Goal: Complete application form: Complete application form

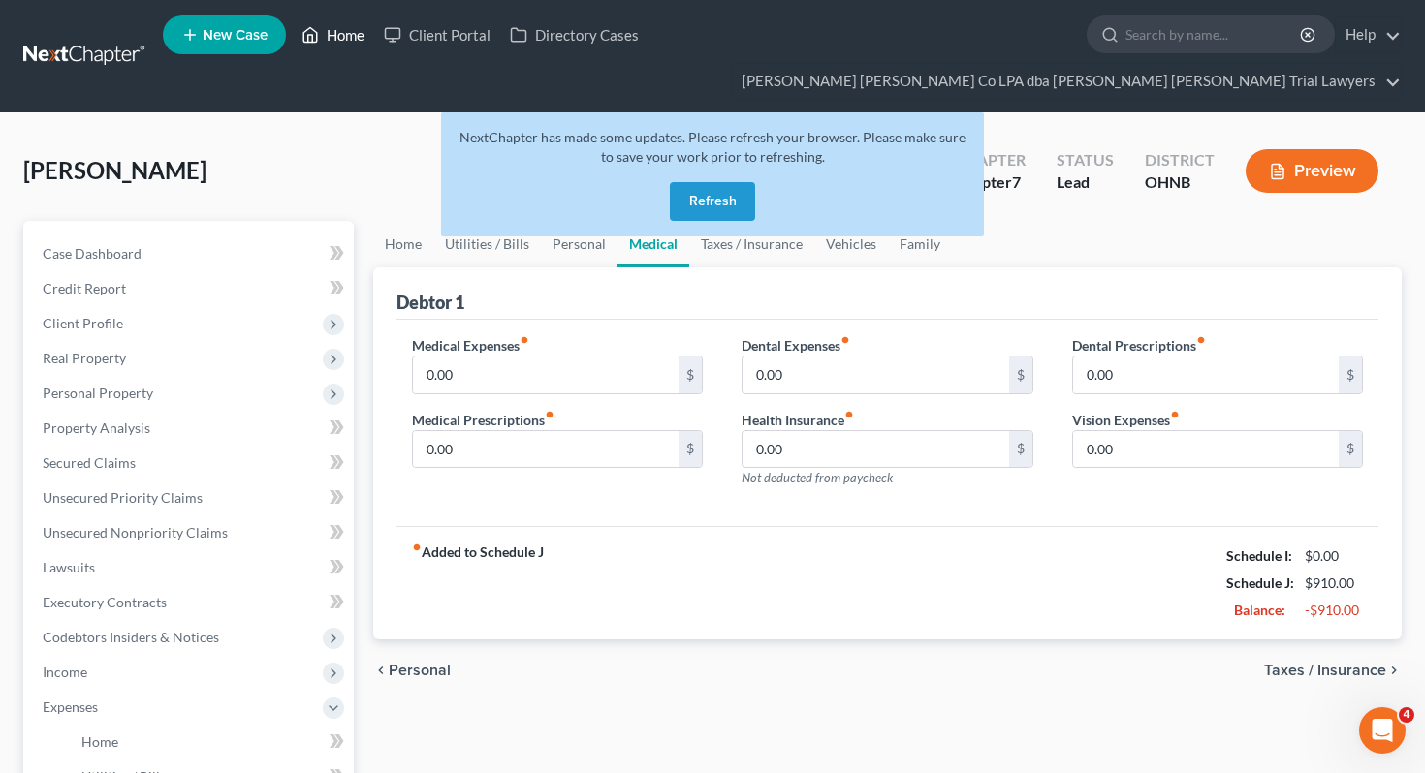
click at [343, 43] on link "Home" at bounding box center [333, 34] width 82 height 35
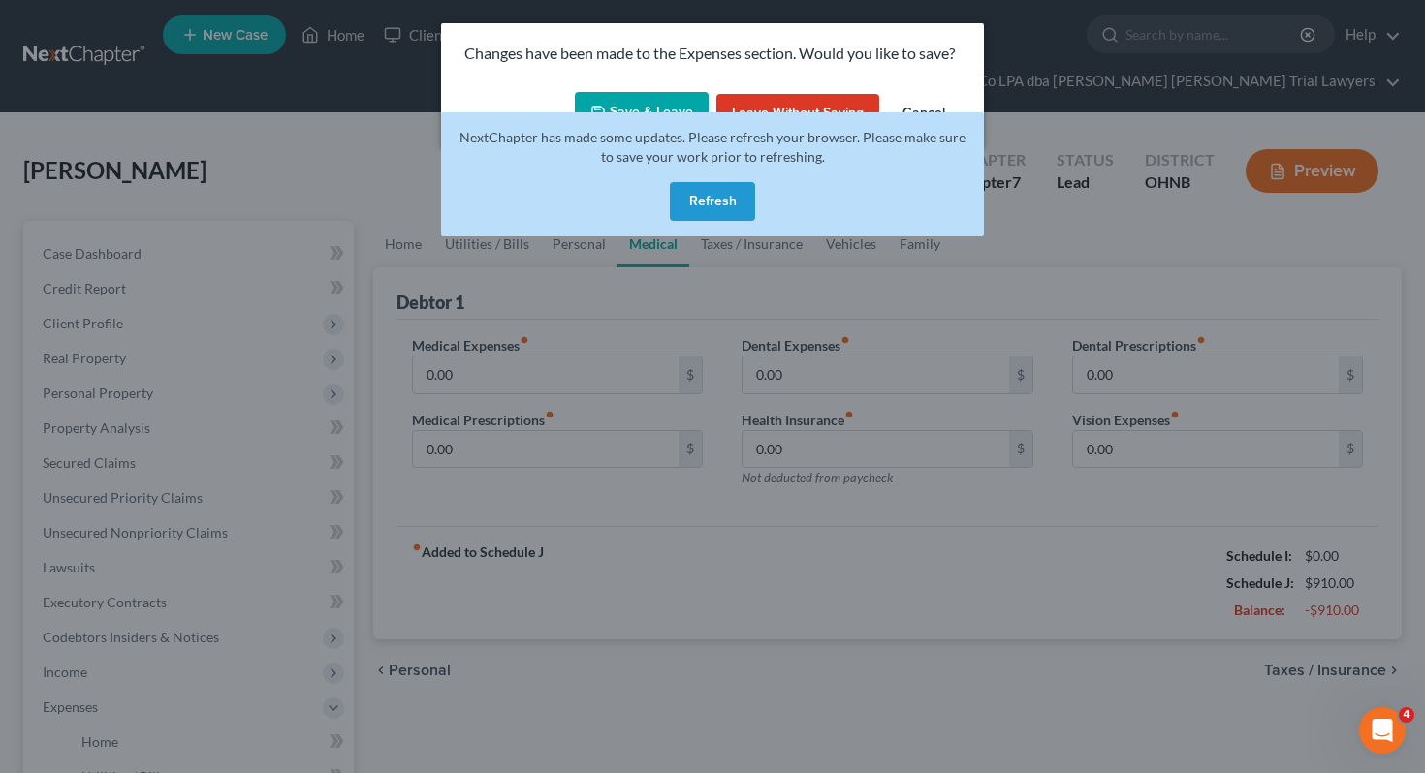
click at [734, 182] on button "Refresh" at bounding box center [712, 201] width 85 height 39
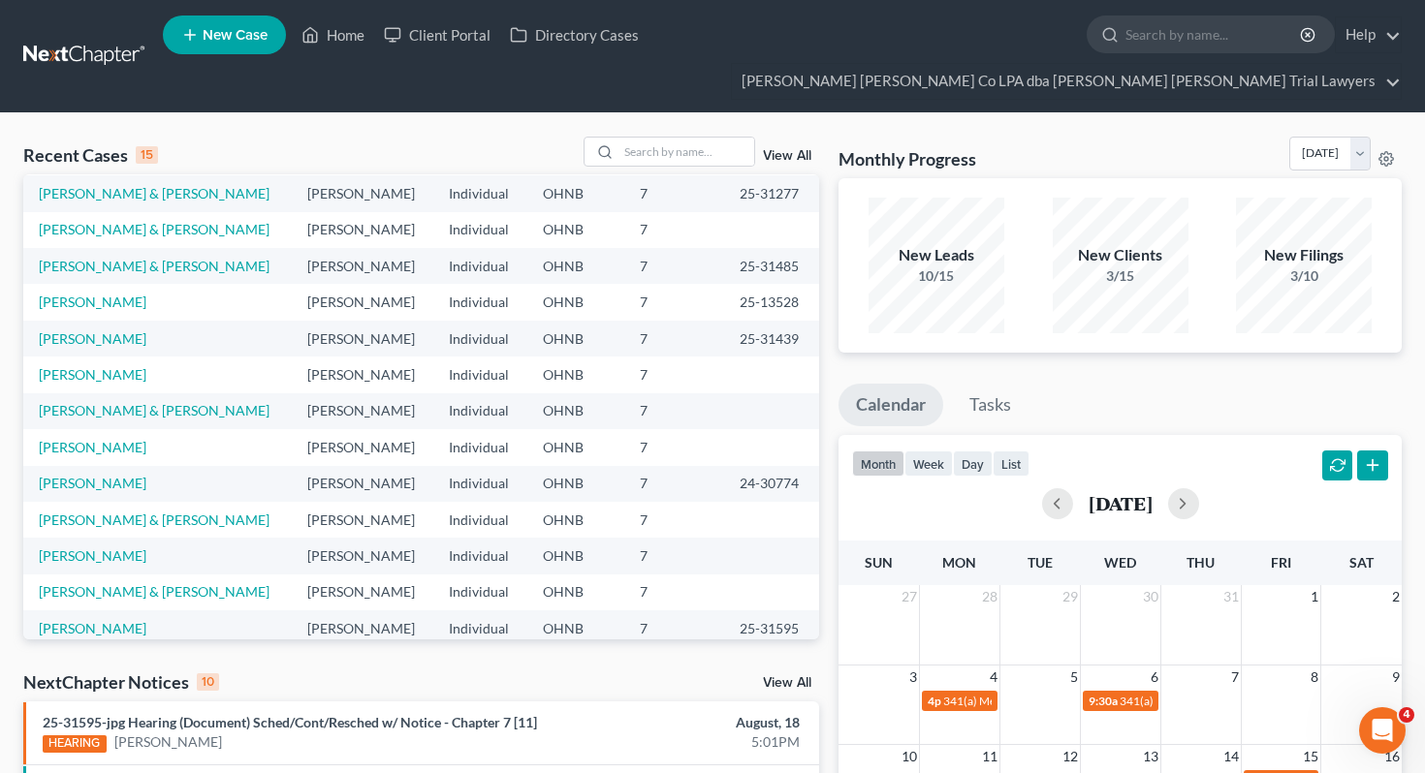
scroll to position [133, 0]
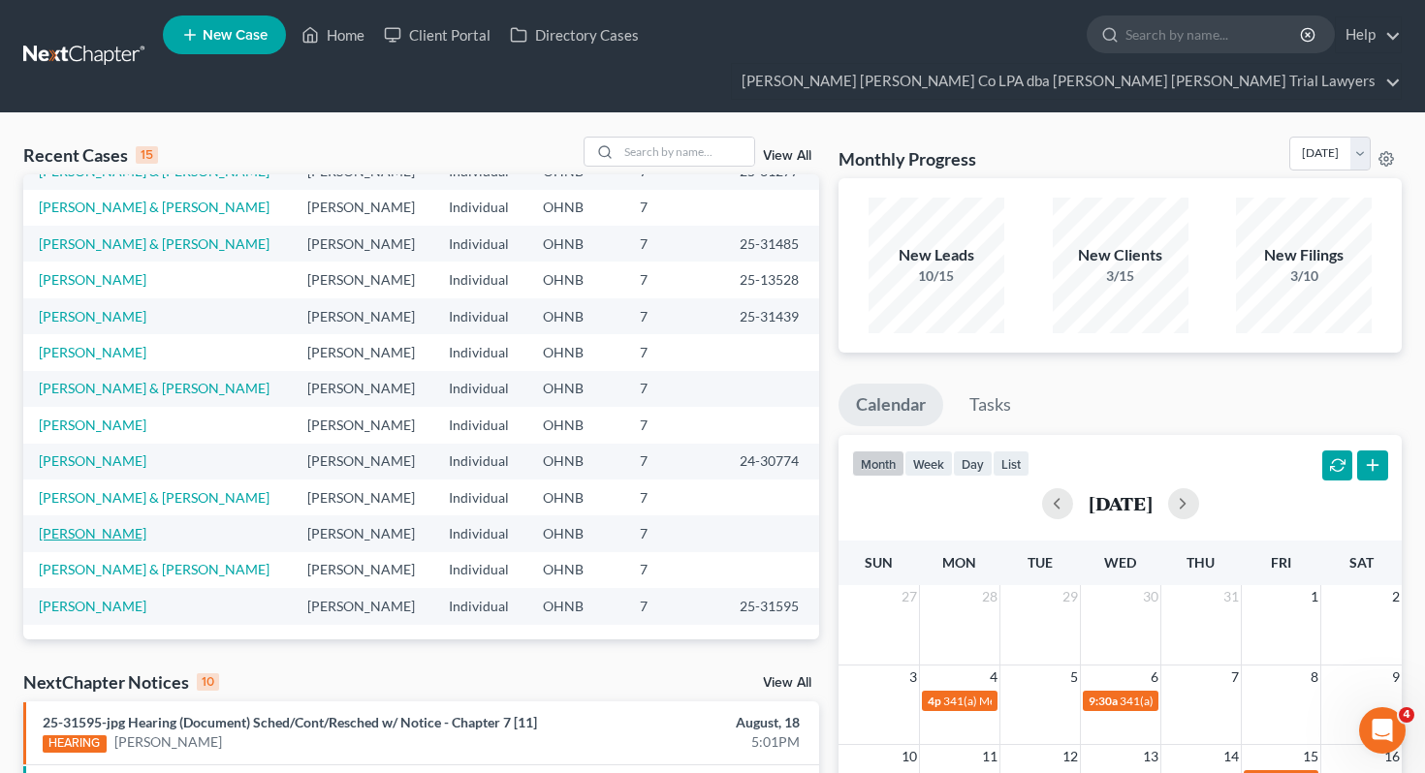
click at [103, 525] on link "[PERSON_NAME]" at bounding box center [93, 533] width 108 height 16
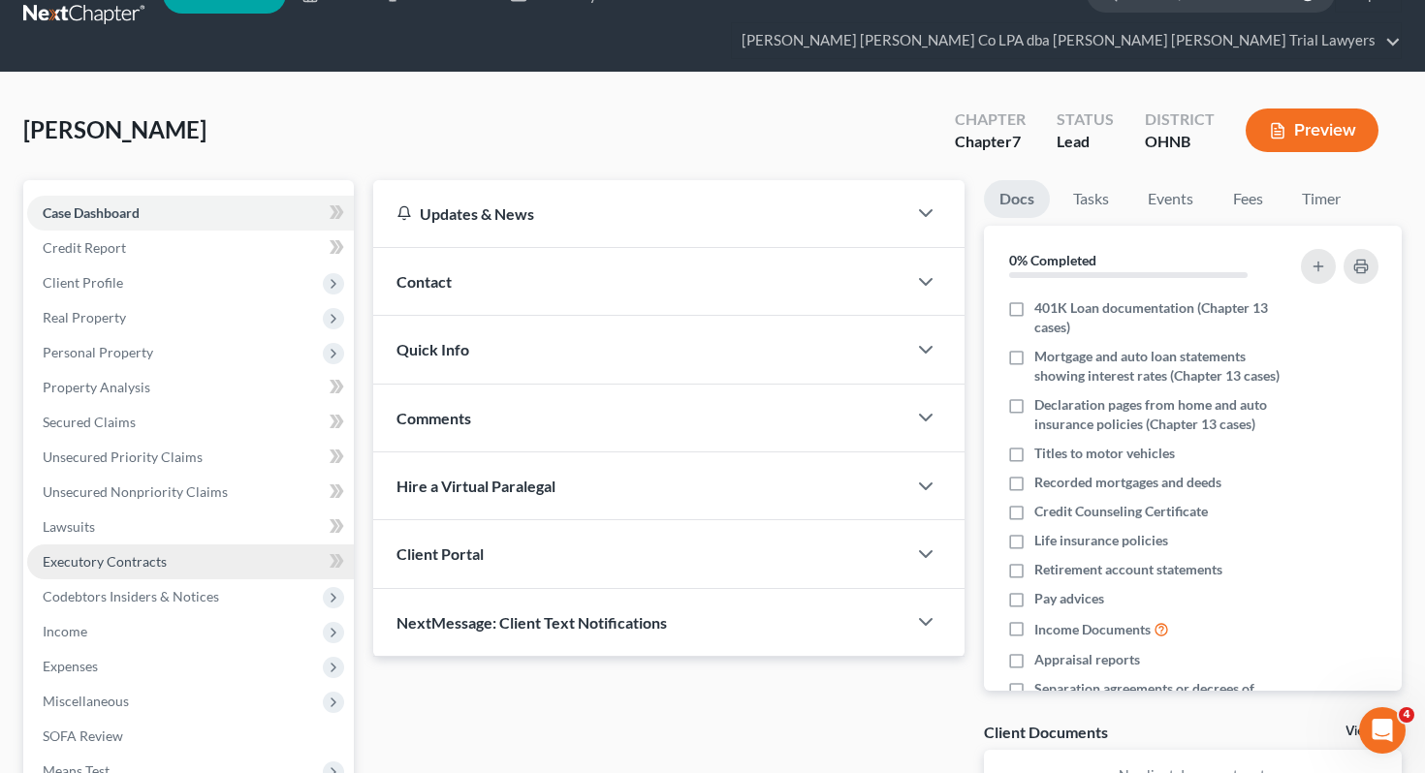
scroll to position [255, 0]
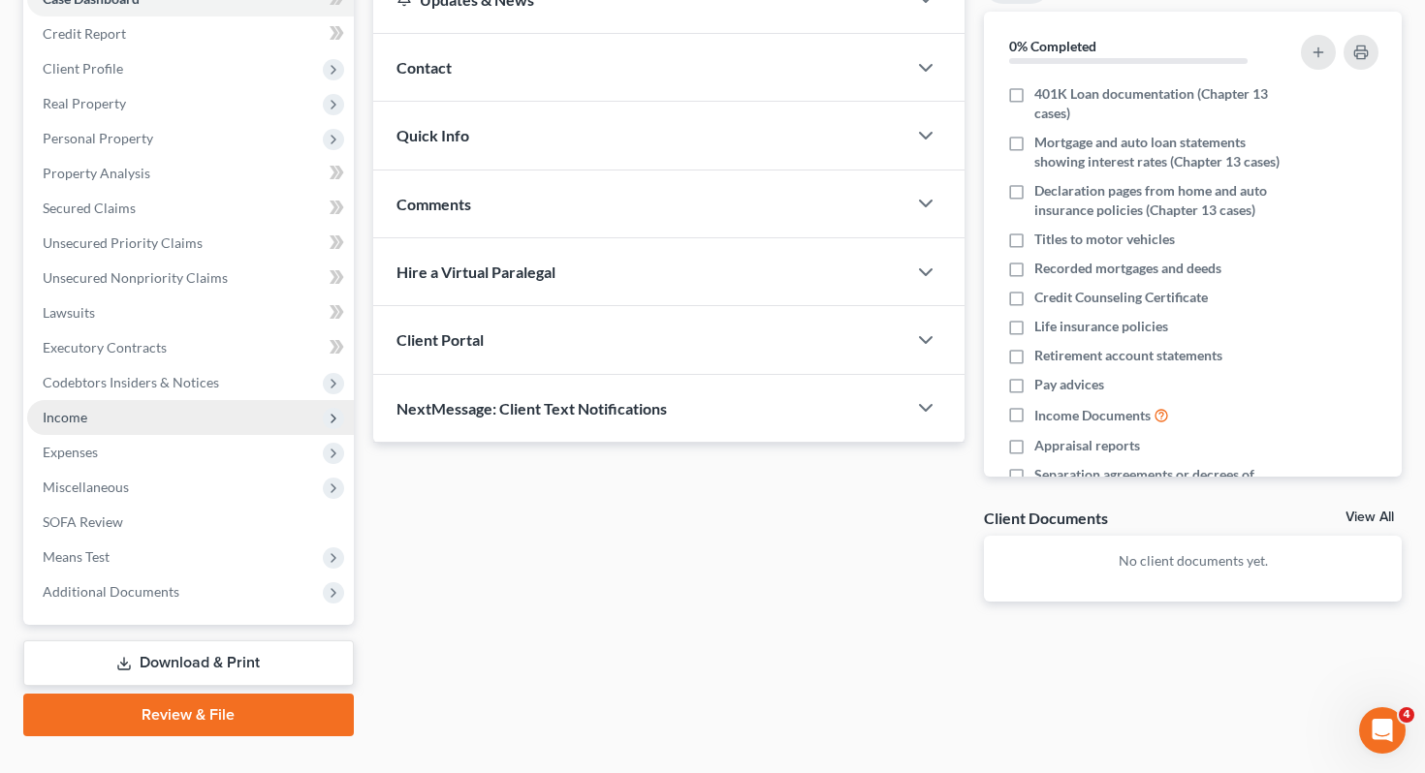
click at [177, 400] on span "Income" at bounding box center [190, 417] width 327 height 35
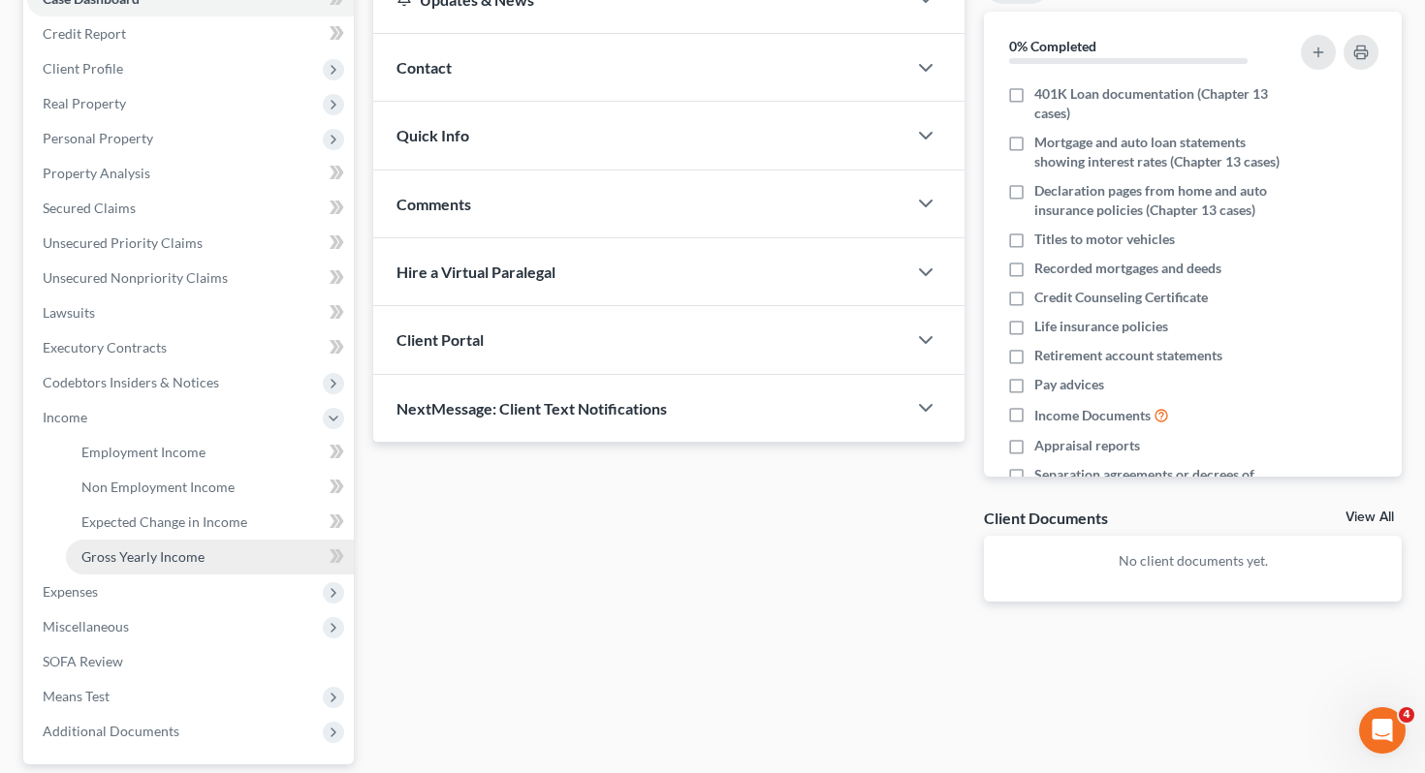
click at [201, 549] on span "Gross Yearly Income" at bounding box center [142, 557] width 123 height 16
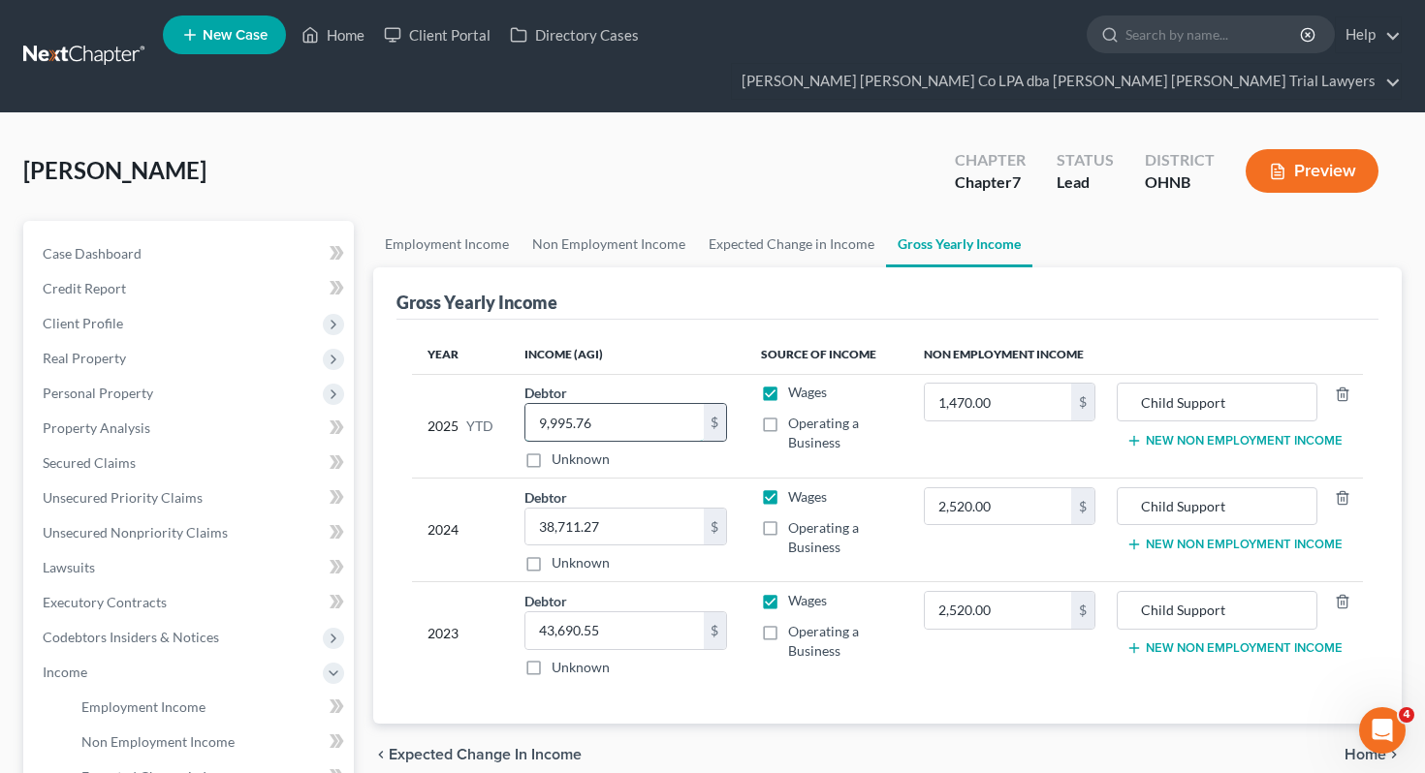
click at [643, 404] on input "9,995.76" at bounding box center [614, 422] width 178 height 37
type input "11,305"
click at [693, 276] on div "Gross Yearly Income" at bounding box center [887, 293] width 983 height 52
click at [348, 52] on link "Home" at bounding box center [333, 34] width 82 height 35
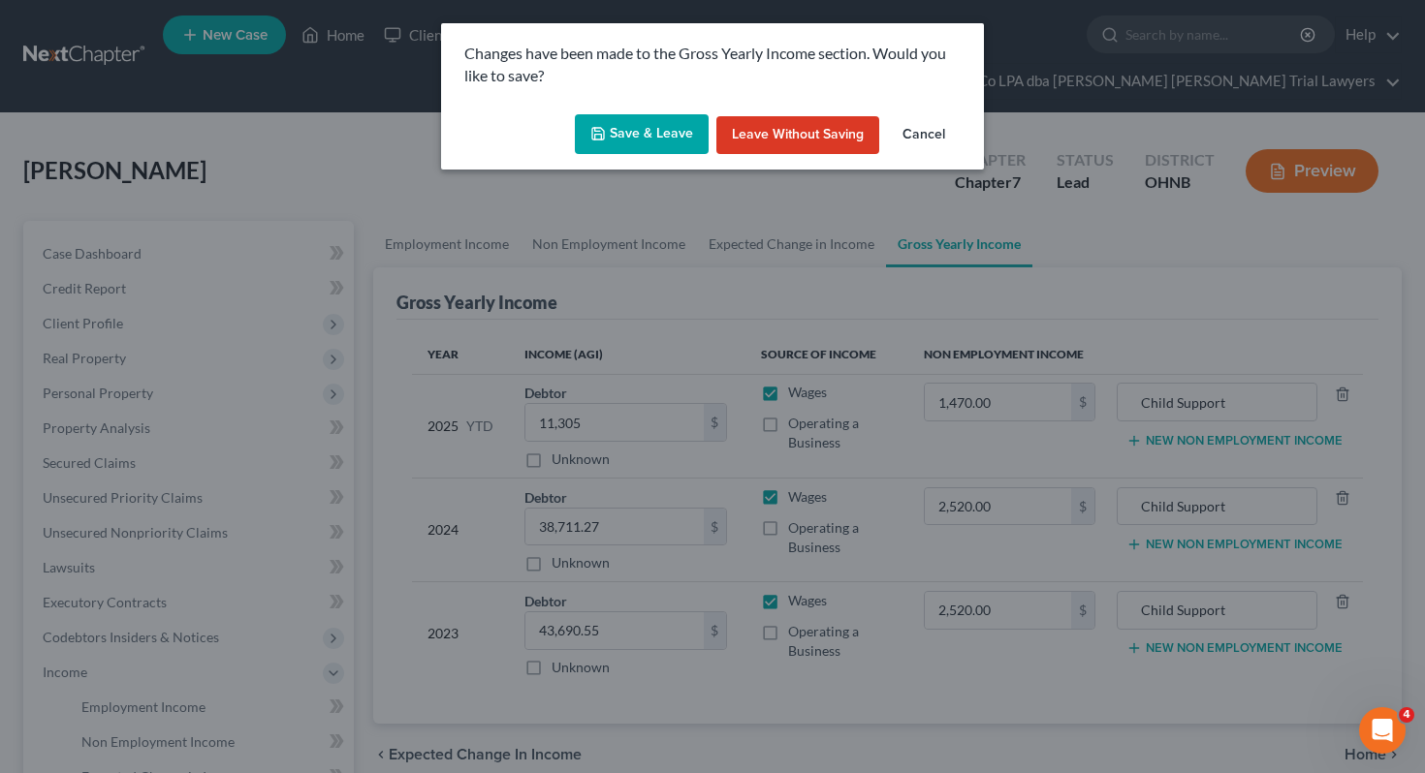
click at [610, 137] on button "Save & Leave" at bounding box center [642, 134] width 134 height 41
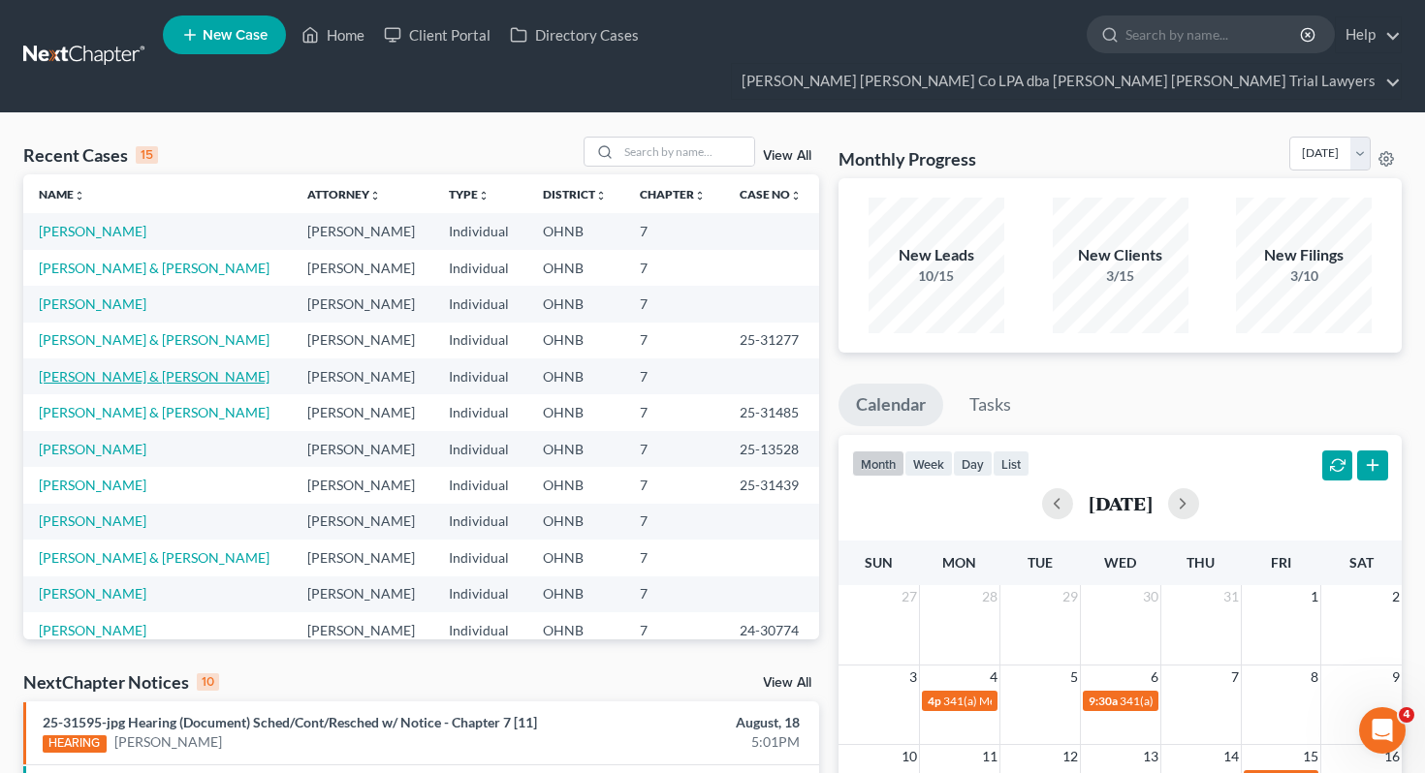
click at [98, 368] on link "Sapic, Justin & Emily" at bounding box center [154, 376] width 231 height 16
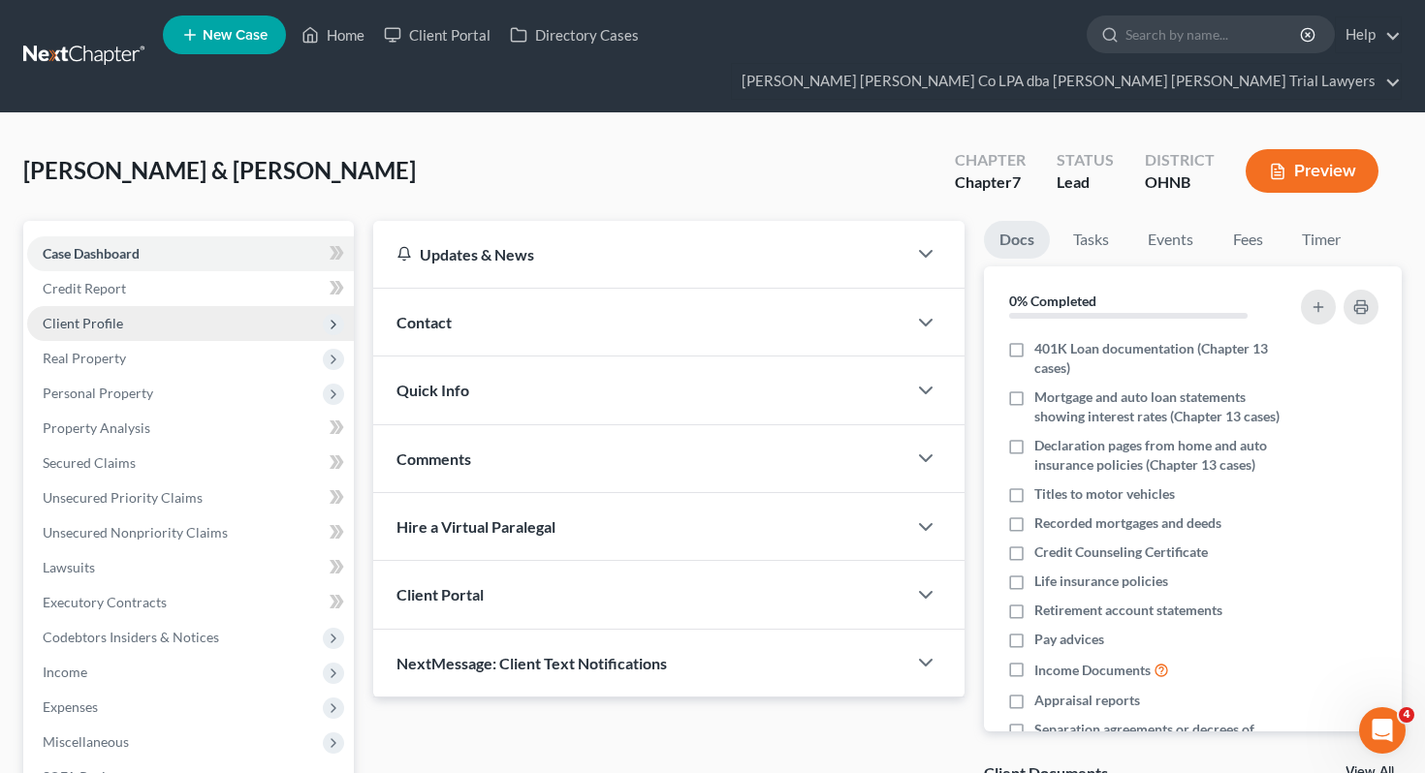
click at [276, 306] on span "Client Profile" at bounding box center [190, 323] width 327 height 35
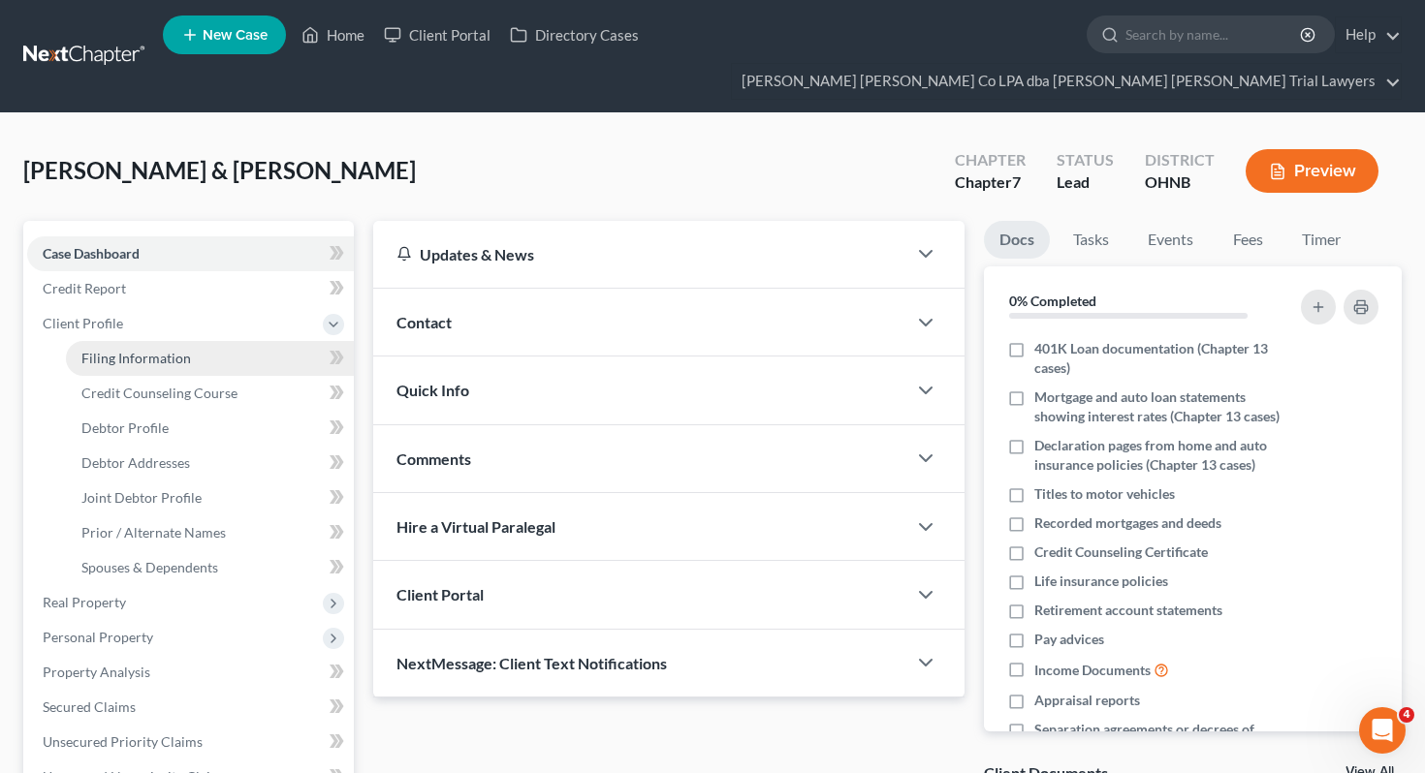
click at [280, 341] on link "Filing Information" at bounding box center [210, 358] width 288 height 35
select select "1"
select select "0"
select select "36"
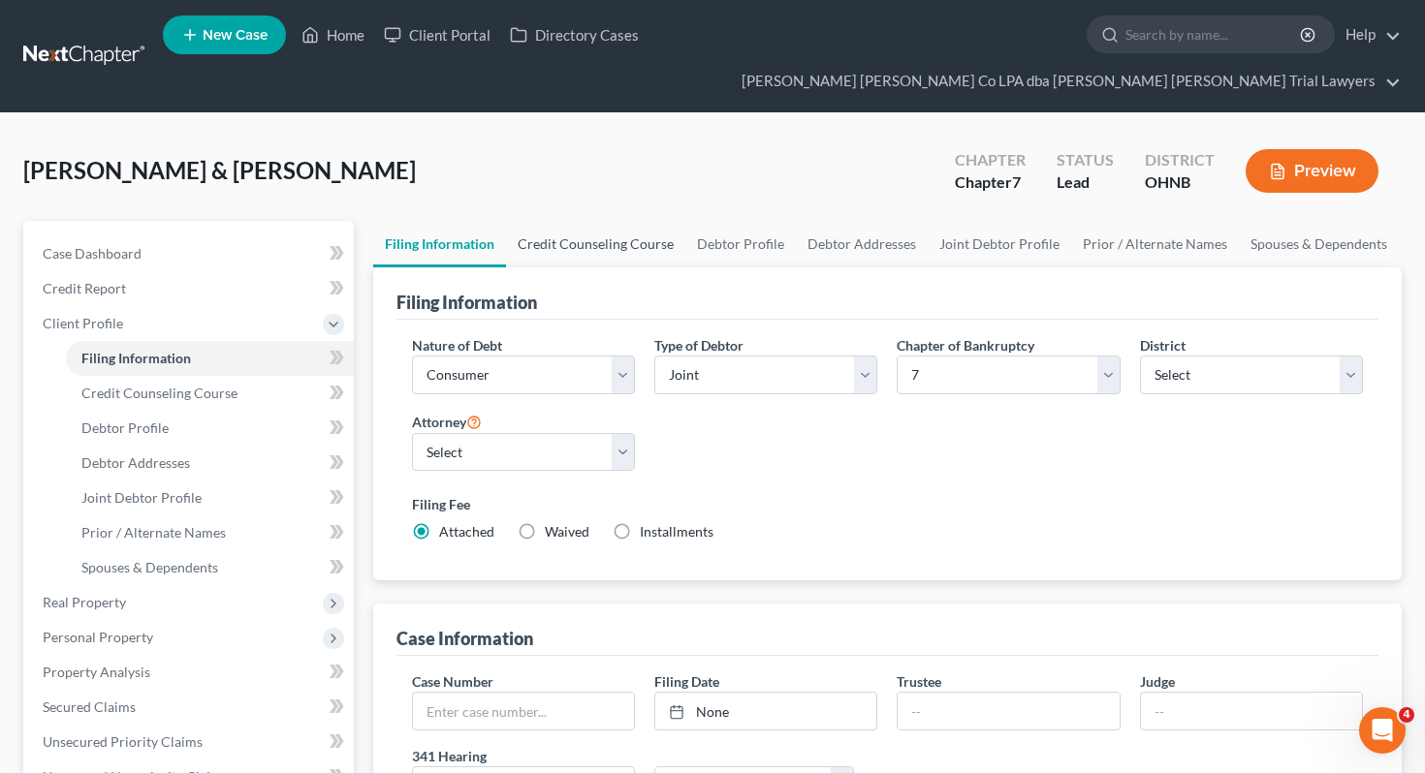
click at [652, 226] on link "Credit Counseling Course" at bounding box center [595, 244] width 179 height 47
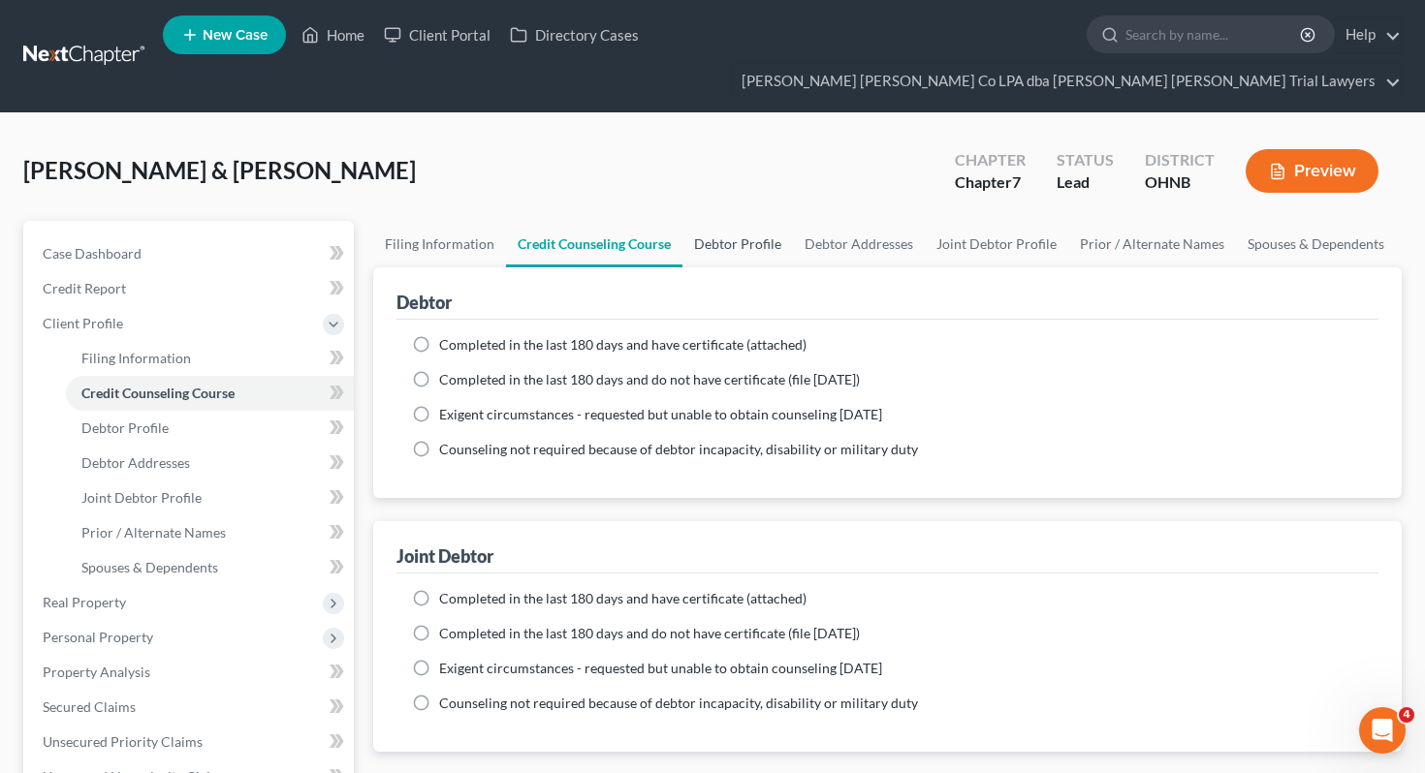
click at [707, 221] on link "Debtor Profile" at bounding box center [737, 244] width 110 height 47
select select "1"
select select "2"
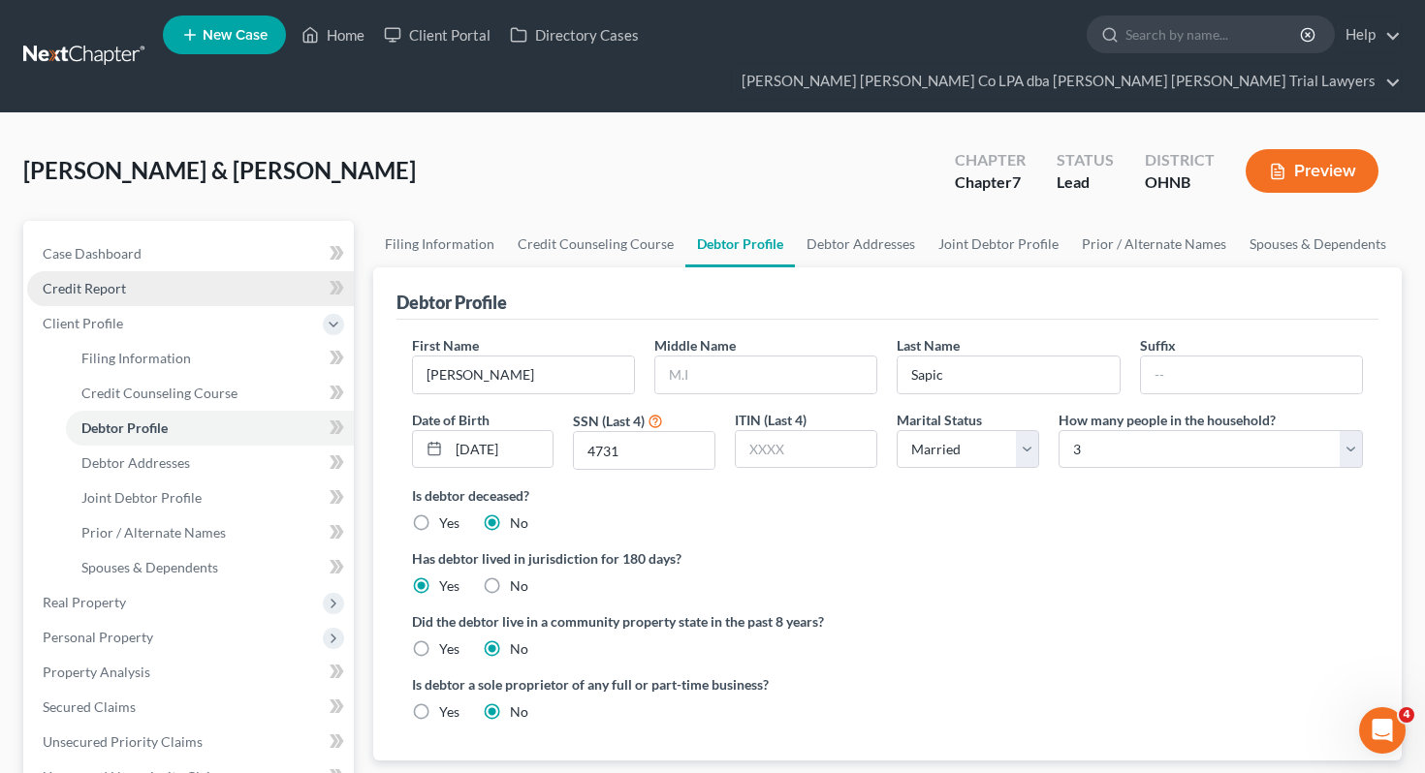
click at [218, 271] on link "Credit Report" at bounding box center [190, 288] width 327 height 35
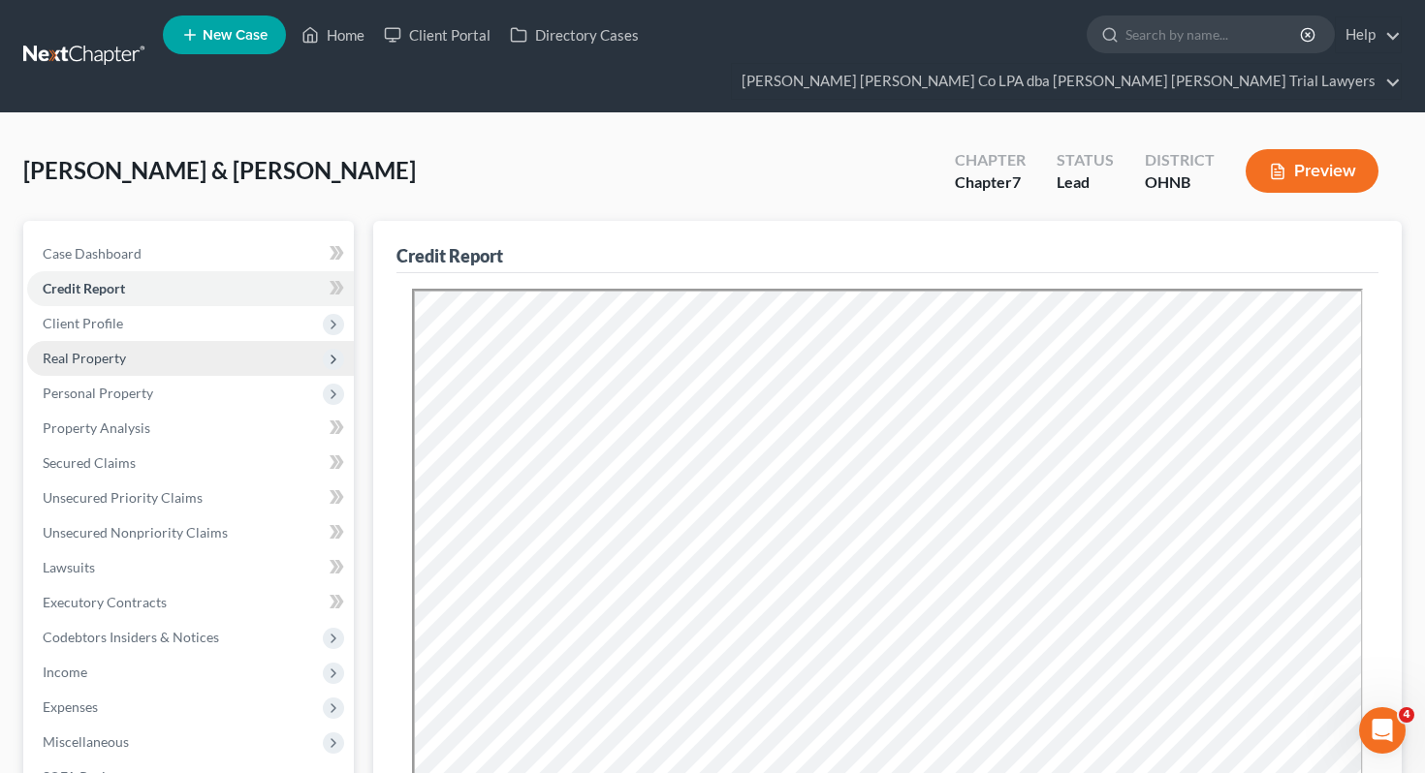
click at [205, 341] on span "Real Property" at bounding box center [190, 358] width 327 height 35
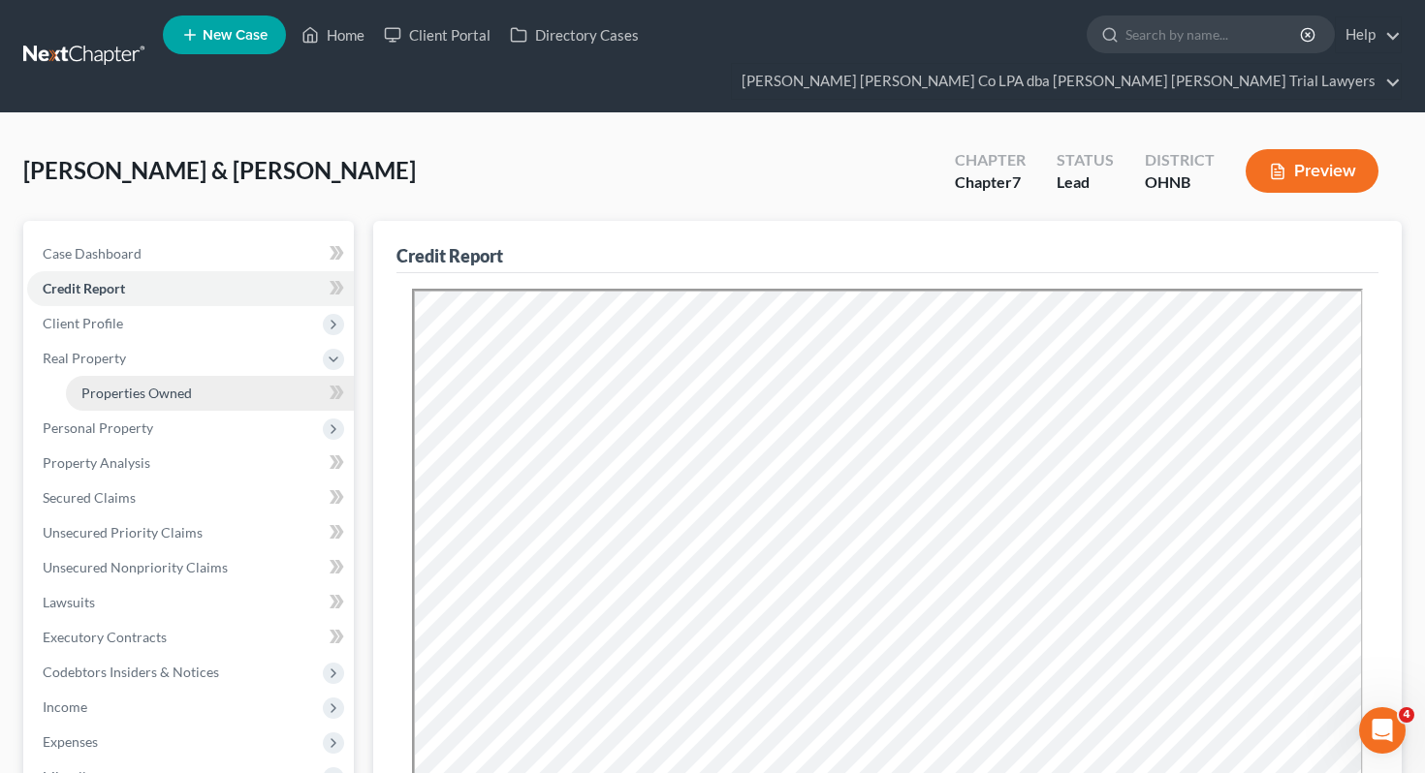
click at [206, 376] on link "Properties Owned" at bounding box center [210, 393] width 288 height 35
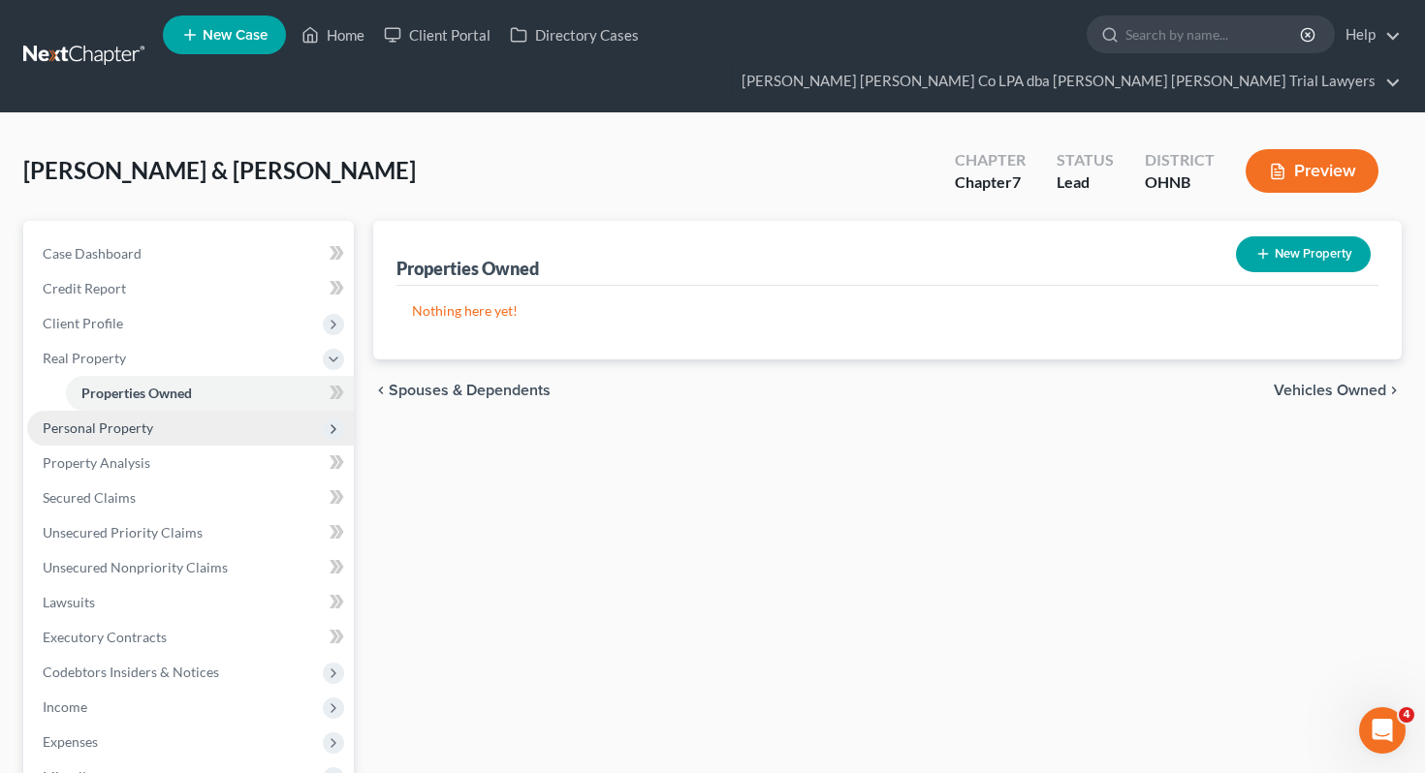
click at [209, 411] on span "Personal Property" at bounding box center [190, 428] width 327 height 35
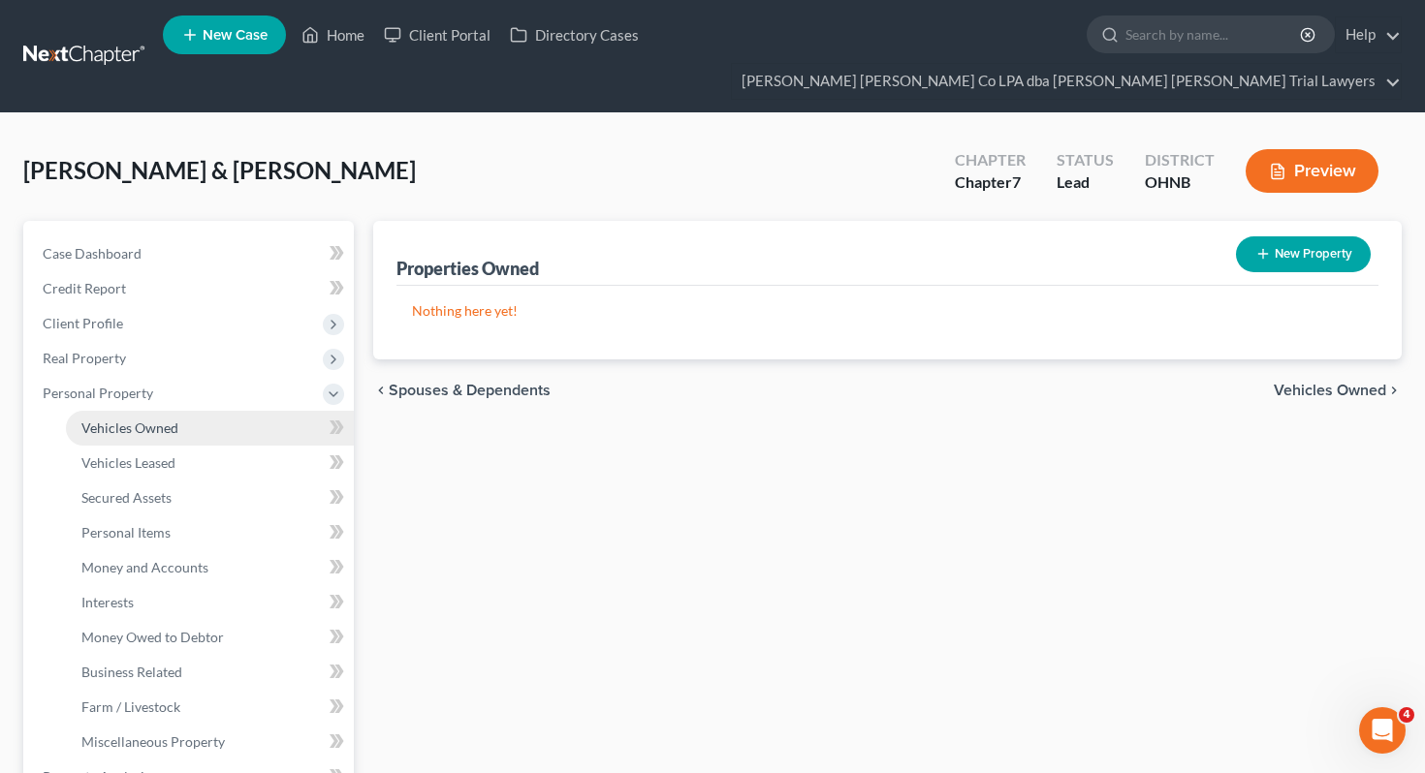
click at [209, 411] on link "Vehicles Owned" at bounding box center [210, 428] width 288 height 35
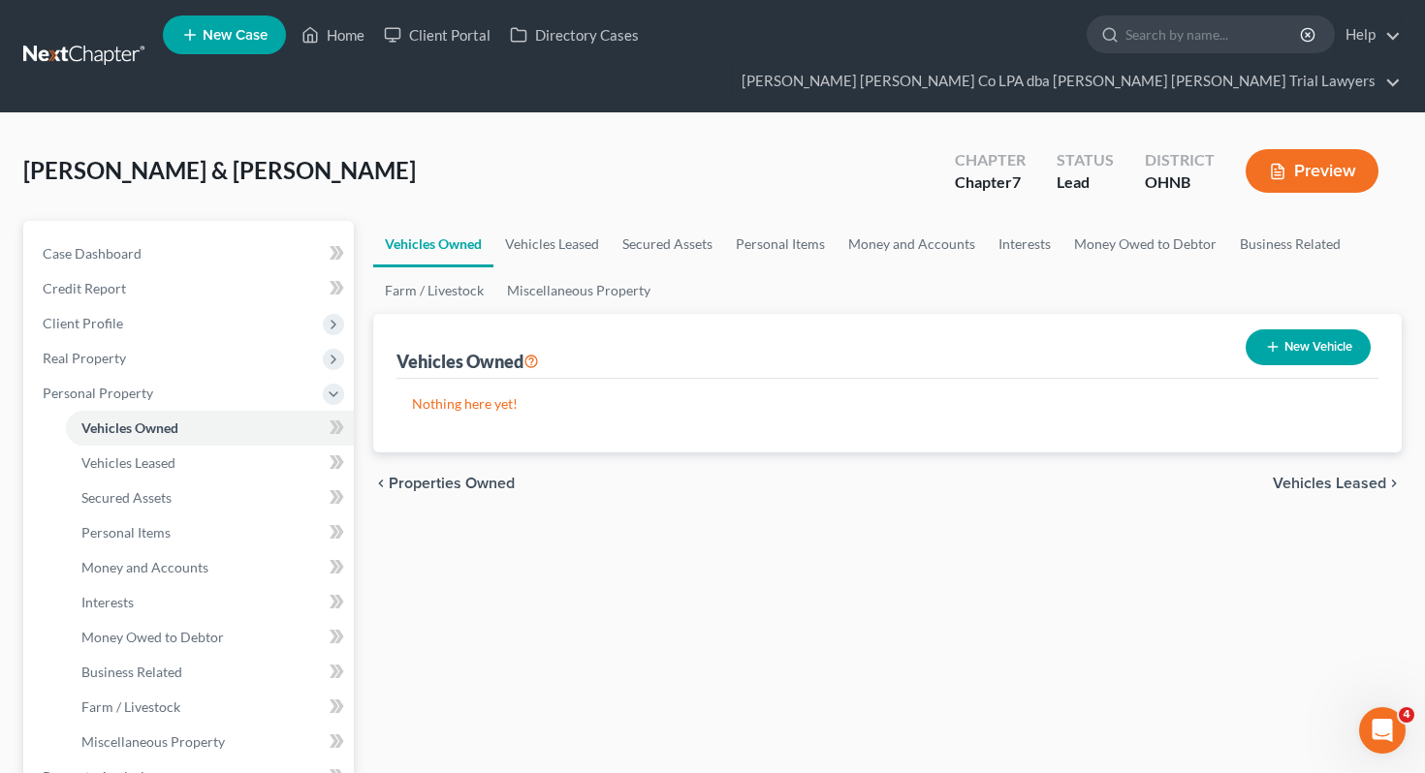
click at [1318, 330] on button "New Vehicle" at bounding box center [1307, 348] width 125 height 36
select select "0"
select select "2"
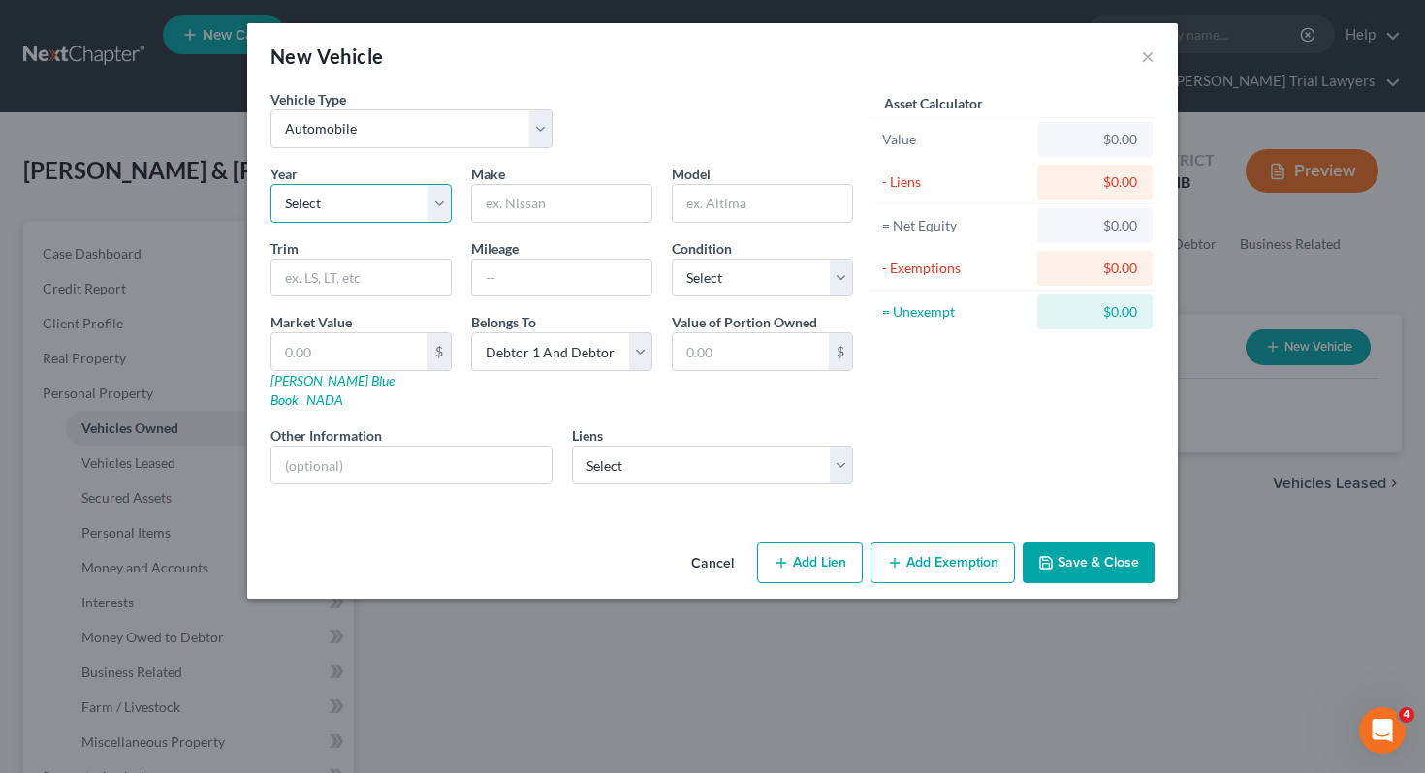
click at [365, 210] on select "Select 2026 2025 2024 2023 2022 2021 2020 2019 2018 2017 2016 2015 2014 2013 20…" at bounding box center [360, 203] width 181 height 39
select select "3"
click at [535, 208] on input "text" at bounding box center [561, 203] width 179 height 37
type input "Honda"
click at [716, 216] on input "text" at bounding box center [762, 203] width 179 height 37
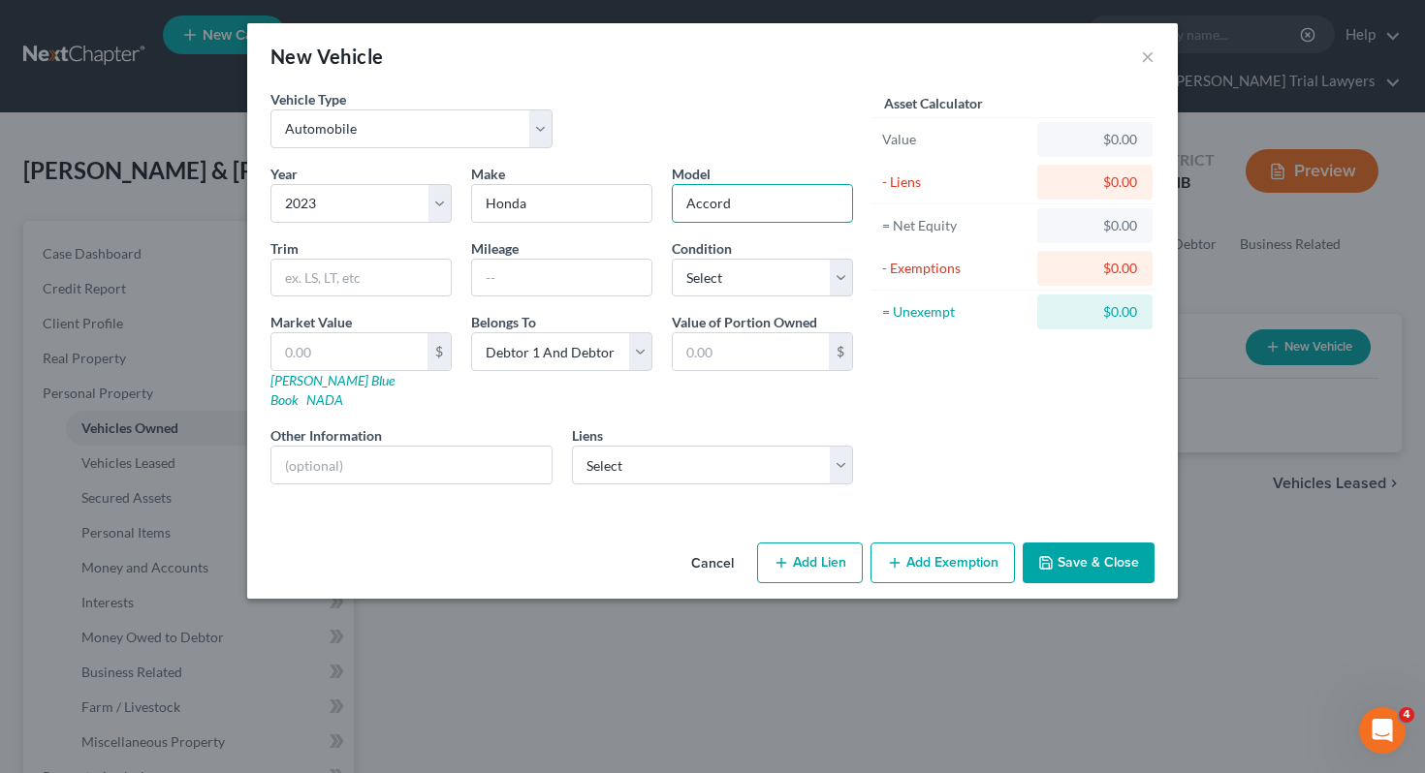
type input "Accord"
click at [377, 283] on input "text" at bounding box center [360, 278] width 179 height 37
click at [489, 285] on input "text" at bounding box center [561, 278] width 179 height 37
type input "30000"
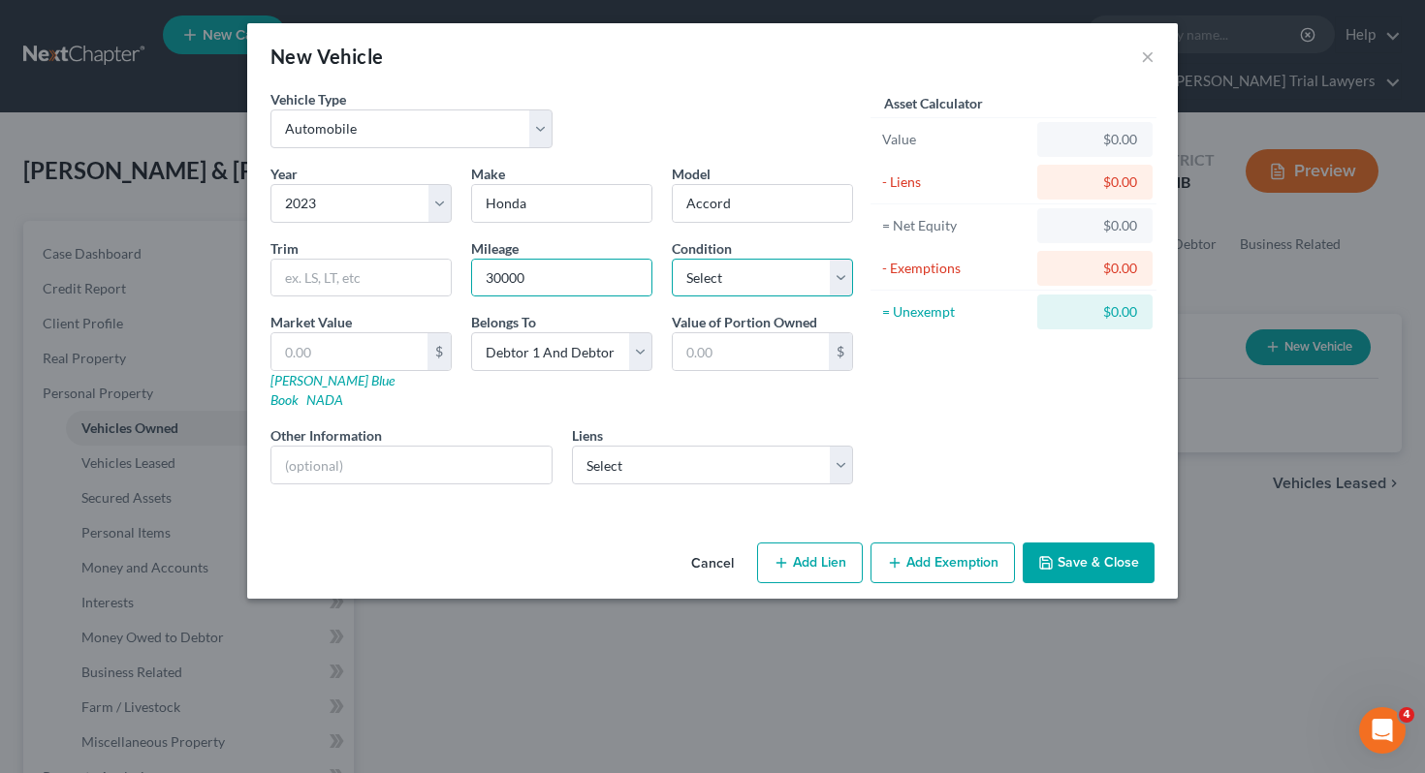
click at [746, 277] on select "Select Excellent Very Good Good Fair Poor" at bounding box center [762, 278] width 181 height 39
select select "2"
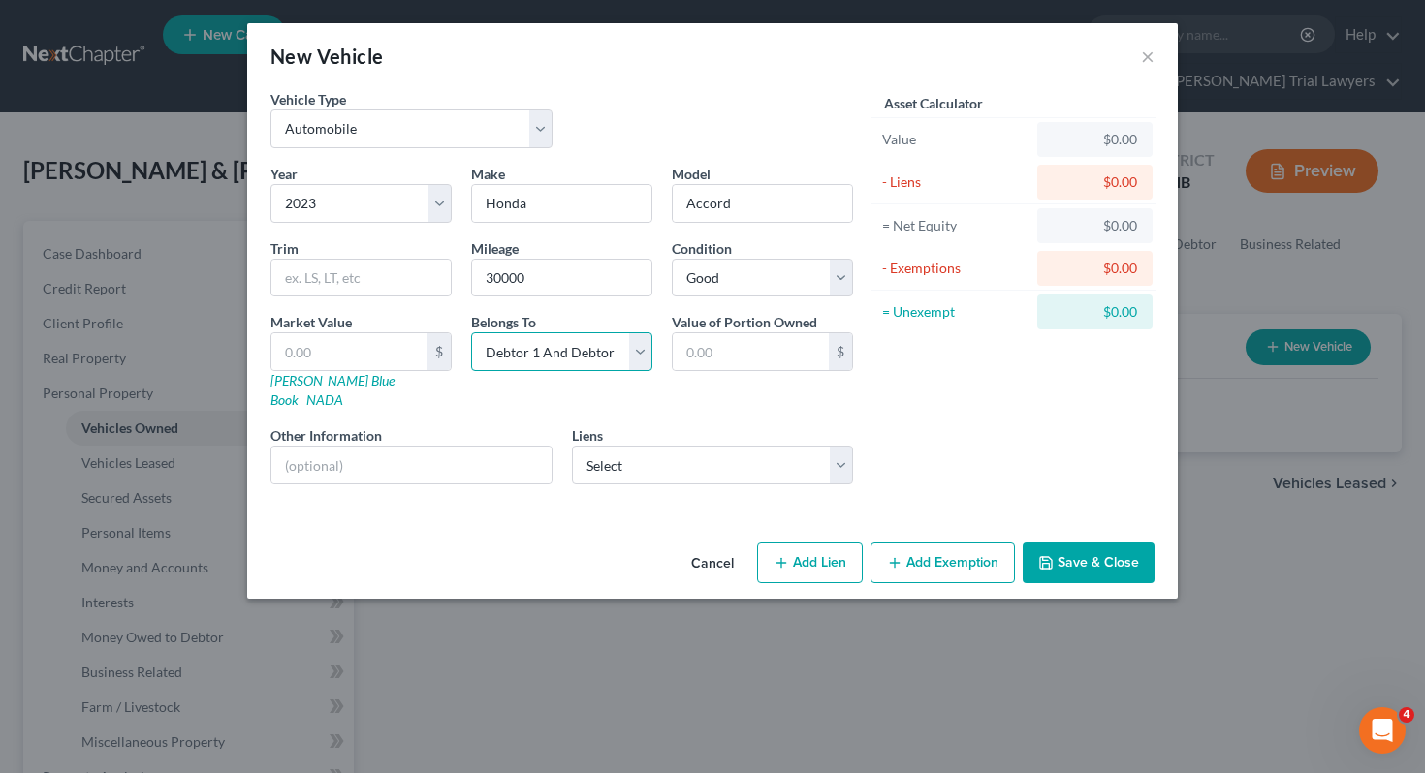
click at [517, 354] on select "Select Debtor 1 Only Debtor 2 Only Debtor 1 And Debtor 2 Only At Least One Of T…" at bounding box center [561, 351] width 181 height 39
select select "0"
click at [622, 455] on select "Select Vw Credit - $35,587.00 Vacationl Cu - $34,259.00" at bounding box center [713, 465] width 282 height 39
click at [651, 446] on select "Select Vw Credit - $35,587.00 Vacationl Cu - $34,259.00" at bounding box center [713, 465] width 282 height 39
select select "1"
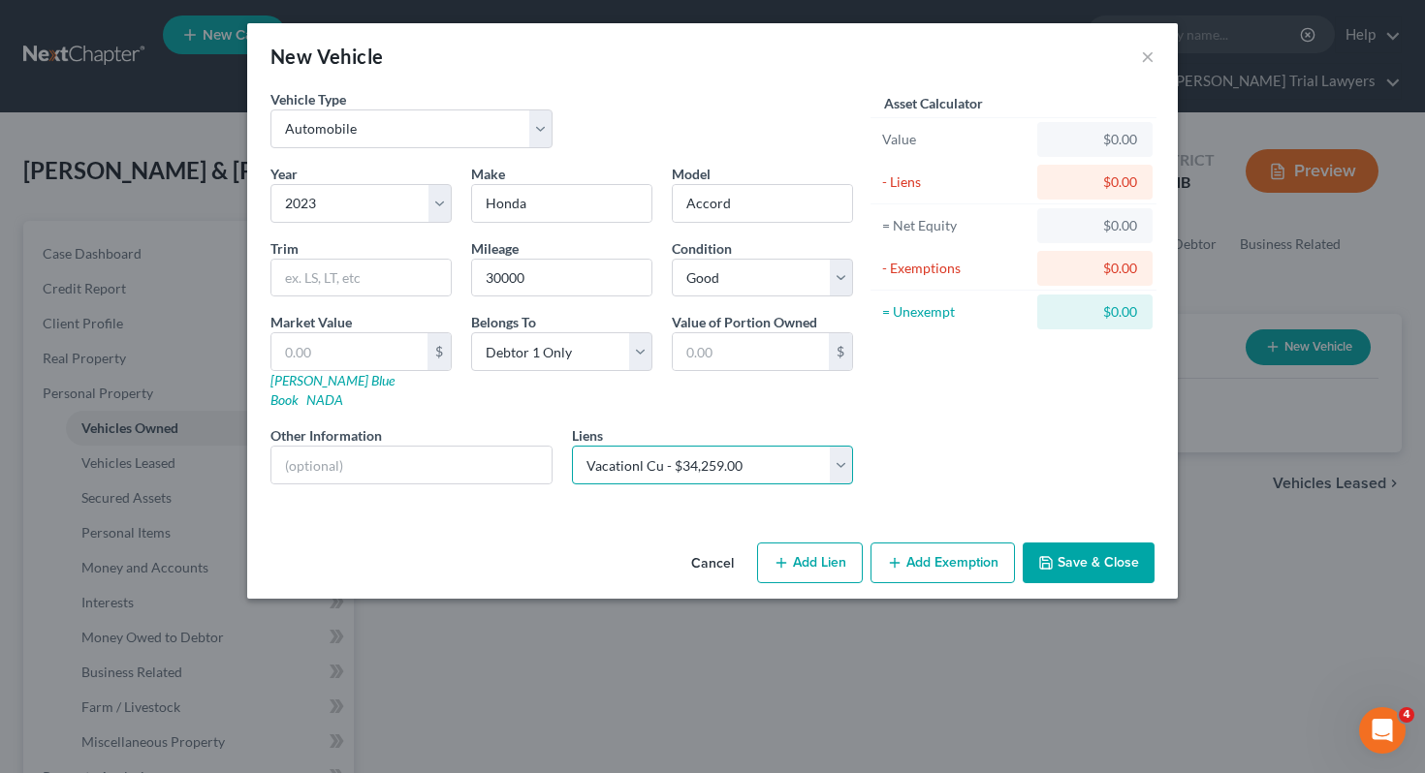
select select
select select "36"
select select "0"
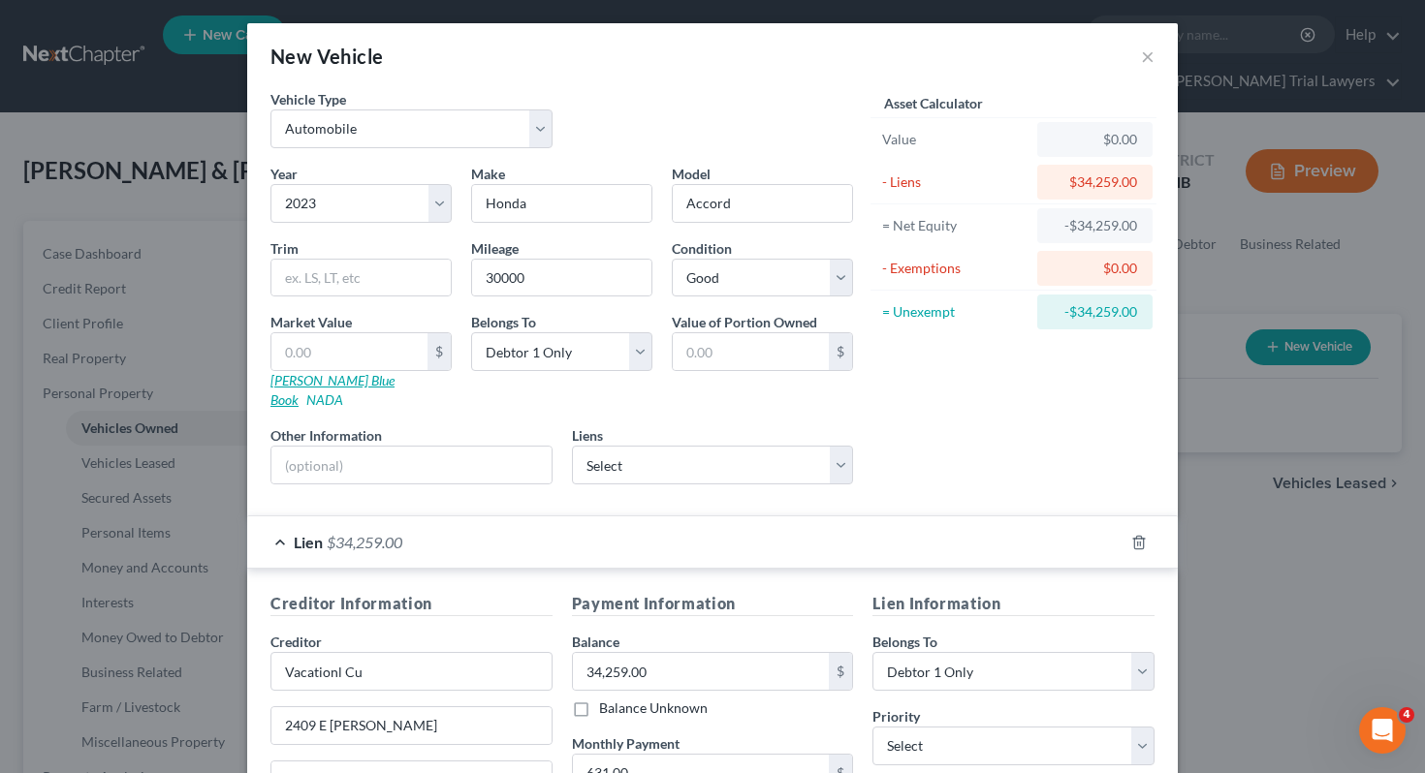
click at [299, 378] on link "Kelly Blue Book" at bounding box center [332, 390] width 124 height 36
click at [387, 353] on input "text" at bounding box center [349, 351] width 156 height 37
type input "23"
type input "23.00"
type input "233"
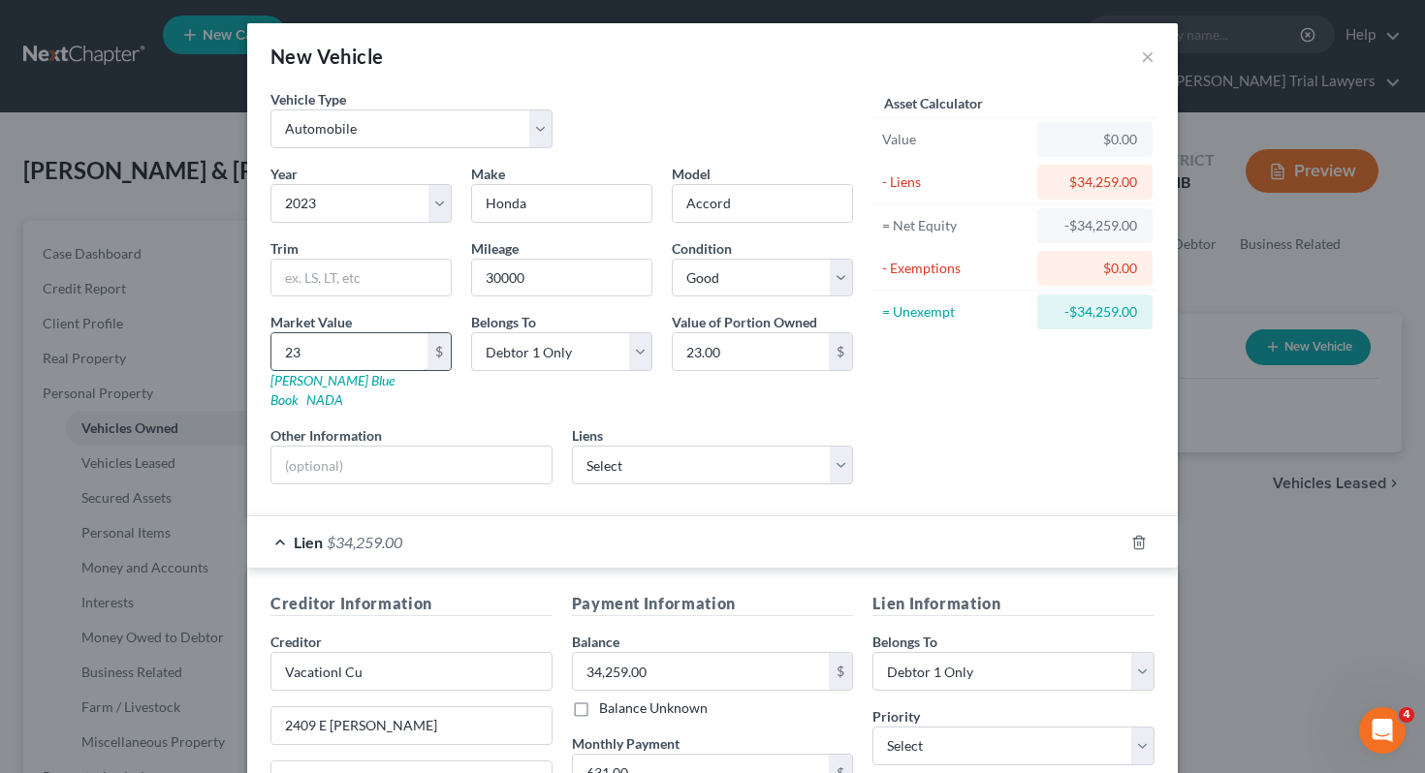
type input "233.00"
type input "2330"
type input "2,330.00"
type input "2,3304"
type input "23,304.00"
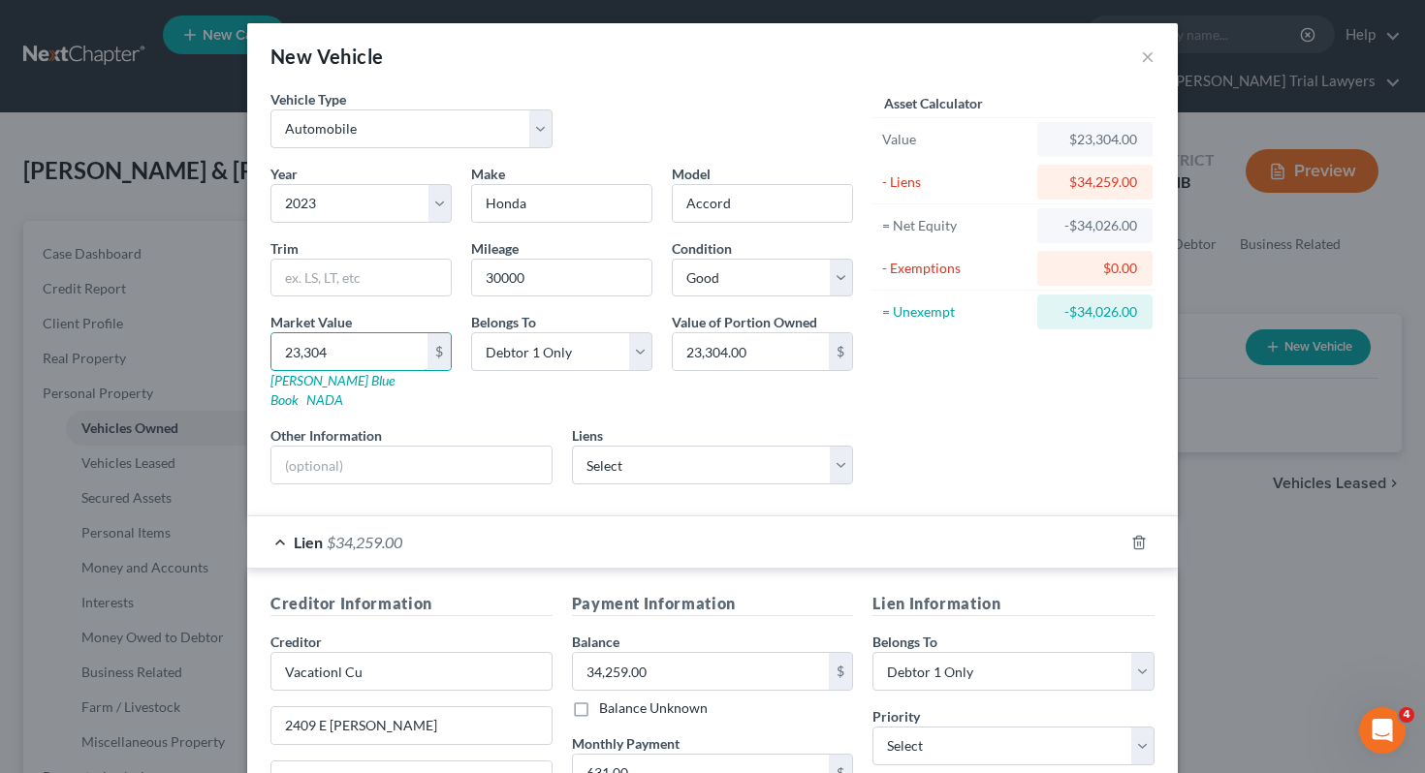
scroll to position [287, 0]
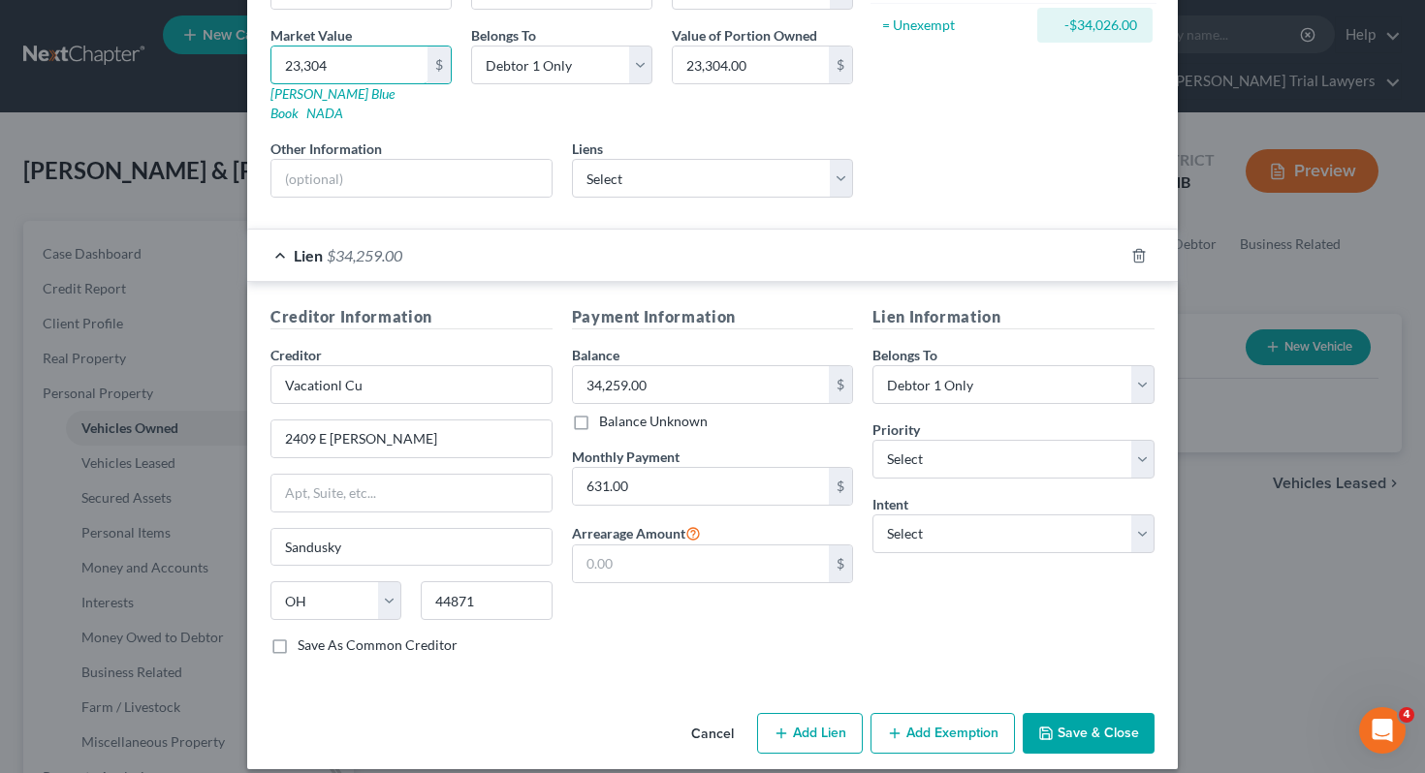
type input "23,304"
click at [1062, 717] on button "Save & Close" at bounding box center [1088, 733] width 132 height 41
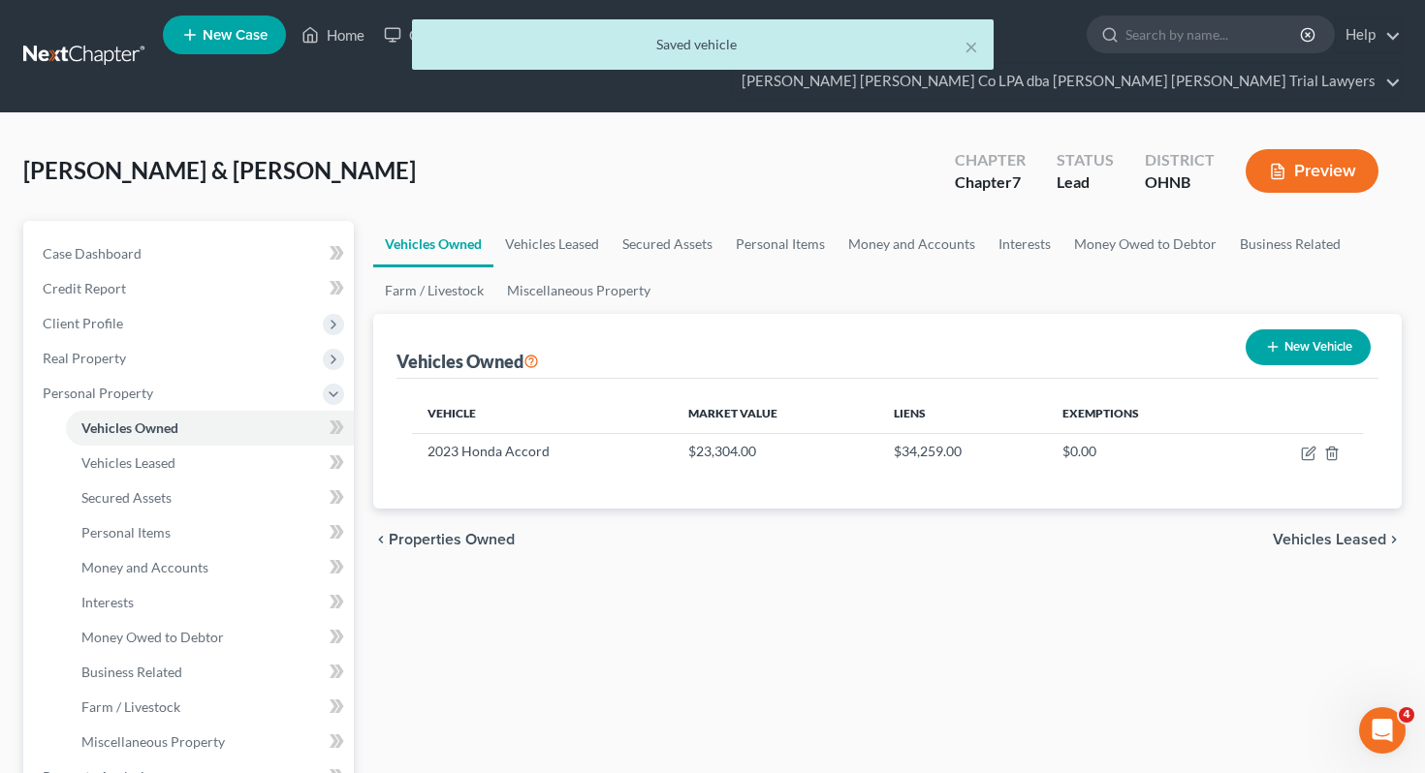
click at [1269, 339] on icon "button" at bounding box center [1273, 347] width 16 height 16
select select "0"
select select "2"
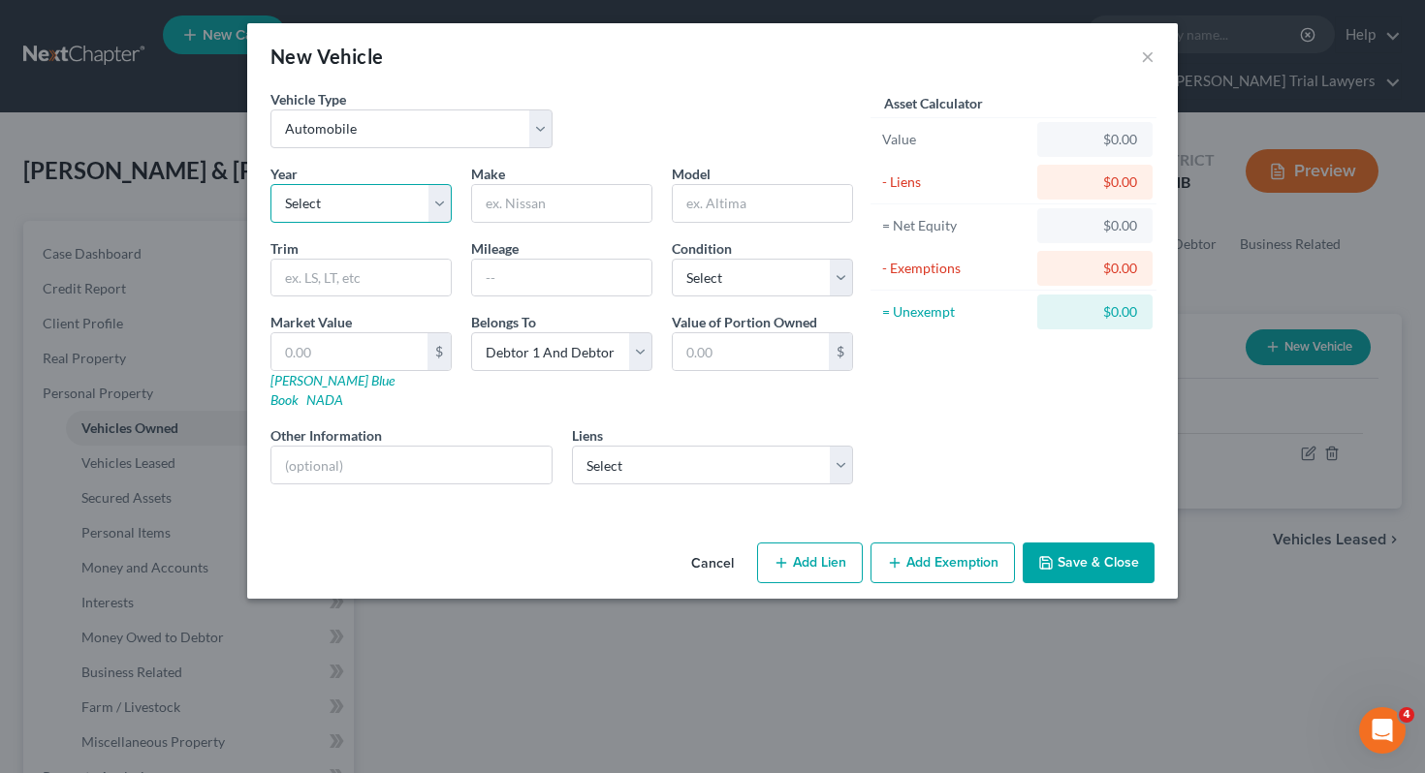
click at [336, 212] on select "Select 2026 2025 2024 2023 2022 2021 2020 2019 2018 2017 2016 2015 2014 2013 20…" at bounding box center [360, 203] width 181 height 39
select select "2"
click at [499, 198] on input "text" at bounding box center [561, 203] width 179 height 37
type input "Volkswagen"
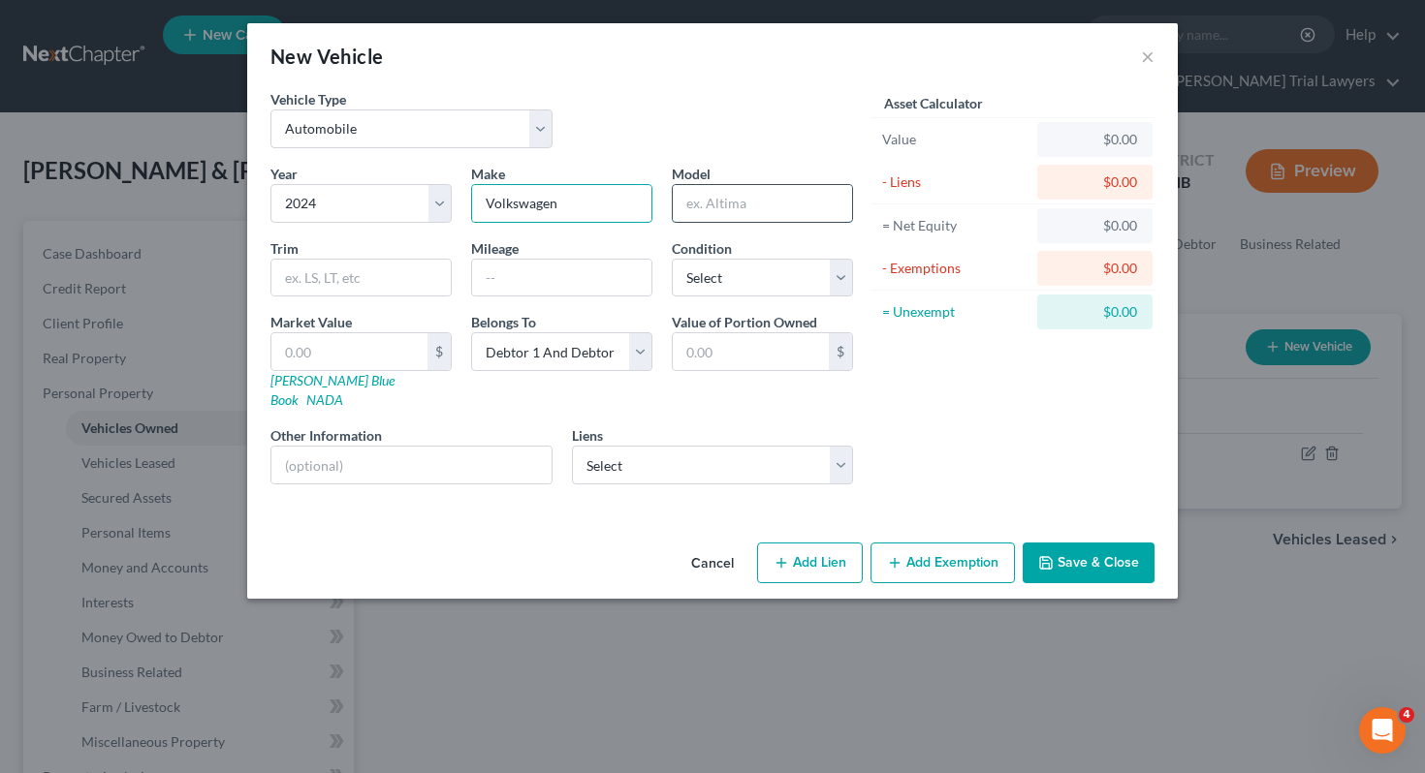
click at [785, 206] on input "text" at bounding box center [762, 203] width 179 height 37
type input "Tiguan"
click at [584, 275] on input "text" at bounding box center [561, 278] width 179 height 37
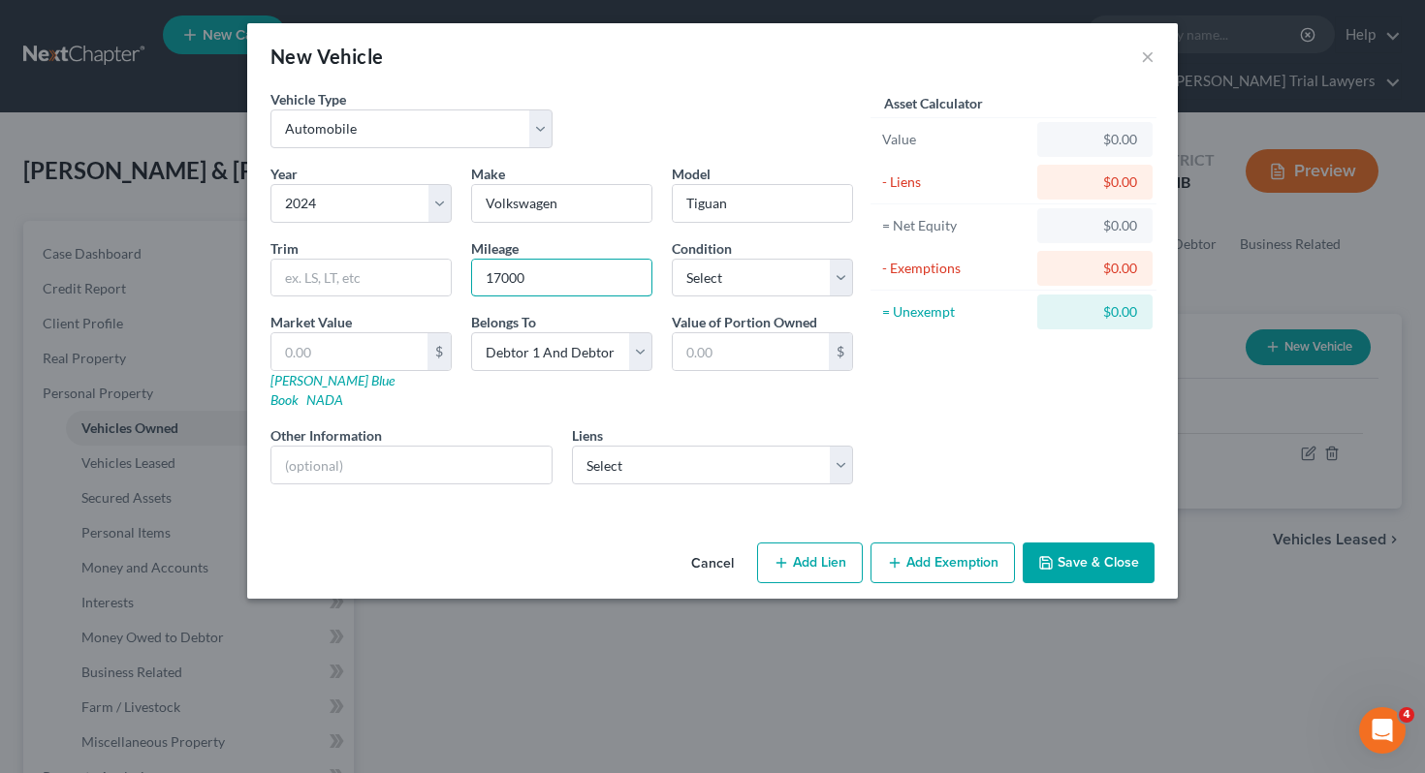
type input "17000"
click at [686, 273] on select "Select Excellent Very Good Good Fair Poor" at bounding box center [762, 278] width 181 height 39
select select "2"
click at [581, 349] on select "Select Debtor 1 Only Debtor 2 Only Debtor 1 And Debtor 2 Only At Least One Of T…" at bounding box center [561, 351] width 181 height 39
select select "0"
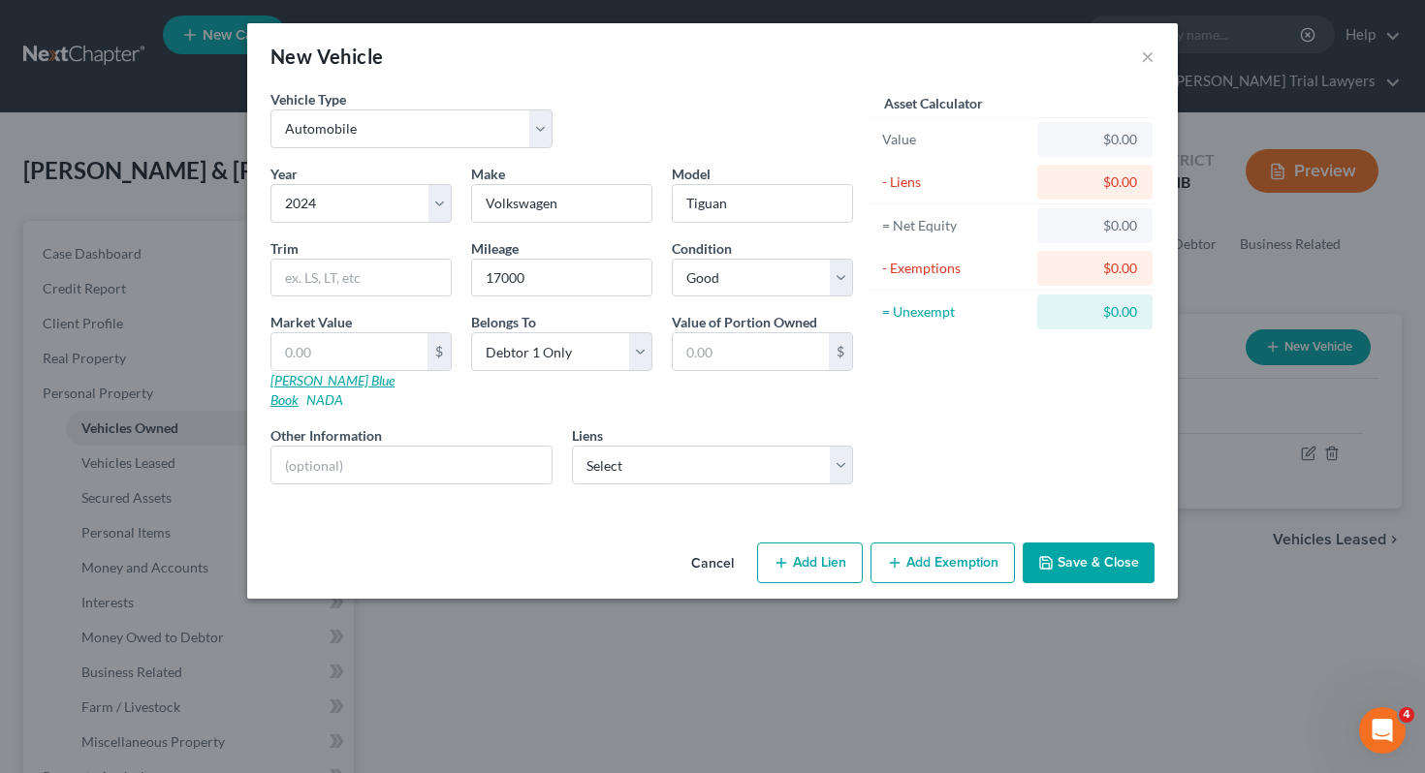
click at [324, 380] on link "Kelly Blue Book" at bounding box center [332, 390] width 124 height 36
click at [330, 359] on input "text" at bounding box center [349, 351] width 156 height 37
type input "1"
type input "1.00"
type input "19"
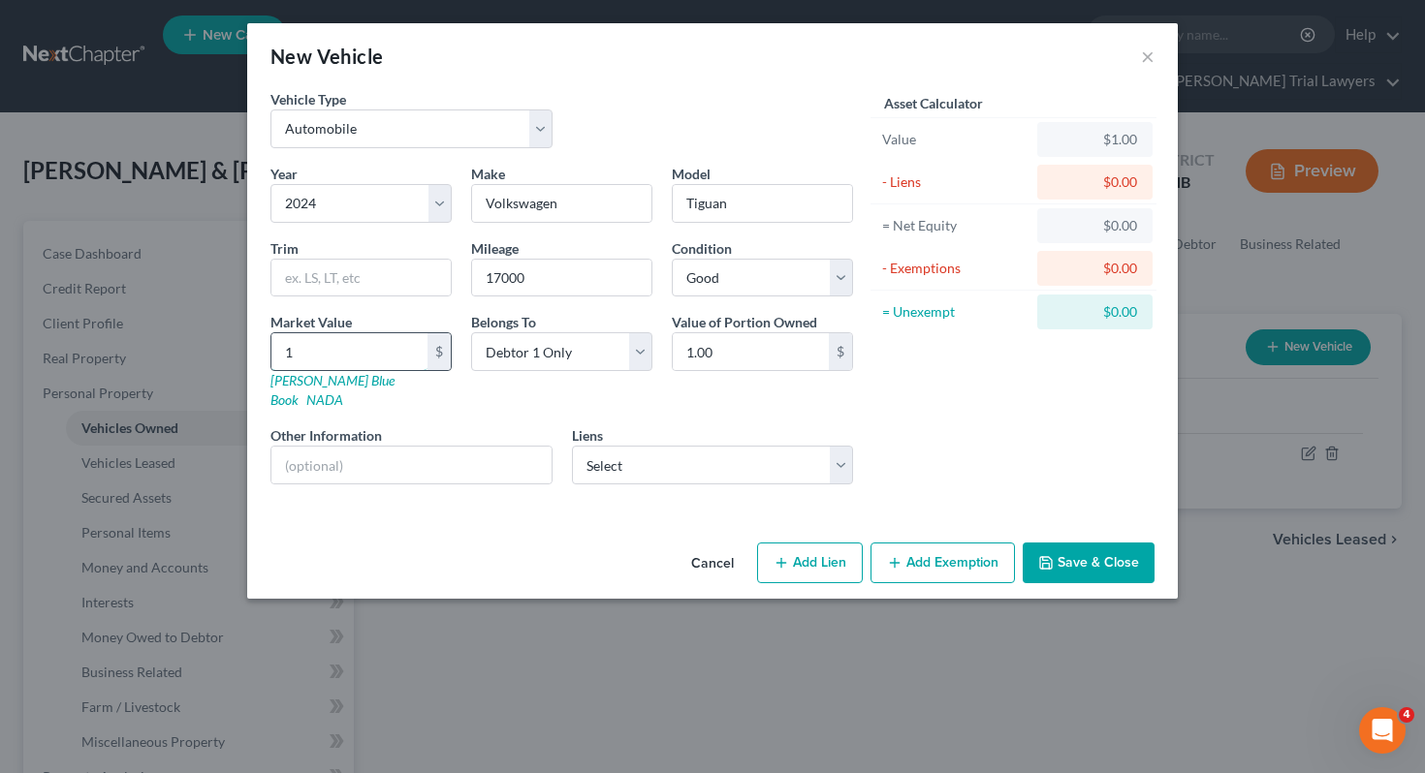
type input "19.00"
type input "1939"
type input "1,939.00"
type input "1,9393"
type input "19,393.00"
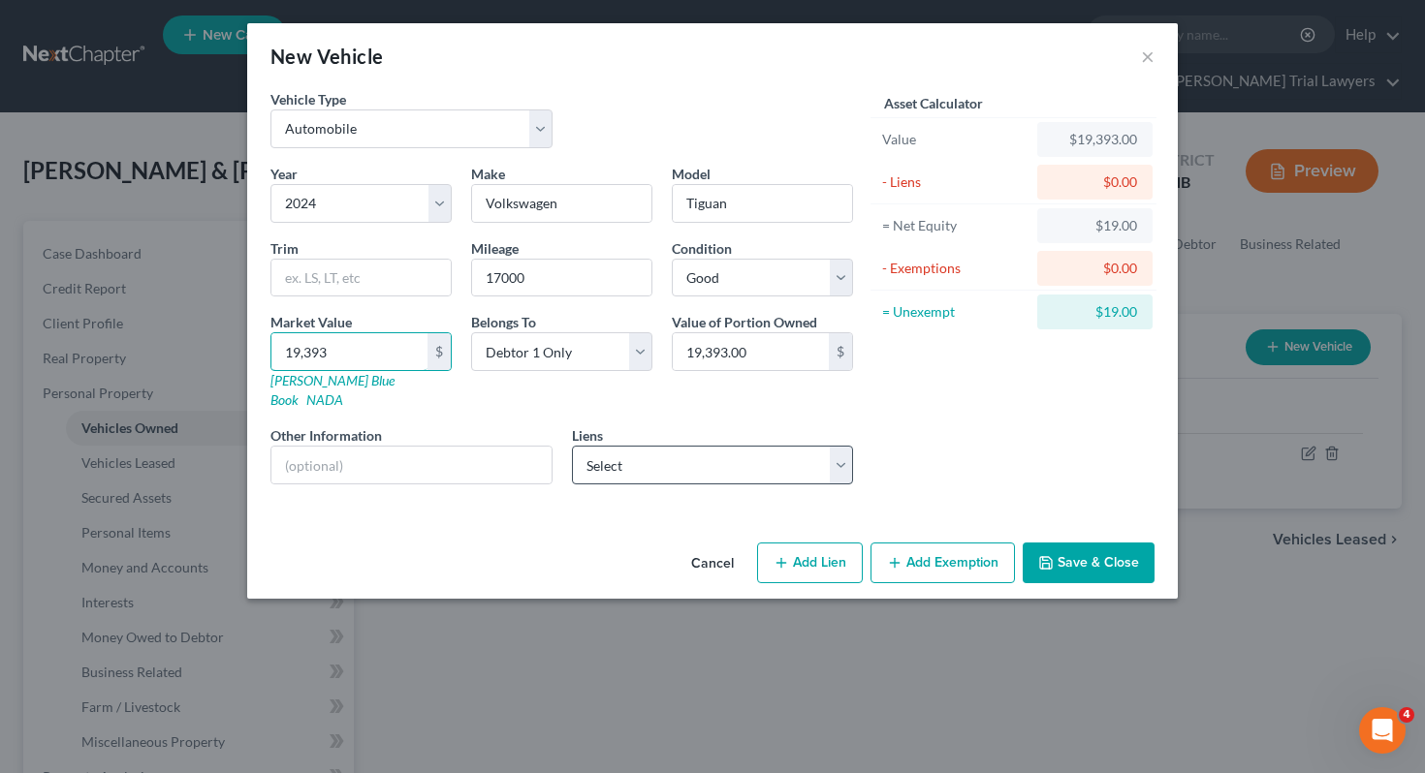
type input "19,393"
click at [586, 454] on select "Select Vw Credit - $35,587.00" at bounding box center [713, 465] width 282 height 39
select select "14"
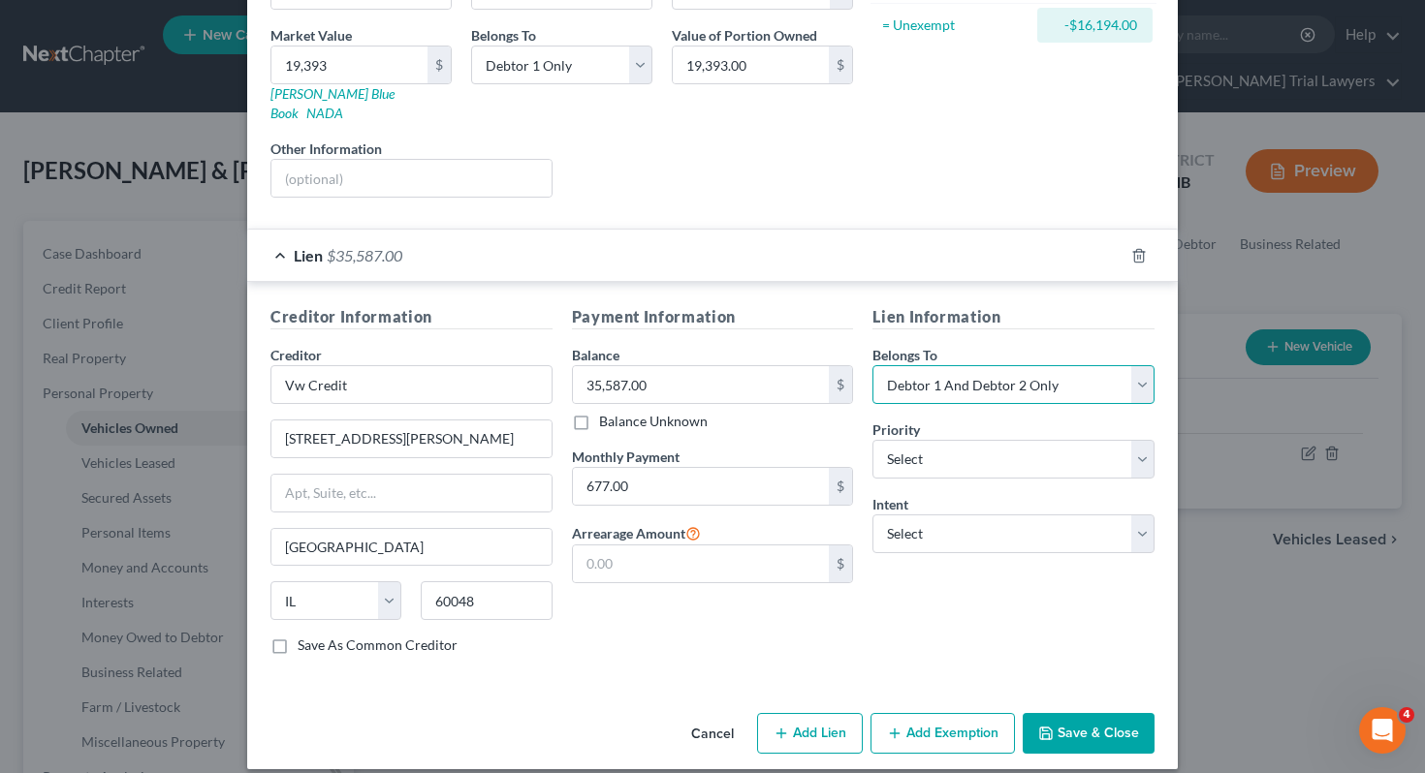
click at [965, 365] on select "Select Debtor 1 Only Debtor 2 Only Debtor 1 And Debtor 2 Only At Least One Of T…" at bounding box center [1013, 384] width 282 height 39
select select "0"
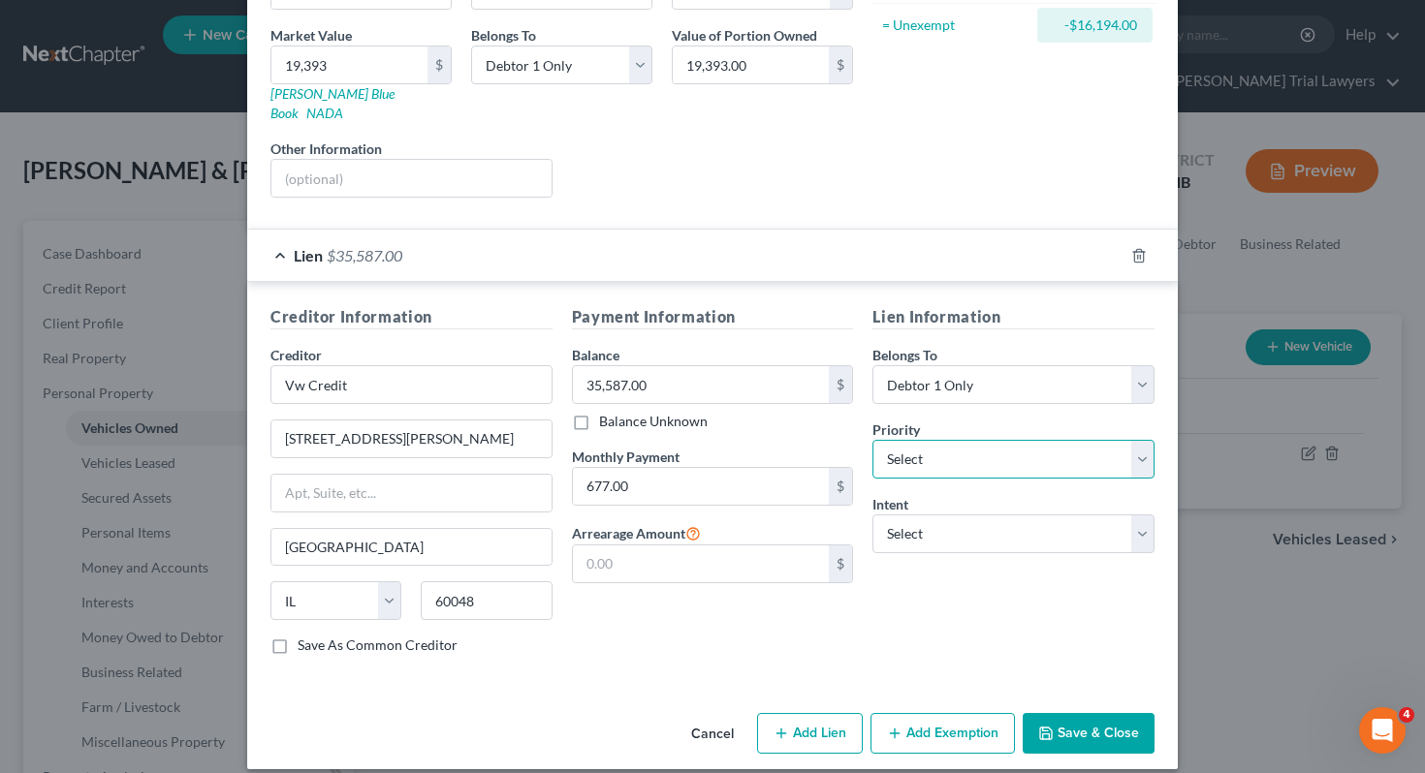
click at [970, 440] on select "Select 1st 2nd 3rd 4th 5th 6th 7th 8th 9th 10th 11th 12th 13th 14th 15th 16th 1…" at bounding box center [1013, 459] width 282 height 39
select select "0"
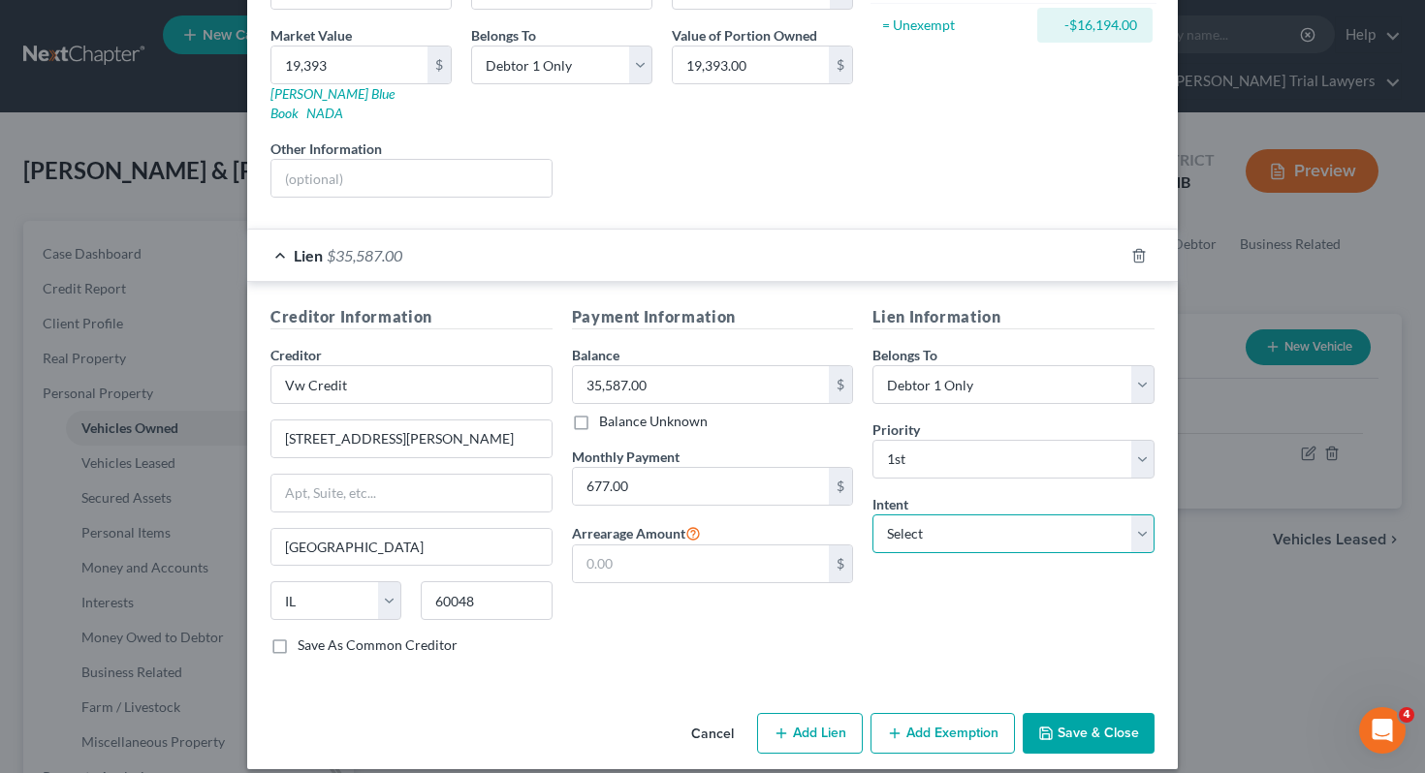
click at [970, 515] on select "Select Surrender Redeem Reaffirm Avoid Other" at bounding box center [1013, 534] width 282 height 39
select select "2"
click at [1077, 713] on button "Save & Close" at bounding box center [1088, 733] width 132 height 41
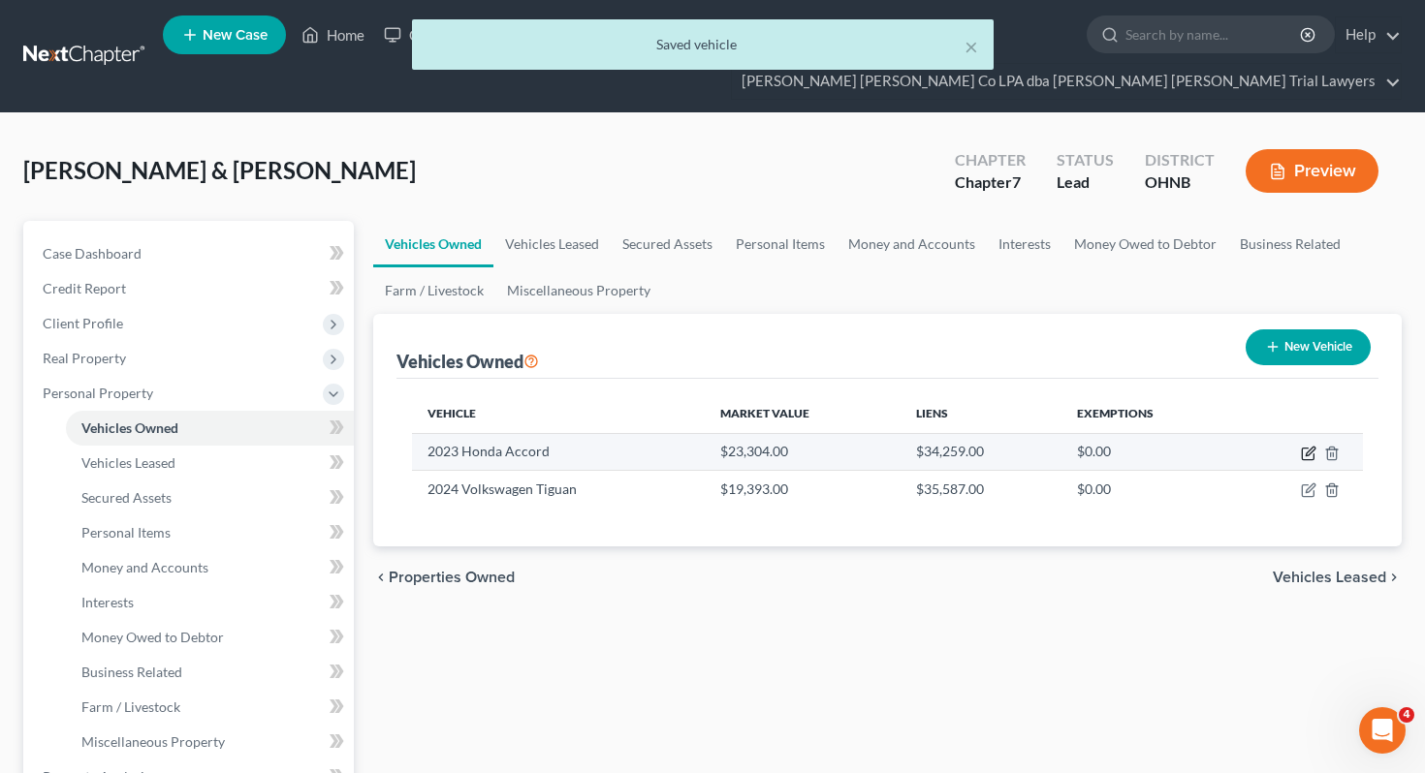
click at [1304, 446] on icon "button" at bounding box center [1309, 454] width 16 height 16
select select "0"
select select "3"
select select "2"
select select "0"
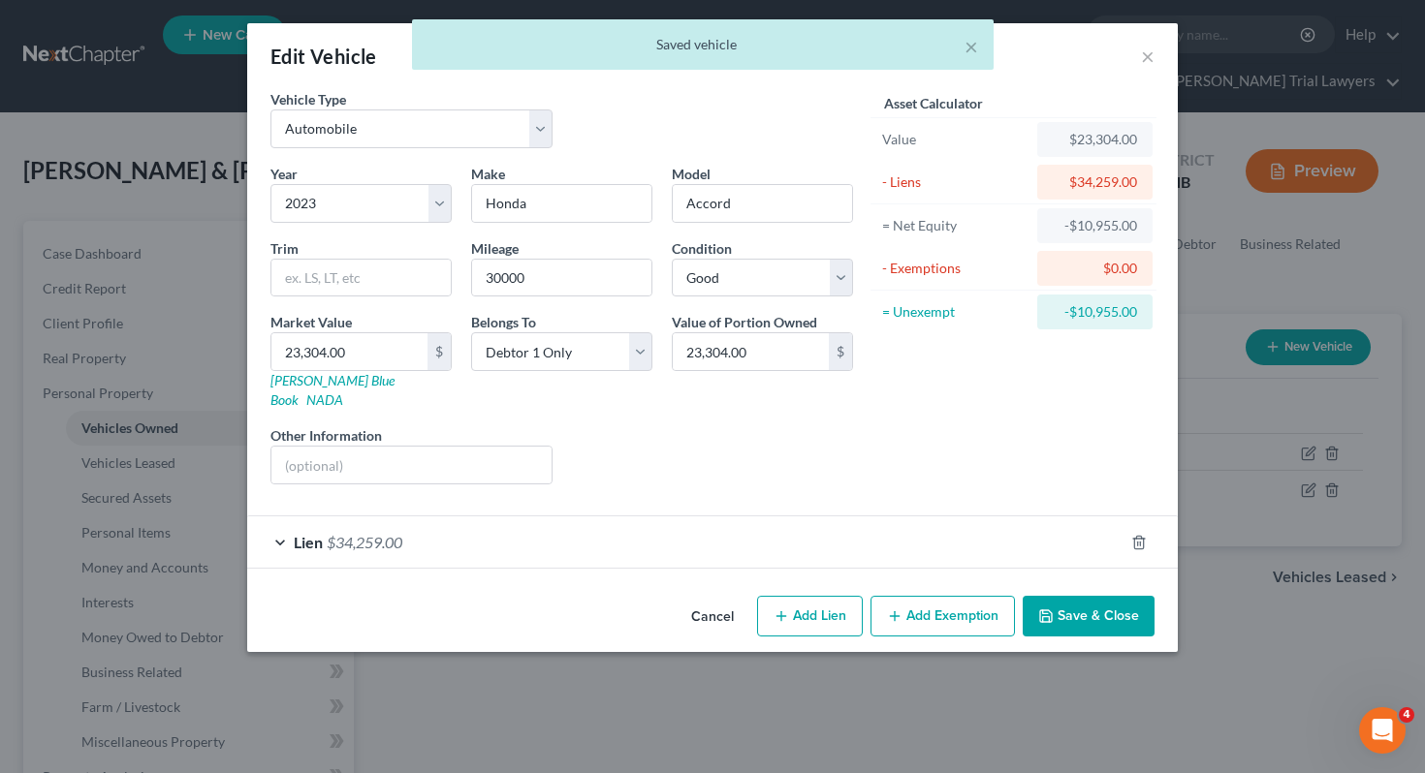
click at [1006, 525] on div "Lien $34,259.00" at bounding box center [685, 542] width 876 height 51
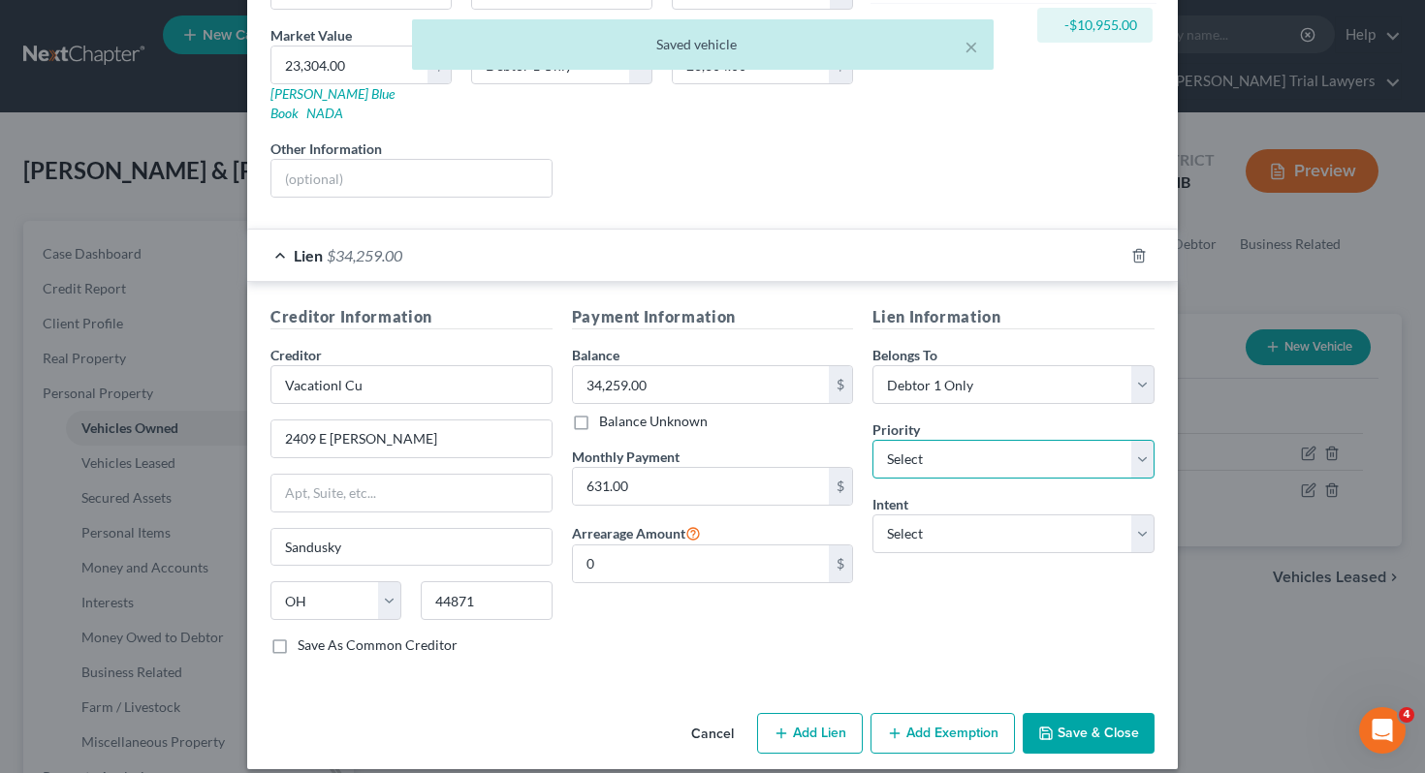
click at [992, 453] on select "Select 1st 2nd 3rd 4th 5th 6th 7th 8th 9th 10th 11th 12th 13th 14th 15th 16th 1…" at bounding box center [1013, 459] width 282 height 39
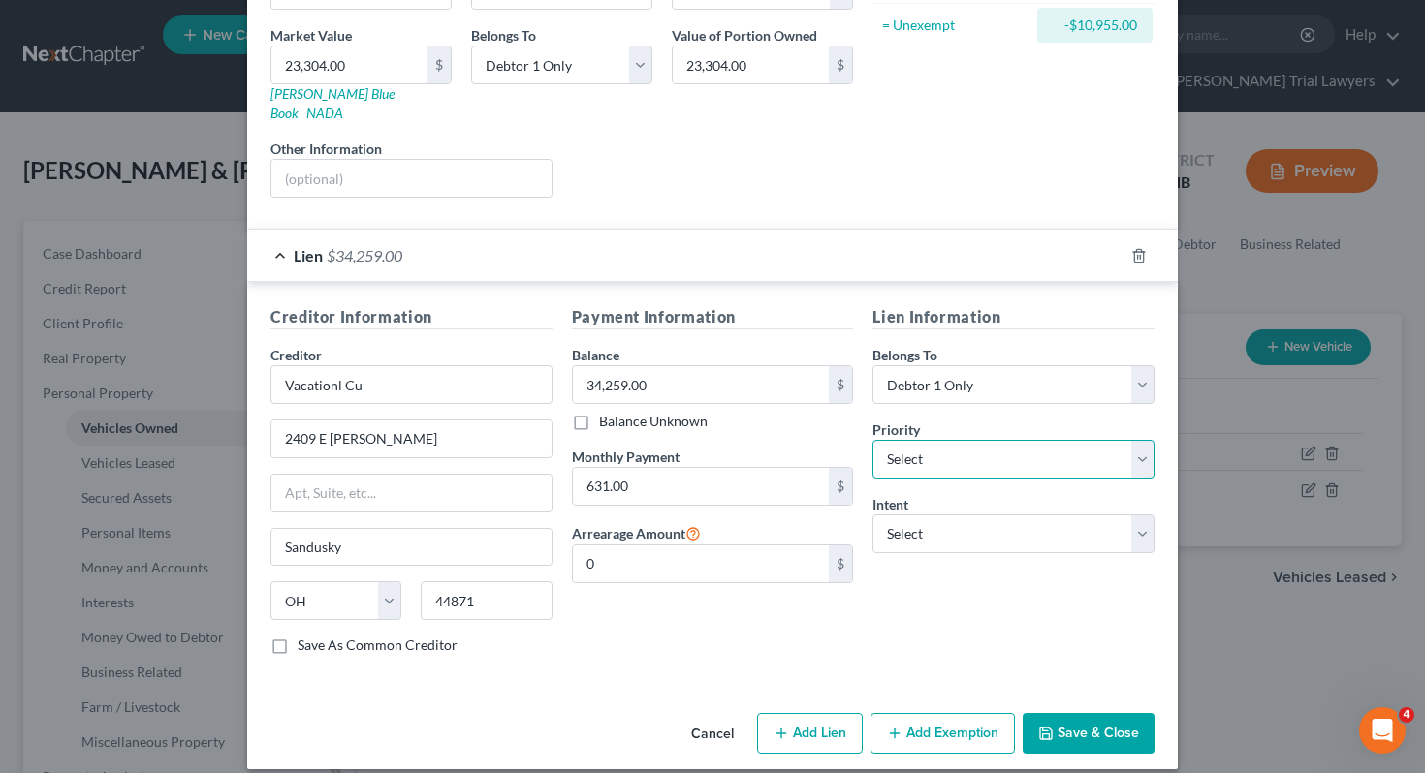
select select "0"
click at [985, 494] on div "Intent Select Surrender Redeem Reaffirm Avoid Other" at bounding box center [1013, 523] width 282 height 59
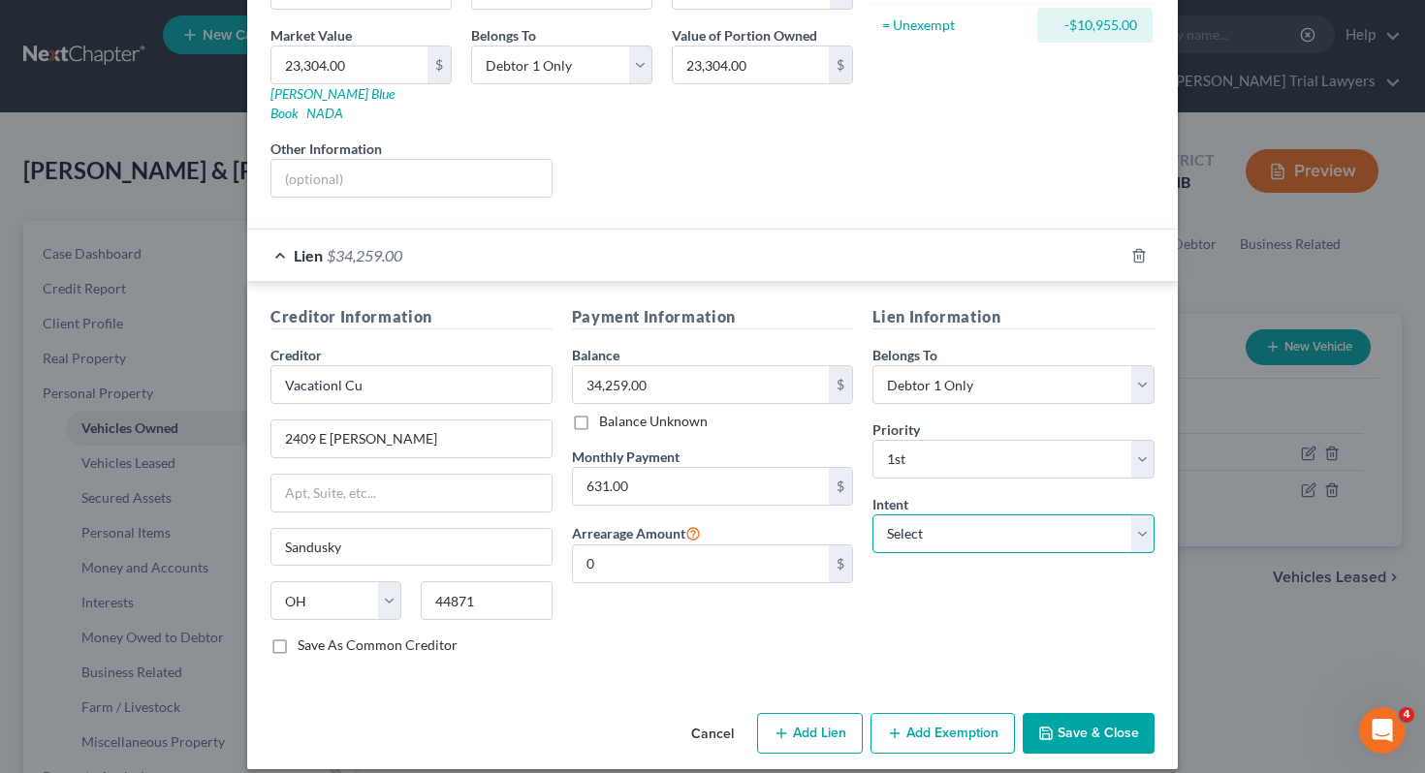
click at [985, 515] on select "Select Surrender Redeem Reaffirm Avoid Other" at bounding box center [1013, 534] width 282 height 39
select select "2"
click at [1072, 713] on button "Save & Close" at bounding box center [1088, 733] width 132 height 41
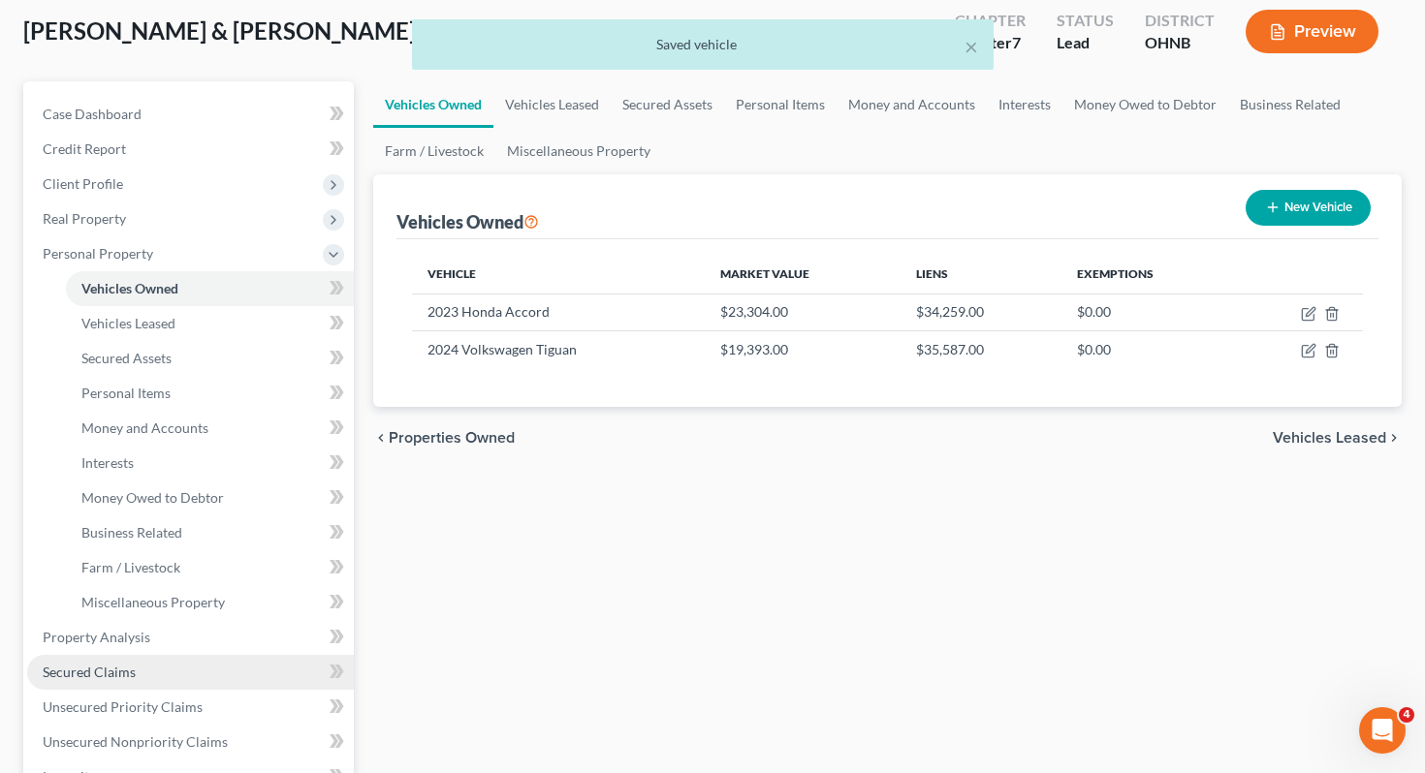
click at [194, 655] on link "Secured Claims" at bounding box center [190, 672] width 327 height 35
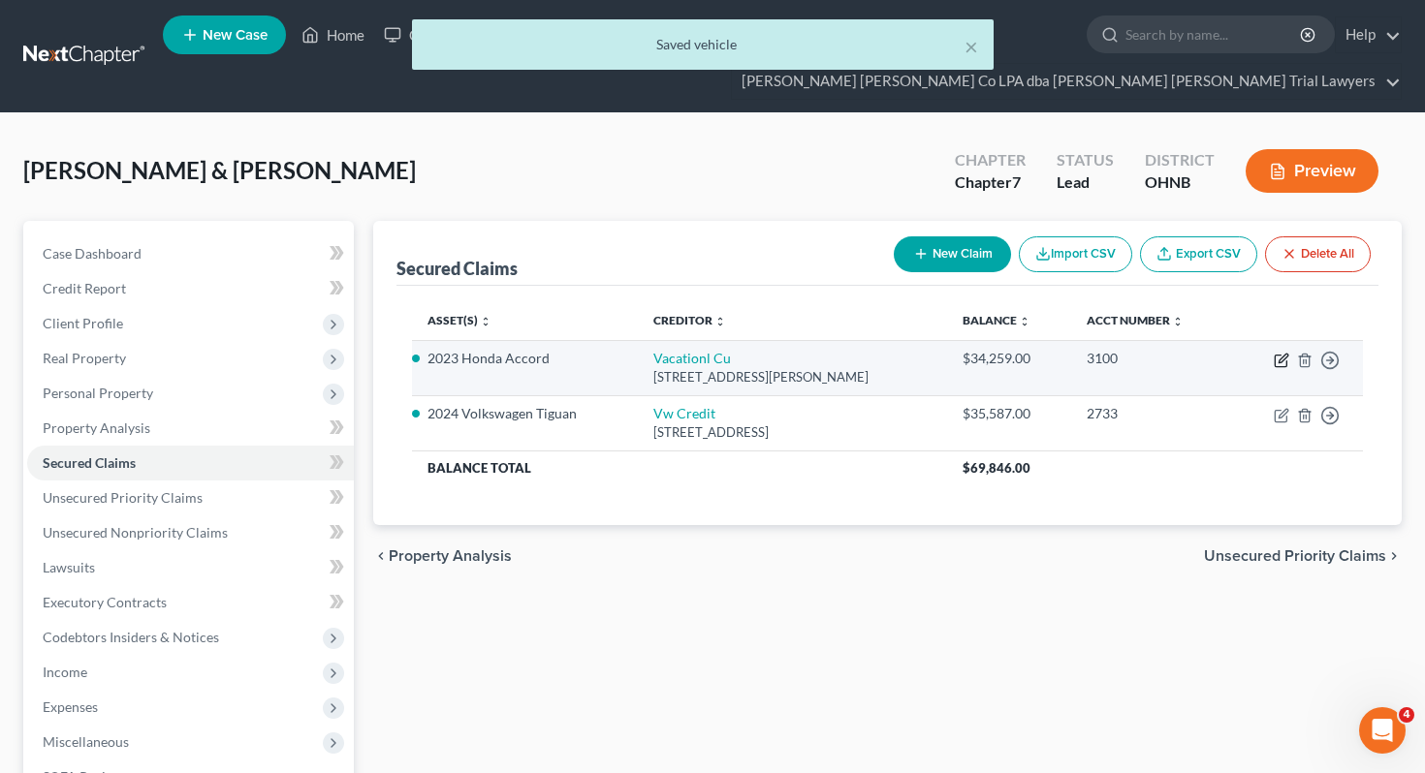
click at [1280, 354] on icon "button" at bounding box center [1282, 358] width 9 height 9
select select "36"
select select "2"
select select "0"
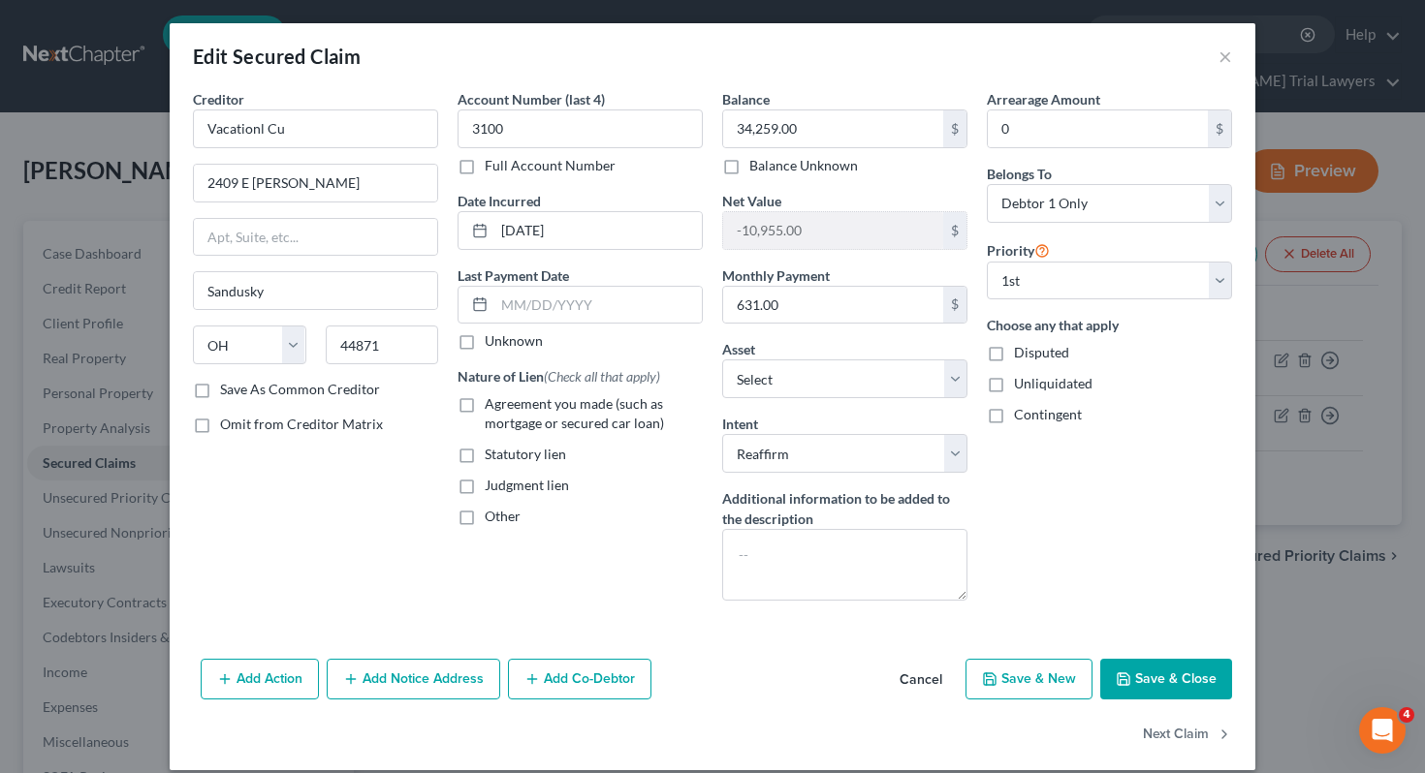
click at [621, 415] on span "Agreement you made (such as mortgage or secured car loan)" at bounding box center [574, 413] width 179 height 36
click at [505, 407] on input "Agreement you made (such as mortgage or secured car loan)" at bounding box center [498, 400] width 13 height 13
checkbox input "true"
click at [1194, 670] on button "Save & Close" at bounding box center [1166, 679] width 132 height 41
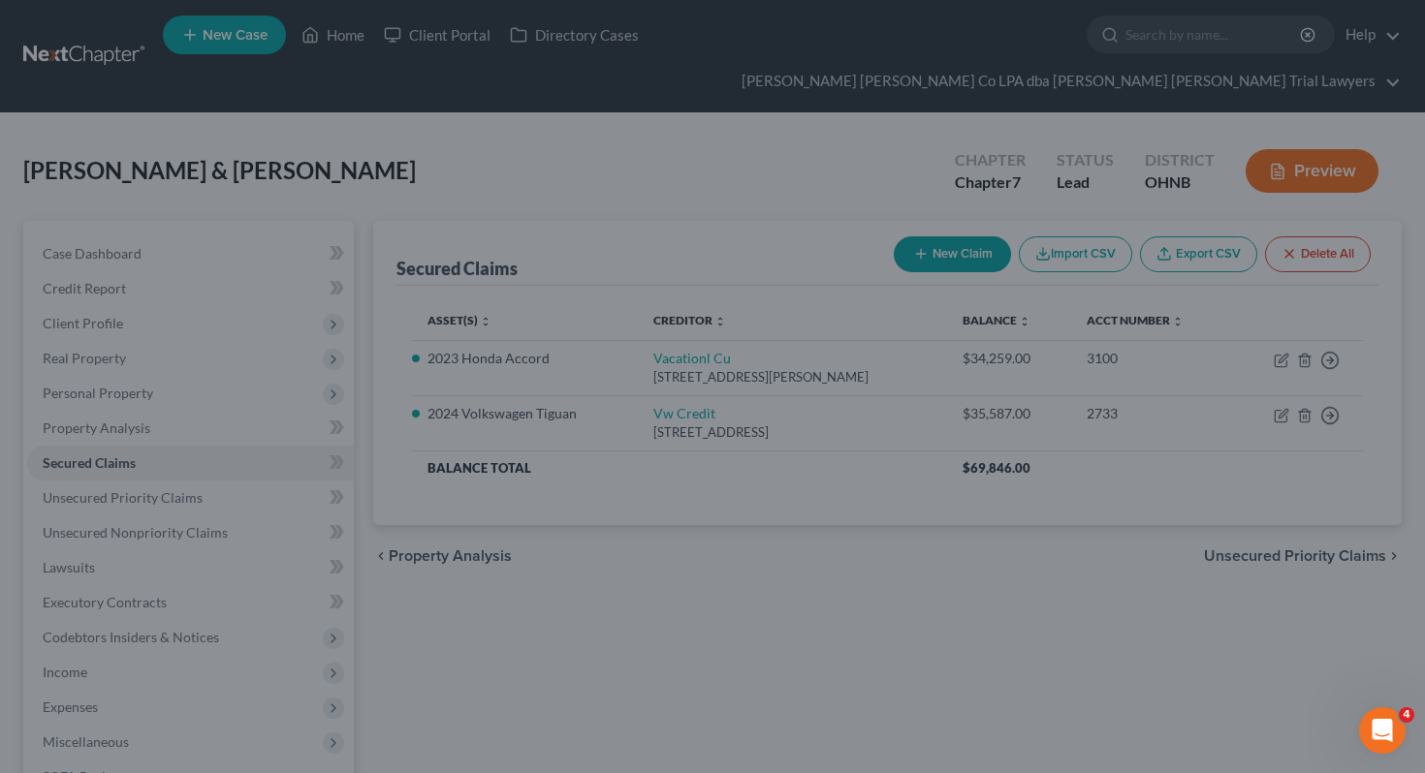
select select "3"
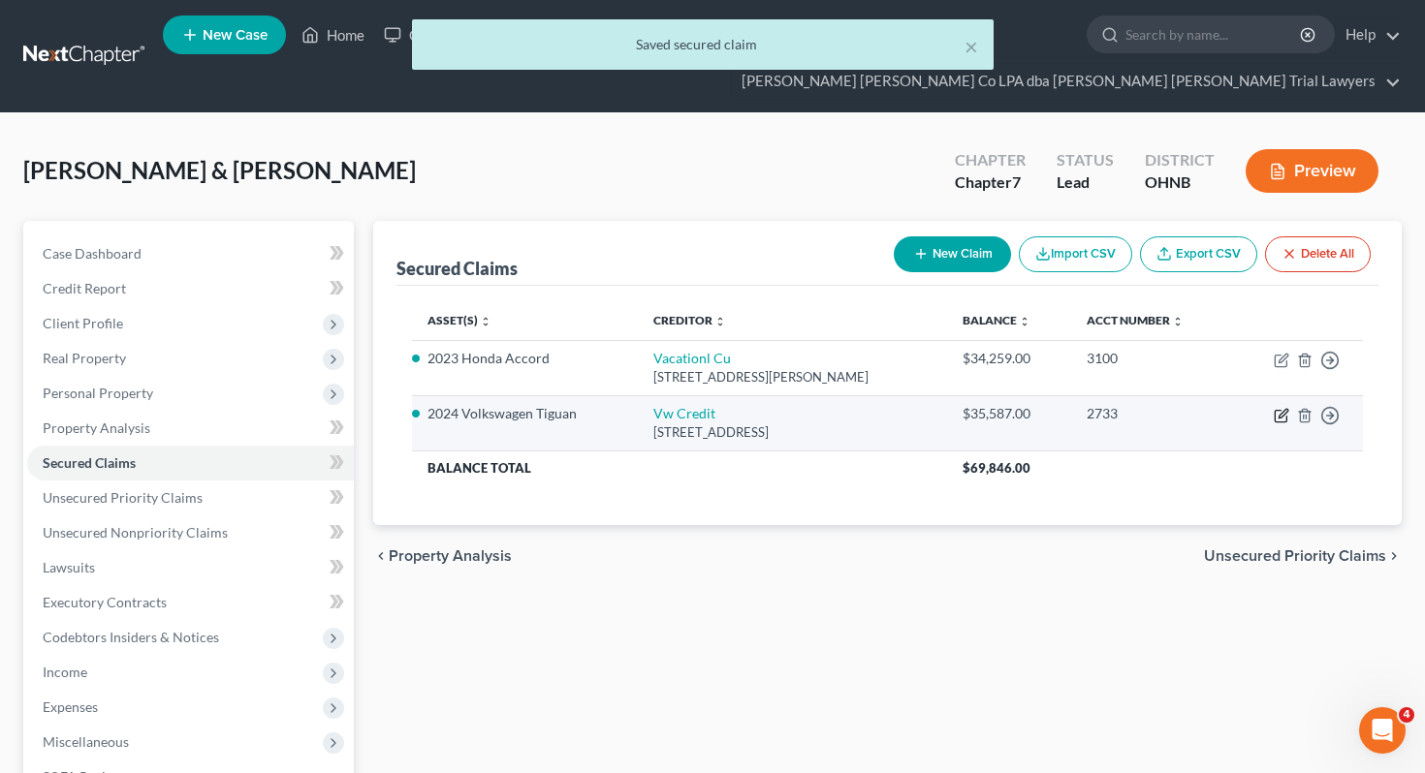
click at [1284, 408] on icon "button" at bounding box center [1282, 416] width 16 height 16
select select "14"
select select "2"
select select "0"
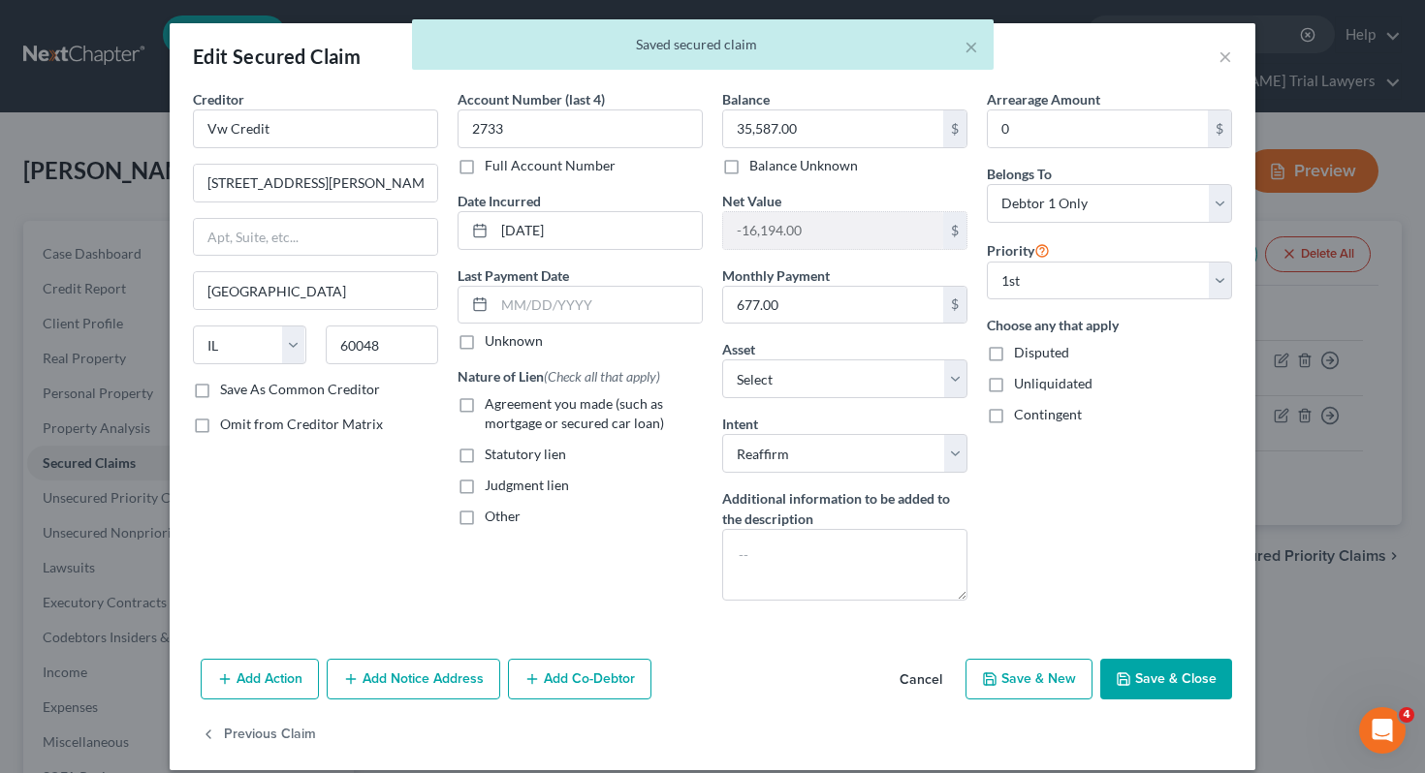
click at [580, 422] on span "Agreement you made (such as mortgage or secured car loan)" at bounding box center [574, 413] width 179 height 36
click at [505, 407] on input "Agreement you made (such as mortgage or secured car loan)" at bounding box center [498, 400] width 13 height 13
checkbox input "true"
click at [1141, 686] on button "Save & Close" at bounding box center [1166, 679] width 132 height 41
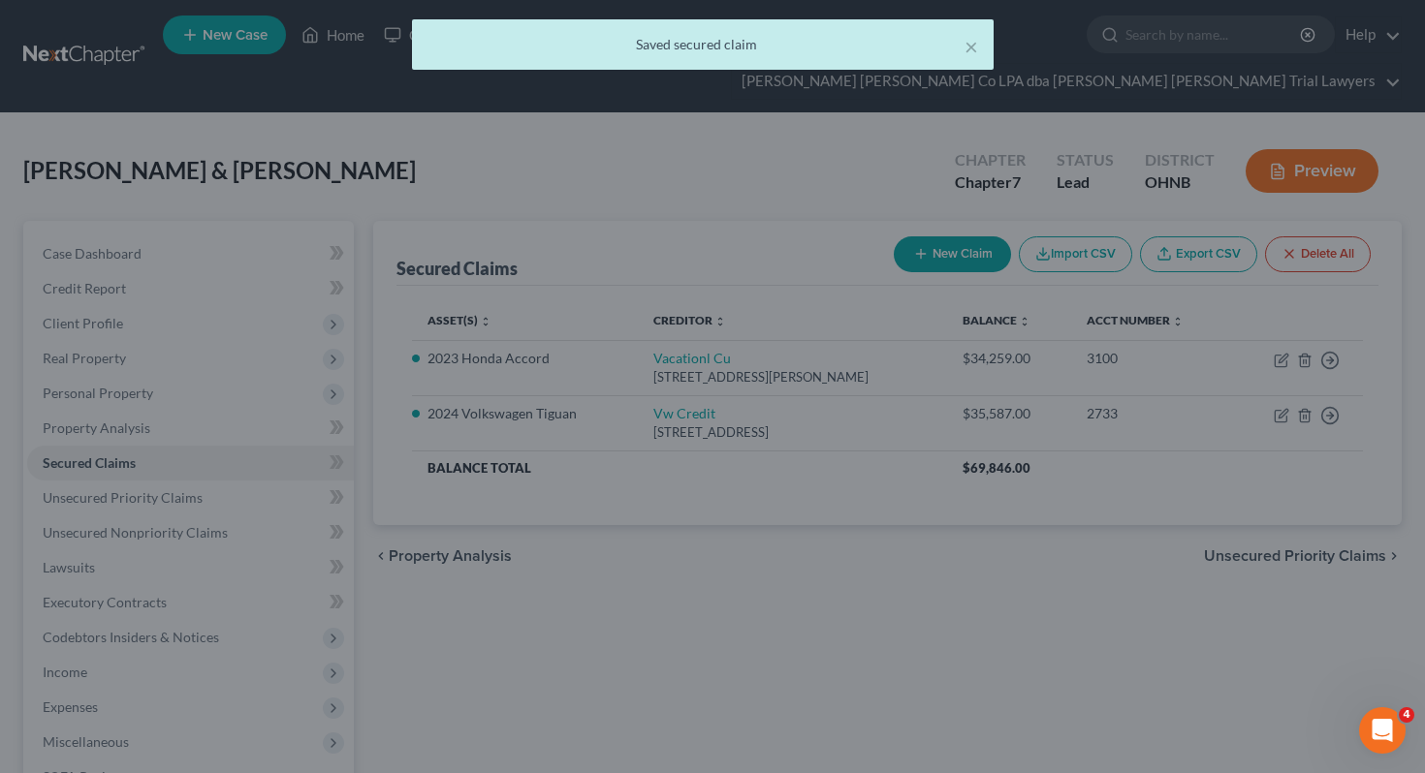
select select "2"
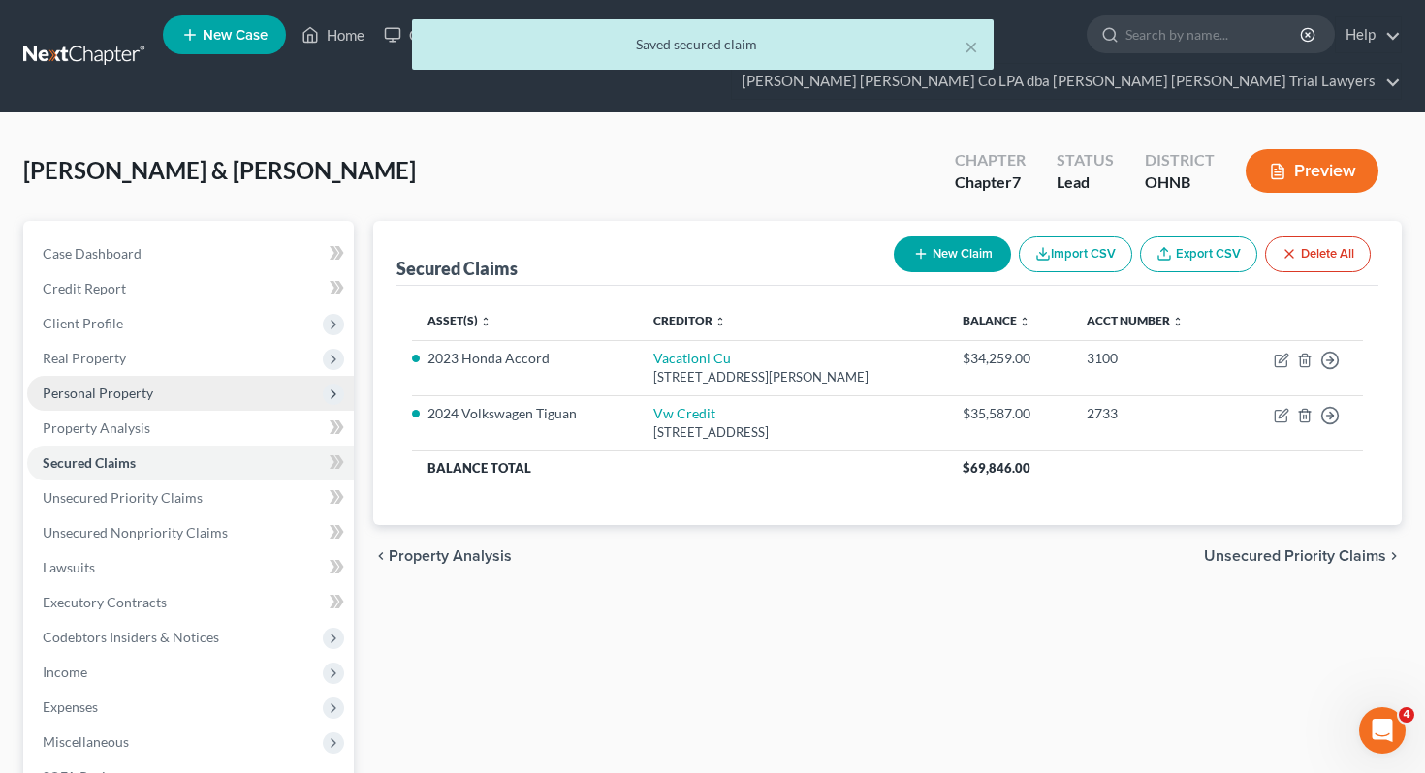
click at [259, 376] on span "Personal Property" at bounding box center [190, 393] width 327 height 35
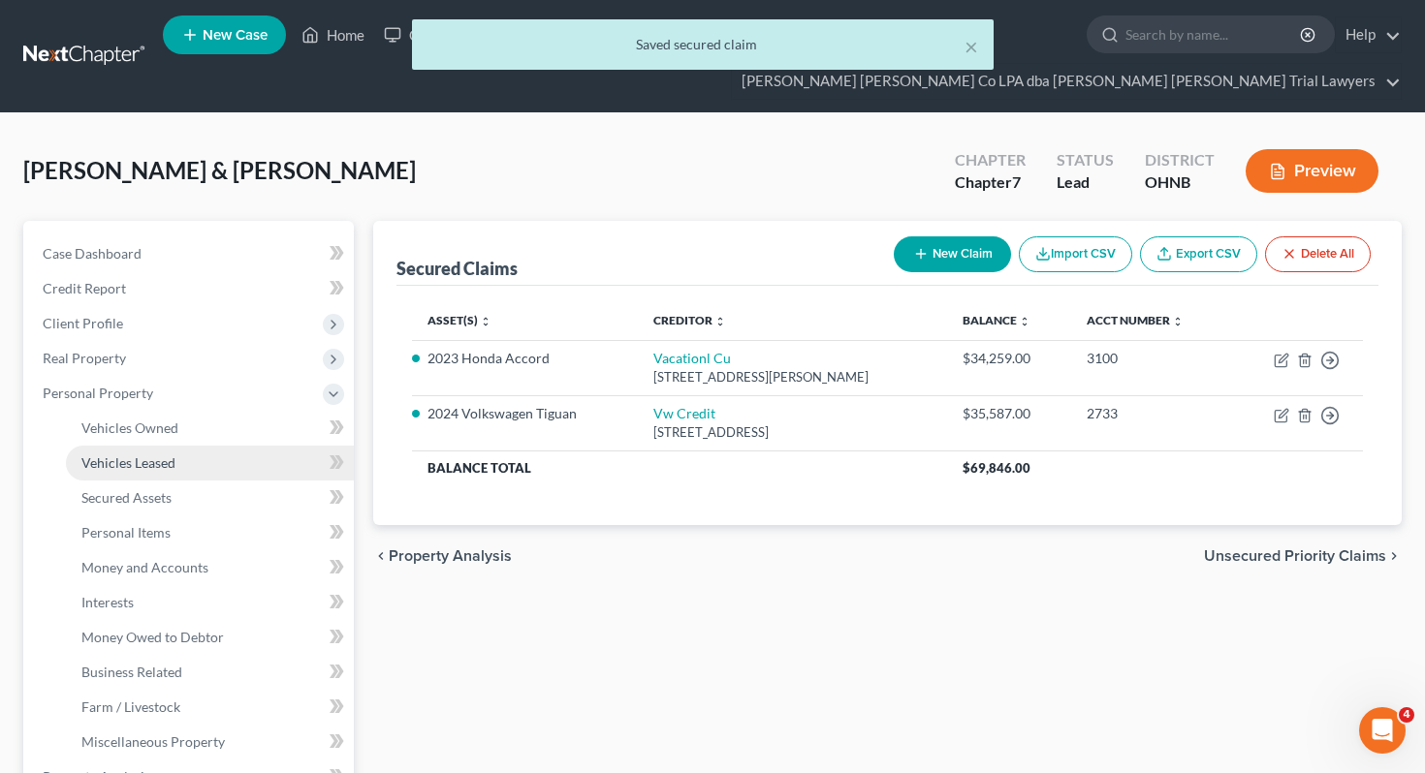
click at [259, 446] on link "Vehicles Leased" at bounding box center [210, 463] width 288 height 35
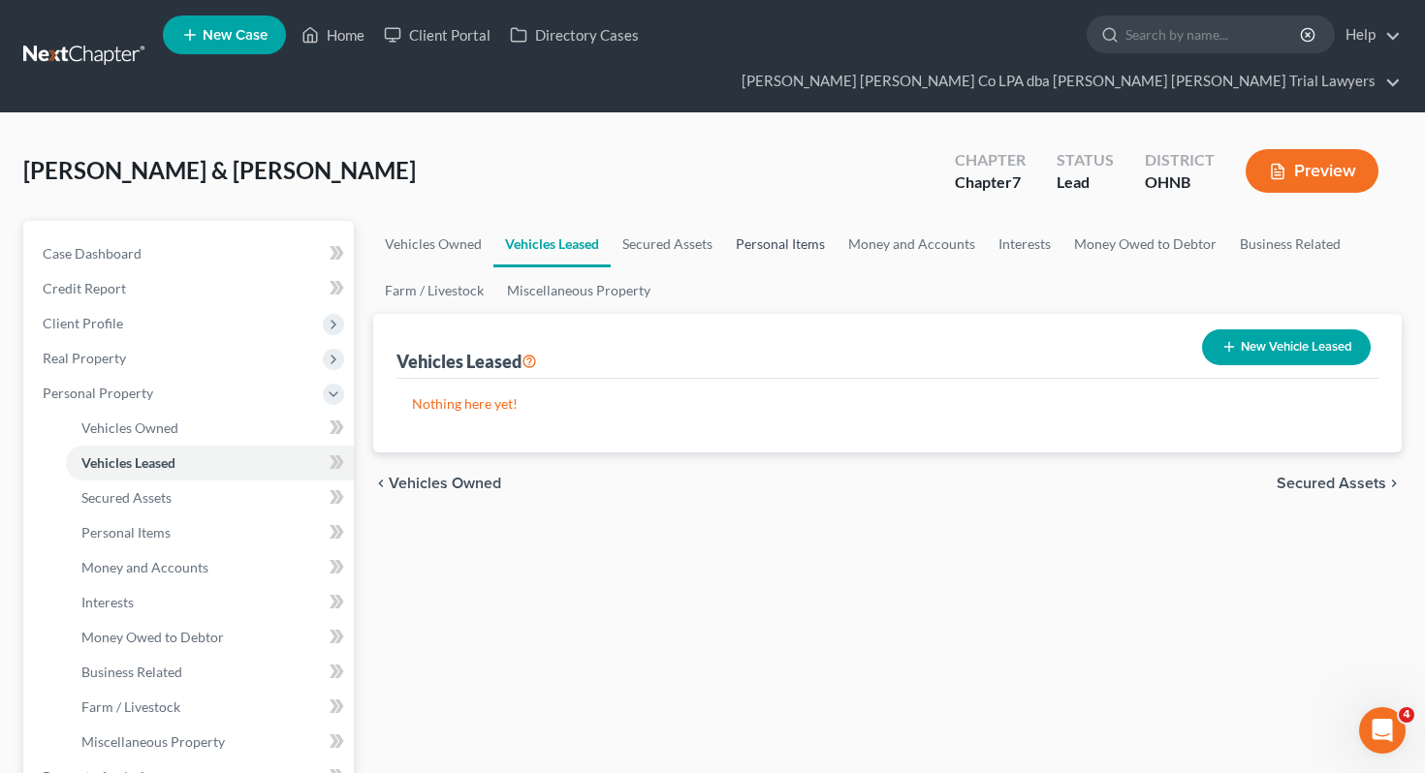
click at [785, 221] on link "Personal Items" at bounding box center [780, 244] width 112 height 47
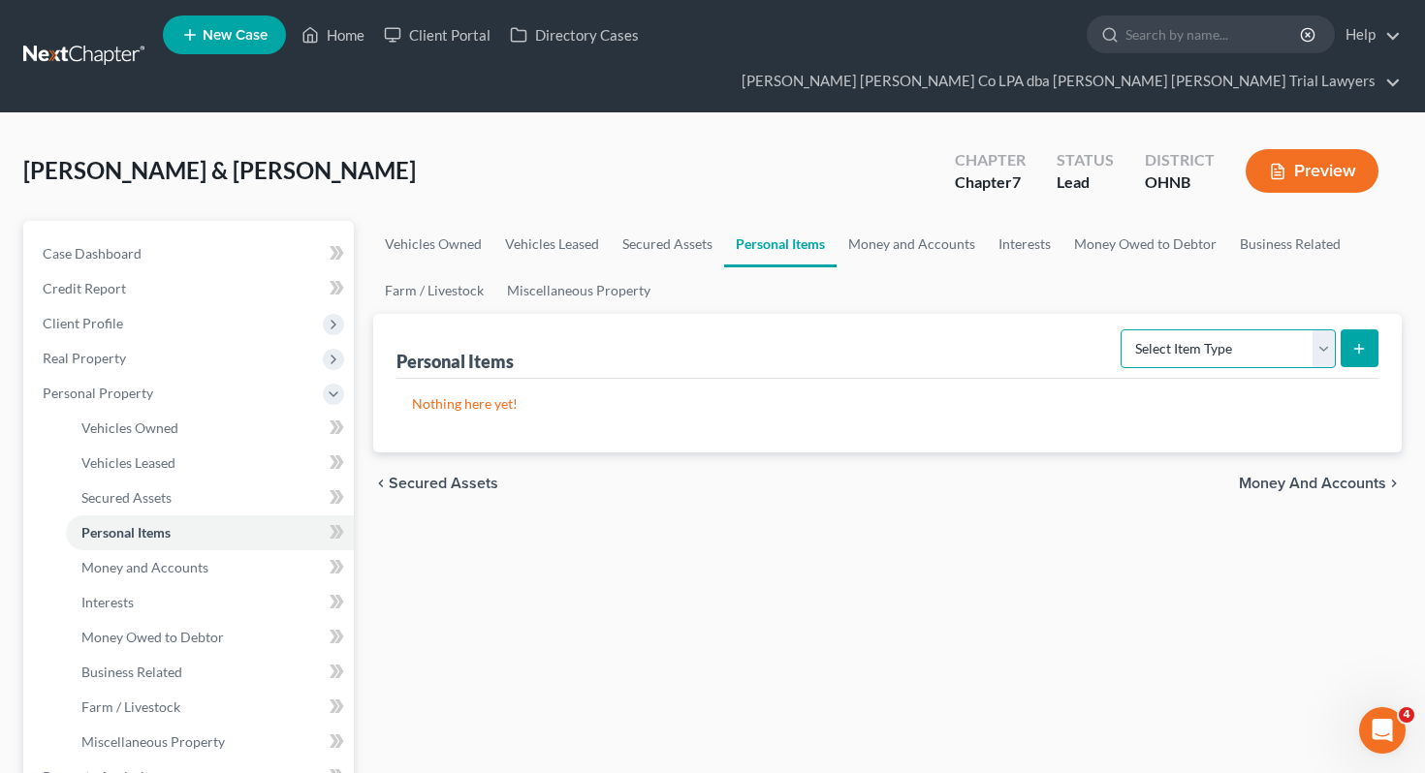
click at [1189, 330] on select "Select Item Type Clothing Collectibles Of Value Electronics Firearms Household …" at bounding box center [1227, 349] width 215 height 39
select select "clothing"
click at [1345, 330] on button "submit" at bounding box center [1359, 349] width 38 height 38
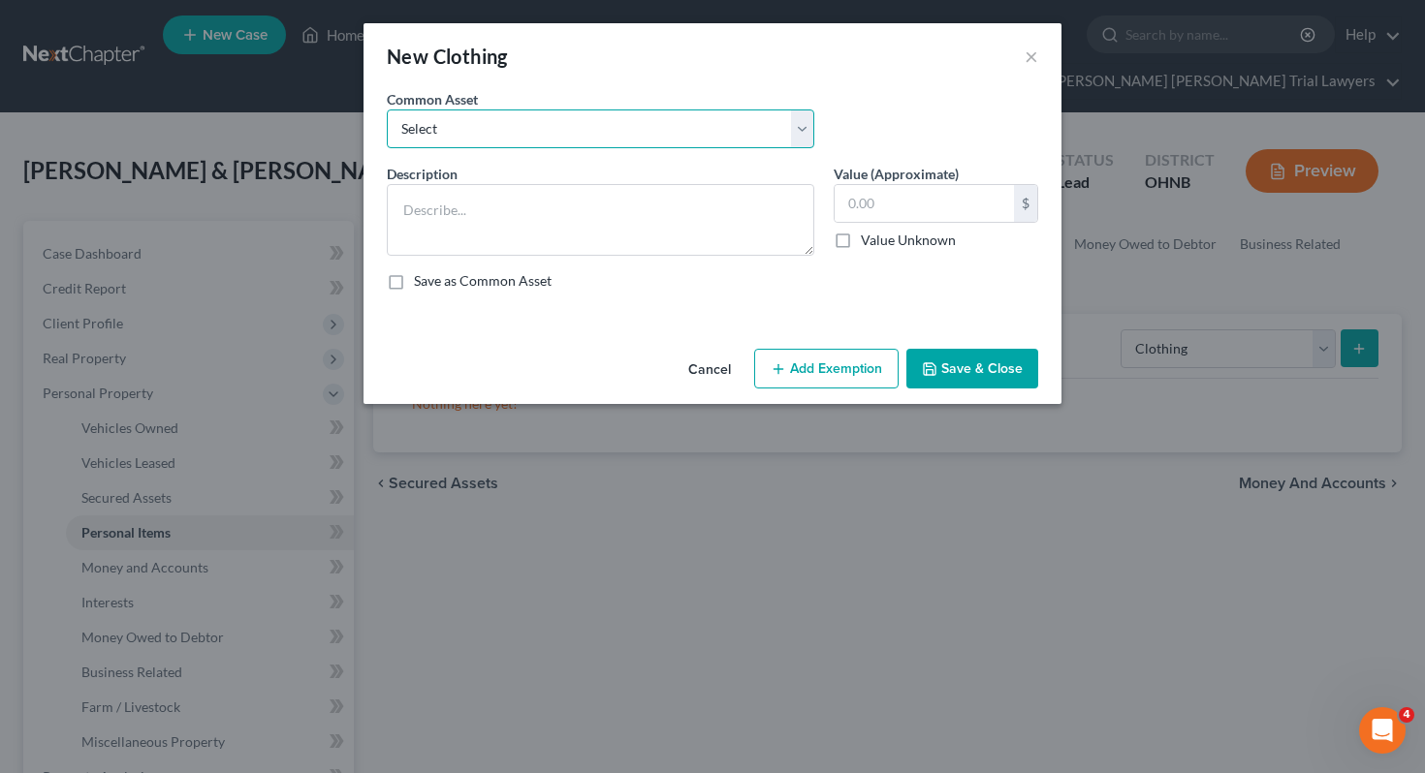
click at [708, 135] on select "Select Normal work & daily wearing apparel" at bounding box center [600, 129] width 427 height 39
select select "0"
type textarea "Normal work & daily wearing apparel"
type input "500.00"
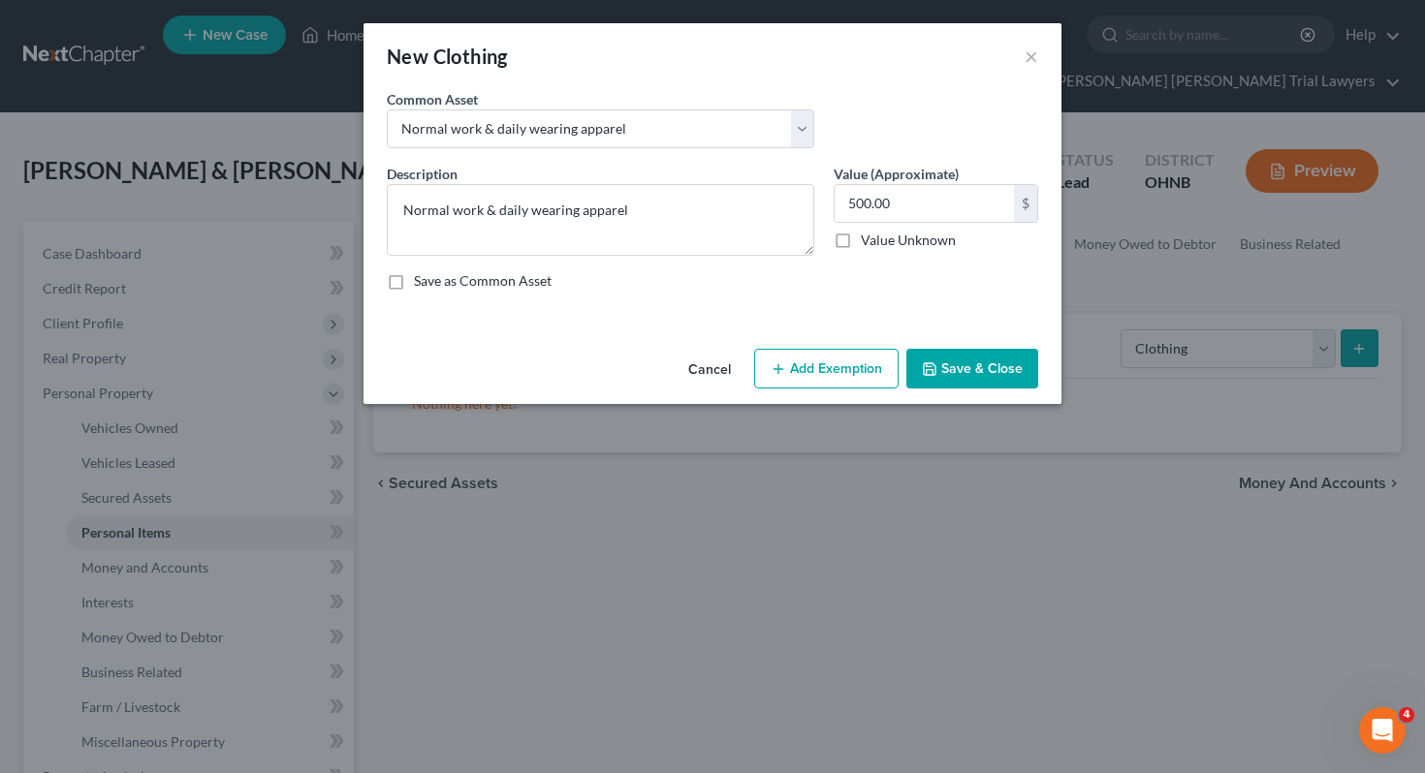
click at [792, 359] on button "Add Exemption" at bounding box center [826, 369] width 144 height 41
select select "2"
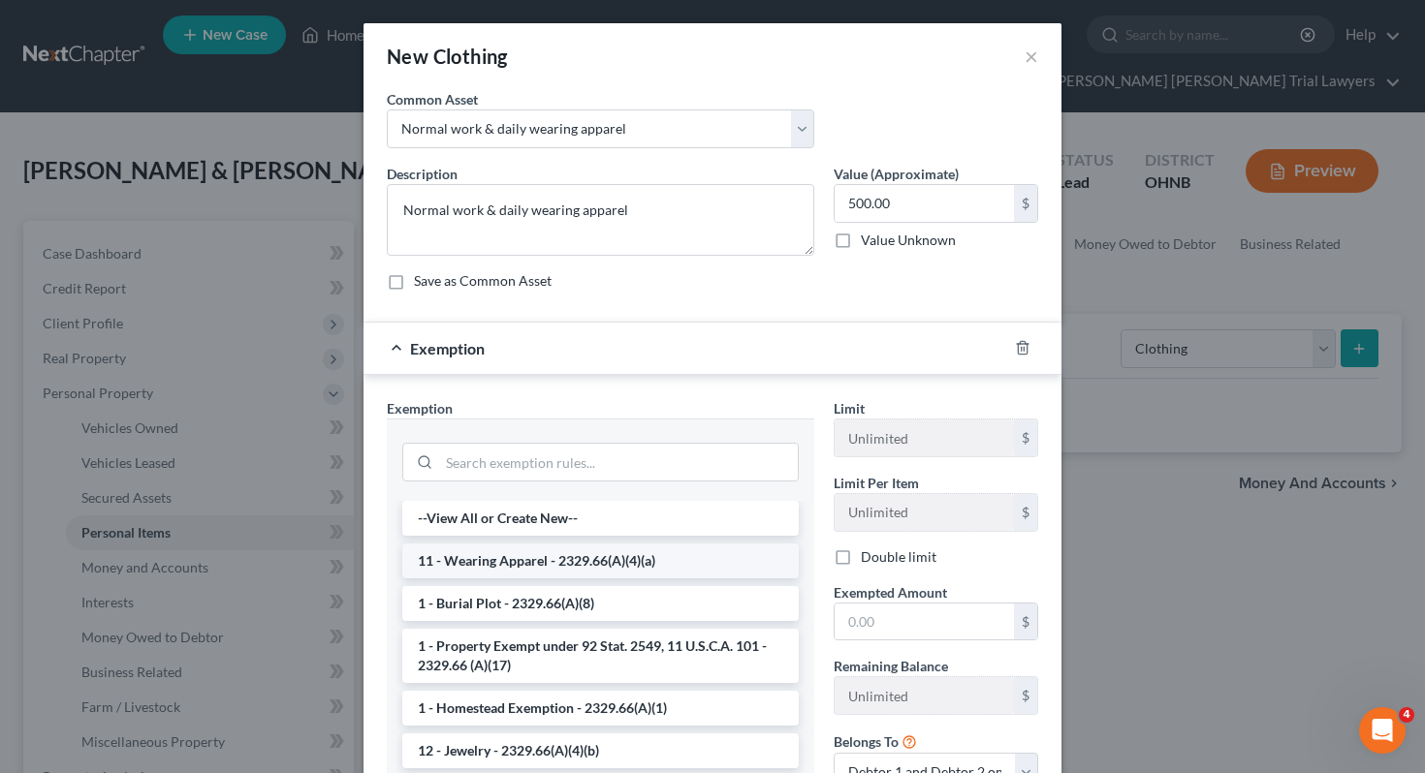
click at [659, 569] on li "11 - Wearing Apparel - 2329.66(A)(4)(a)" at bounding box center [600, 561] width 396 height 35
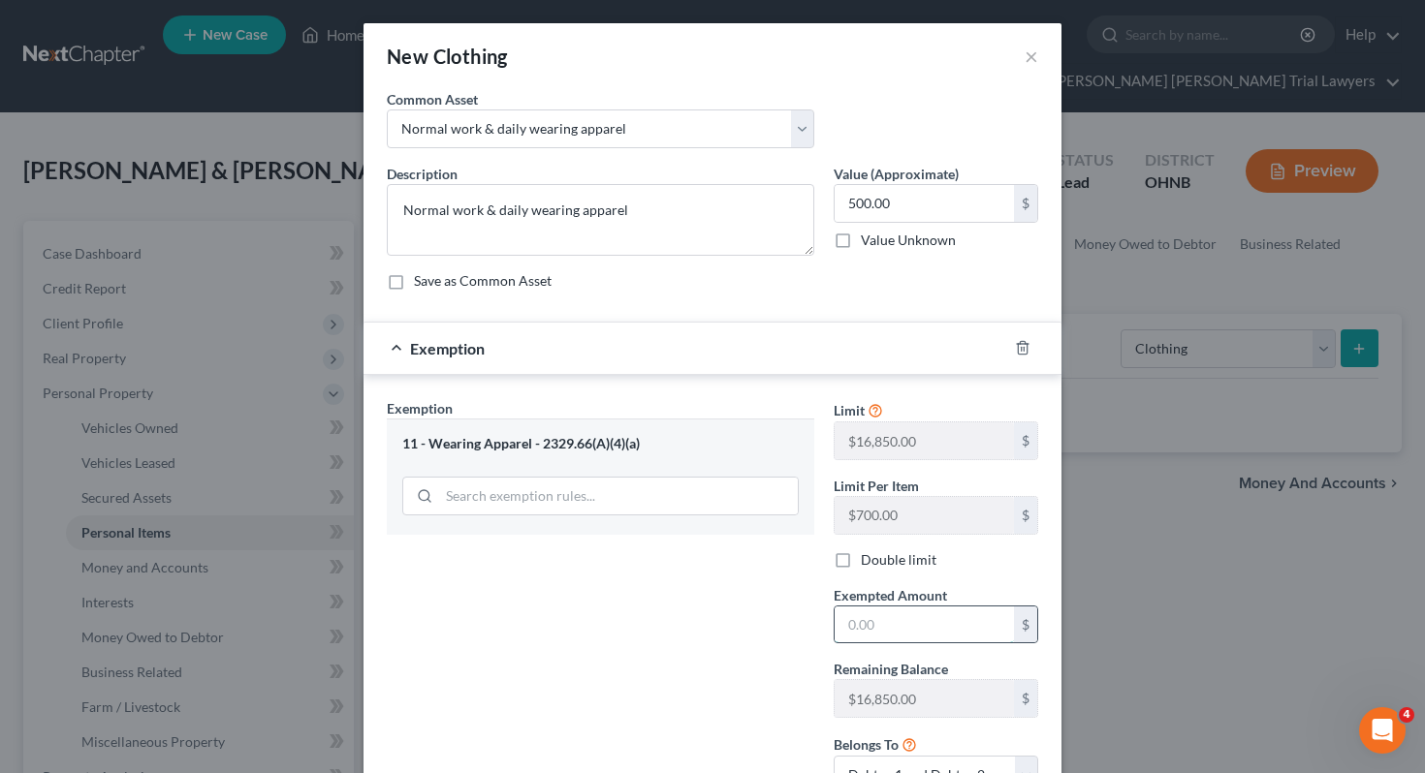
click at [875, 635] on input "text" at bounding box center [923, 625] width 179 height 37
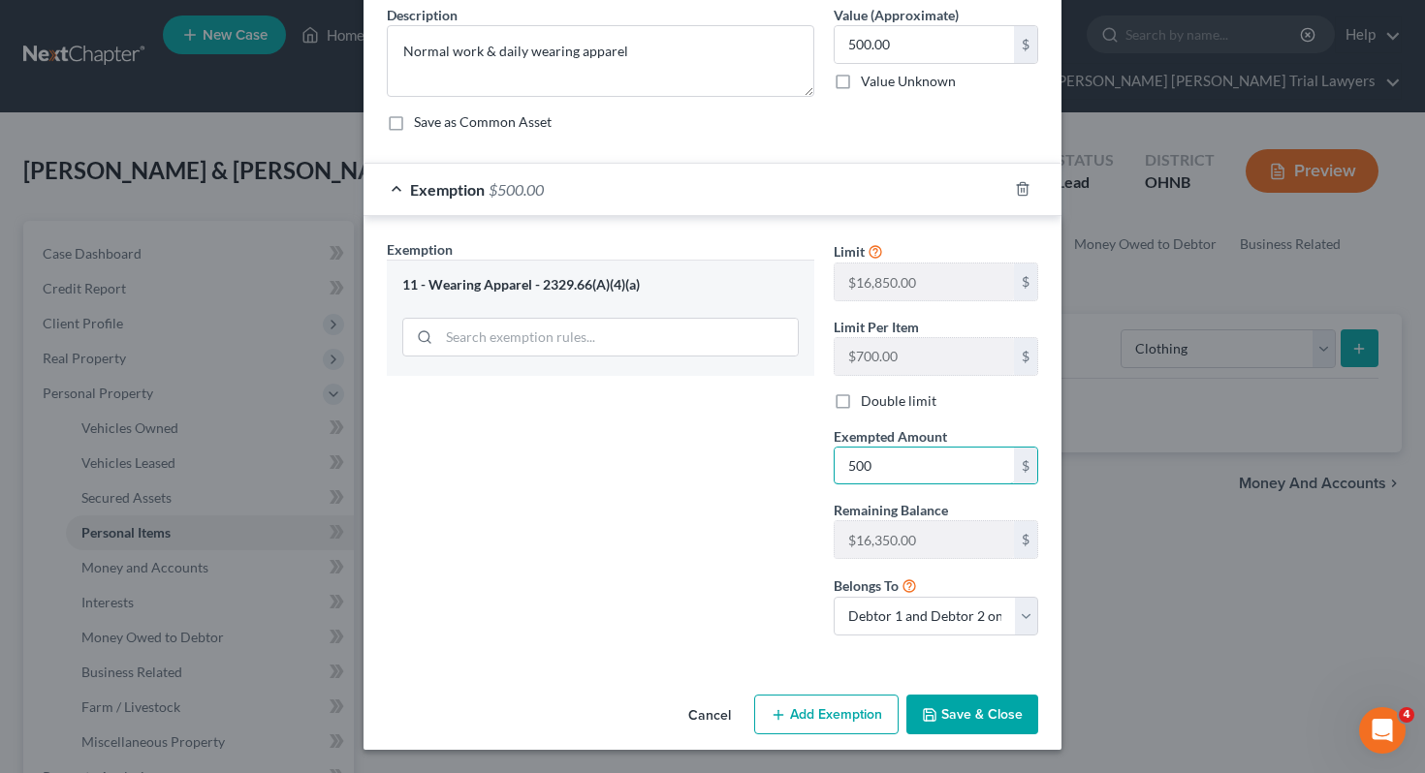
type input "500"
click at [708, 600] on div "Exemption Set must be selected for CA. Exemption * 11 - Wearing Apparel - 2329.…" at bounding box center [600, 445] width 447 height 412
click at [942, 725] on button "Save & Close" at bounding box center [972, 715] width 132 height 41
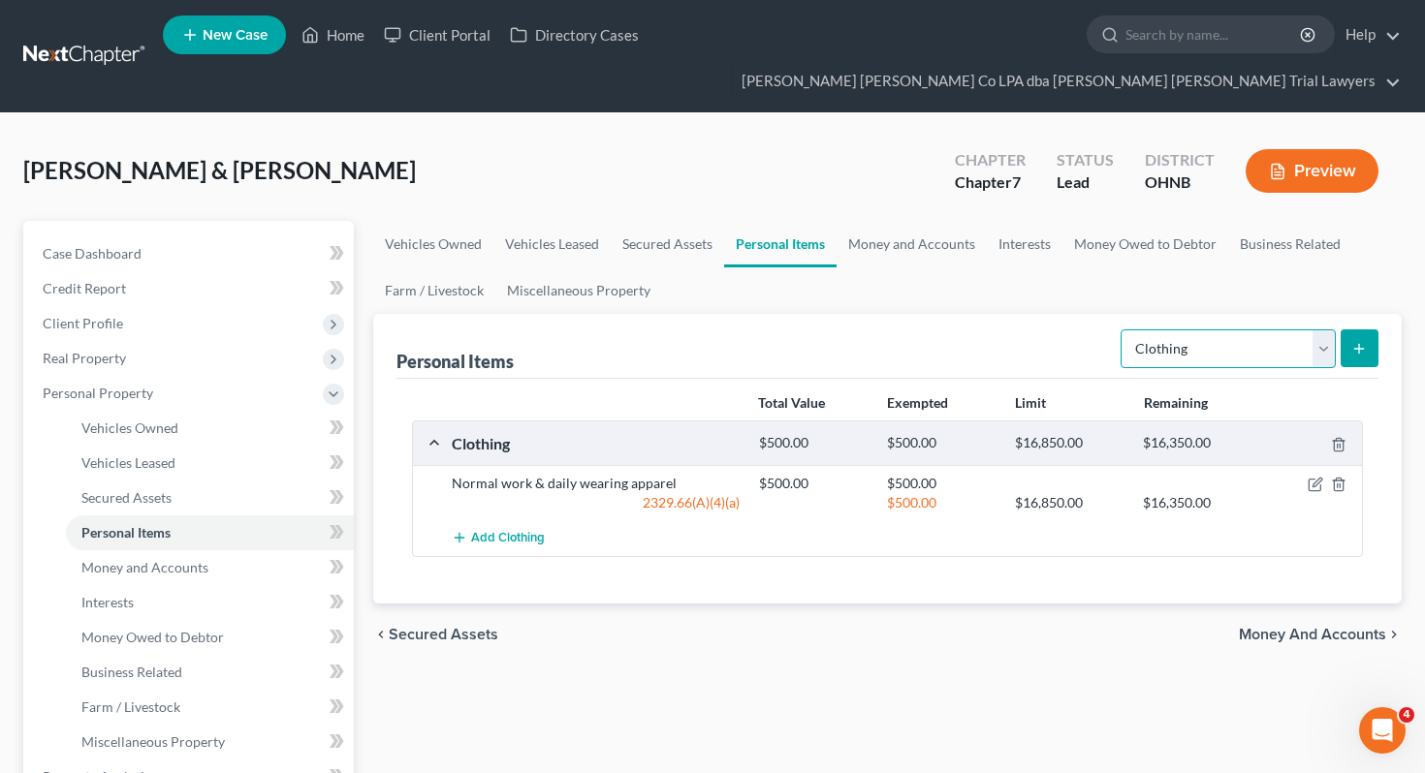
click at [1194, 330] on select "Select Item Type Clothing Collectibles Of Value Electronics Firearms Household …" at bounding box center [1227, 349] width 215 height 39
select select "electronics"
click at [1371, 330] on button "submit" at bounding box center [1359, 349] width 38 height 38
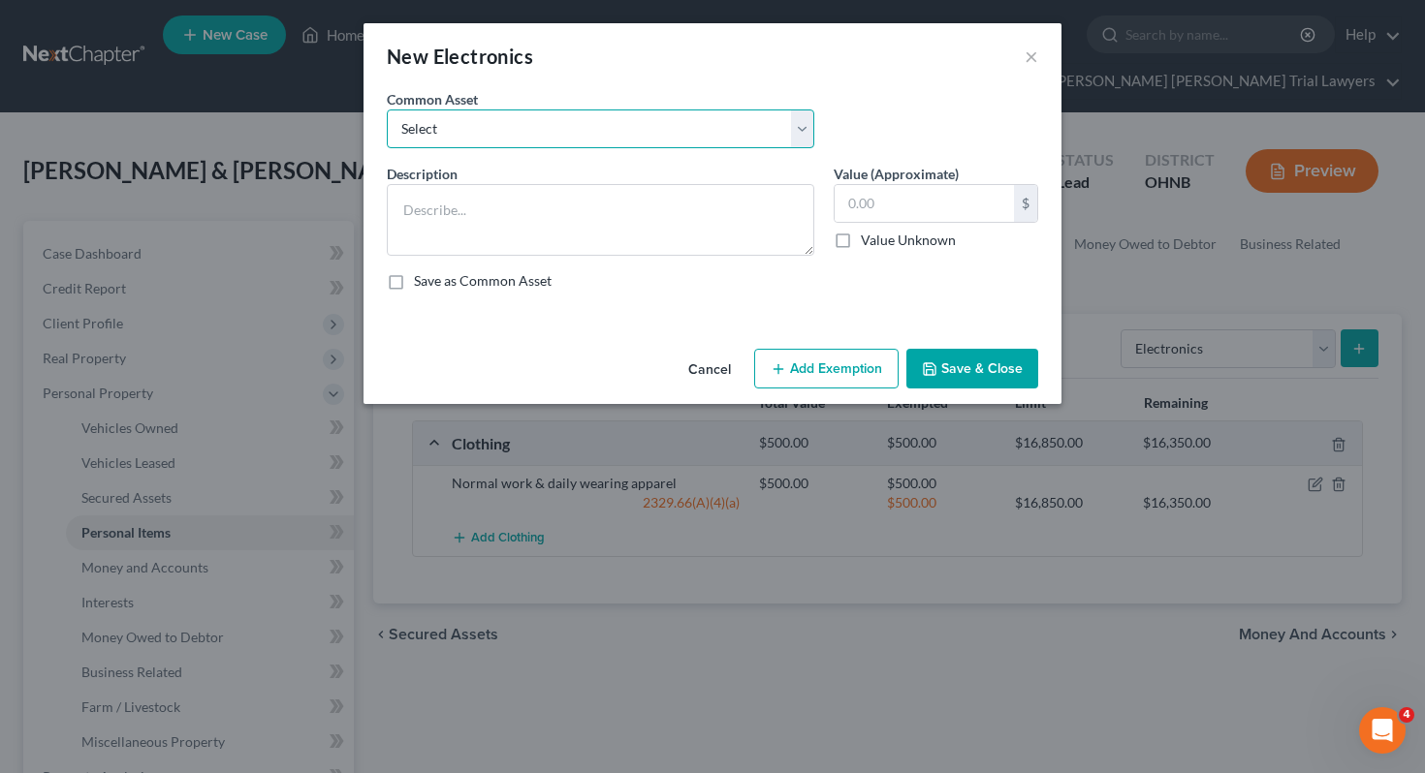
click at [643, 132] on select "Select # Televisions & # Computers 1 Television & 1 Computer" at bounding box center [600, 129] width 427 height 39
select select "0"
type textarea "# Televisions & # Computers"
type input "500.00"
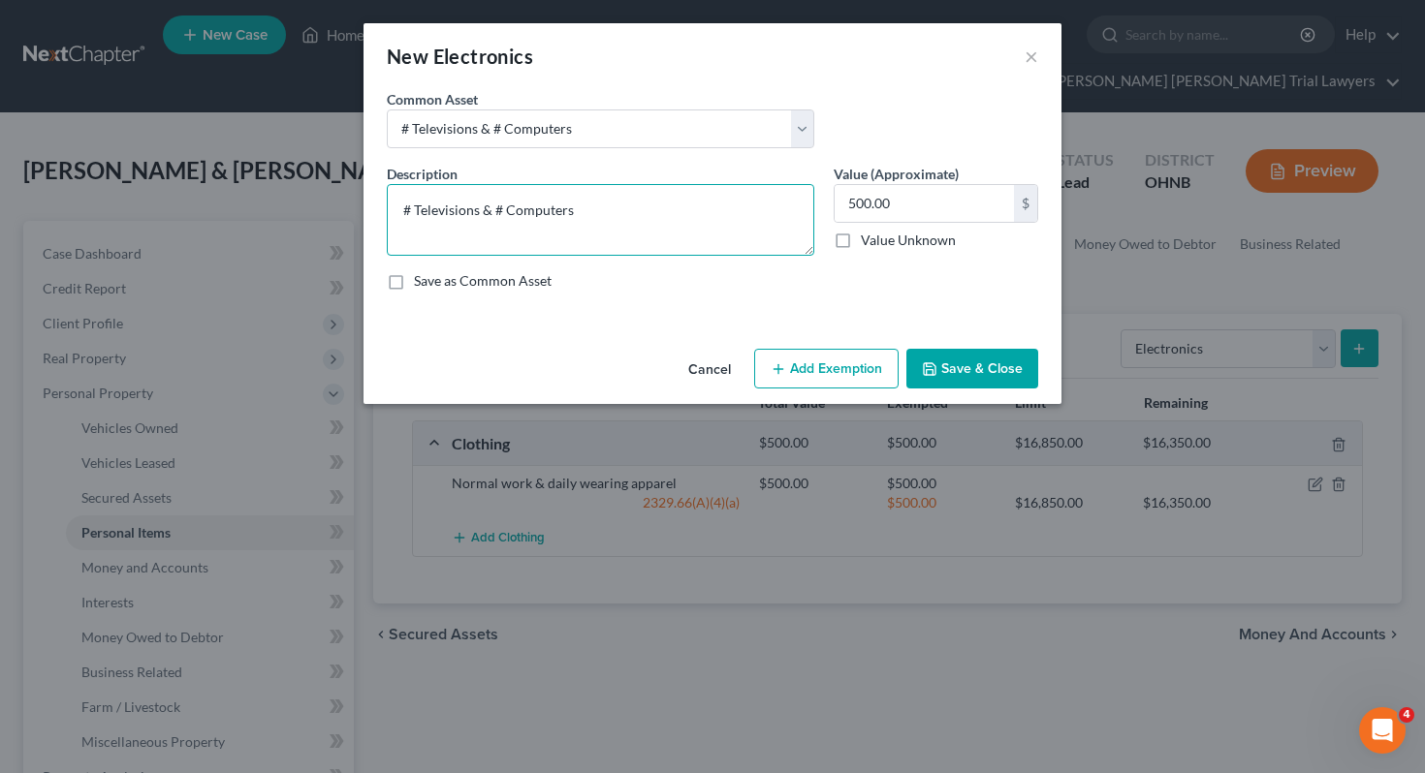
click at [410, 211] on textarea "# Televisions & # Computers" at bounding box center [600, 220] width 427 height 72
click at [498, 211] on textarea "1 Televisions & # Computers" at bounding box center [600, 220] width 427 height 72
type textarea "1 Televisions & 1 Computers"
click at [798, 358] on button "Add Exemption" at bounding box center [826, 369] width 144 height 41
select select "2"
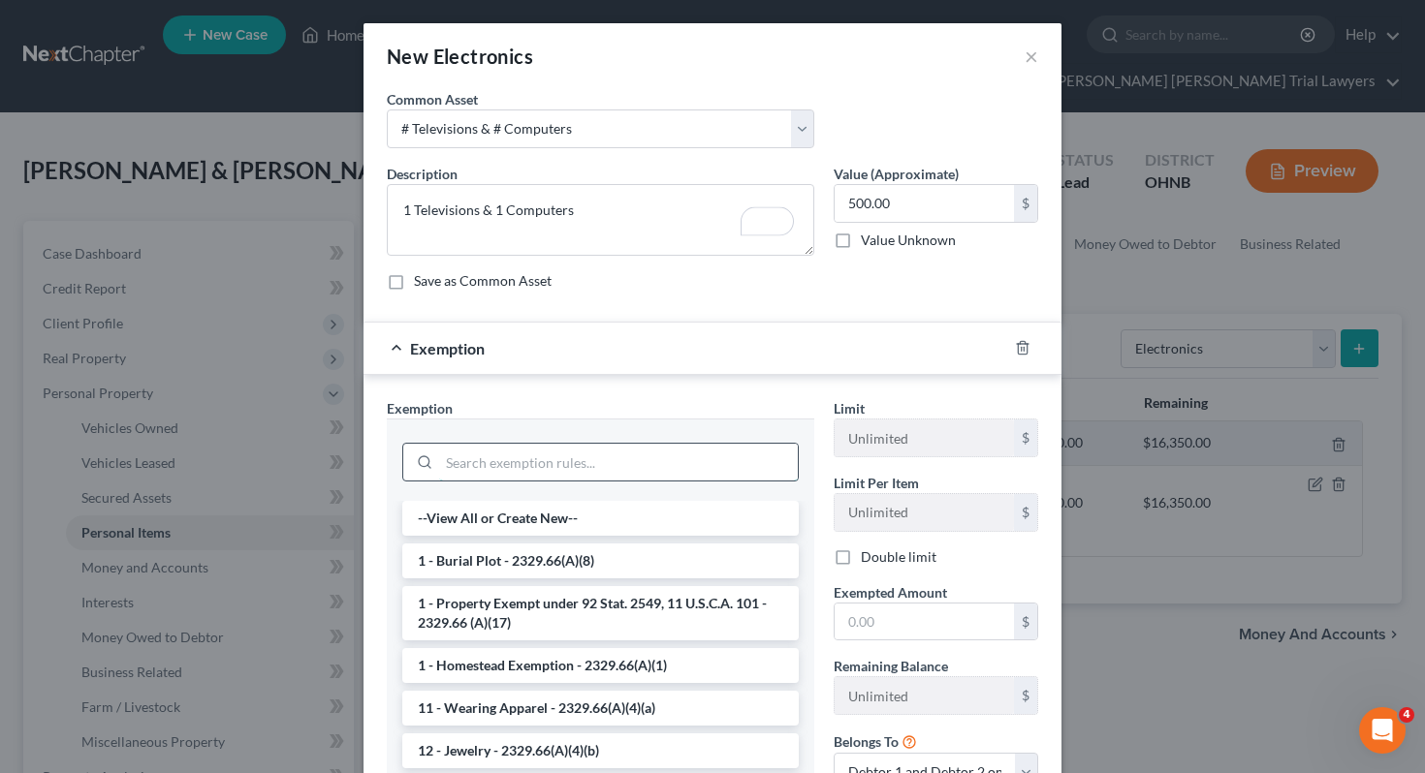
click at [641, 464] on input "search" at bounding box center [618, 462] width 359 height 37
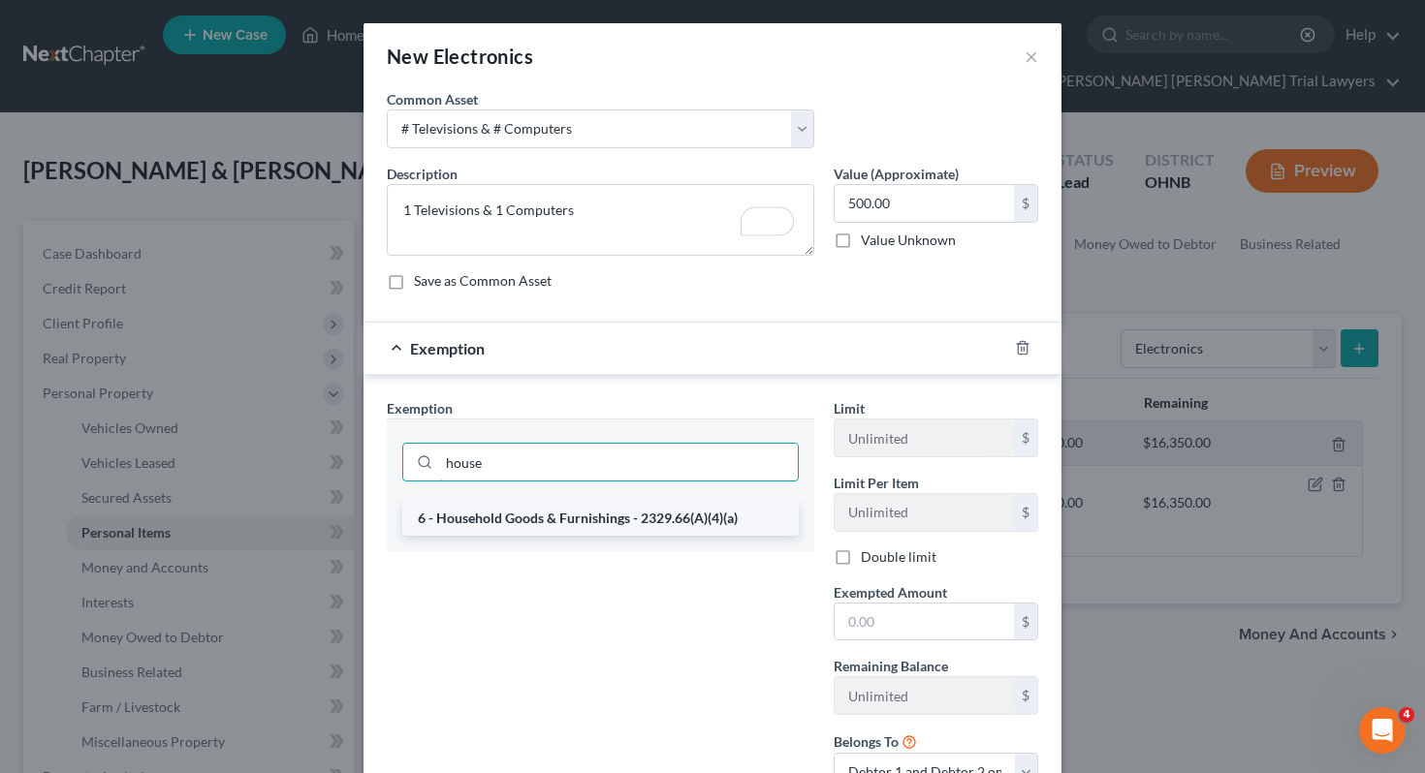
type input "house"
click at [649, 522] on li "6 - Household Goods & Furnishings - 2329.66(A)(4)(a)" at bounding box center [600, 518] width 396 height 35
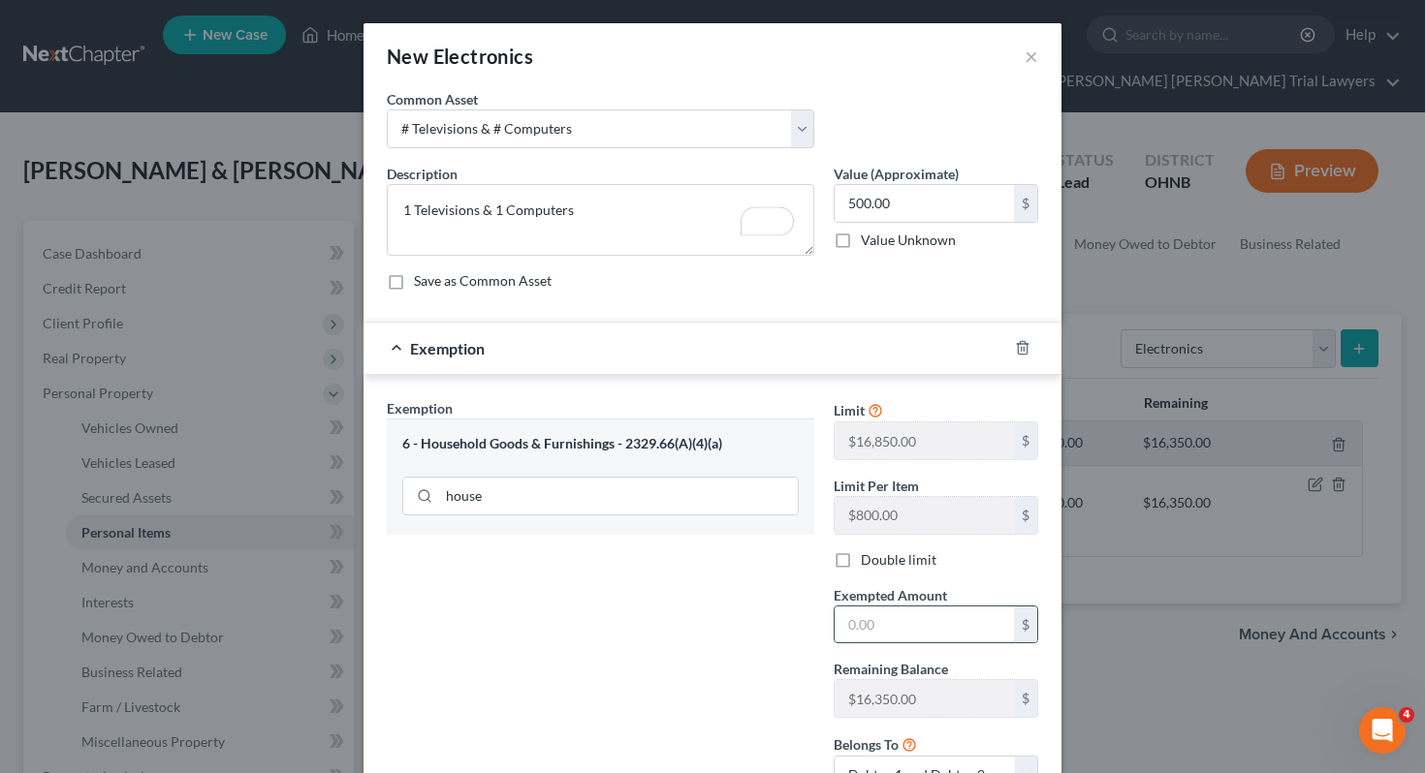
click at [861, 616] on input "text" at bounding box center [923, 625] width 179 height 37
type input "500"
click at [646, 628] on div "Exemption Set must be selected for CA. Exemption * 6 - Household Goods & Furnis…" at bounding box center [600, 604] width 447 height 412
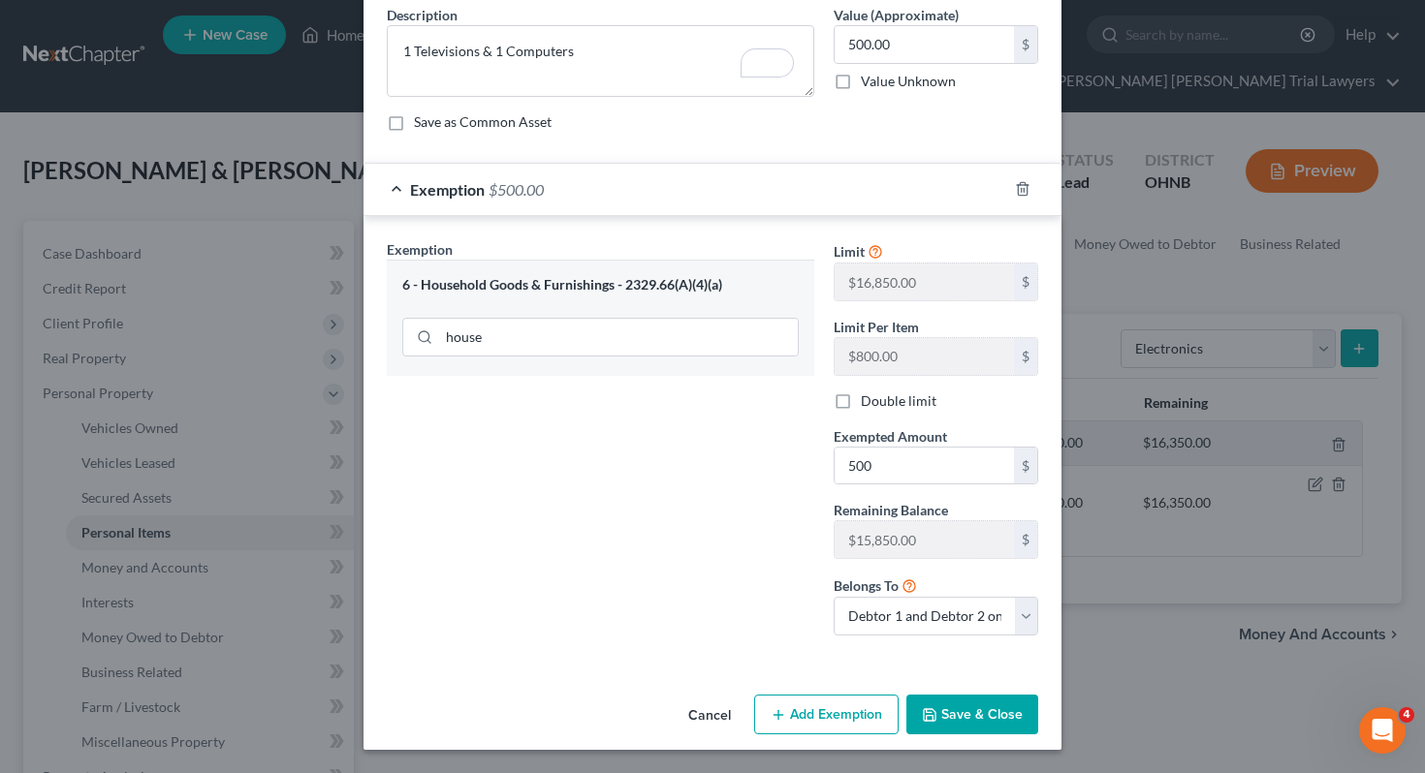
click at [962, 707] on button "Save & Close" at bounding box center [972, 715] width 132 height 41
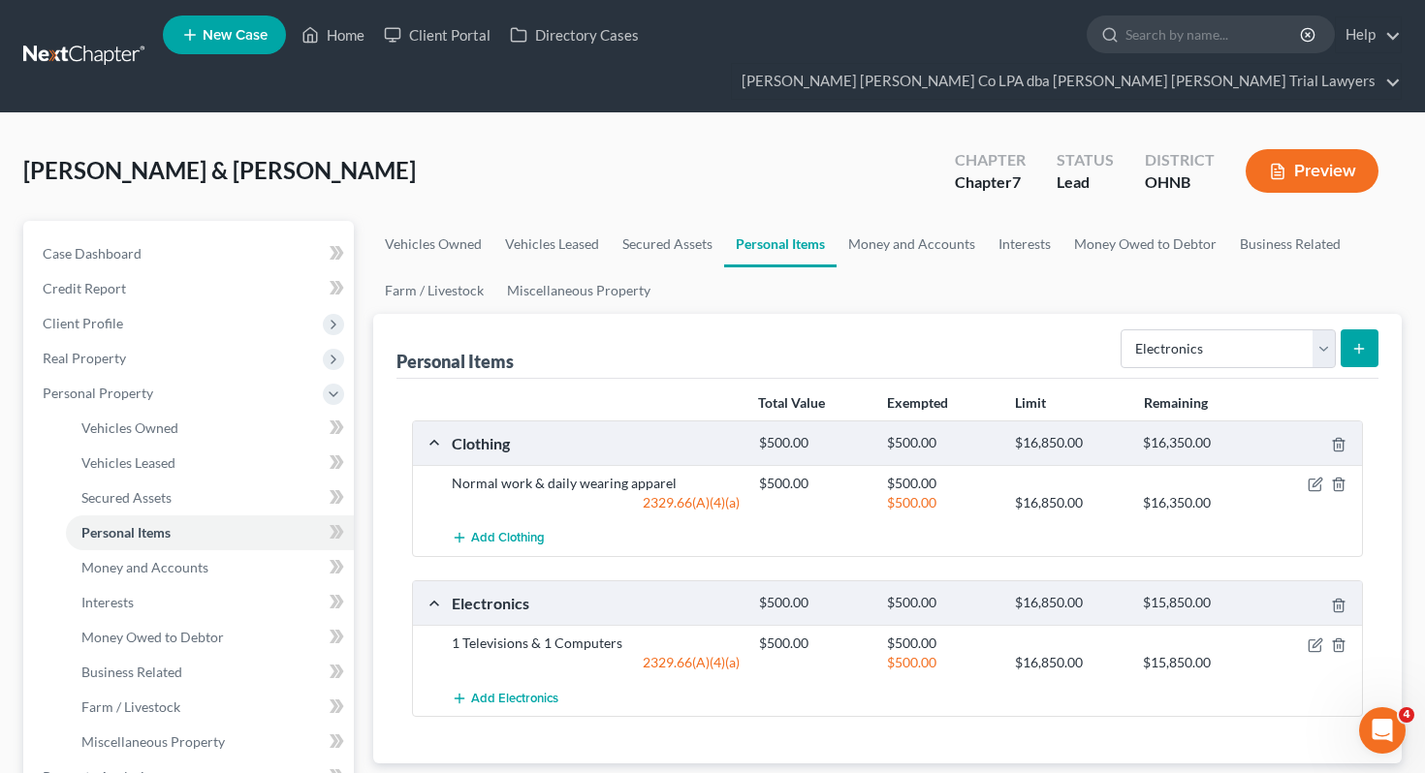
click at [1215, 314] on div "Personal Items Select Item Type Clothing Collectibles Of Value Electronics Fire…" at bounding box center [887, 346] width 983 height 65
click at [1215, 330] on select "Select Item Type Clothing Collectibles Of Value Electronics Firearms Household …" at bounding box center [1227, 349] width 215 height 39
select select "jewelry"
click at [1371, 330] on button "submit" at bounding box center [1359, 349] width 38 height 38
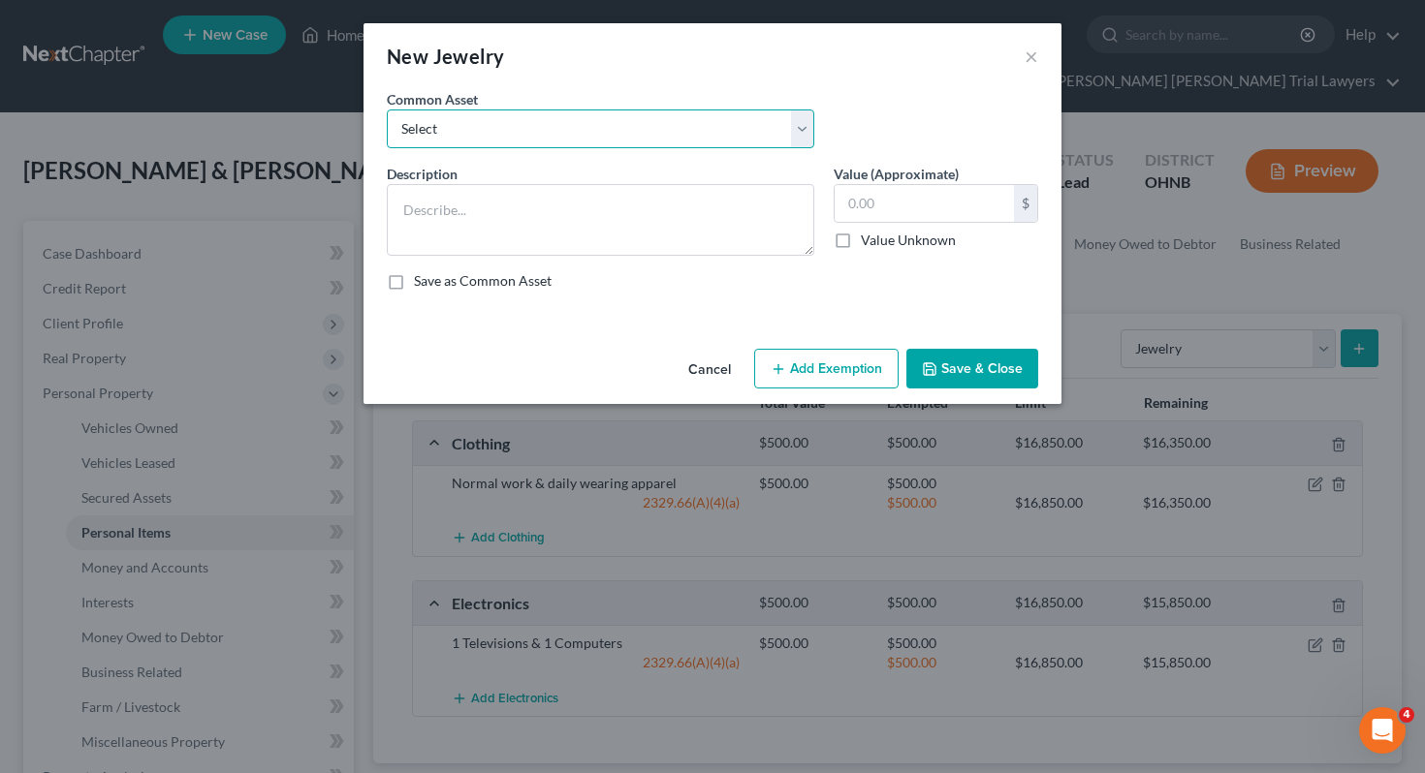
click at [574, 121] on select "Select Assorted items of inexpensive jewelry Wedding bands and assorted items o…" at bounding box center [600, 129] width 427 height 39
select select "0"
type textarea "Assorted items of inexpensive jewelry"
type input "750.00"
click at [586, 139] on select "Select Assorted items of inexpensive jewelry Wedding bands and assorted items o…" at bounding box center [600, 129] width 427 height 39
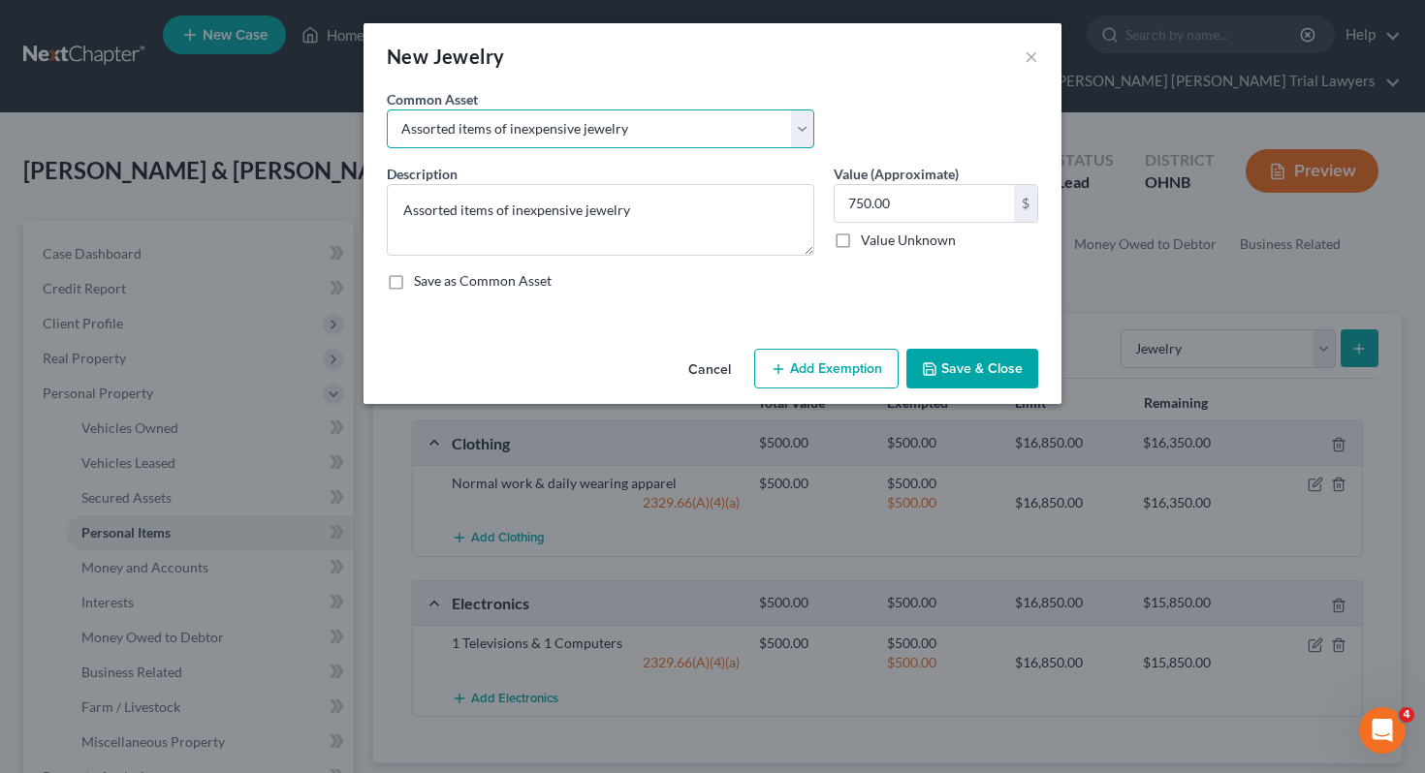
select select "1"
type textarea "Wedding bands and assorted items of inexpensive/costume jewelry"
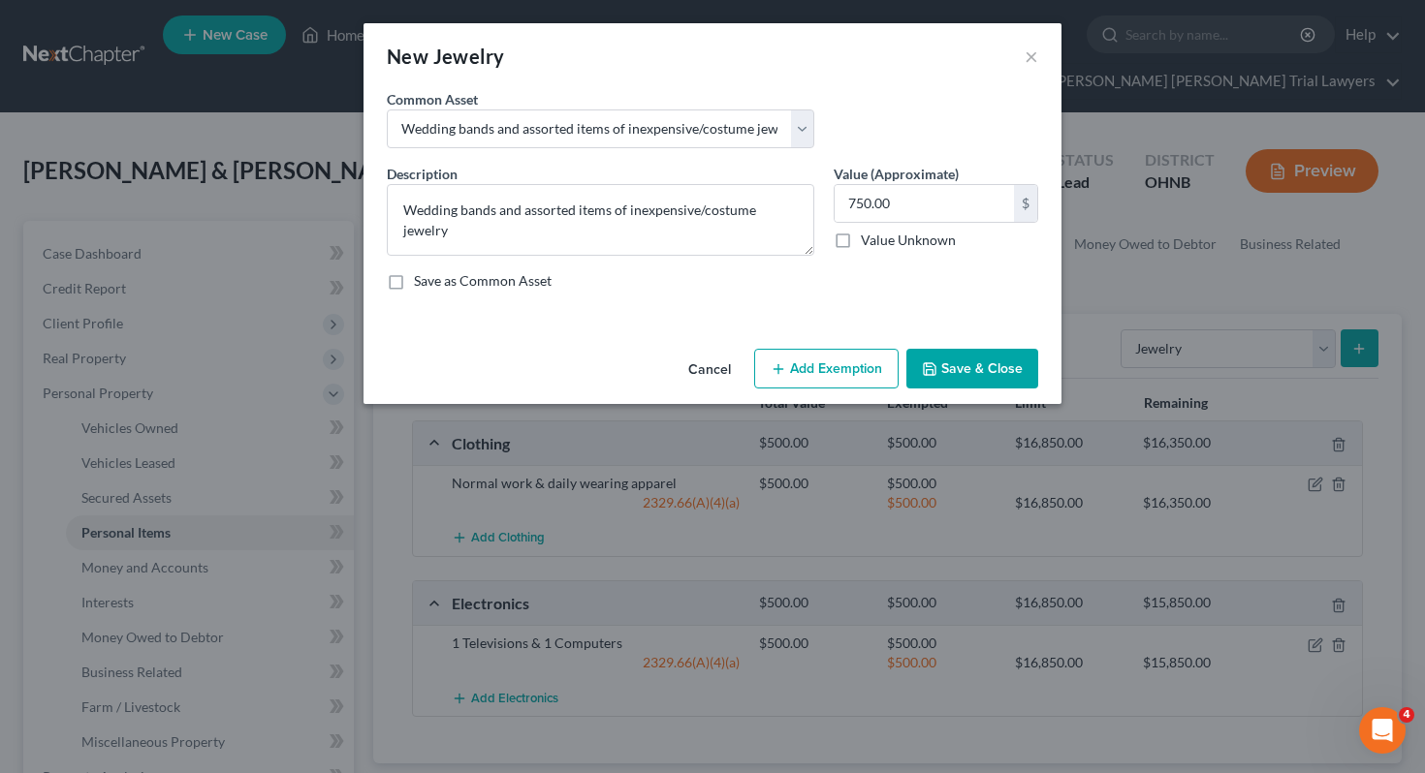
click at [801, 365] on button "Add Exemption" at bounding box center [826, 369] width 144 height 41
select select "2"
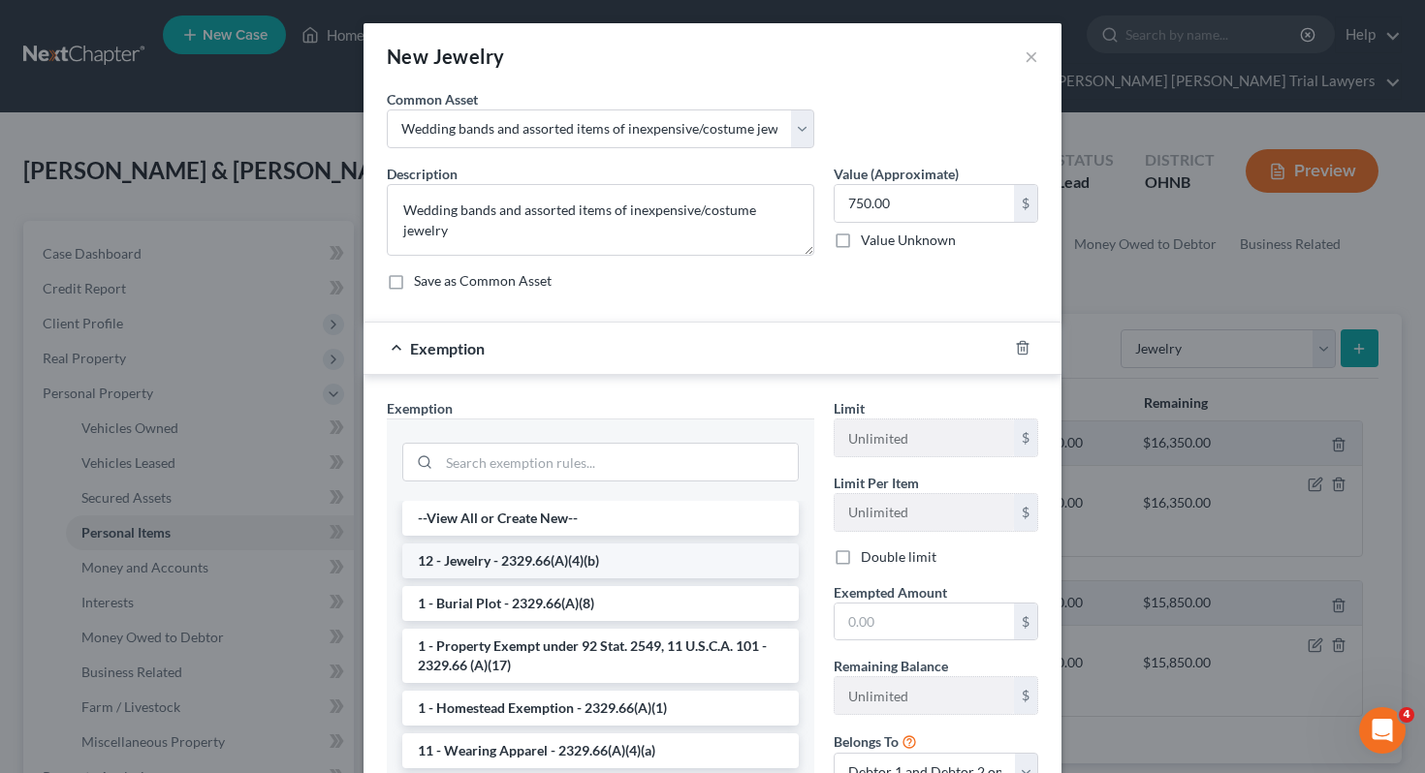
click at [648, 566] on li "12 - Jewelry - 2329.66(A)(4)(b)" at bounding box center [600, 561] width 396 height 35
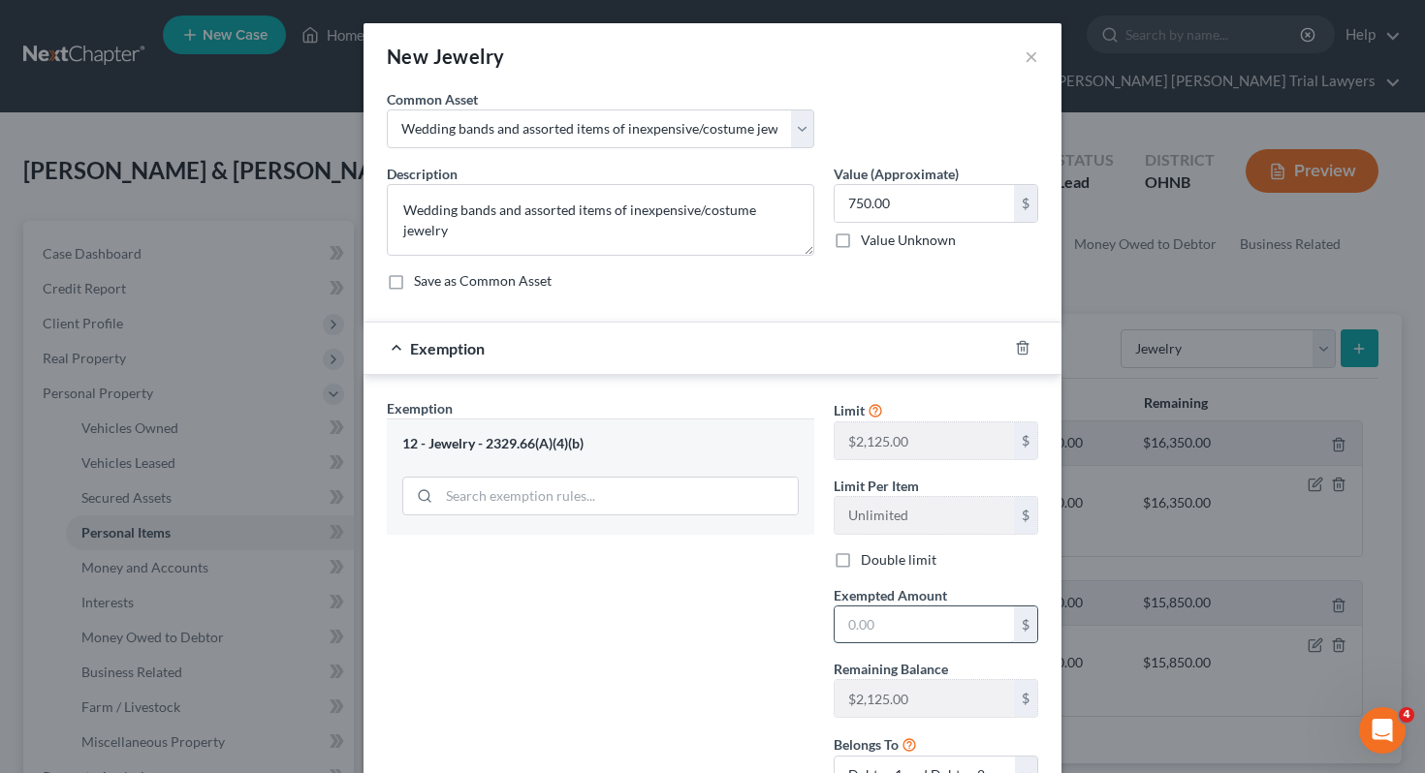
click at [870, 617] on input "text" at bounding box center [923, 625] width 179 height 37
type input "750"
click at [784, 613] on div "Exemption Set must be selected for CA. Exemption * 12 - Jewelry - 2329.66(A)(4)…" at bounding box center [600, 604] width 447 height 412
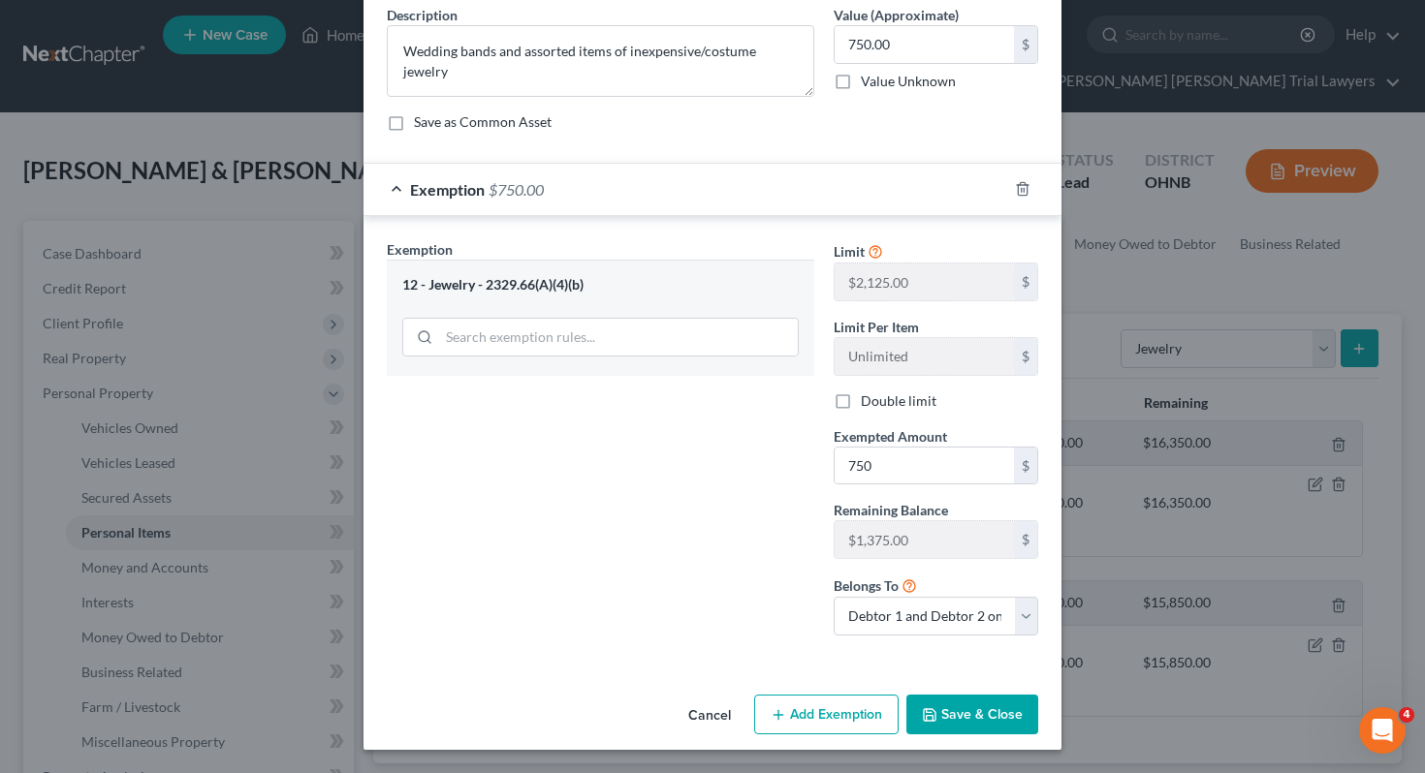
click at [941, 704] on button "Save & Close" at bounding box center [972, 715] width 132 height 41
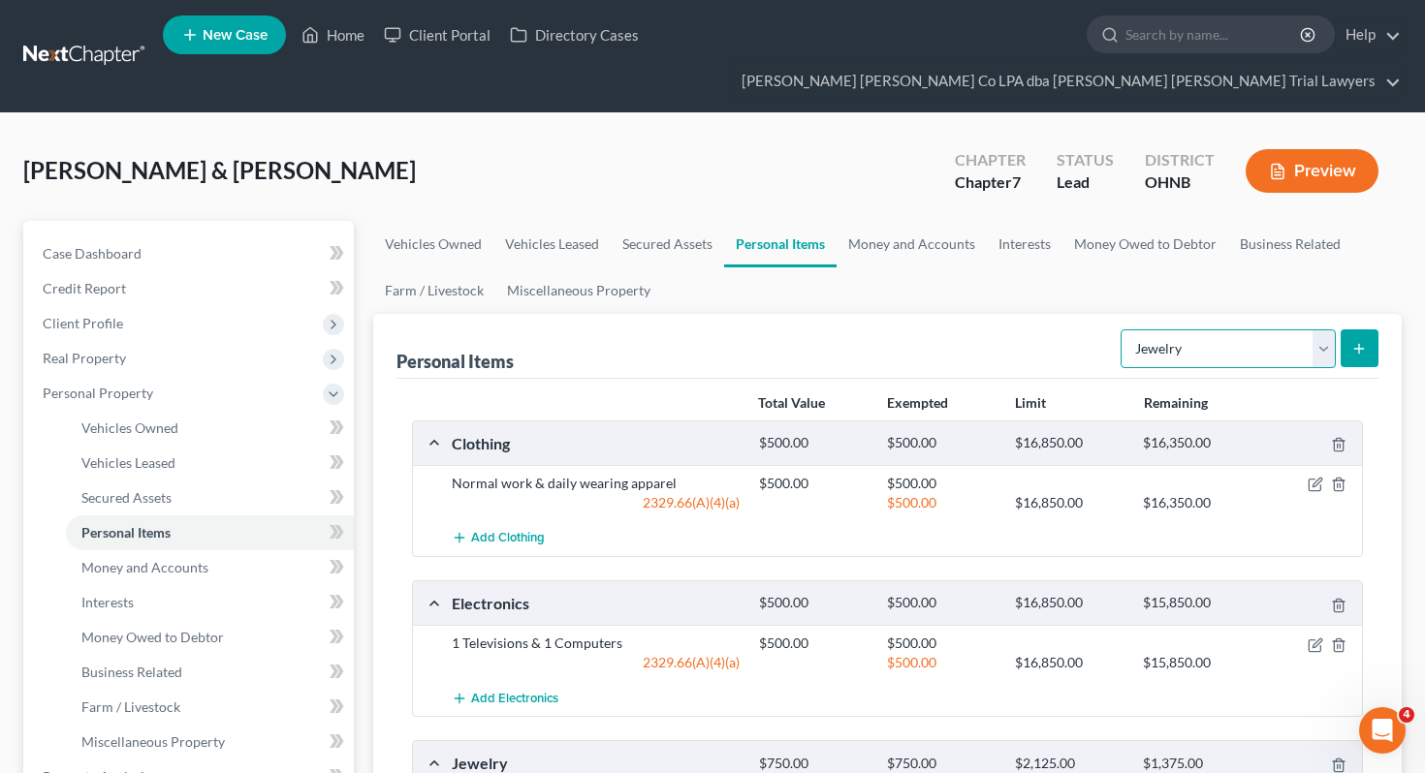
click at [1219, 330] on select "Select Item Type Clothing Collectibles Of Value Electronics Firearms Household …" at bounding box center [1227, 349] width 215 height 39
select select "household_goods"
click at [1361, 341] on icon "submit" at bounding box center [1359, 349] width 16 height 16
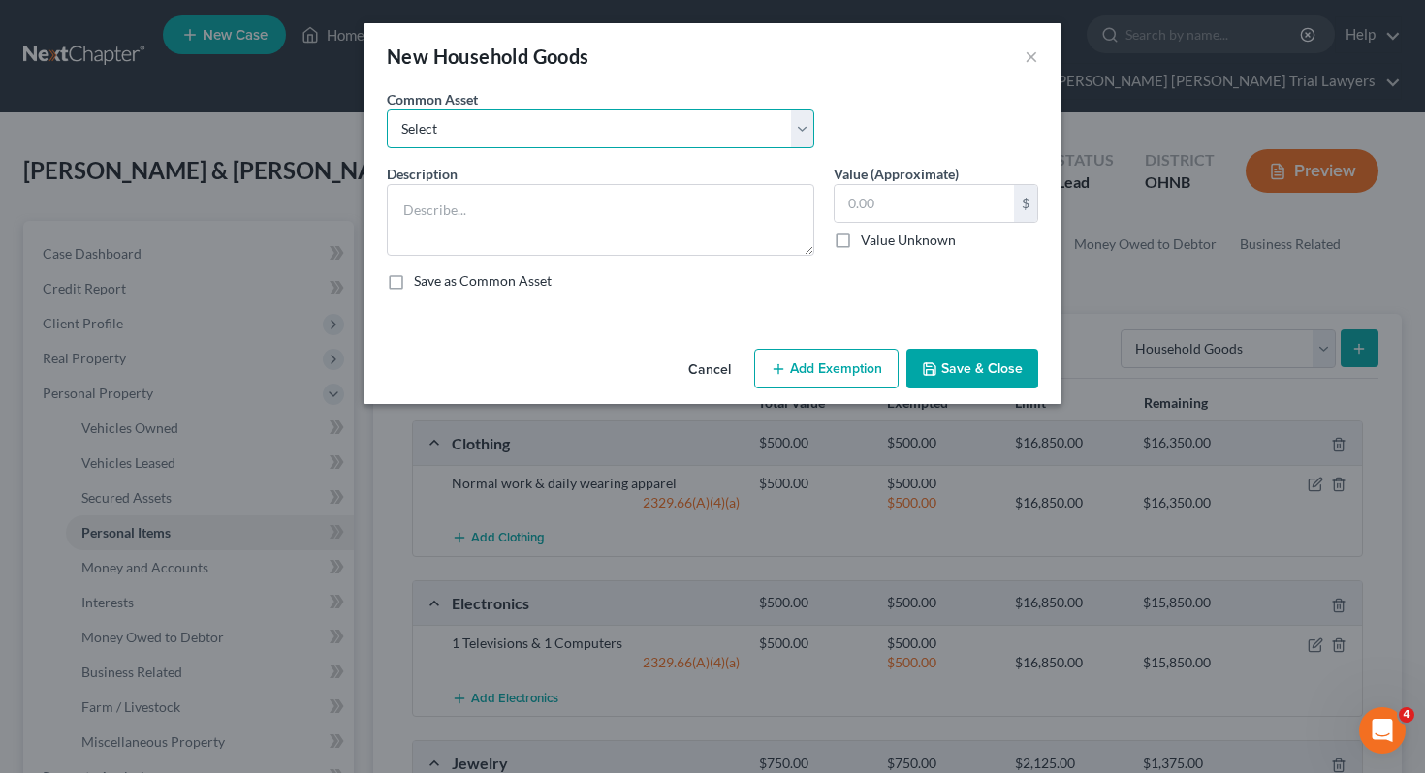
click at [755, 129] on select "Select Household goods including but not limited to: Kitchen table & chairs, di…" at bounding box center [600, 129] width 427 height 39
select select "0"
type textarea "Household goods including but not limited to: Kitchen table & chairs, dishes, u…"
type input "2,500.00"
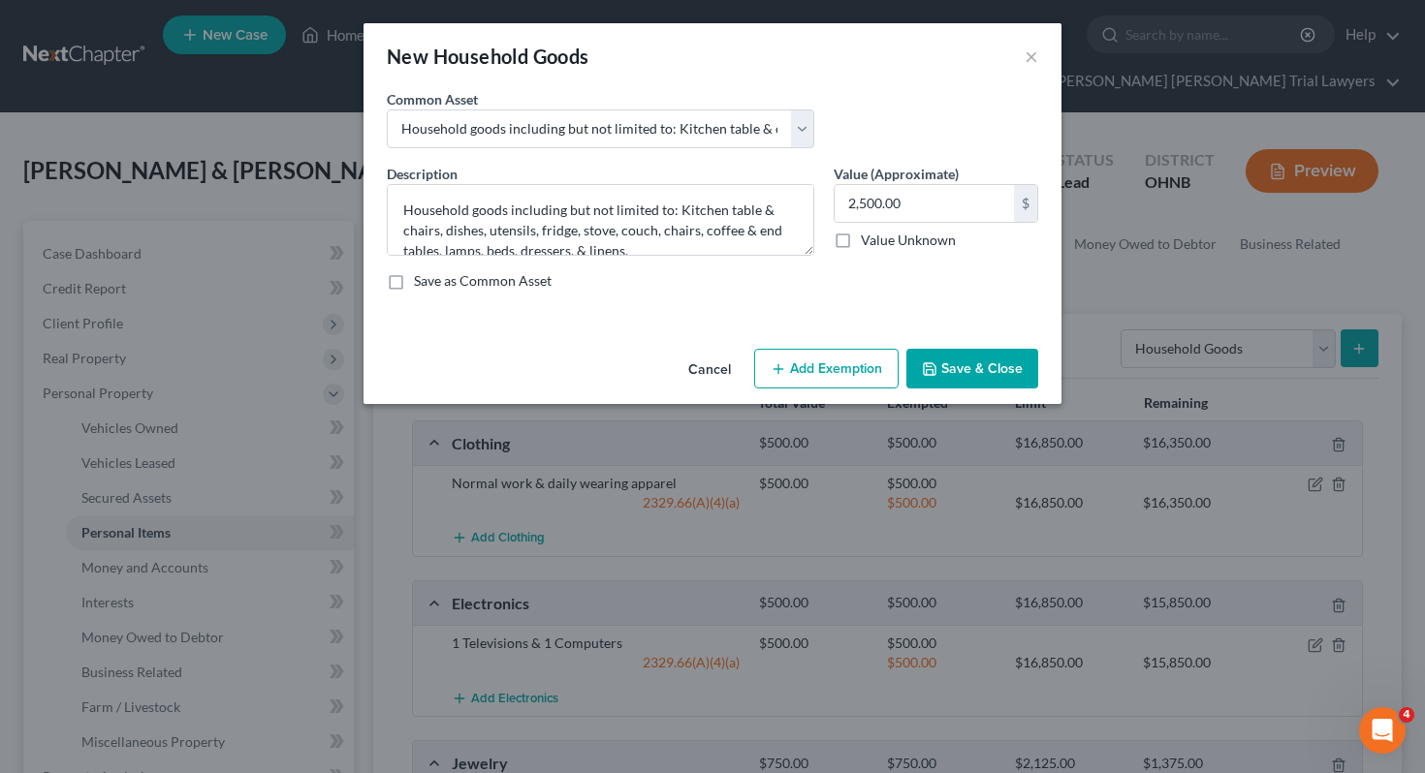
click at [805, 365] on button "Add Exemption" at bounding box center [826, 369] width 144 height 41
select select "2"
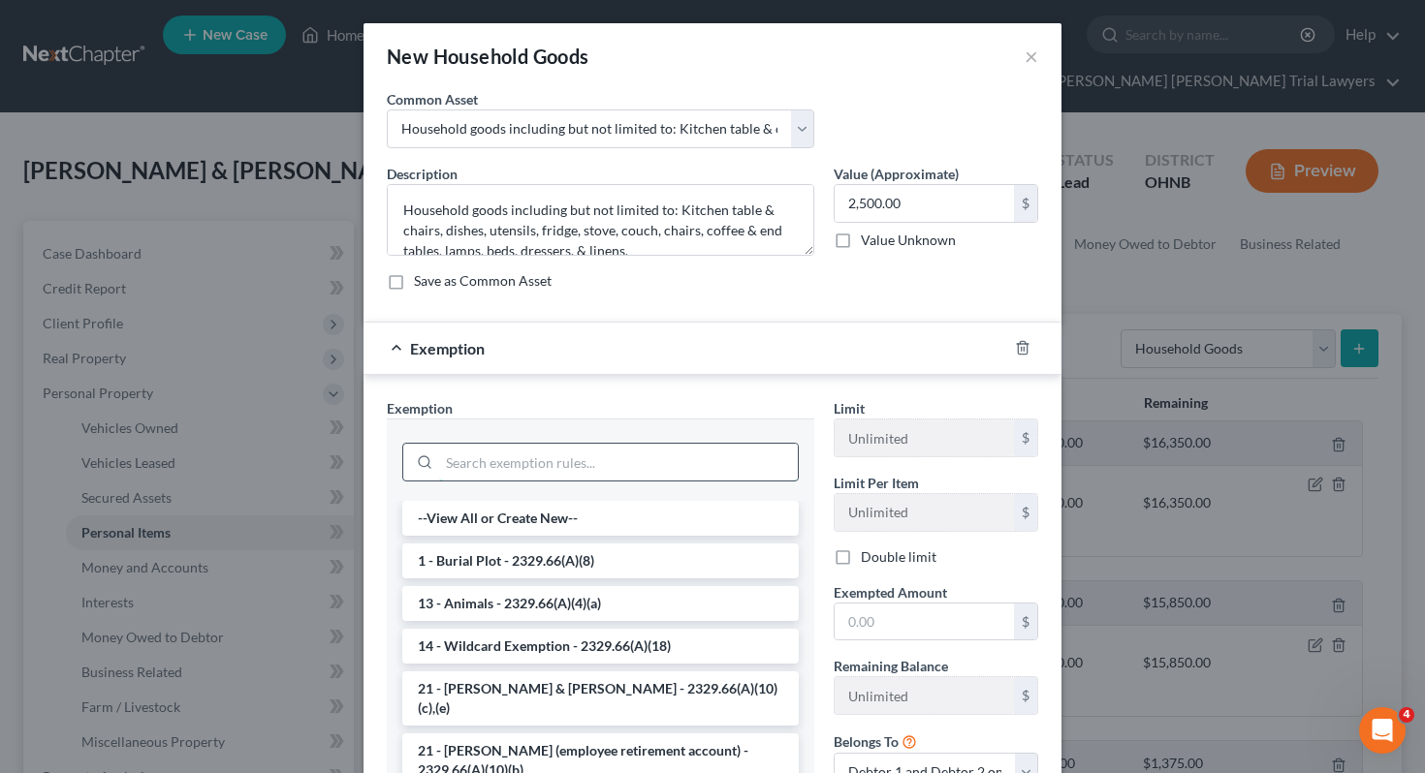
click at [615, 465] on input "search" at bounding box center [618, 462] width 359 height 37
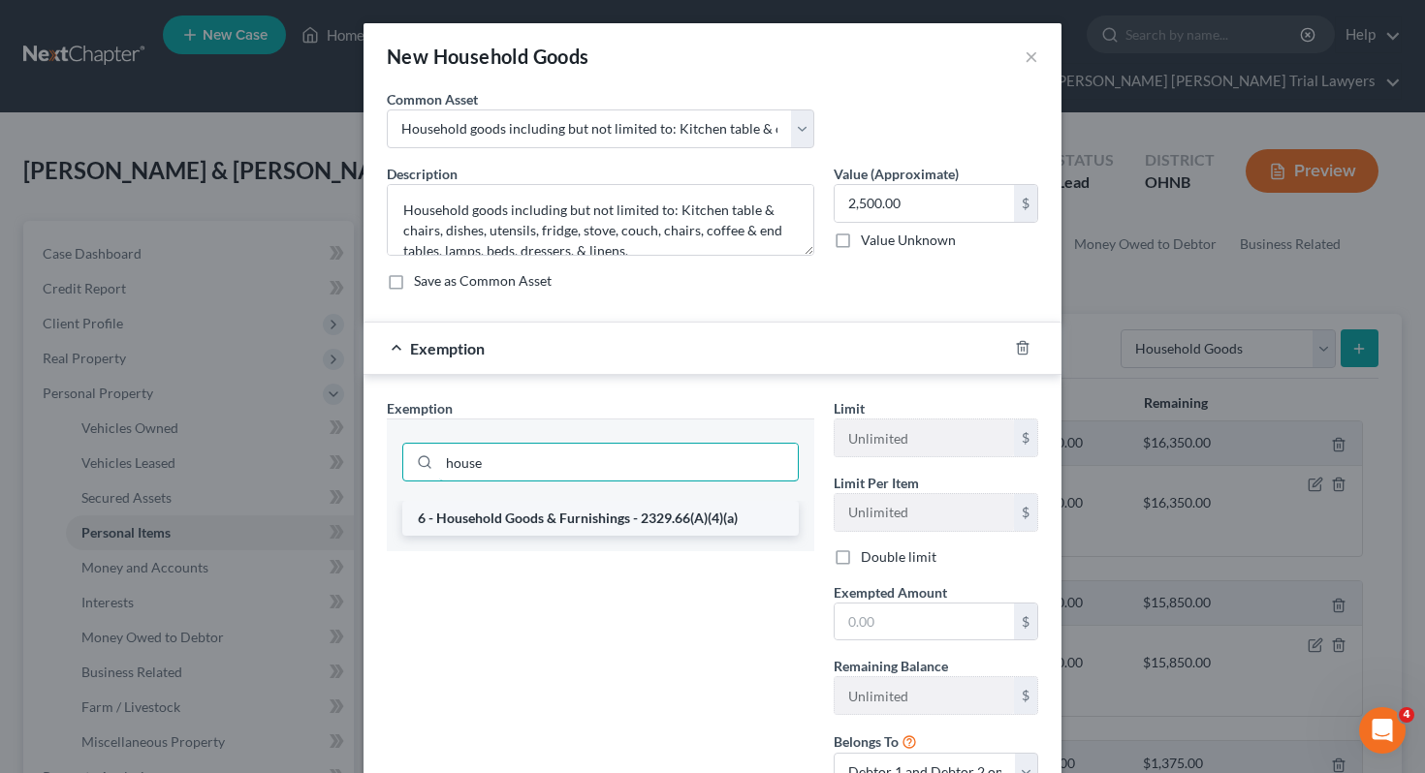
type input "house"
click at [633, 521] on li "6 - Household Goods & Furnishings - 2329.66(A)(4)(a)" at bounding box center [600, 518] width 396 height 35
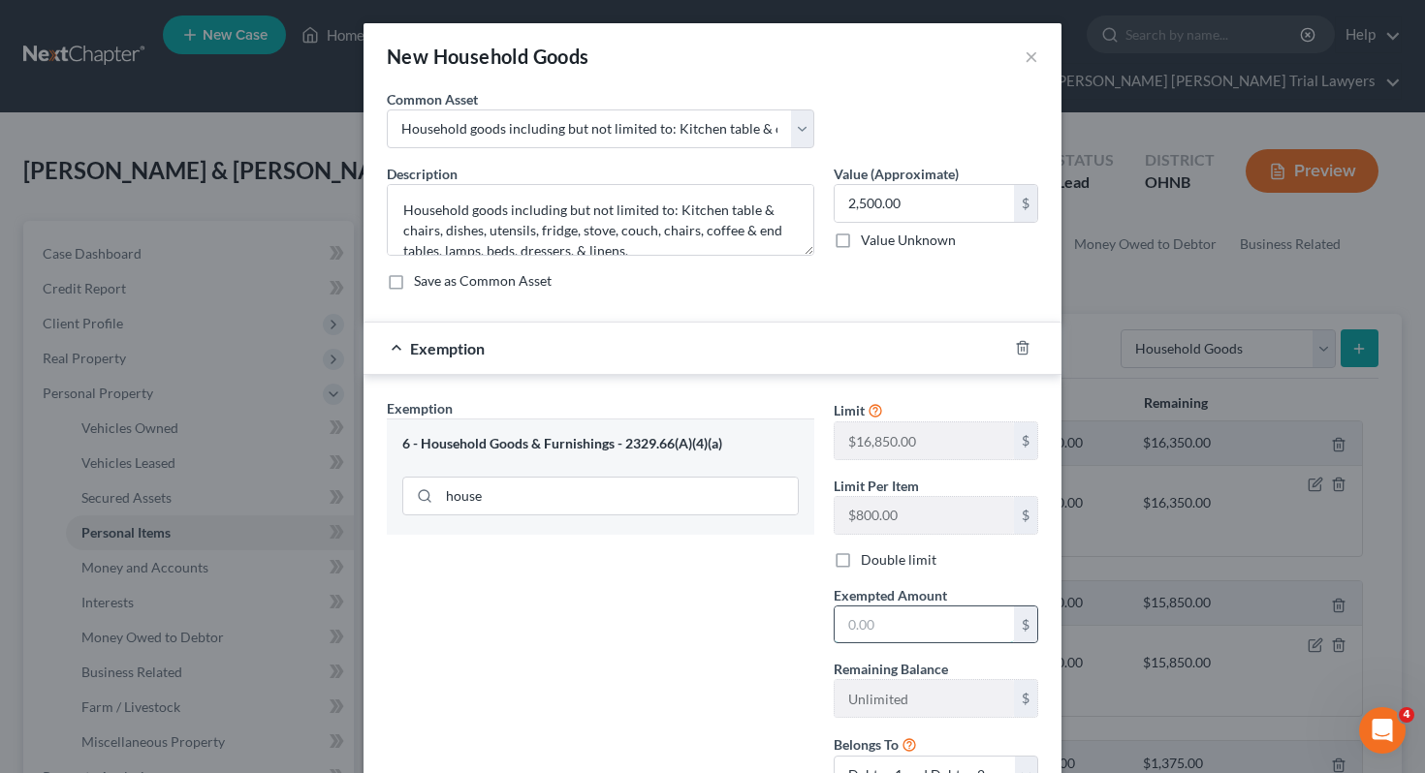
click at [860, 627] on input "text" at bounding box center [923, 625] width 179 height 37
click at [708, 634] on div "Exemption Set must be selected for CA. Exemption * 6 - Household Goods & Furnis…" at bounding box center [600, 604] width 447 height 412
click at [932, 631] on input "25,000" at bounding box center [923, 625] width 179 height 37
type input "2,500"
click at [768, 682] on div "Exemption Set must be selected for CA. Exemption * 6 - Household Goods & Furnis…" at bounding box center [600, 604] width 447 height 412
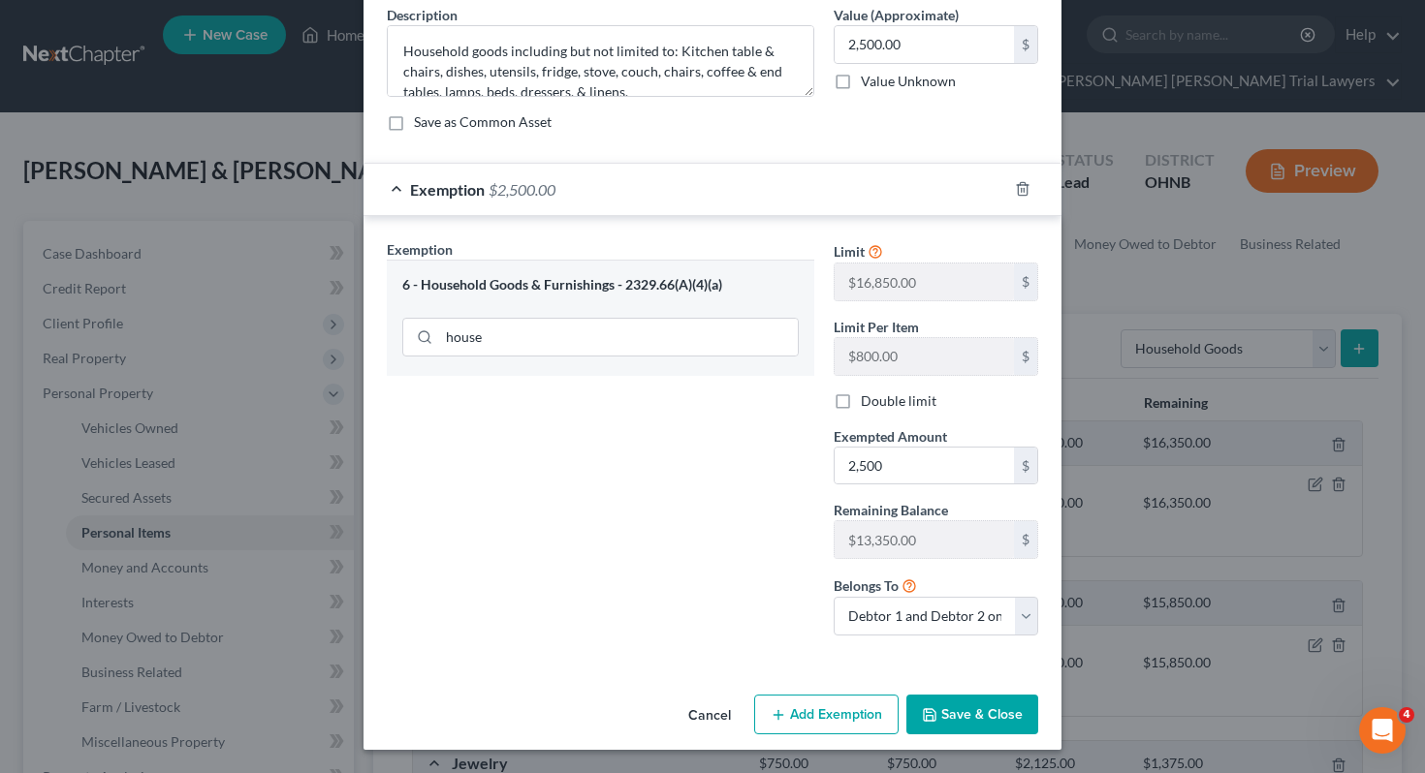
click at [946, 708] on button "Save & Close" at bounding box center [972, 715] width 132 height 41
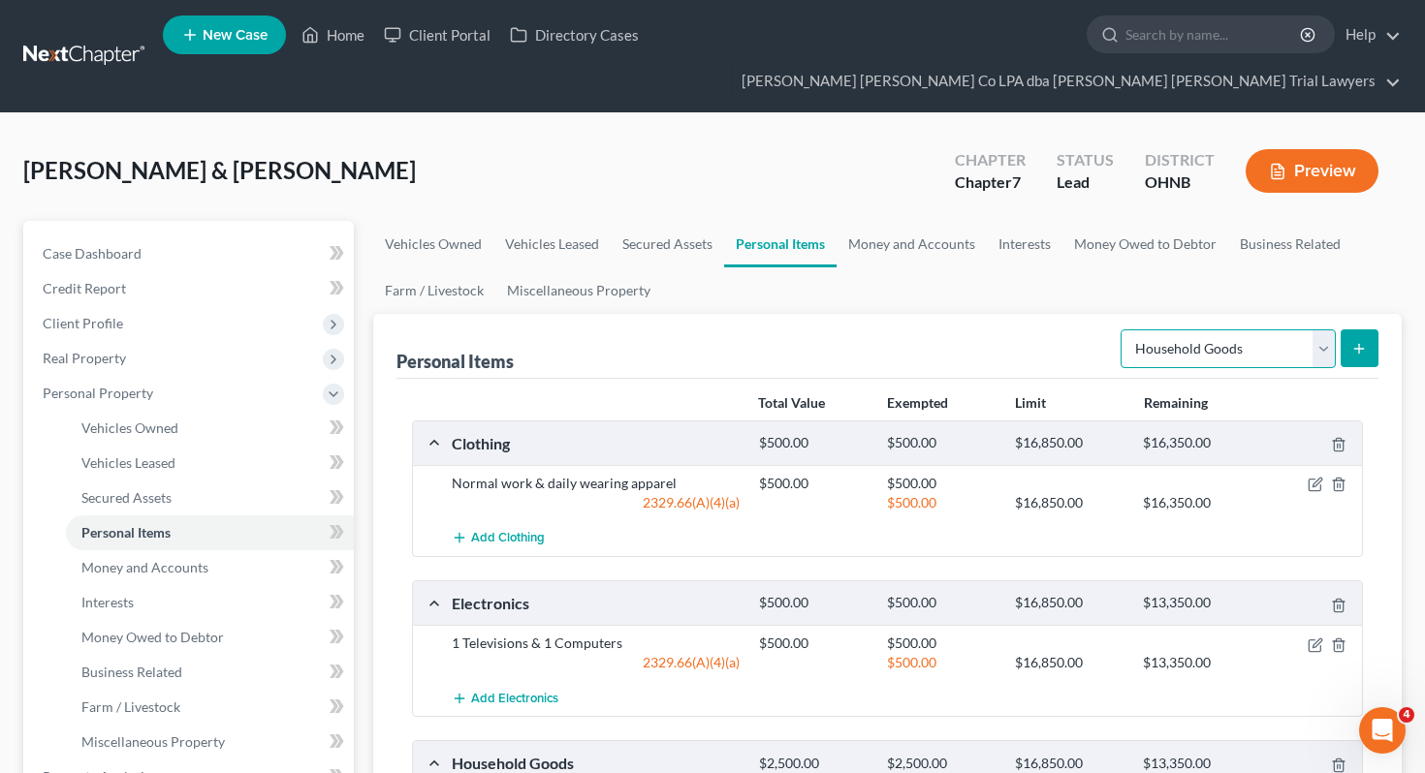
click at [1191, 330] on select "Select Item Type Clothing Collectibles Of Value Electronics Firearms Household …" at bounding box center [1227, 349] width 215 height 39
click at [1152, 330] on select "Select Item Type Clothing Collectibles Of Value Electronics Firearms Household …" at bounding box center [1227, 349] width 215 height 39
select select "pets"
click at [1351, 341] on icon "submit" at bounding box center [1359, 349] width 16 height 16
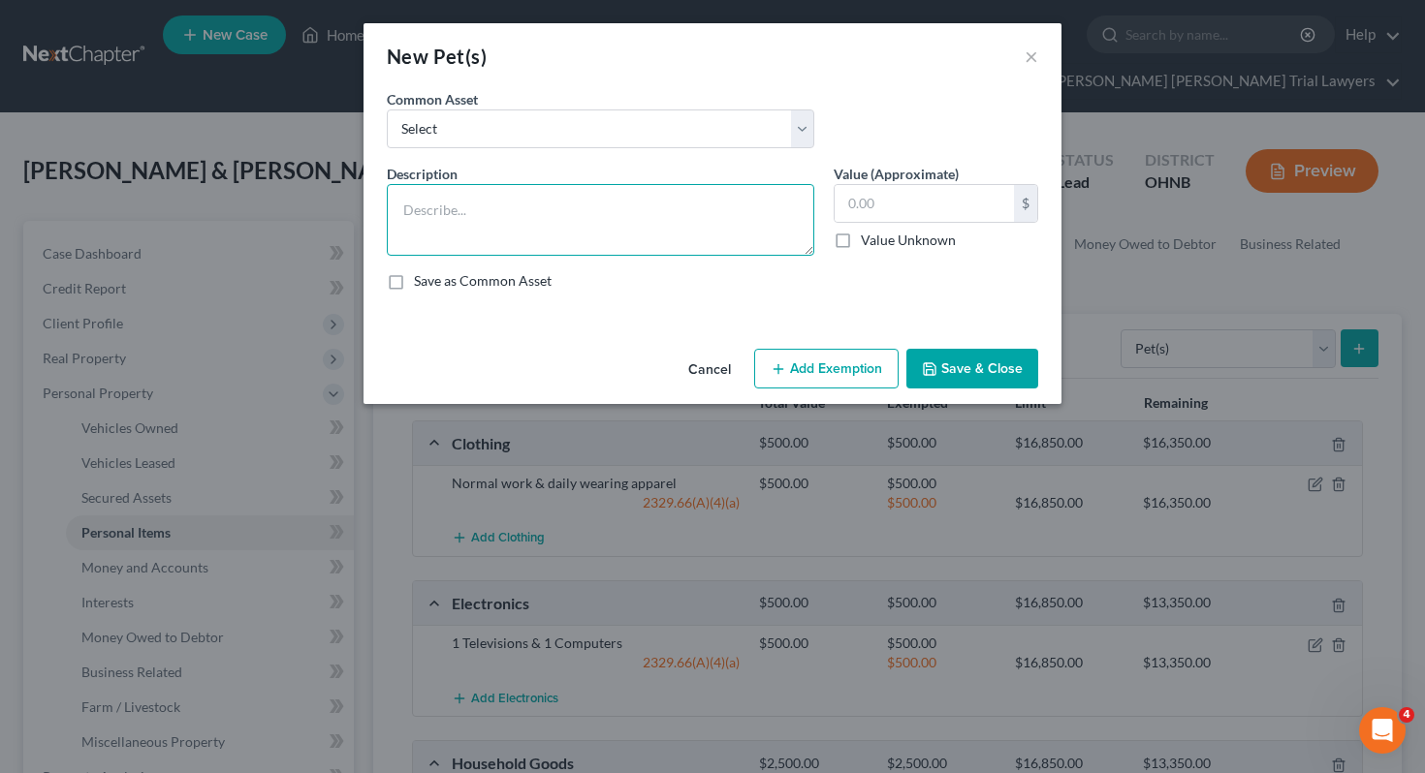
click at [708, 211] on textarea at bounding box center [600, 220] width 427 height 72
type textarea "!"
type textarea "1 Dog and 2 Cats"
click at [861, 238] on label "Value Unknown" at bounding box center [908, 240] width 95 height 19
click at [868, 238] on input "Value Unknown" at bounding box center [874, 237] width 13 height 13
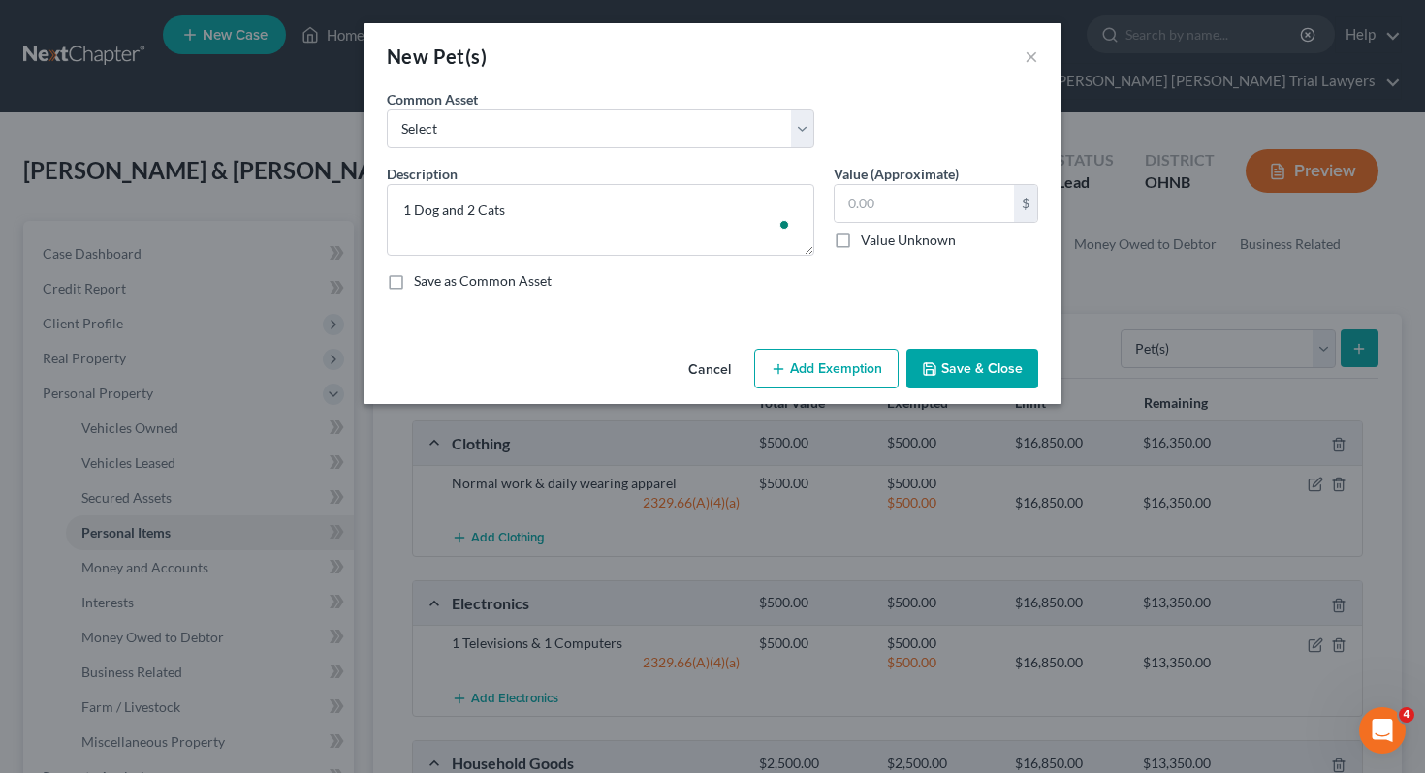
checkbox input "true"
type input "0.00"
click at [941, 358] on button "Save & Close" at bounding box center [972, 369] width 132 height 41
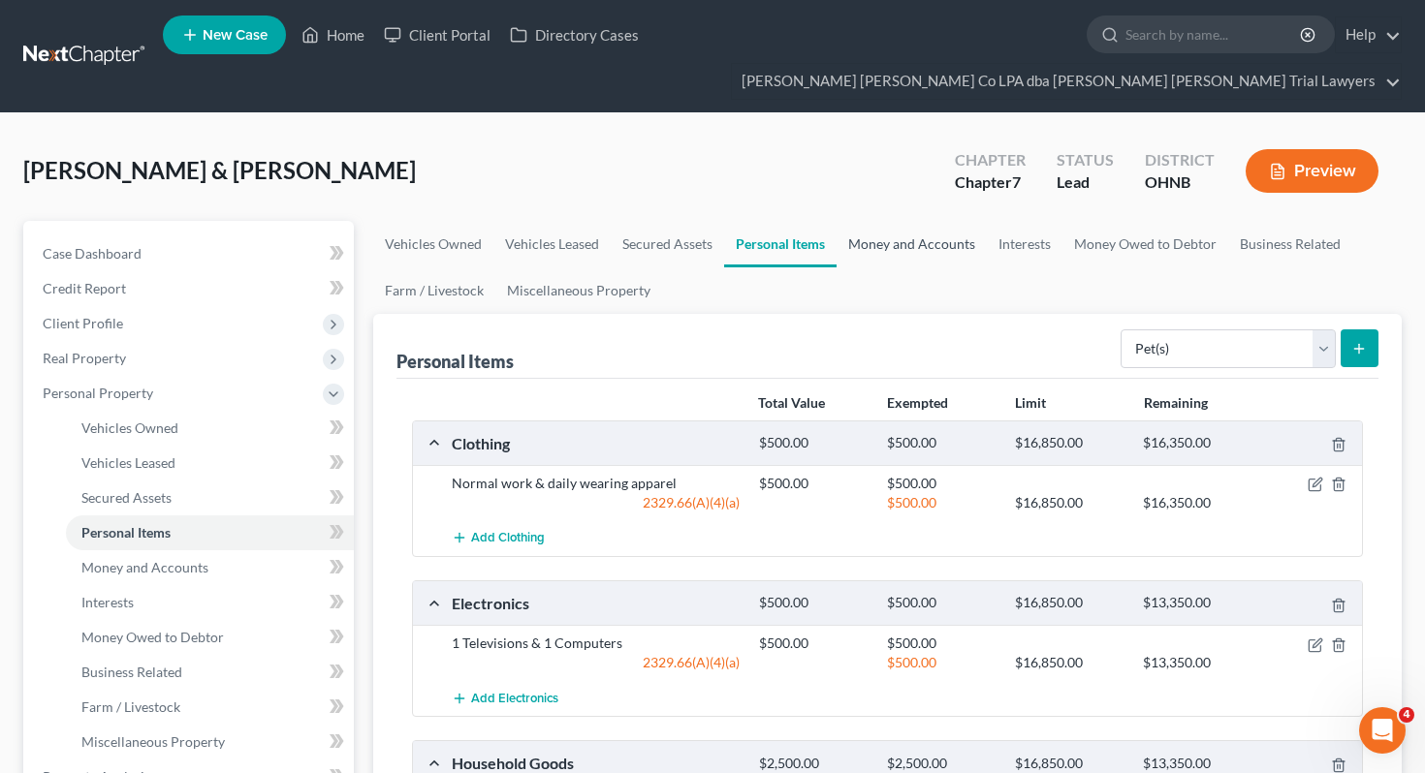
click at [911, 222] on link "Money and Accounts" at bounding box center [911, 244] width 150 height 47
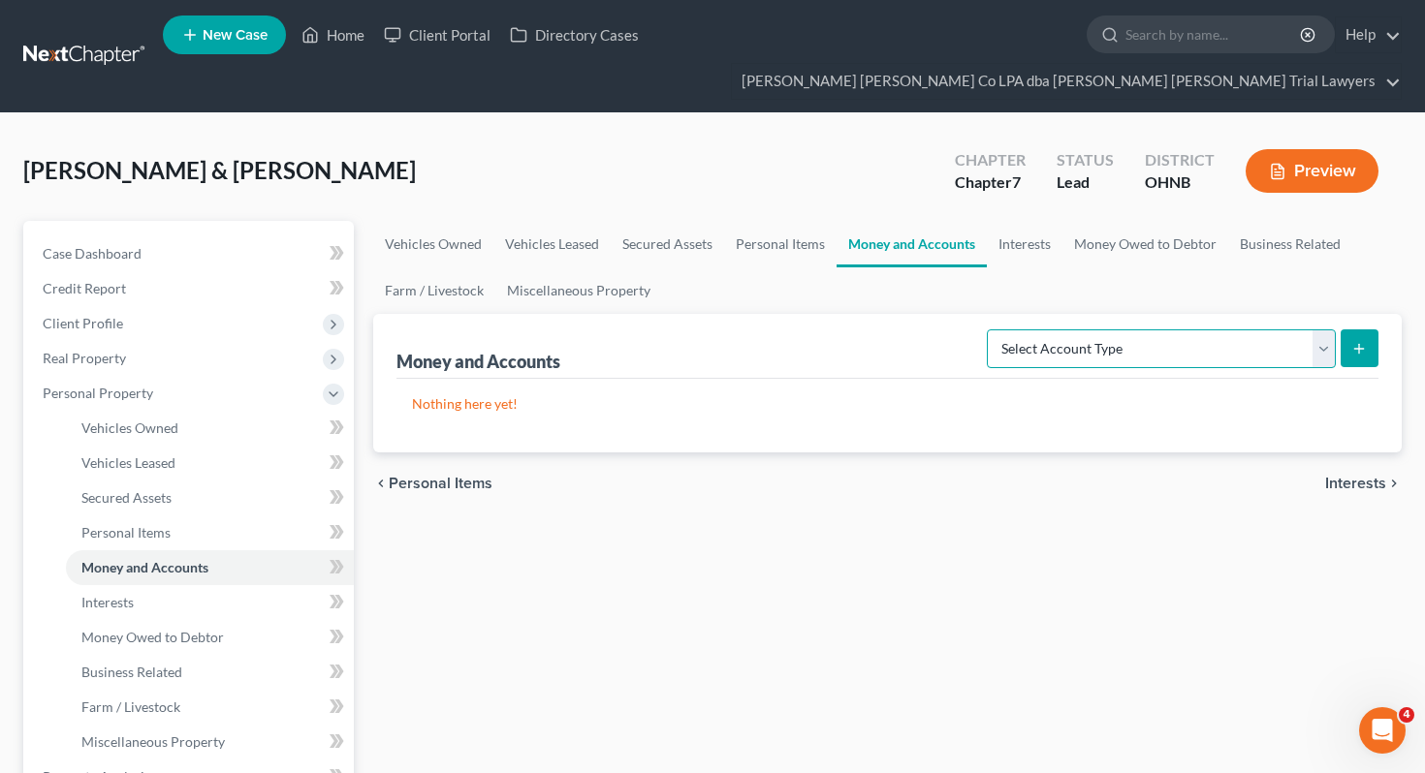
click at [1099, 330] on select "Select Account Type Brokerage Cash on Hand Certificates of Deposit Checking Acc…" at bounding box center [1161, 349] width 349 height 39
select select "cash_on_hand"
click at [1352, 341] on icon "submit" at bounding box center [1359, 349] width 16 height 16
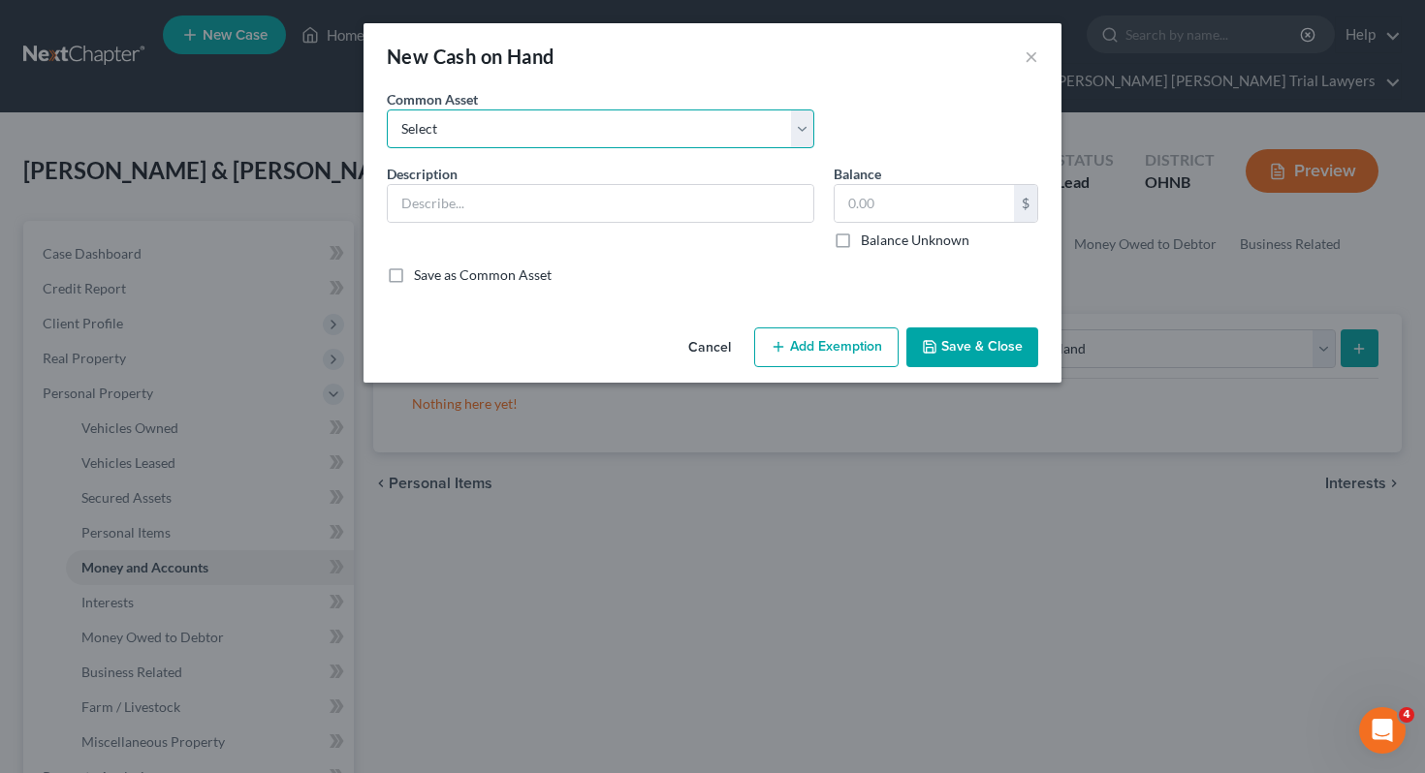
click at [709, 125] on select "Select Cash on hand, day of filing" at bounding box center [600, 129] width 427 height 39
select select "0"
type input "Cash on hand, day of filing"
type input "0.00"
checkbox input "true"
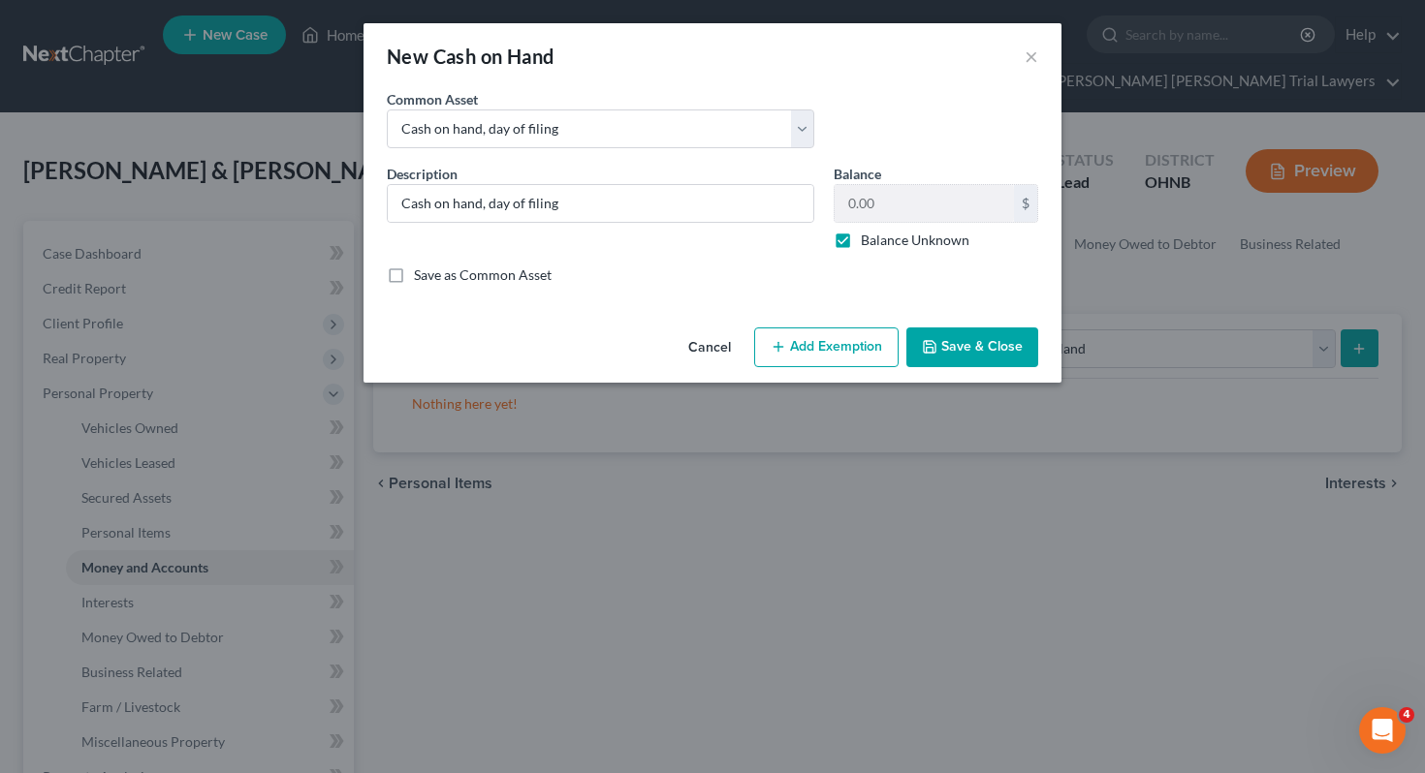
click at [973, 341] on button "Save & Close" at bounding box center [972, 348] width 132 height 41
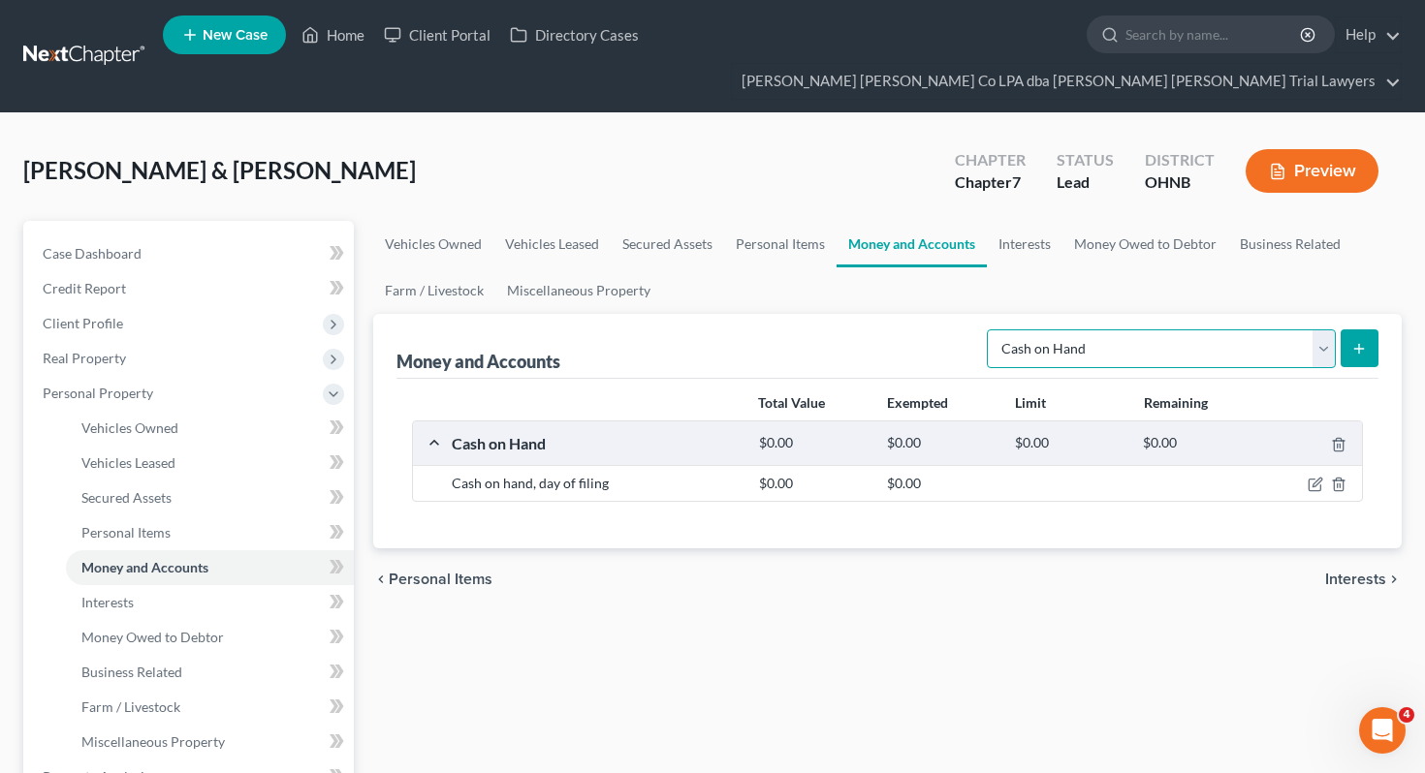
click at [1168, 330] on select "Select Account Type Brokerage Cash on Hand Certificates of Deposit Checking Acc…" at bounding box center [1161, 349] width 349 height 39
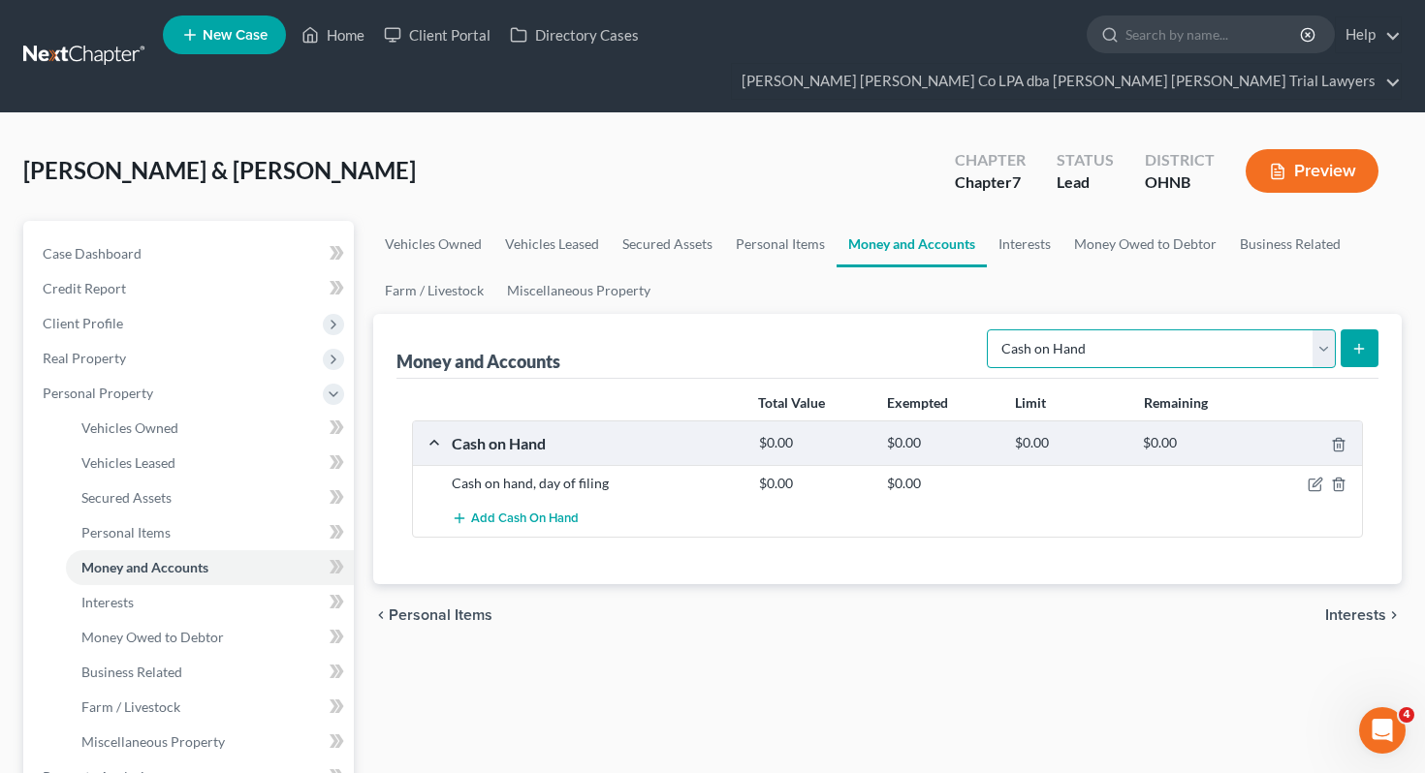
select select "checking"
click at [1354, 341] on icon "submit" at bounding box center [1359, 349] width 16 height 16
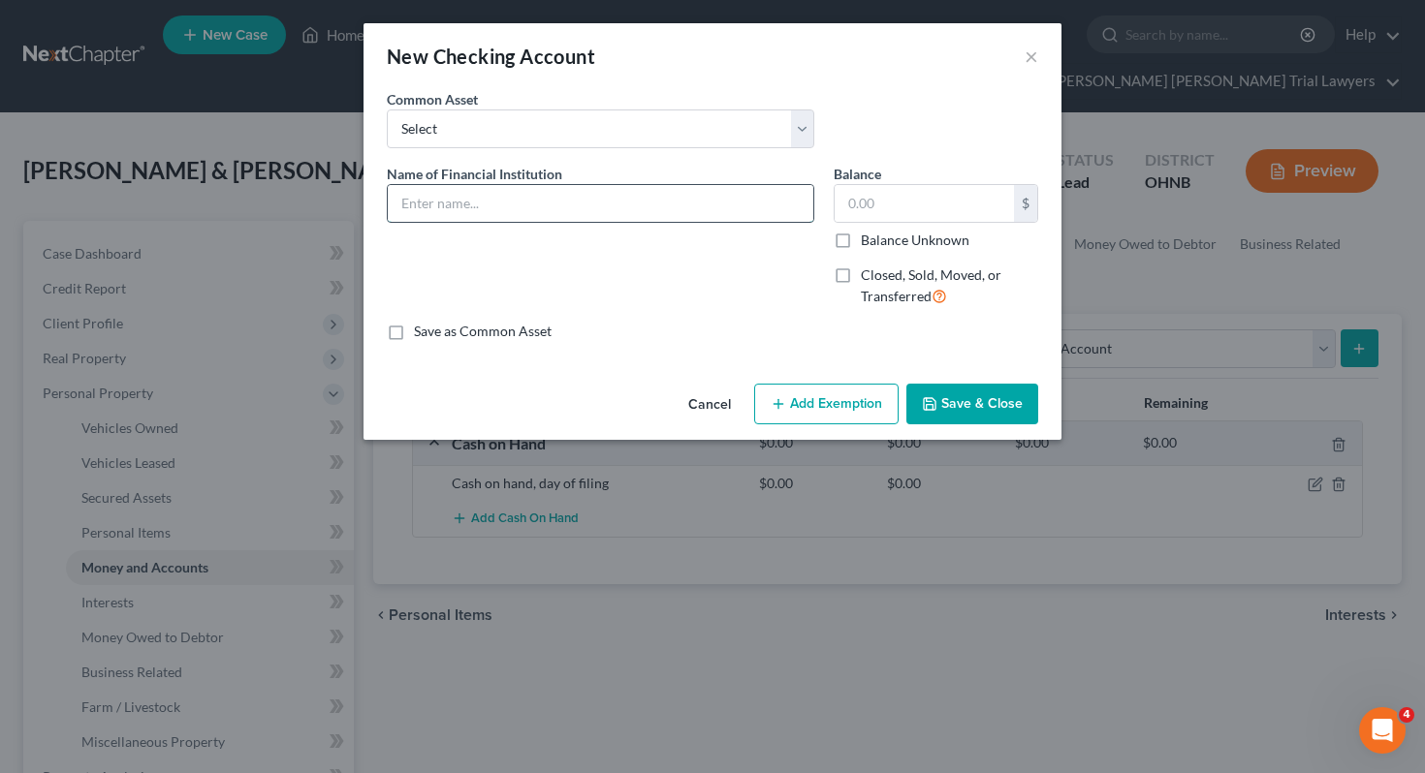
click at [418, 213] on input "text" at bounding box center [600, 203] width 425 height 37
type input "Vacation Land"
click at [867, 240] on label "Balance Unknown" at bounding box center [915, 240] width 109 height 19
click at [868, 240] on input "Balance Unknown" at bounding box center [874, 237] width 13 height 13
checkbox input "true"
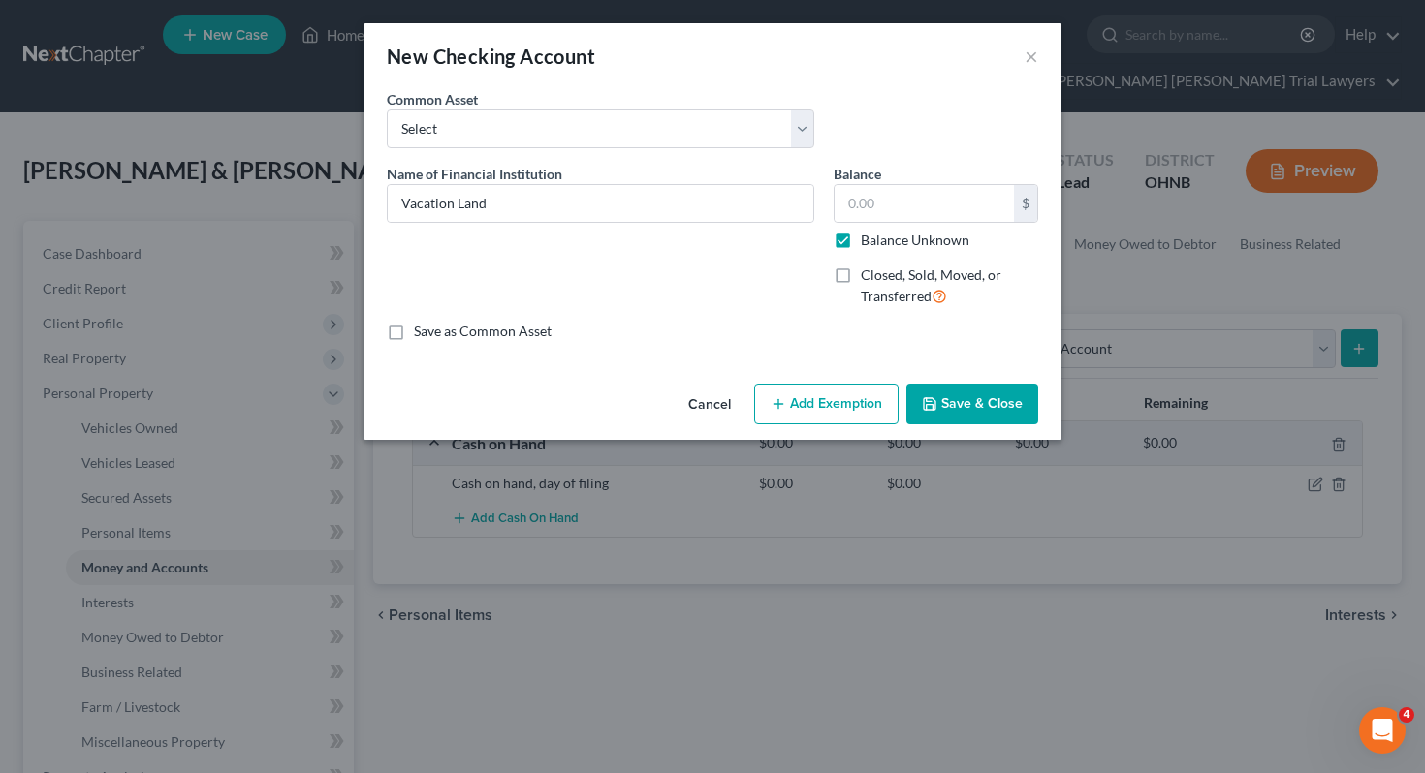
type input "0.00"
click at [961, 410] on button "Save & Close" at bounding box center [972, 404] width 132 height 41
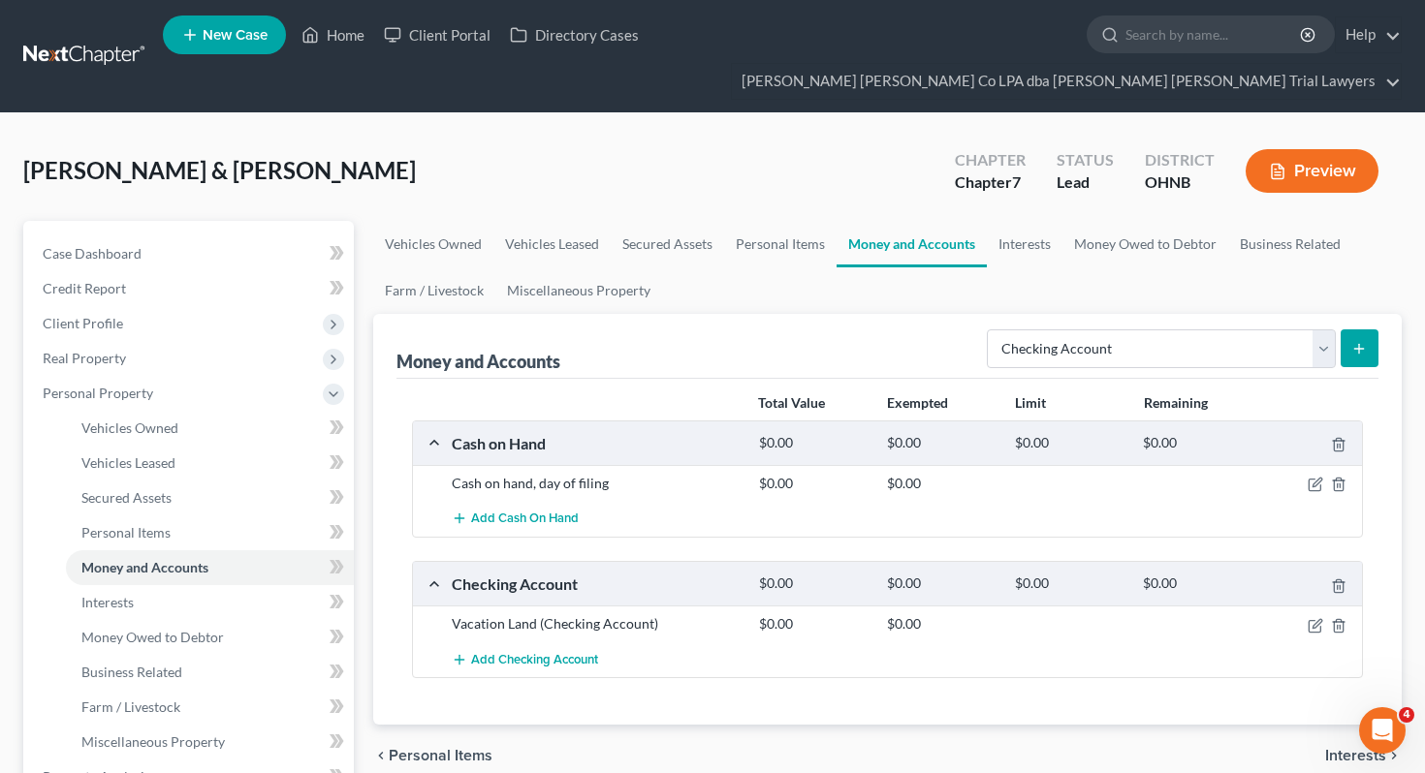
click at [1361, 341] on icon "submit" at bounding box center [1359, 349] width 16 height 16
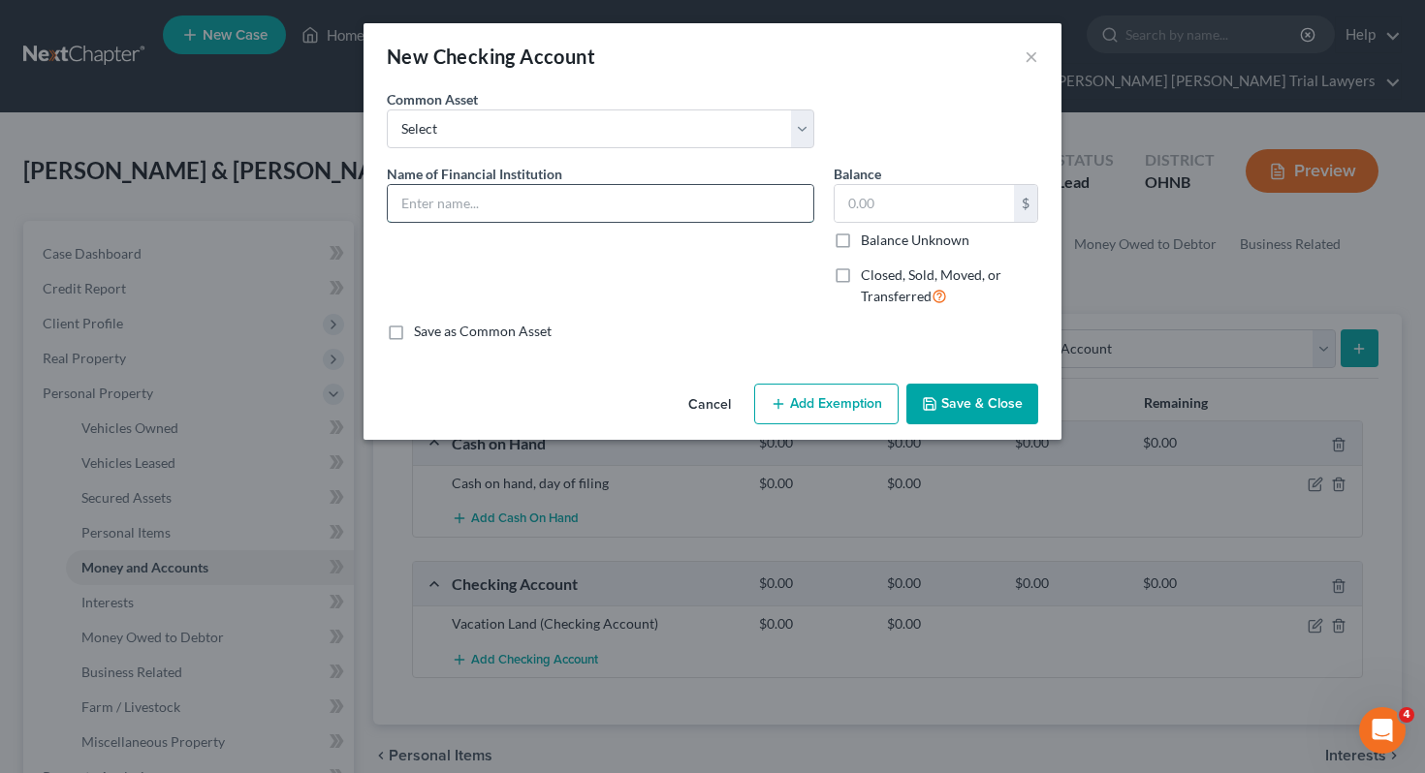
click at [755, 210] on input "text" at bounding box center [600, 203] width 425 height 37
type input "US Bank"
click at [990, 409] on button "Save & Close" at bounding box center [972, 404] width 132 height 41
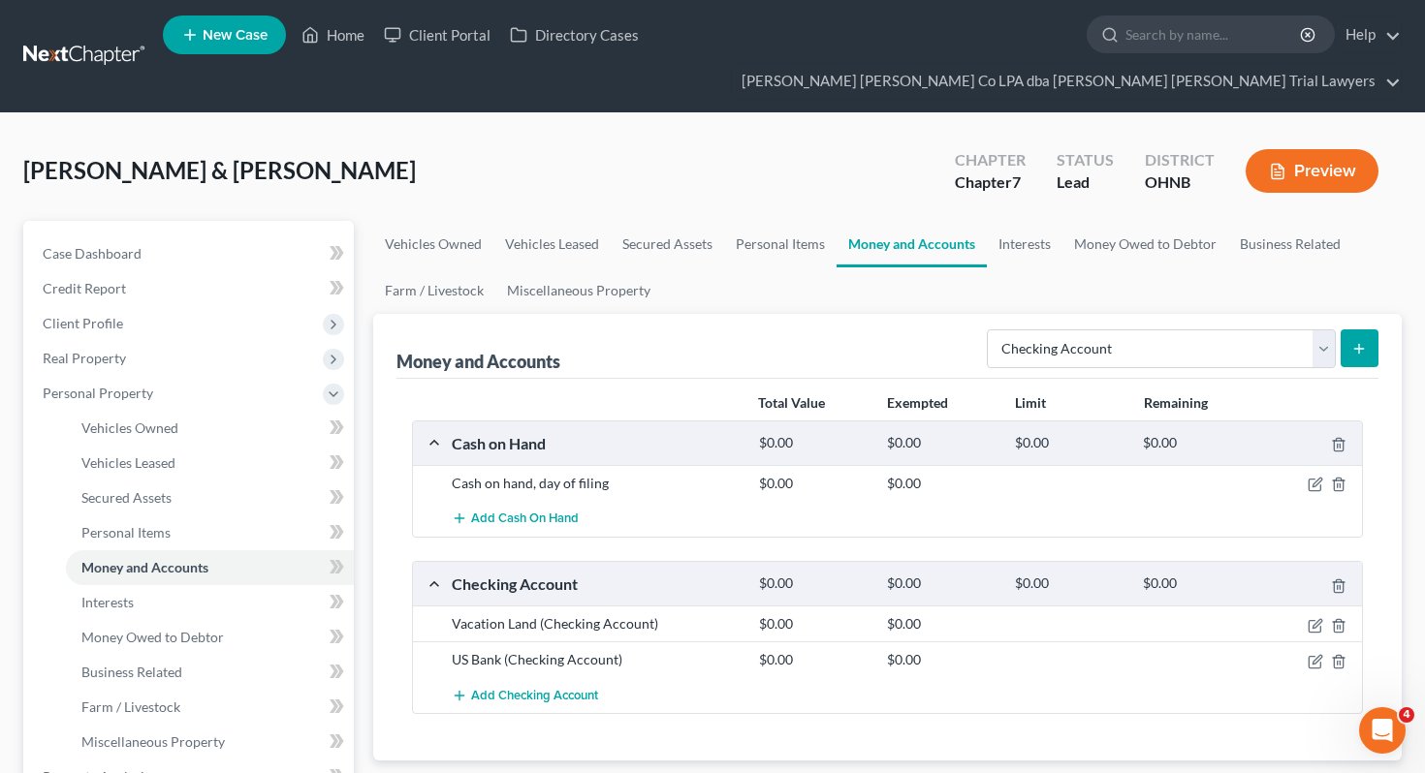
click at [1366, 341] on icon "submit" at bounding box center [1359, 349] width 16 height 16
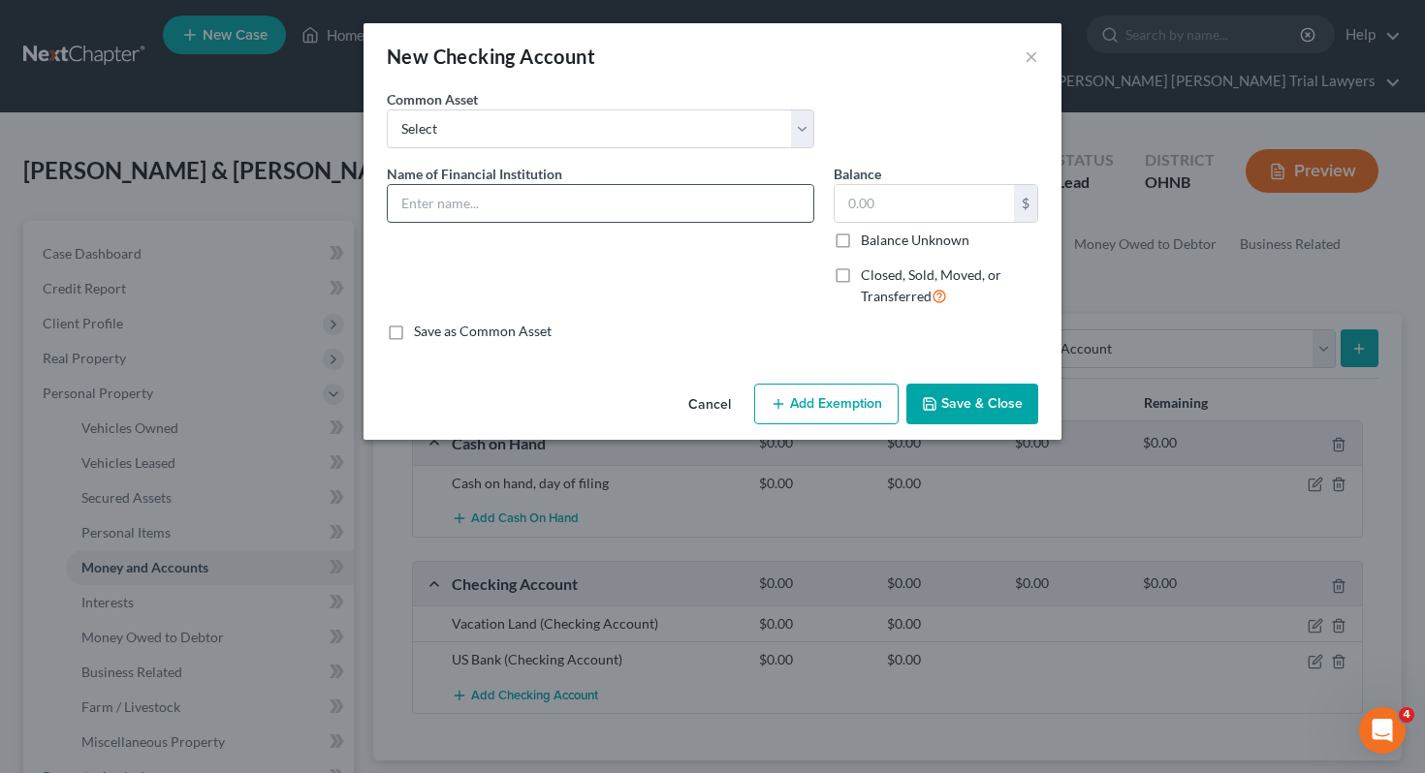
click at [779, 213] on input "text" at bounding box center [600, 203] width 425 height 37
type input "Key Bank"
click at [918, 246] on label "Balance Unknown" at bounding box center [915, 240] width 109 height 19
click at [881, 243] on input "Balance Unknown" at bounding box center [874, 237] width 13 height 13
checkbox input "true"
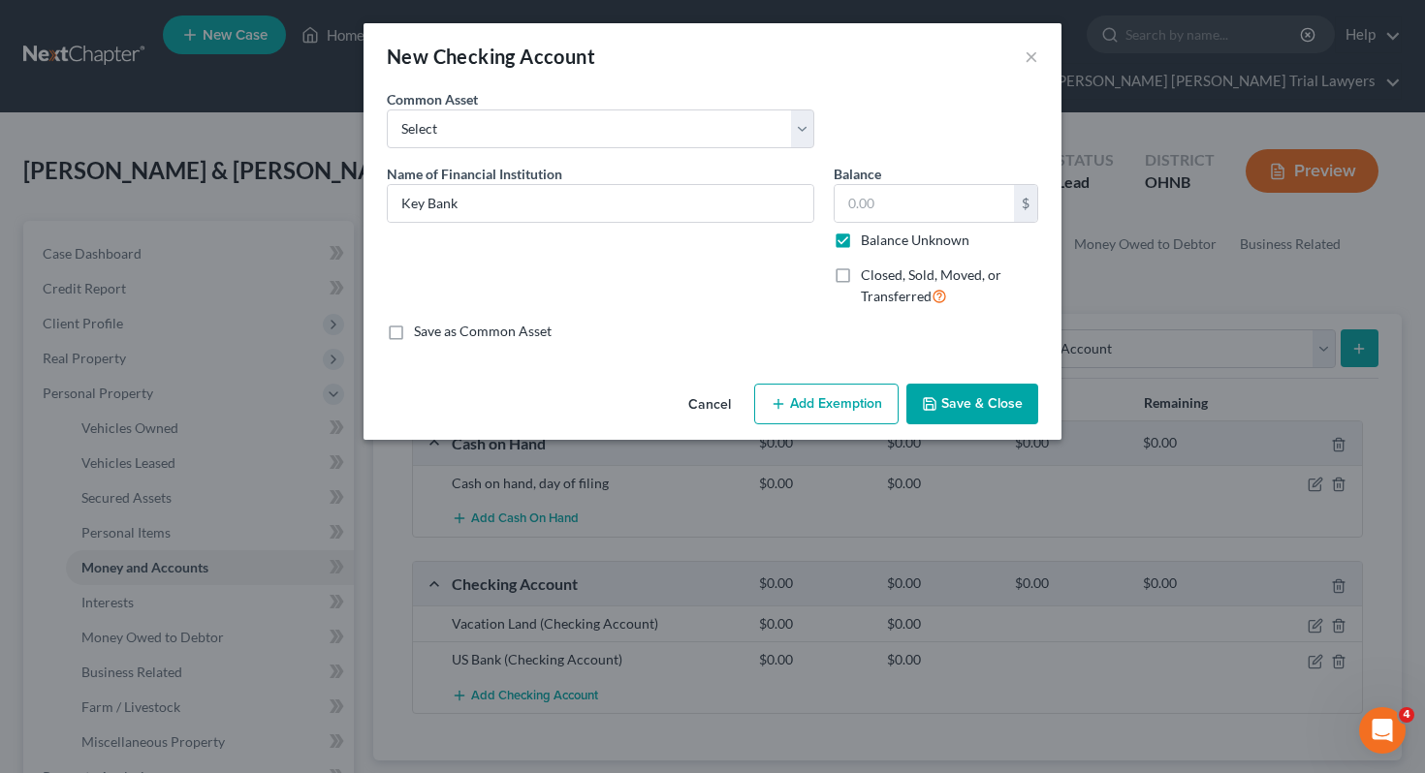
type input "0.00"
click at [942, 382] on div "Cancel Add Exemption Save & Close" at bounding box center [712, 408] width 698 height 64
click at [942, 400] on button "Save & Close" at bounding box center [972, 404] width 132 height 41
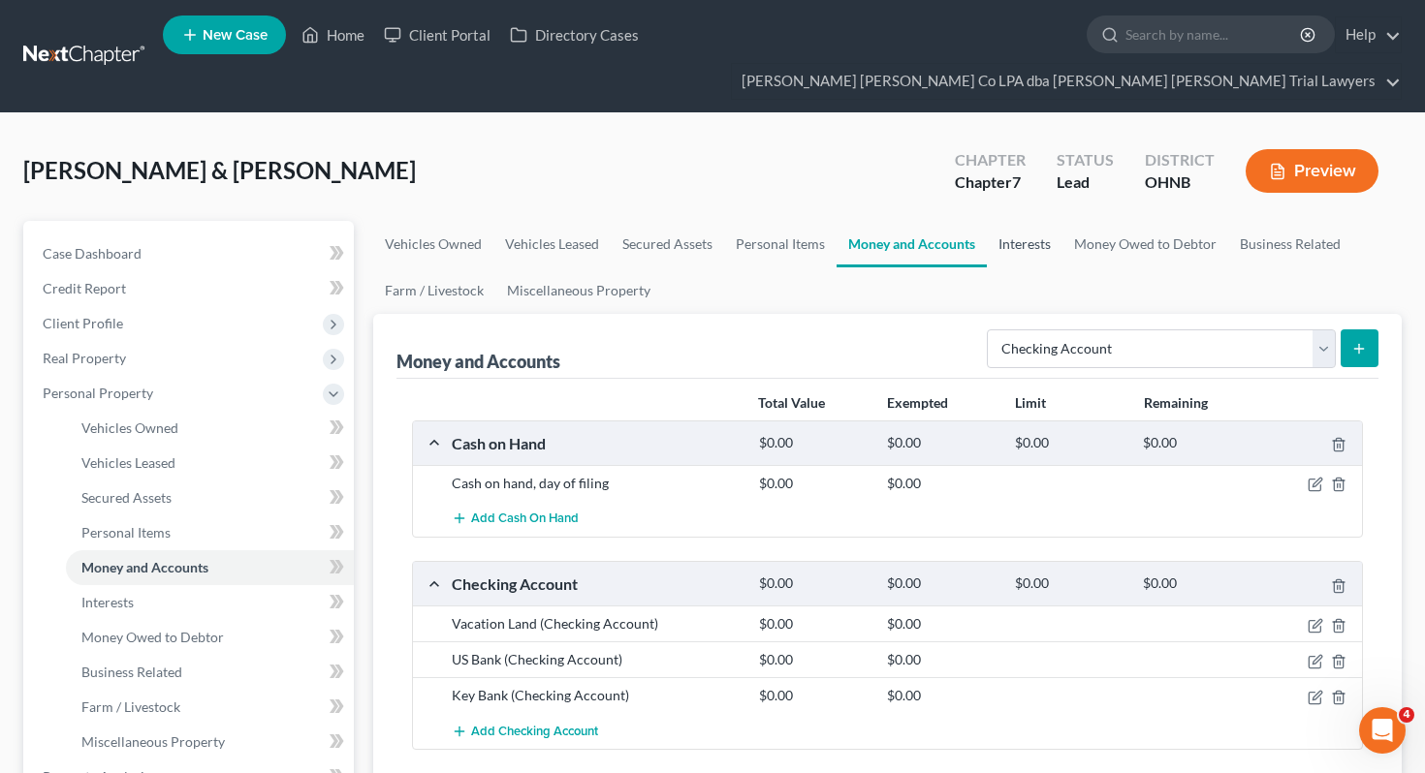
click at [1035, 221] on link "Interests" at bounding box center [1025, 244] width 76 height 47
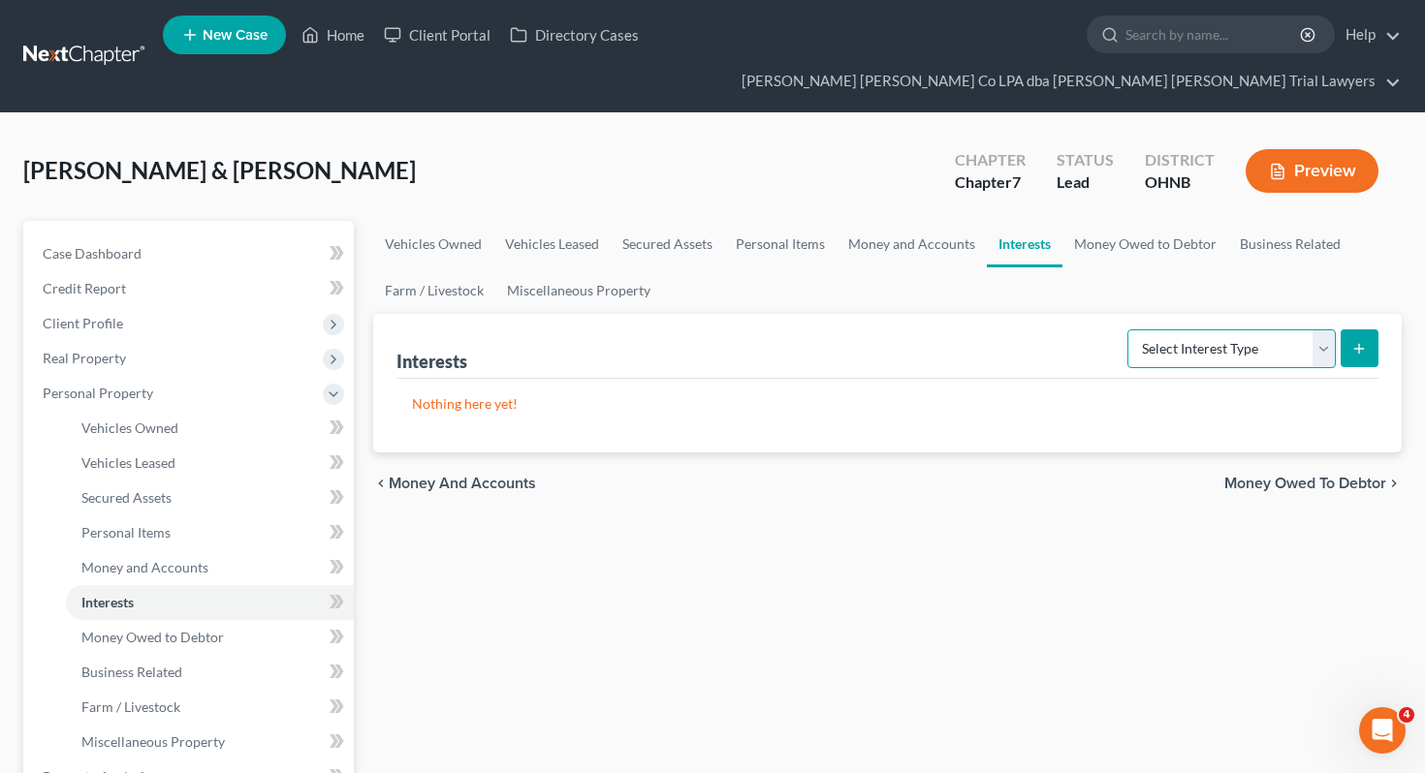
click at [1158, 330] on select "Select Interest Type 401K Annuity Bond Education IRA Government Bond Government…" at bounding box center [1231, 349] width 208 height 39
select select "401k"
click at [1356, 330] on button "submit" at bounding box center [1359, 349] width 38 height 38
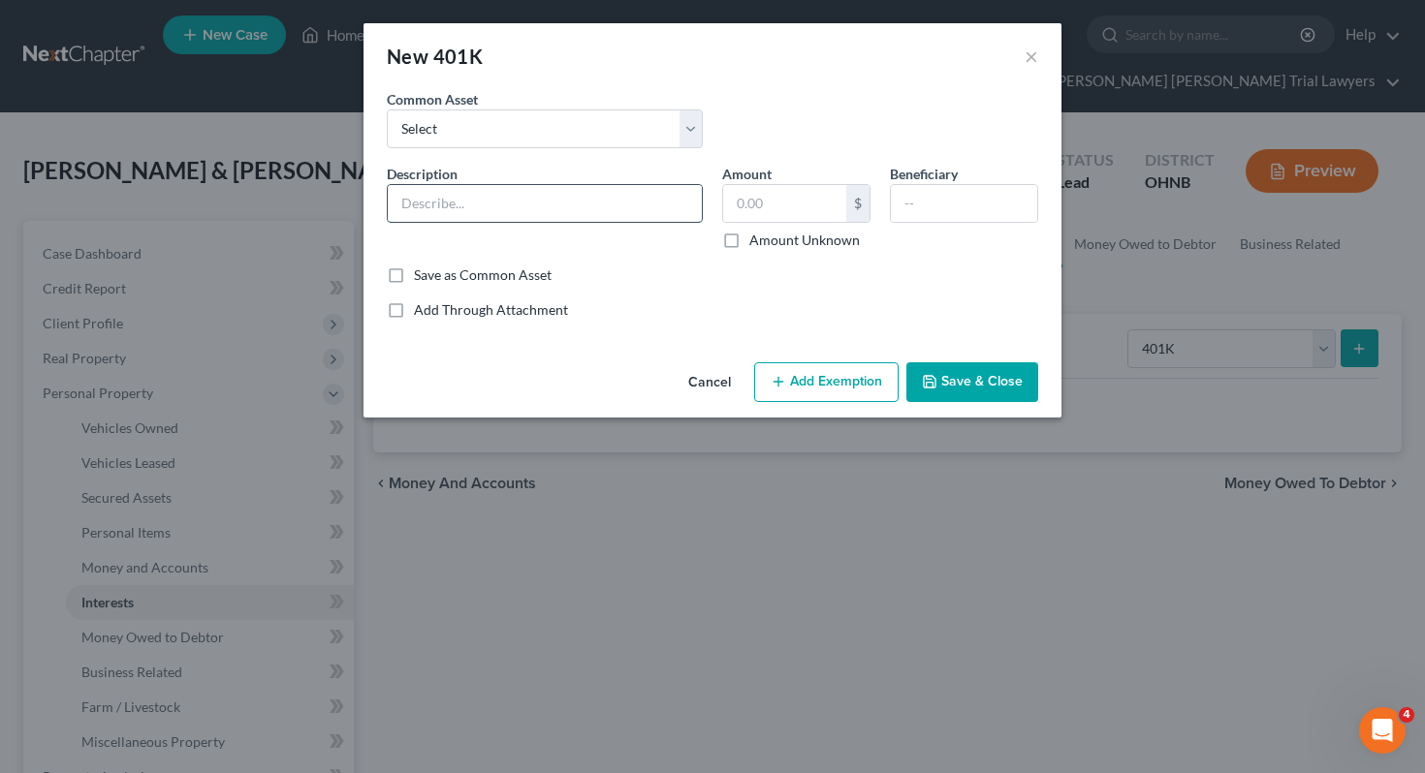
click at [601, 199] on input "text" at bounding box center [545, 203] width 314 height 37
type input "Empower 401k through employer"
click at [779, 241] on label "Amount Unknown" at bounding box center [804, 240] width 110 height 19
click at [770, 241] on input "Amount Unknown" at bounding box center [763, 237] width 13 height 13
checkbox input "true"
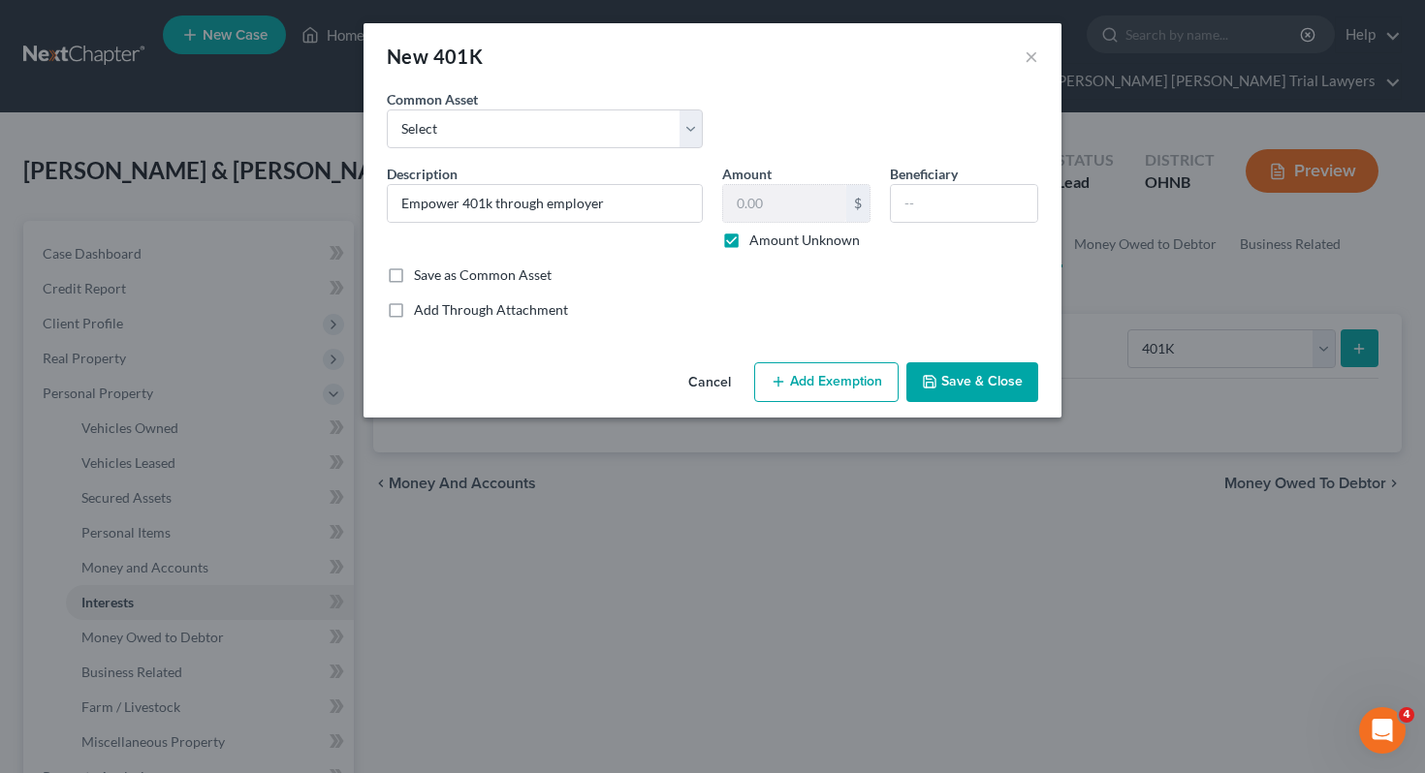
click at [969, 378] on button "Save & Close" at bounding box center [972, 382] width 132 height 41
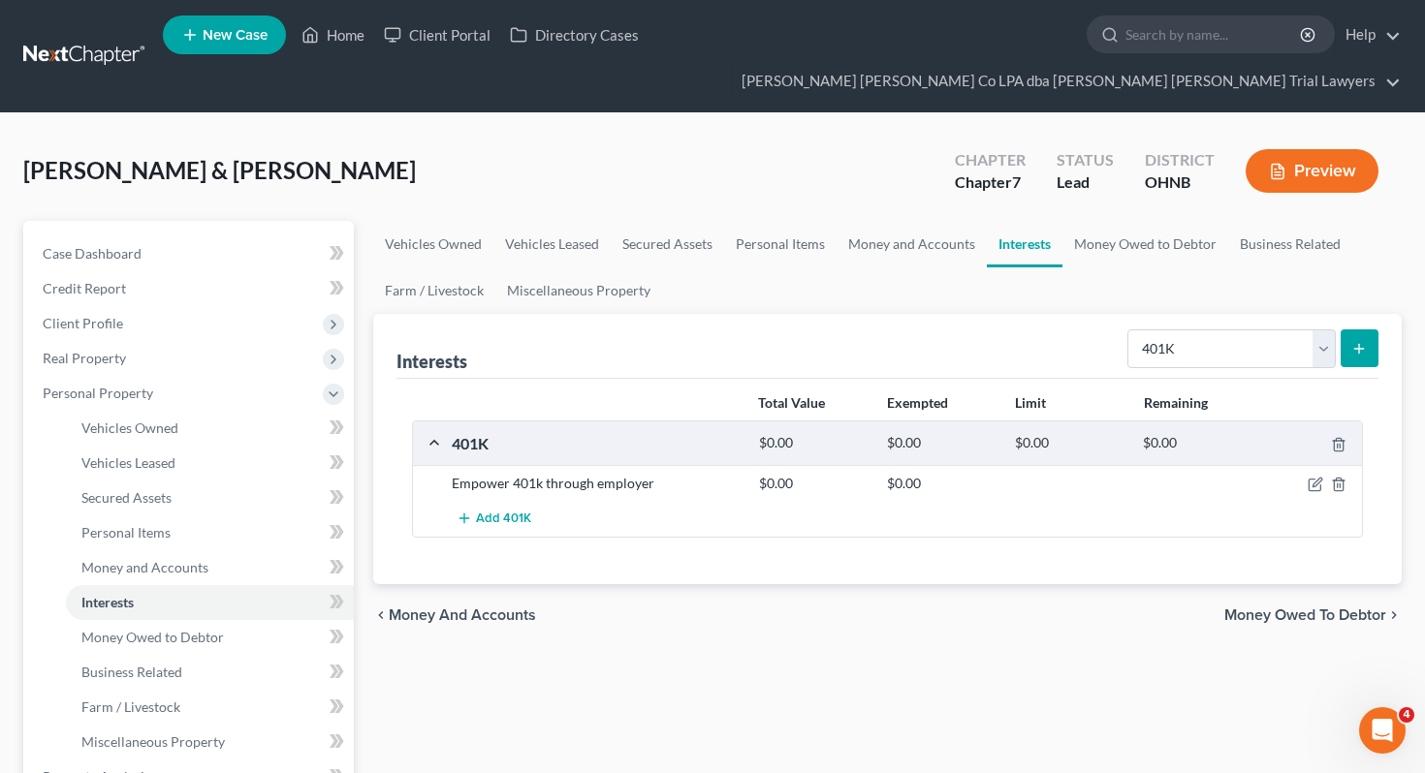
click at [1314, 474] on div at bounding box center [1312, 483] width 103 height 19
click at [1314, 477] on icon "button" at bounding box center [1315, 485] width 16 height 16
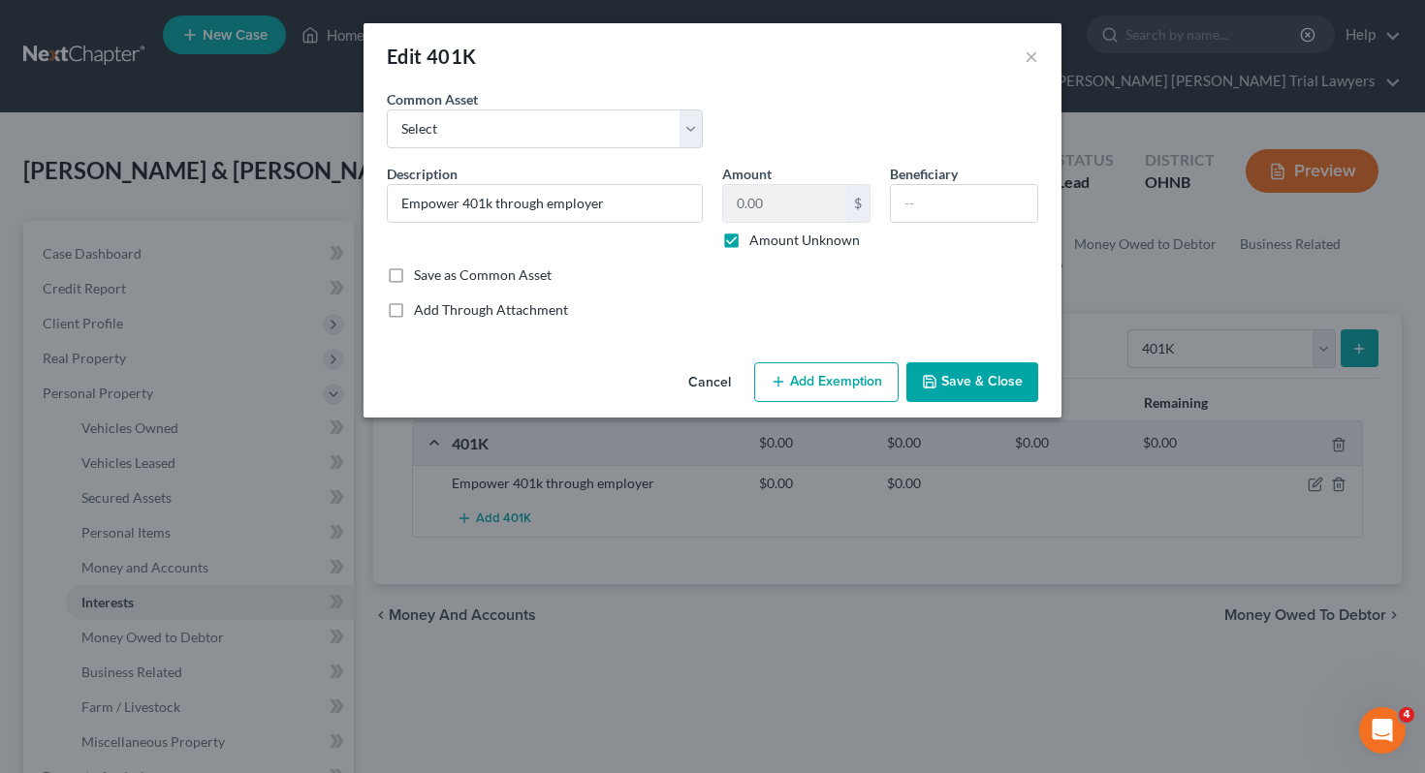
click at [792, 243] on label "Amount Unknown" at bounding box center [804, 240] width 110 height 19
click at [770, 243] on input "Amount Unknown" at bounding box center [763, 237] width 13 height 13
checkbox input "false"
click at [781, 212] on input "0.00" at bounding box center [784, 203] width 123 height 37
type input "56.35"
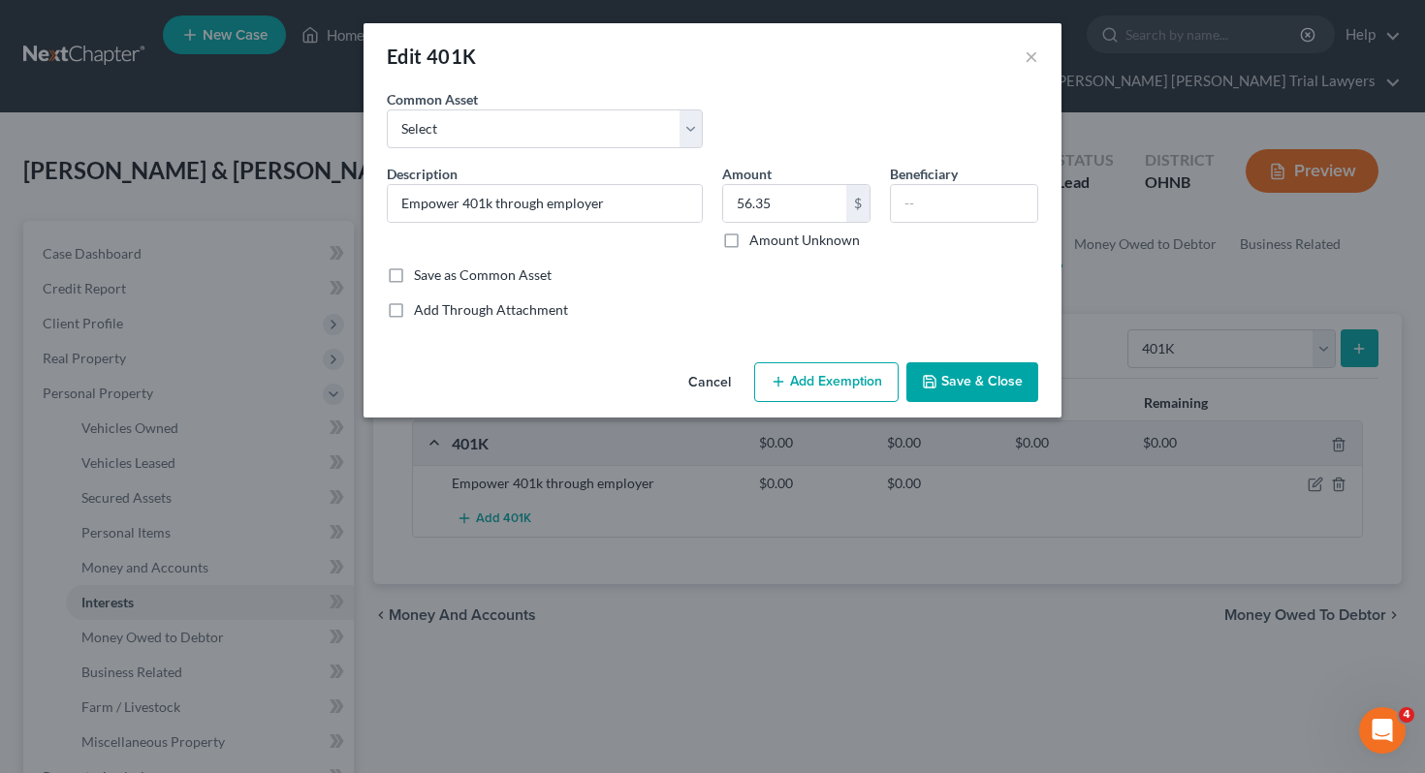
click at [793, 400] on button "Add Exemption" at bounding box center [826, 382] width 144 height 41
select select "2"
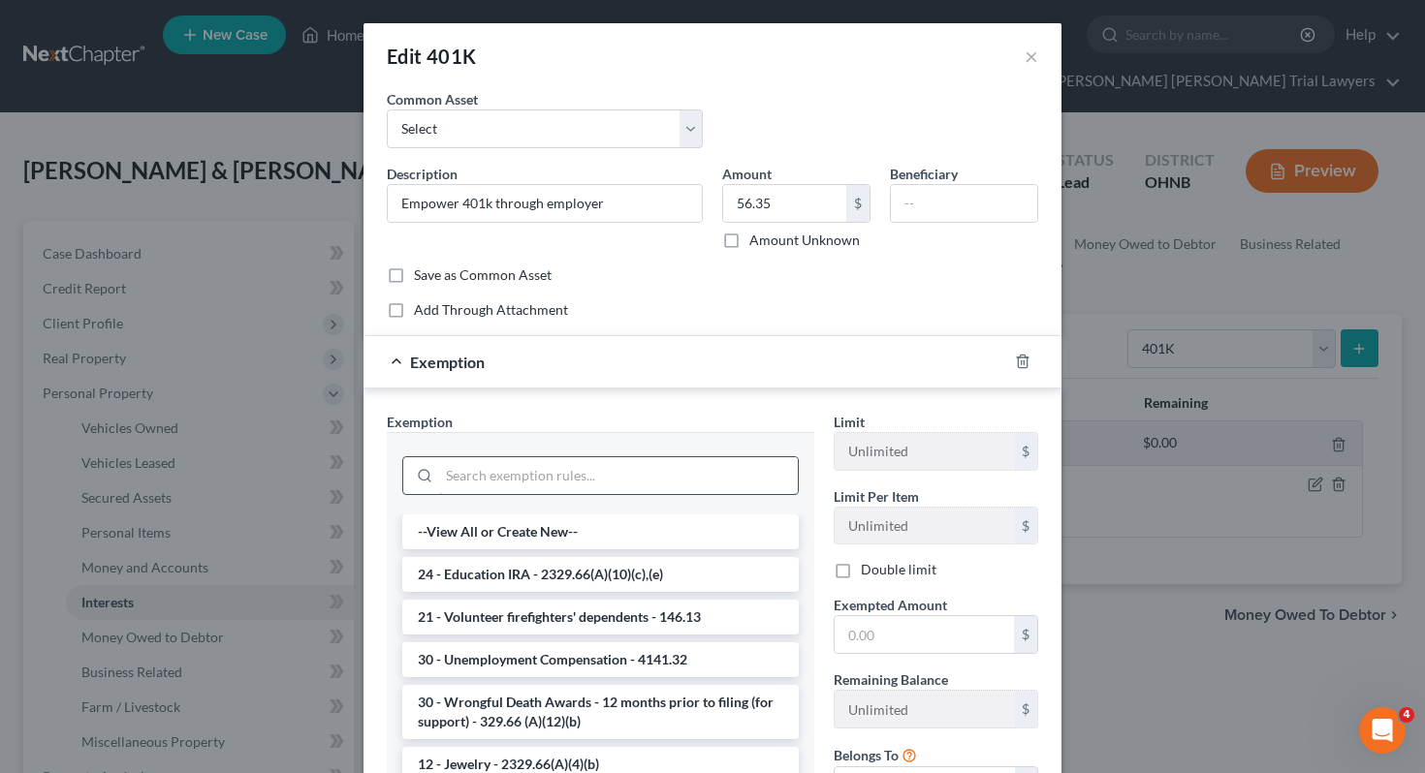
click at [728, 471] on input "search" at bounding box center [618, 475] width 359 height 37
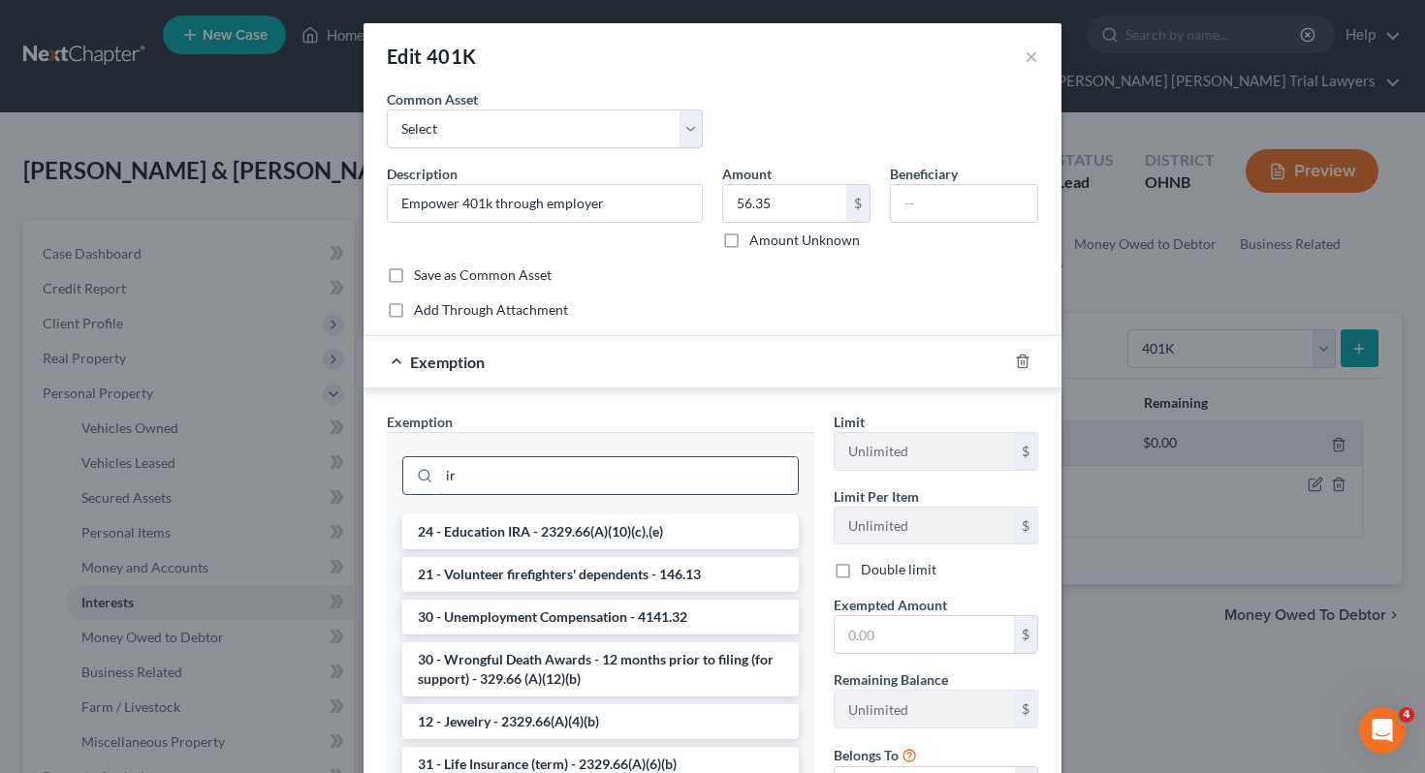
type input "i"
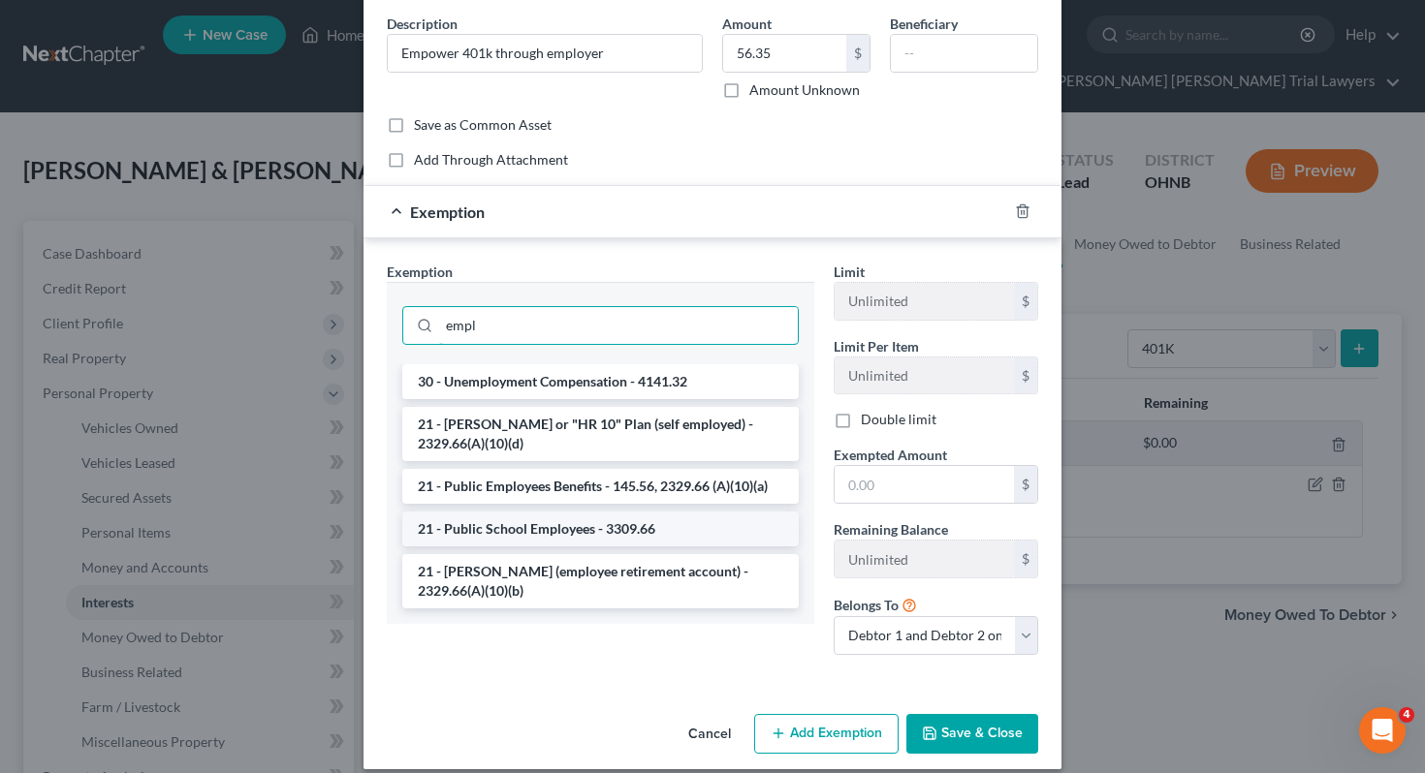
scroll to position [170, 0]
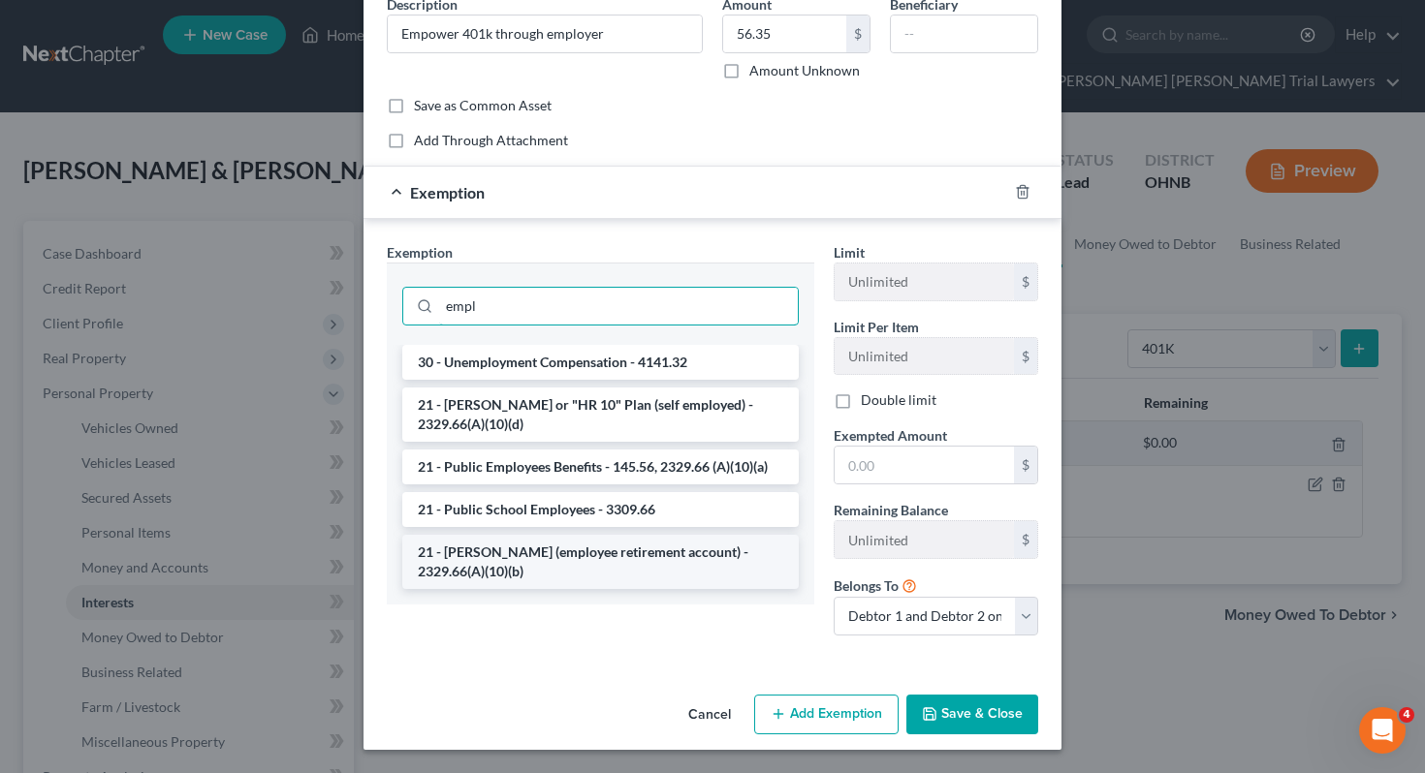
type input "empl"
click at [685, 549] on li "21 - ERISA (employee retirement account) - 2329.66(A)(10)(b)" at bounding box center [600, 562] width 396 height 54
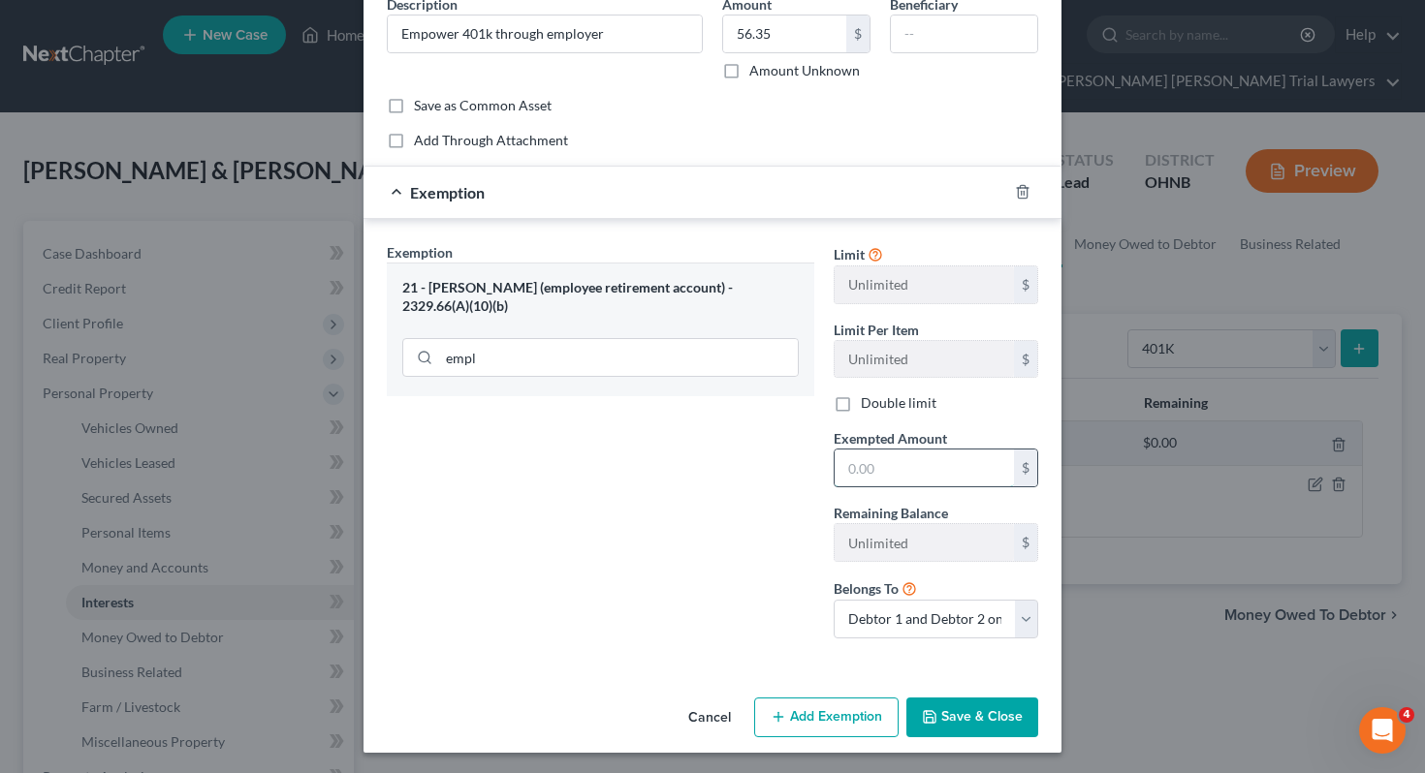
click at [912, 464] on input "text" at bounding box center [923, 468] width 179 height 37
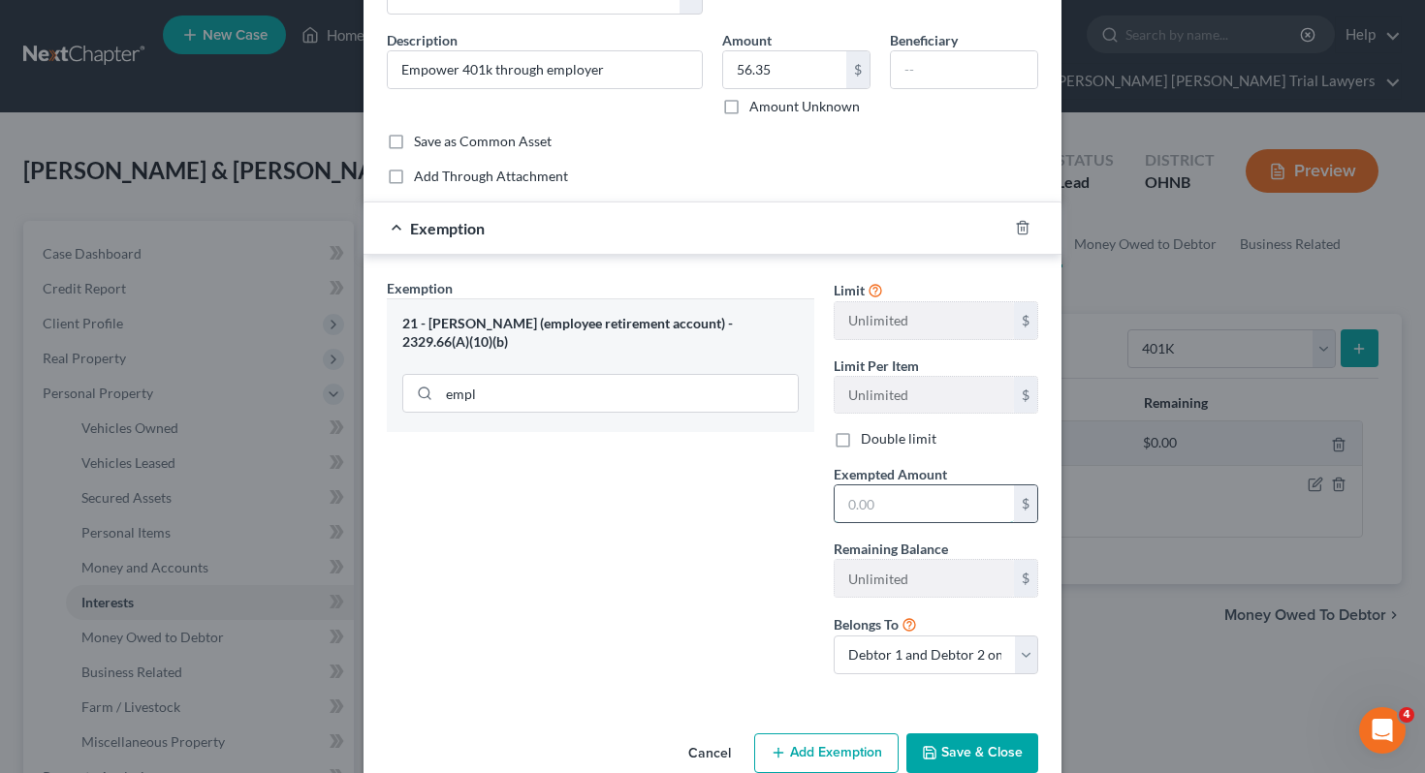
scroll to position [128, 0]
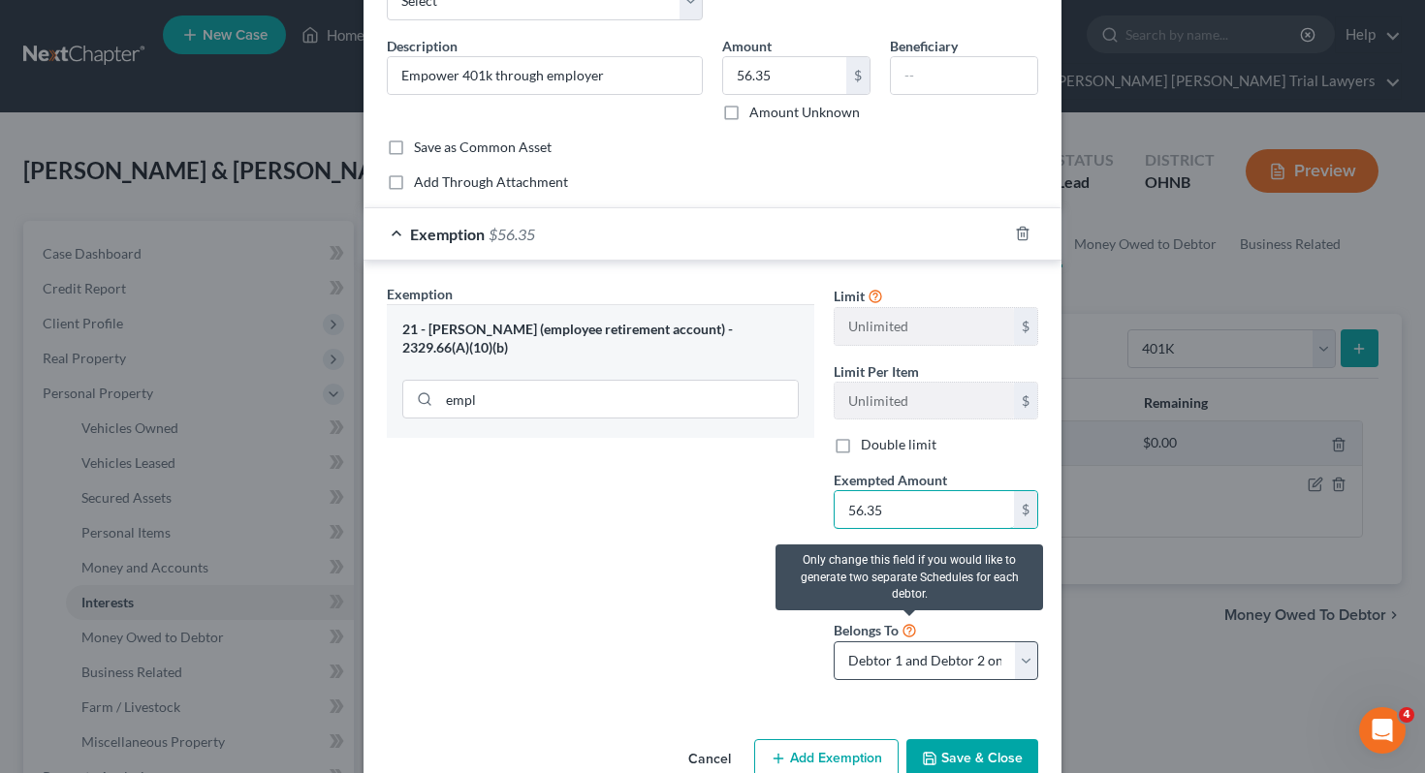
type input "56.35"
click at [906, 653] on select "Debtor 1 only Debtor 2 only Debtor 1 and Debtor 2 only" at bounding box center [936, 661] width 204 height 39
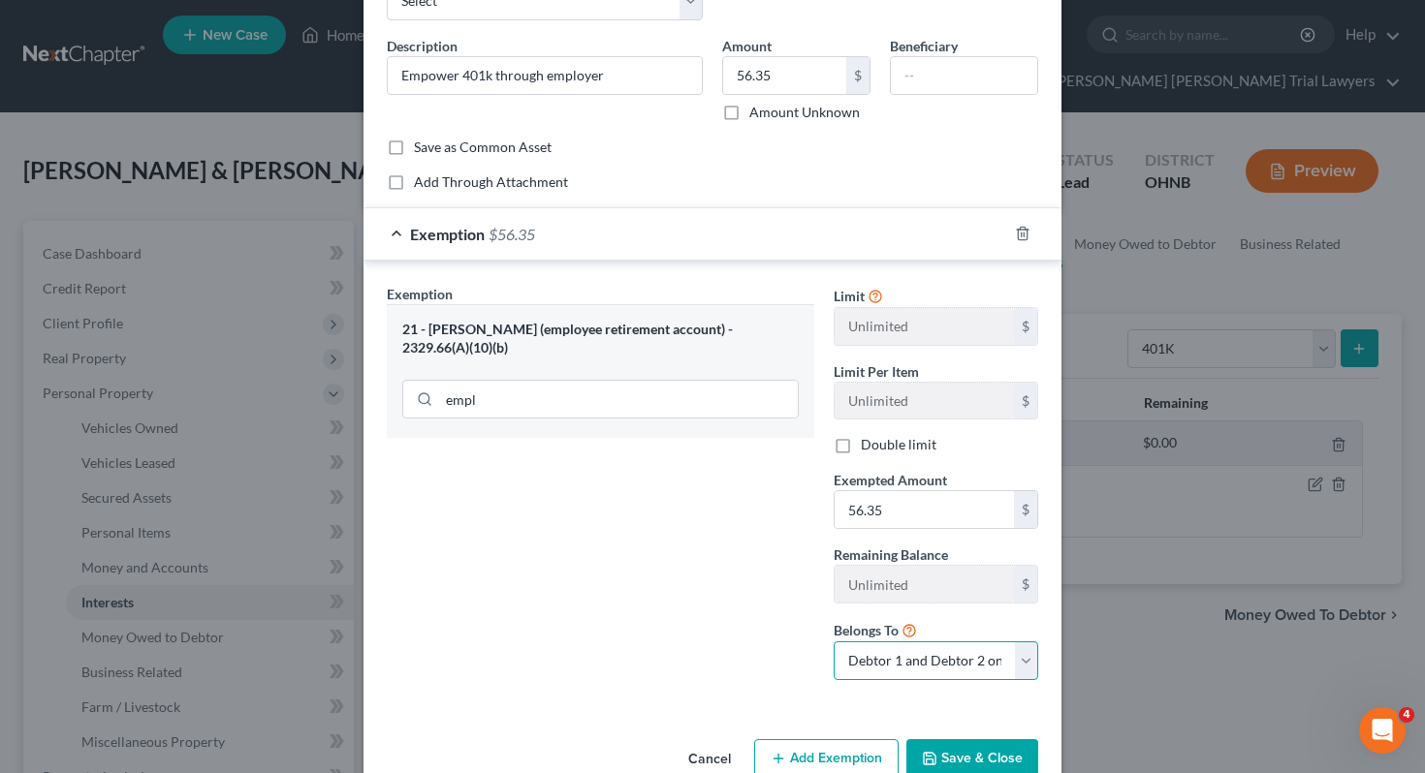
select select "0"
click at [953, 743] on button "Save & Close" at bounding box center [972, 759] width 132 height 41
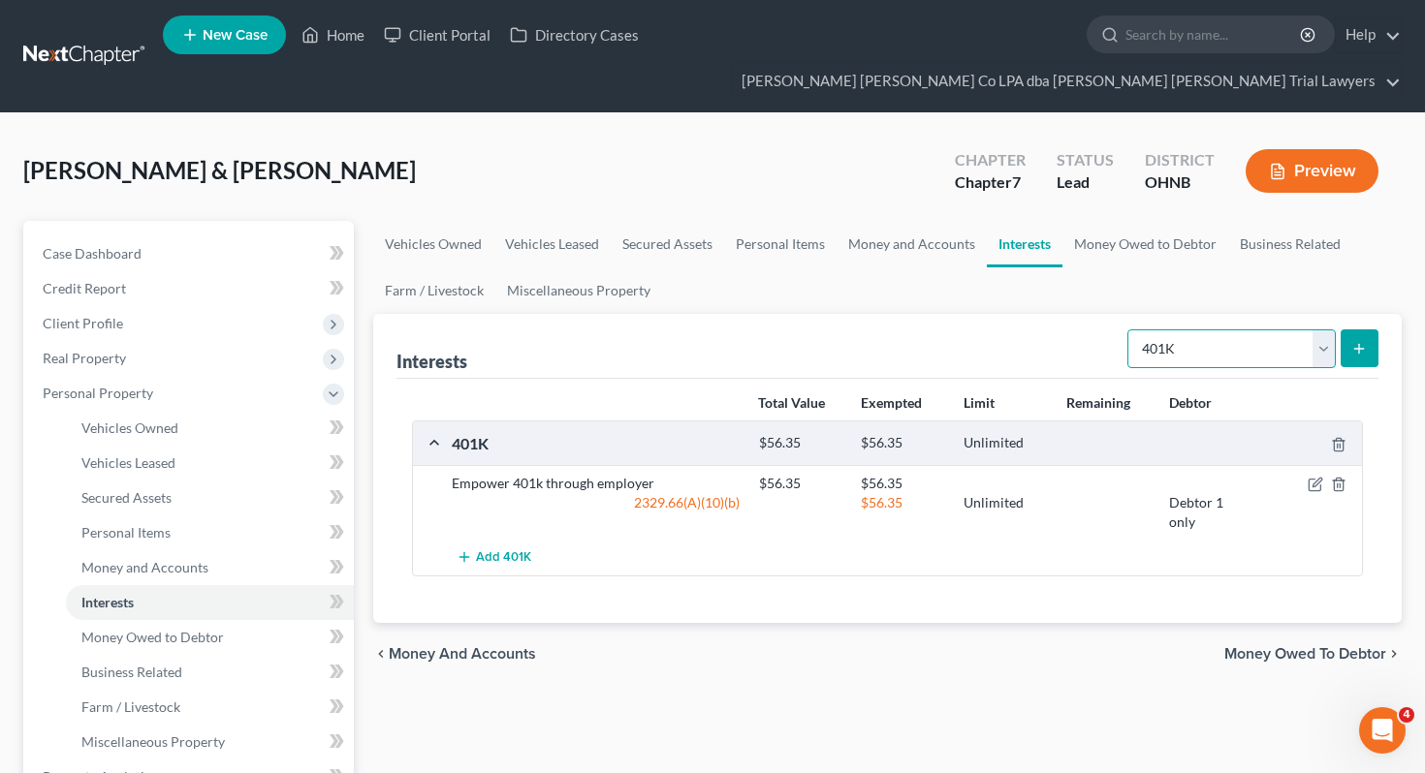
click at [1221, 330] on select "Select Interest Type 401K Annuity Bond Education IRA Government Bond Government…" at bounding box center [1231, 349] width 208 height 39
select select "term_life_insurance"
click at [1367, 330] on button "submit" at bounding box center [1359, 349] width 38 height 38
click at [1361, 349] on line "submit" at bounding box center [1359, 349] width 9 height 0
click at [1357, 341] on icon "submit" at bounding box center [1359, 349] width 16 height 16
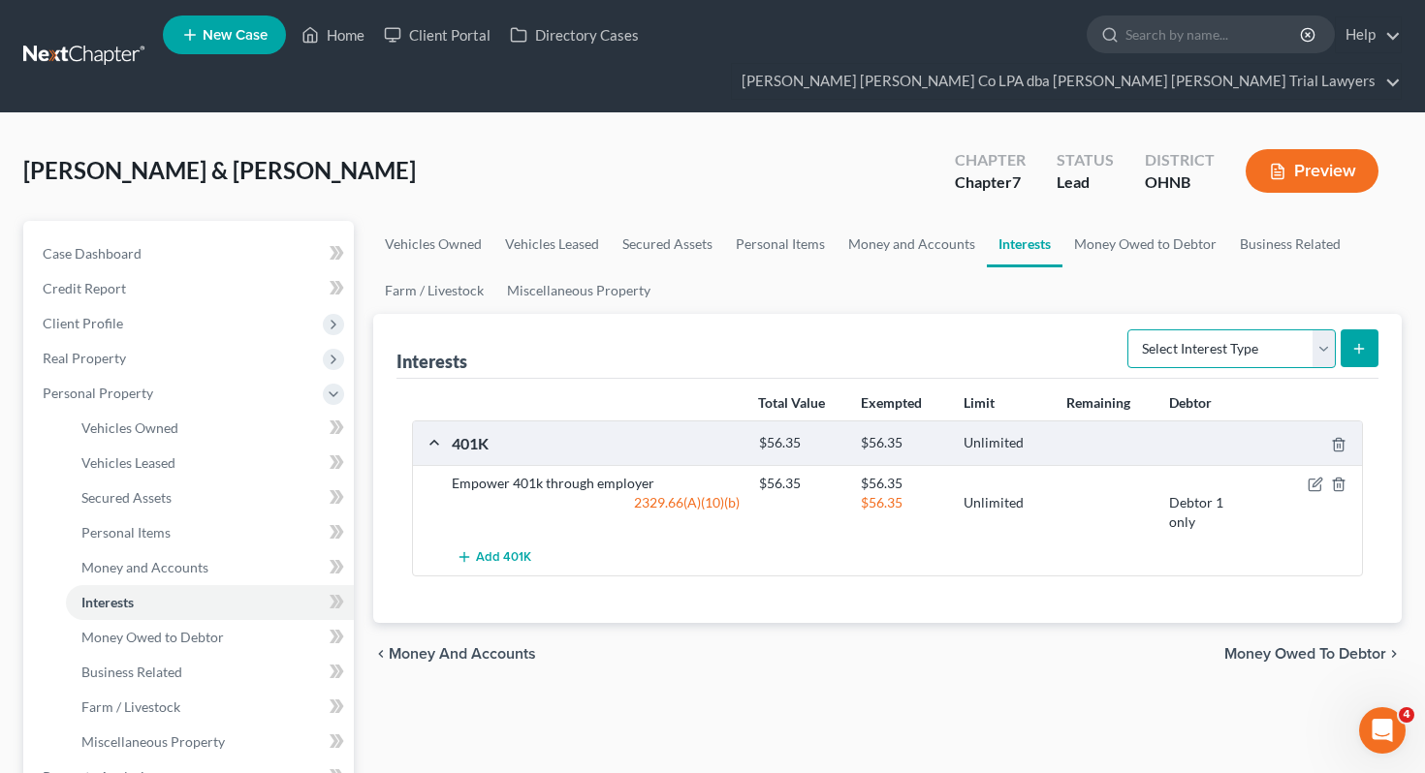
click at [1288, 331] on select "Select Interest Type 401K Annuity Bond Education IRA Government Bond Government…" at bounding box center [1231, 349] width 208 height 39
select select "term_life_insurance"
click at [1360, 341] on icon "submit" at bounding box center [1359, 349] width 16 height 16
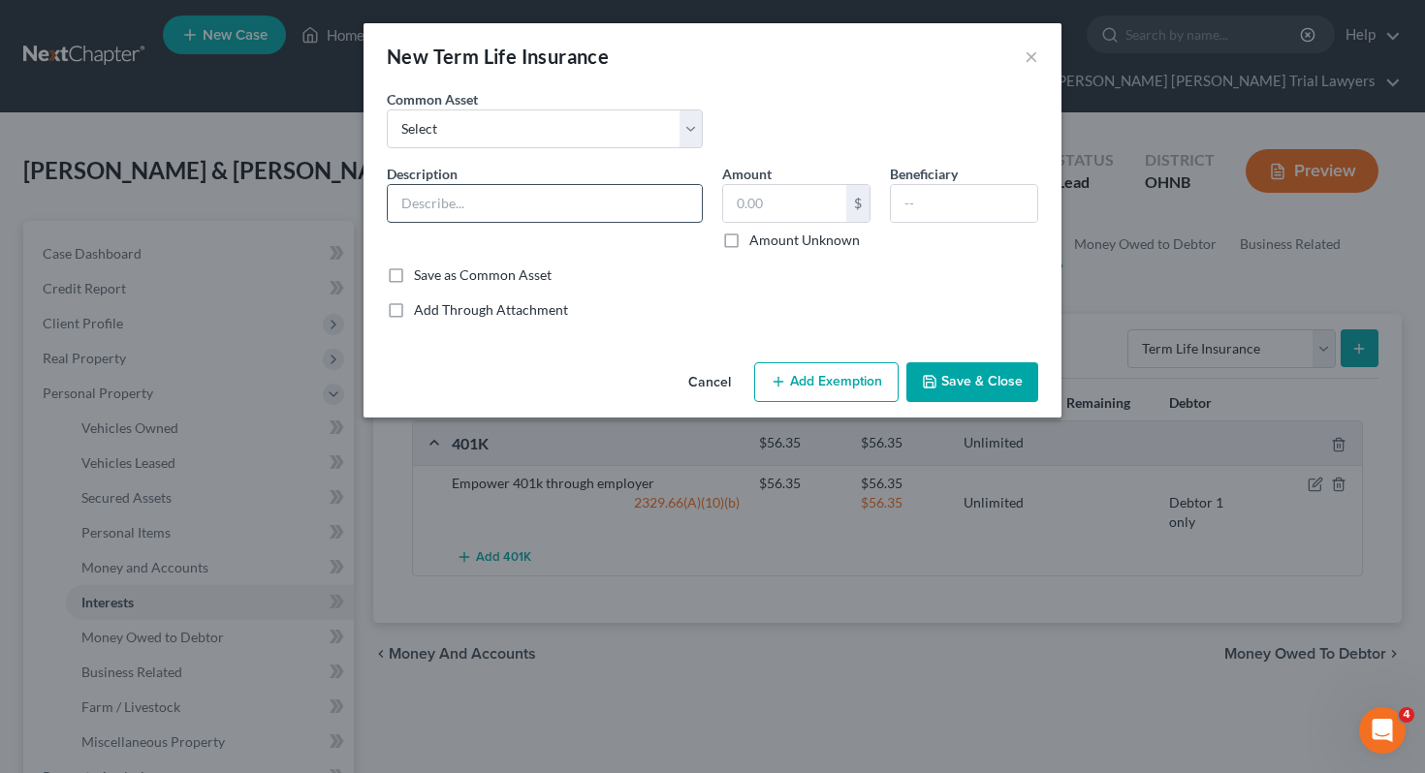
click at [509, 197] on input "text" at bounding box center [545, 203] width 314 height 37
type input "Colonial Life"
click at [809, 240] on label "Amount Unknown" at bounding box center [804, 240] width 110 height 19
click at [770, 240] on input "Amount Unknown" at bounding box center [763, 237] width 13 height 13
checkbox input "true"
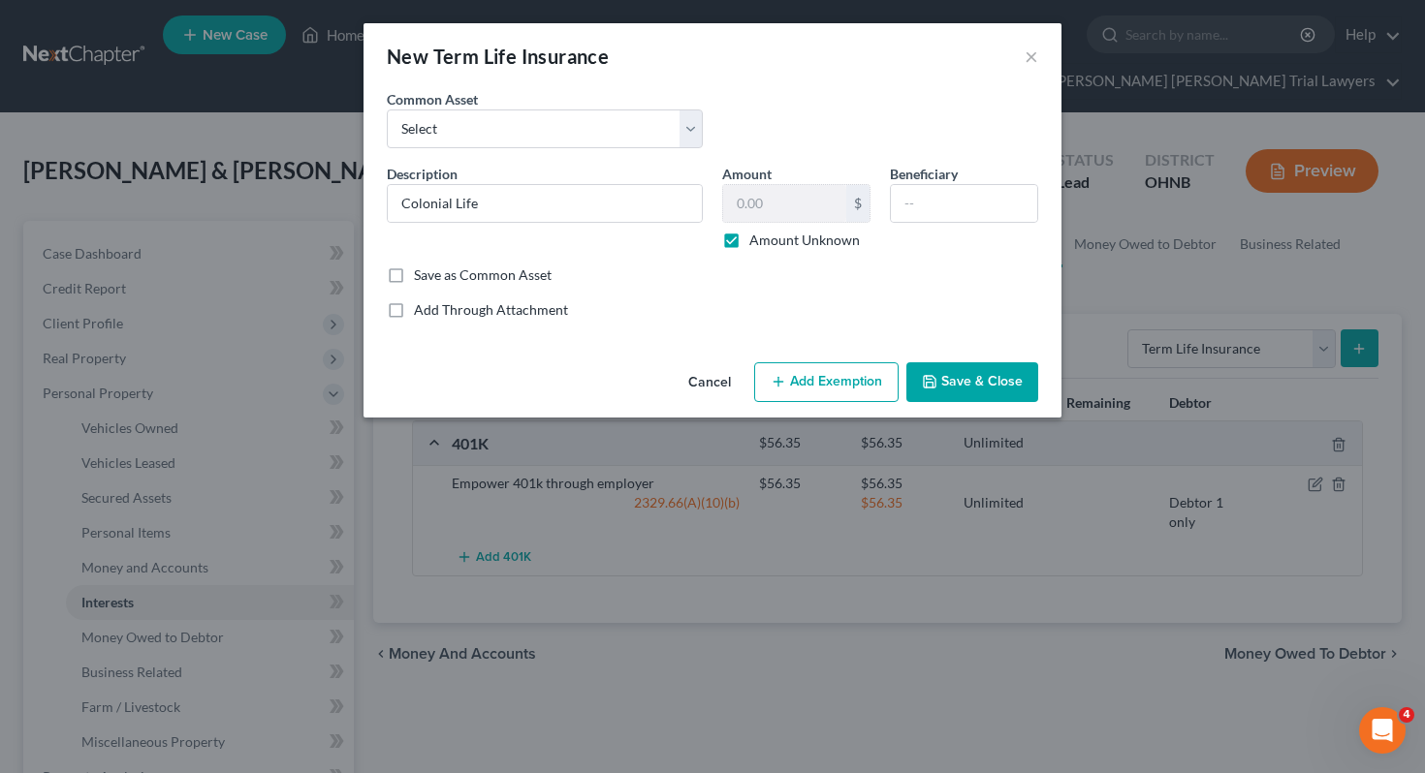
click at [952, 384] on button "Save & Close" at bounding box center [972, 382] width 132 height 41
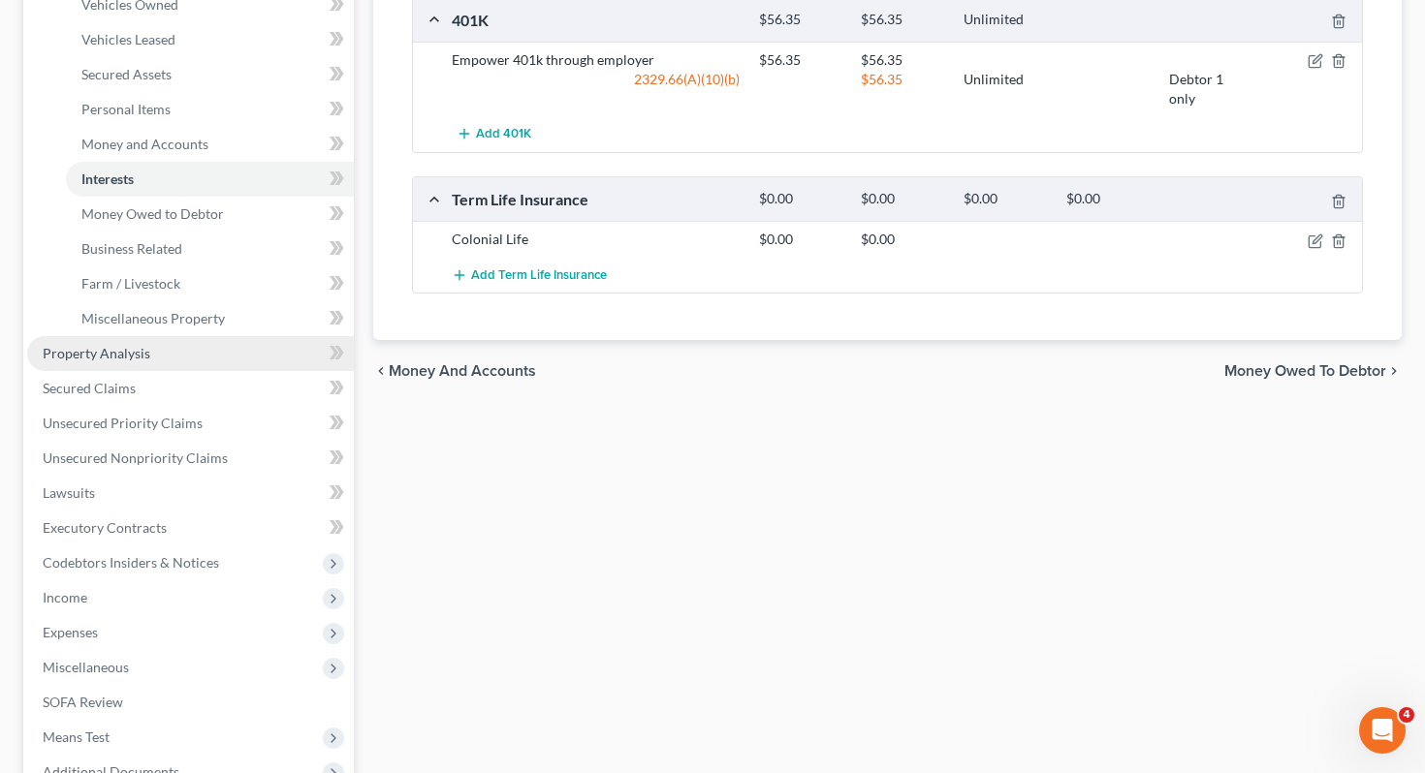
click at [230, 336] on link "Property Analysis" at bounding box center [190, 353] width 327 height 35
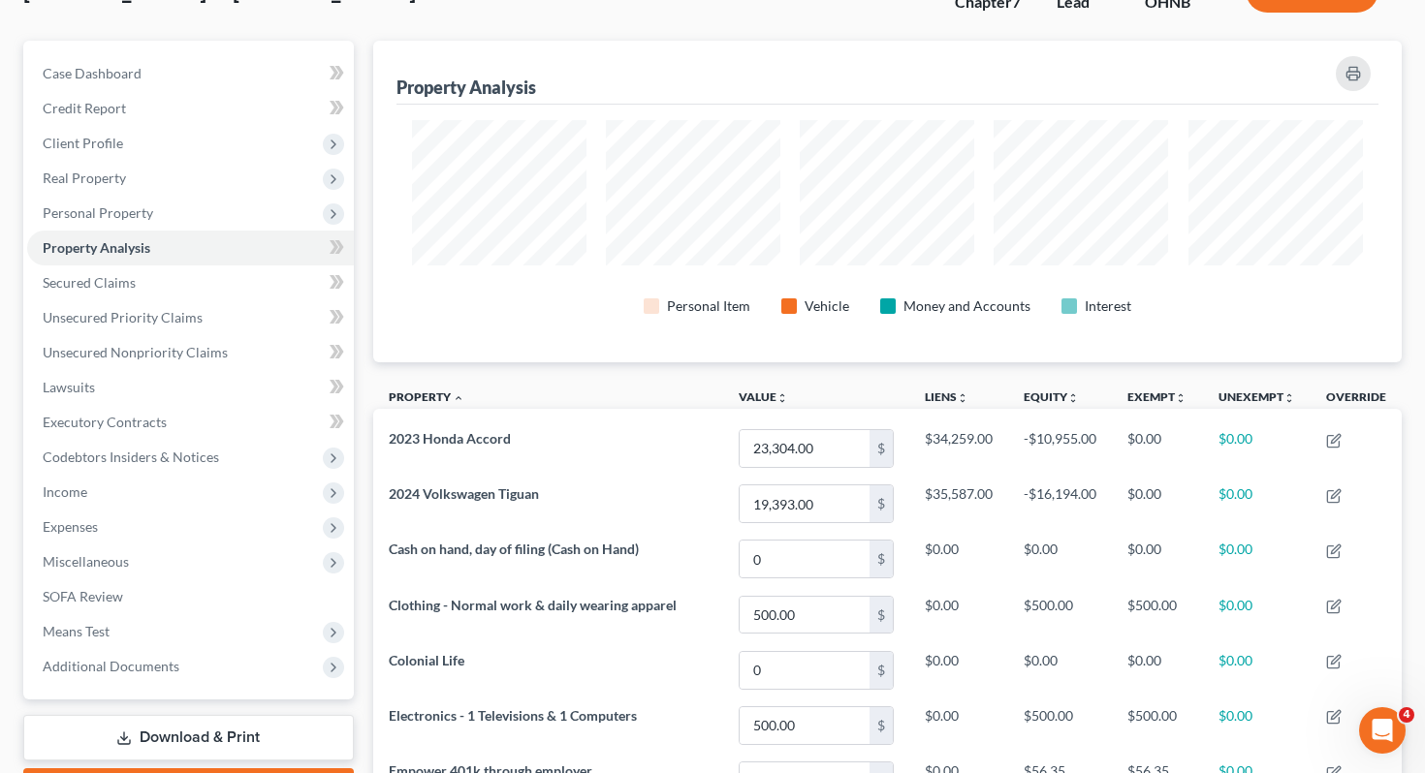
scroll to position [144, 0]
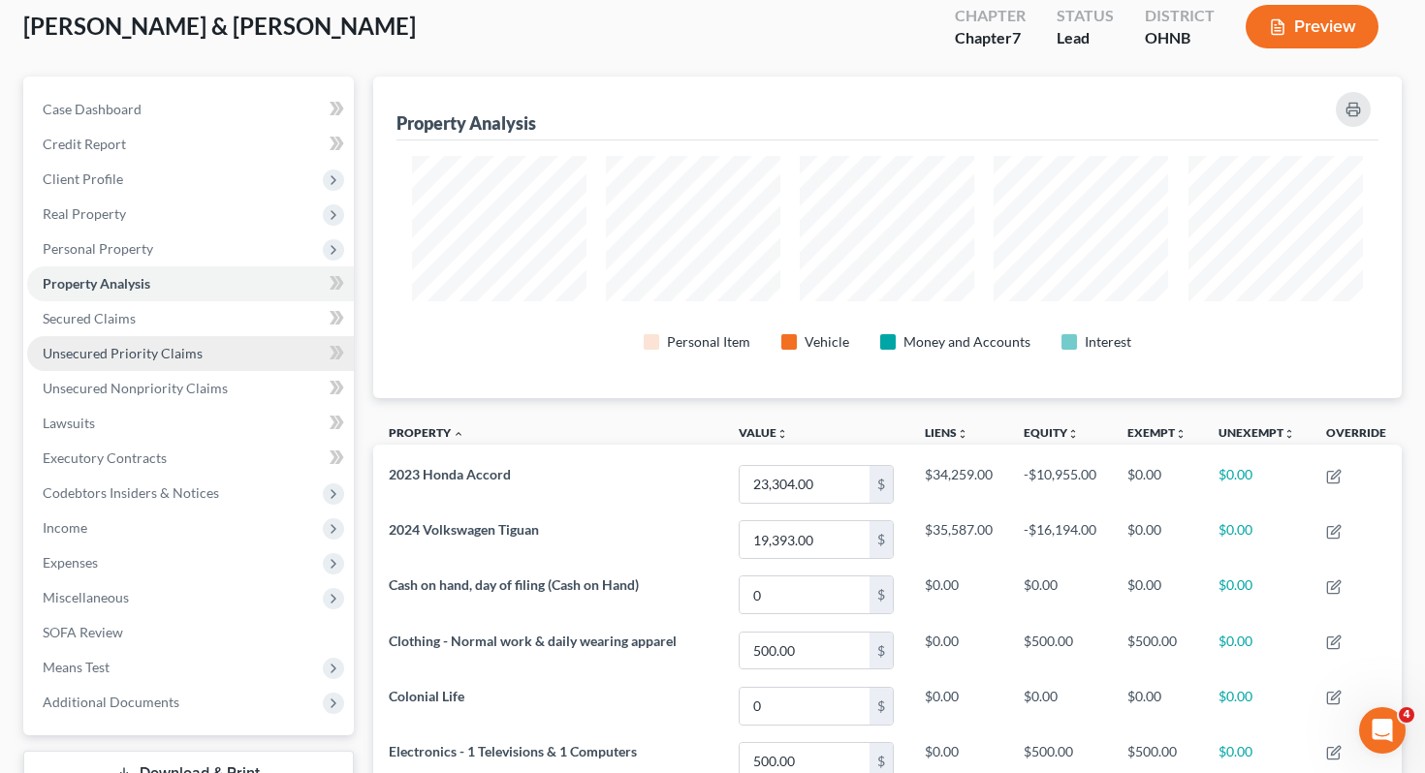
click at [267, 336] on link "Unsecured Priority Claims" at bounding box center [190, 353] width 327 height 35
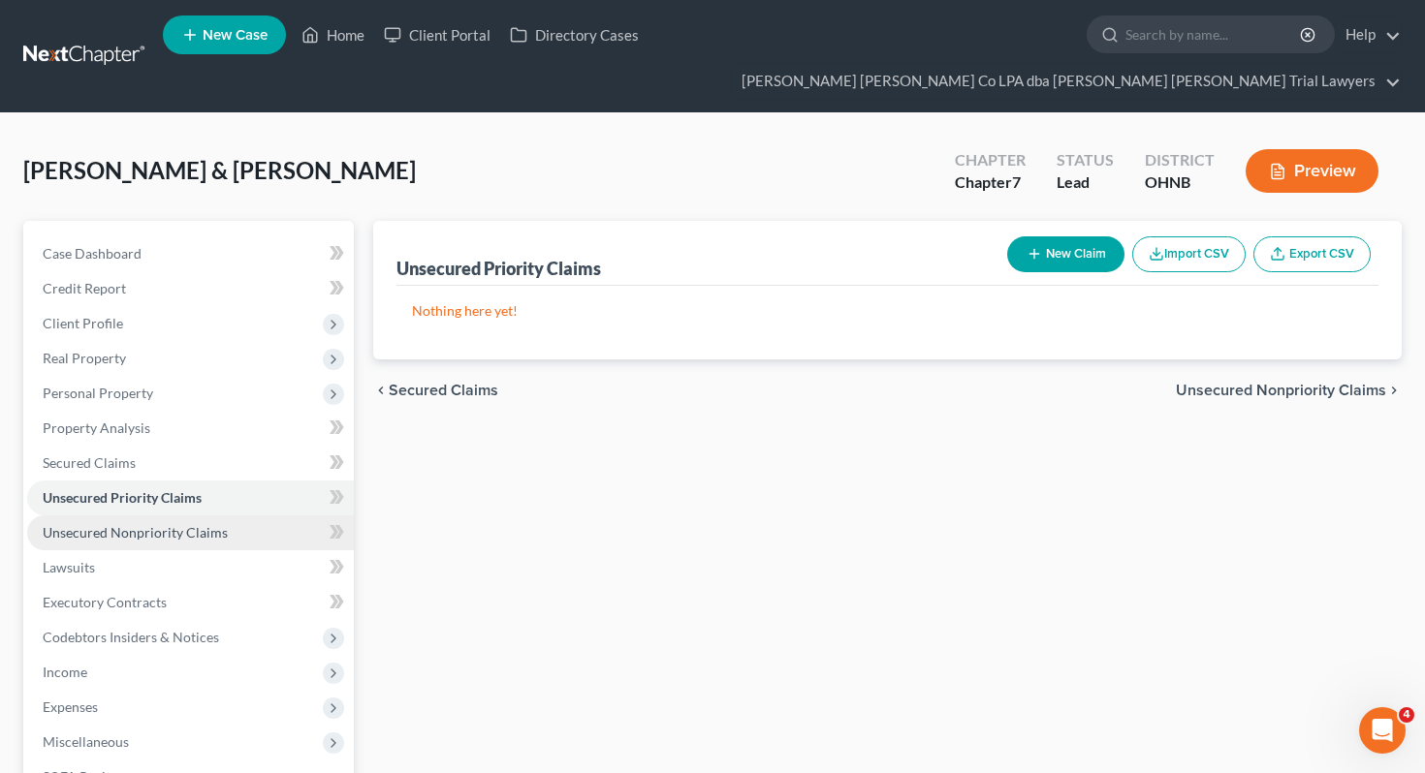
click at [242, 516] on link "Unsecured Nonpriority Claims" at bounding box center [190, 533] width 327 height 35
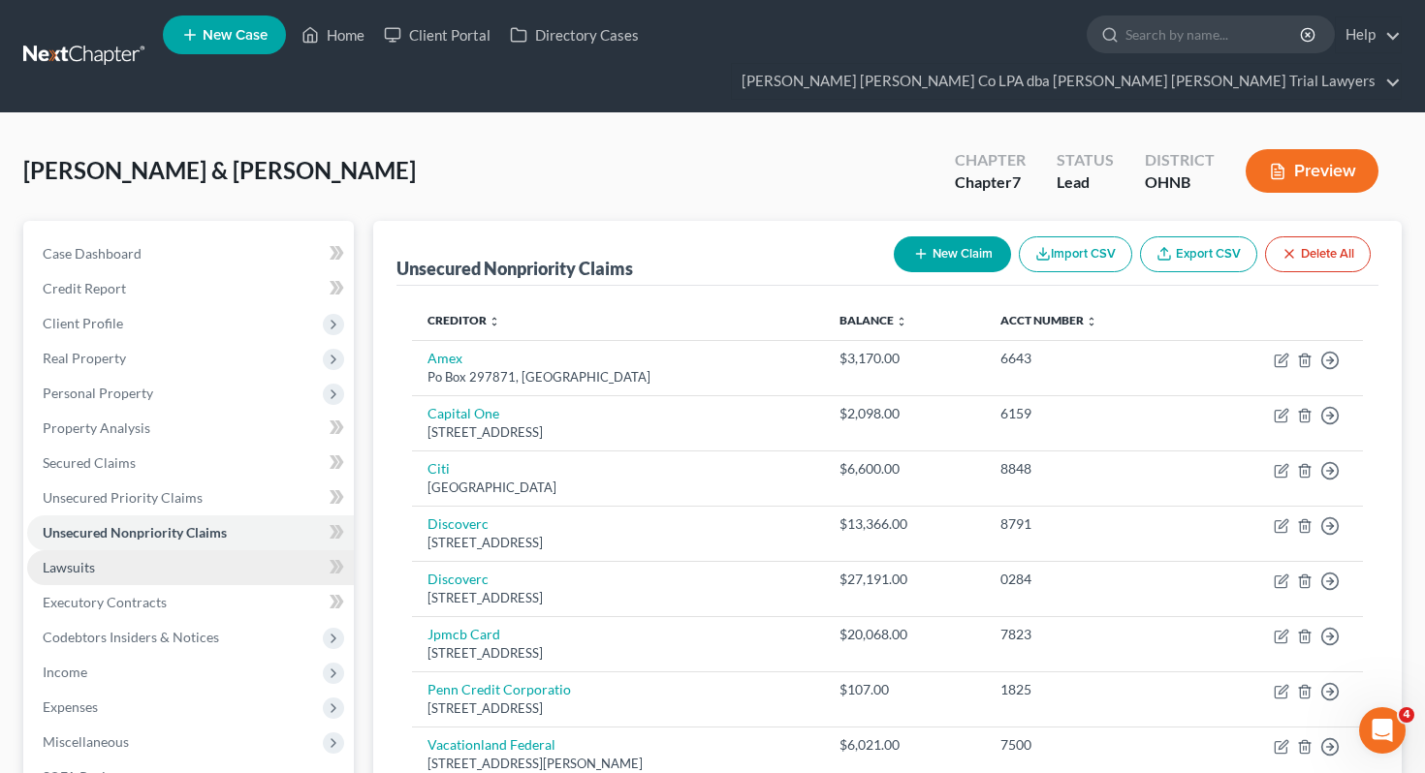
click at [173, 551] on link "Lawsuits" at bounding box center [190, 568] width 327 height 35
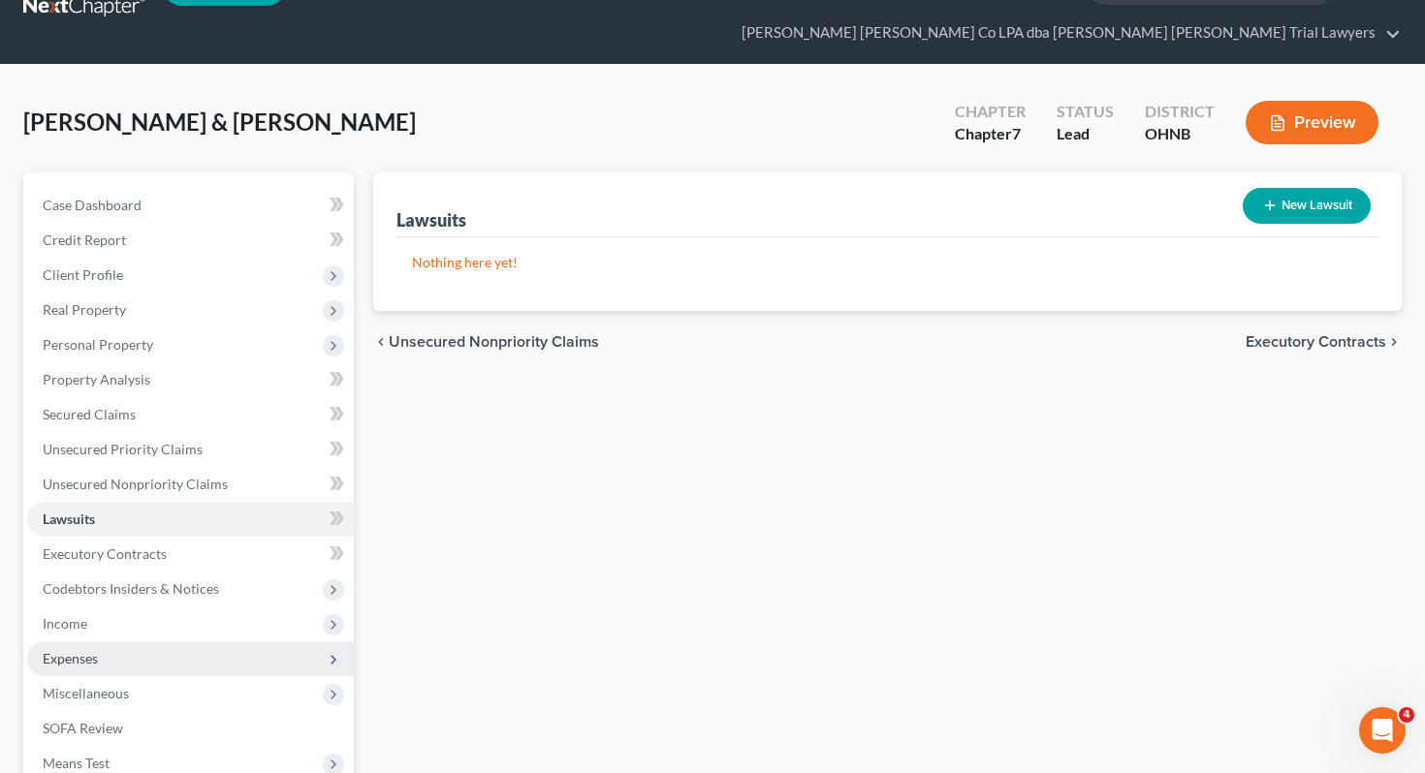
scroll to position [107, 0]
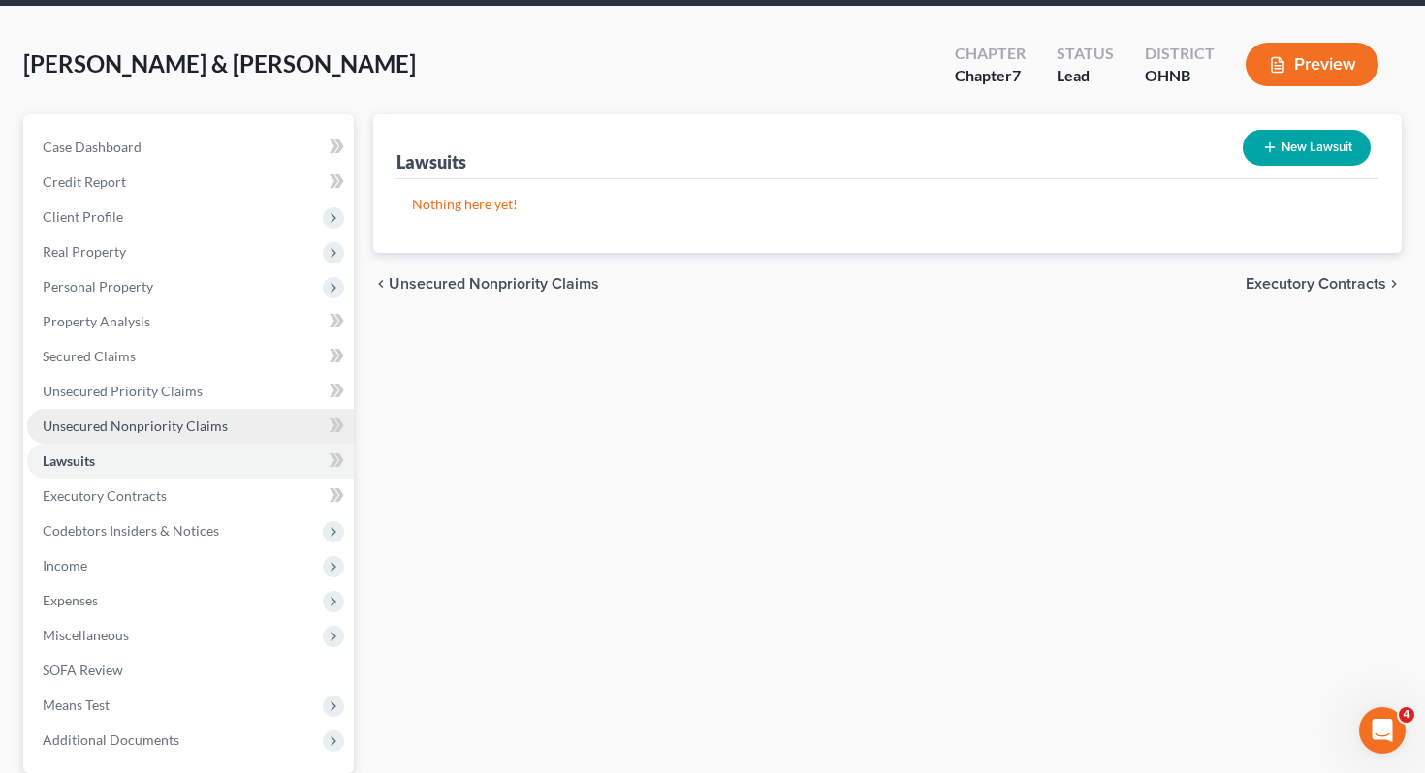
click at [231, 409] on link "Unsecured Nonpriority Claims" at bounding box center [190, 426] width 327 height 35
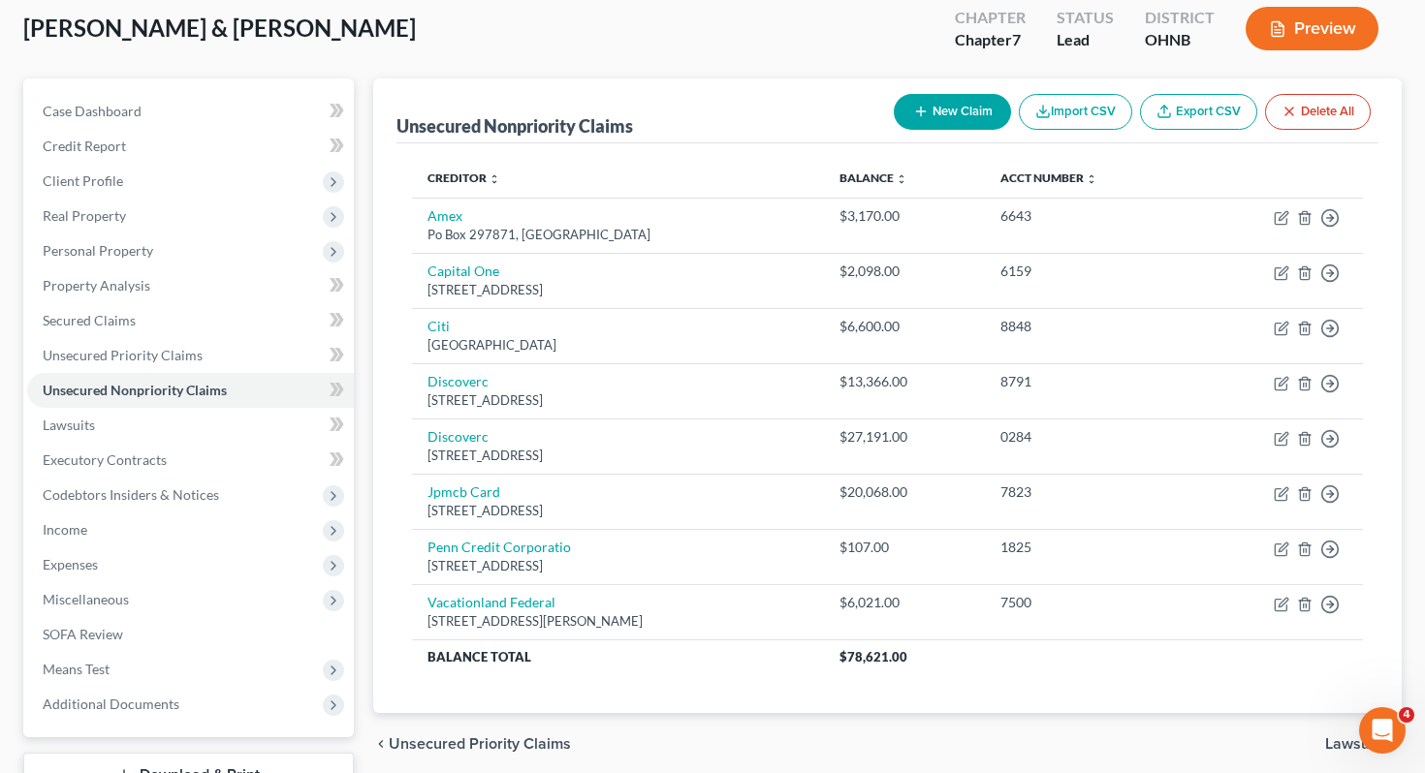
scroll to position [138, 0]
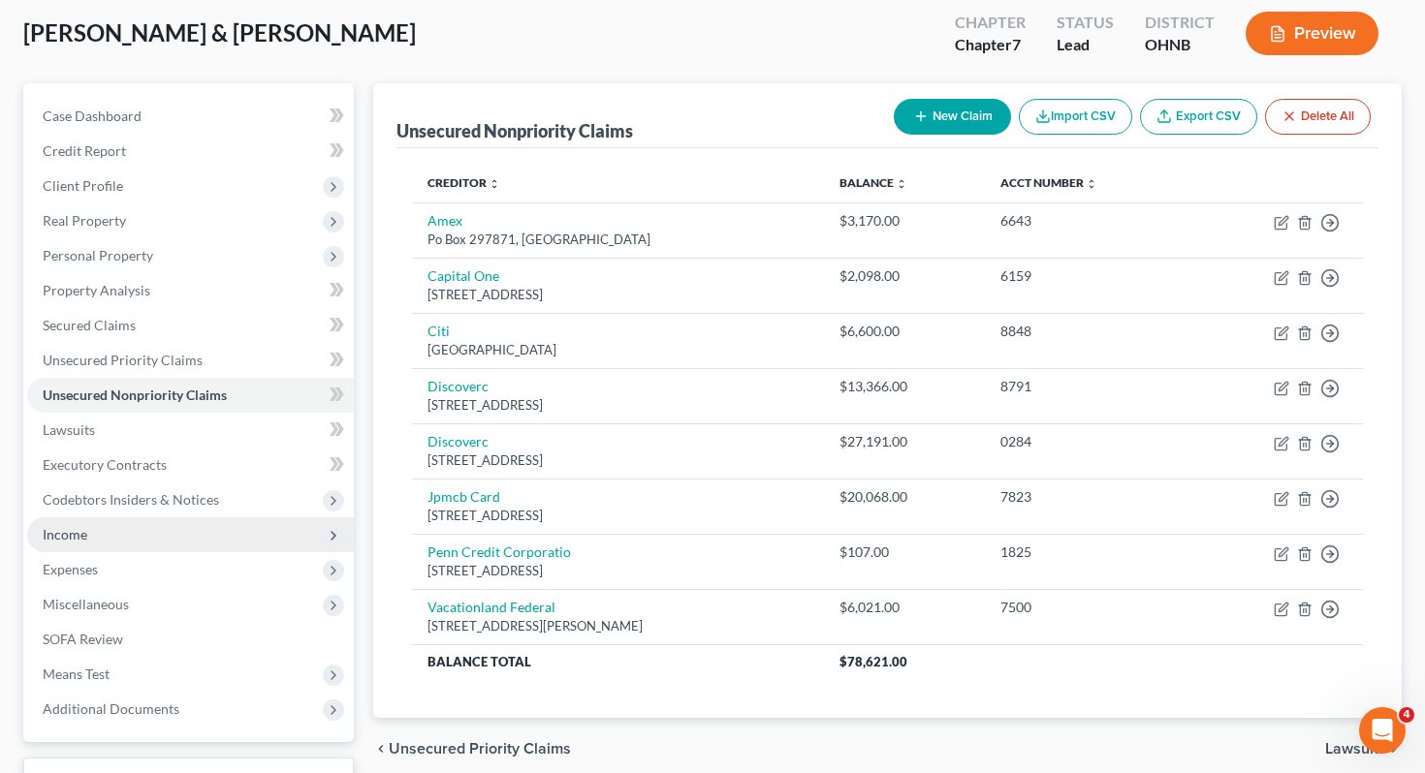
click at [249, 518] on span "Income" at bounding box center [190, 535] width 327 height 35
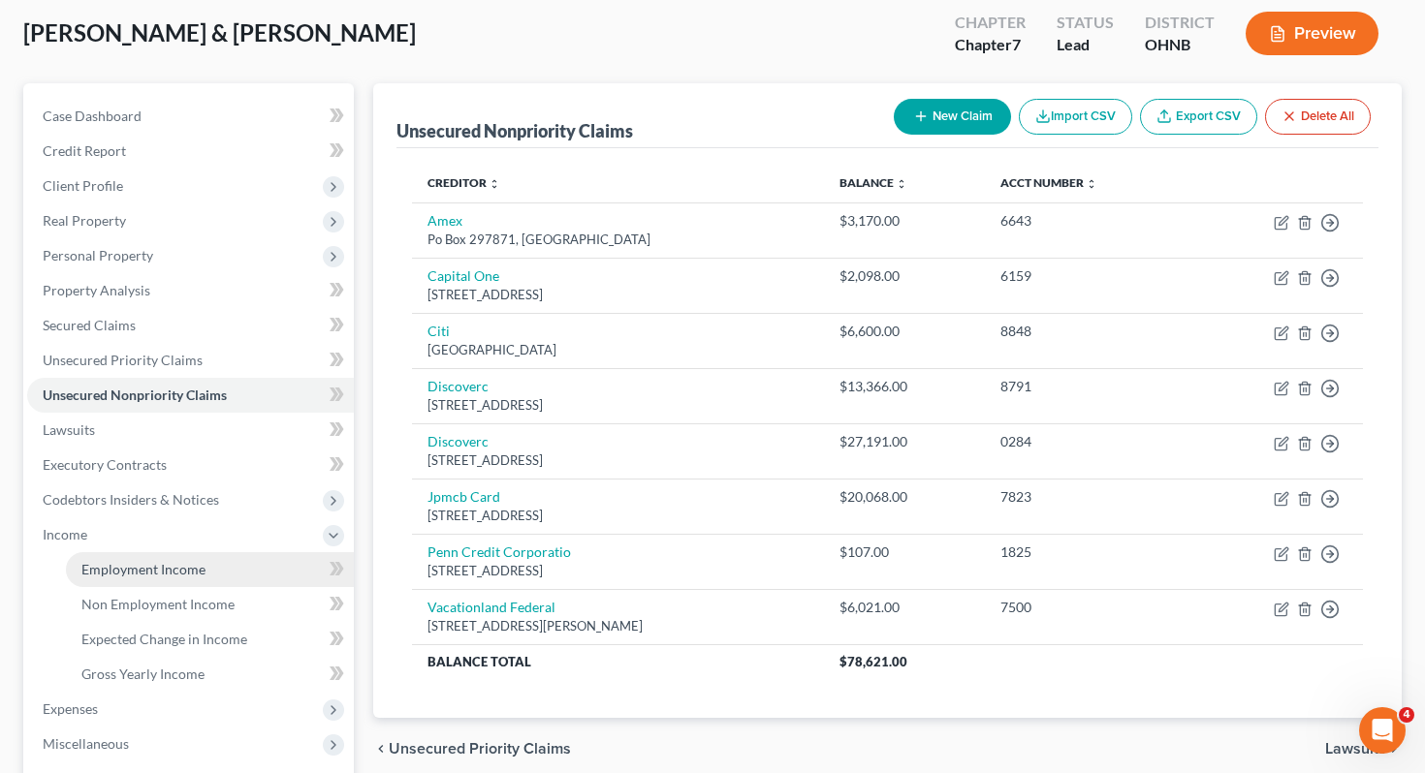
click at [248, 552] on link "Employment Income" at bounding box center [210, 569] width 288 height 35
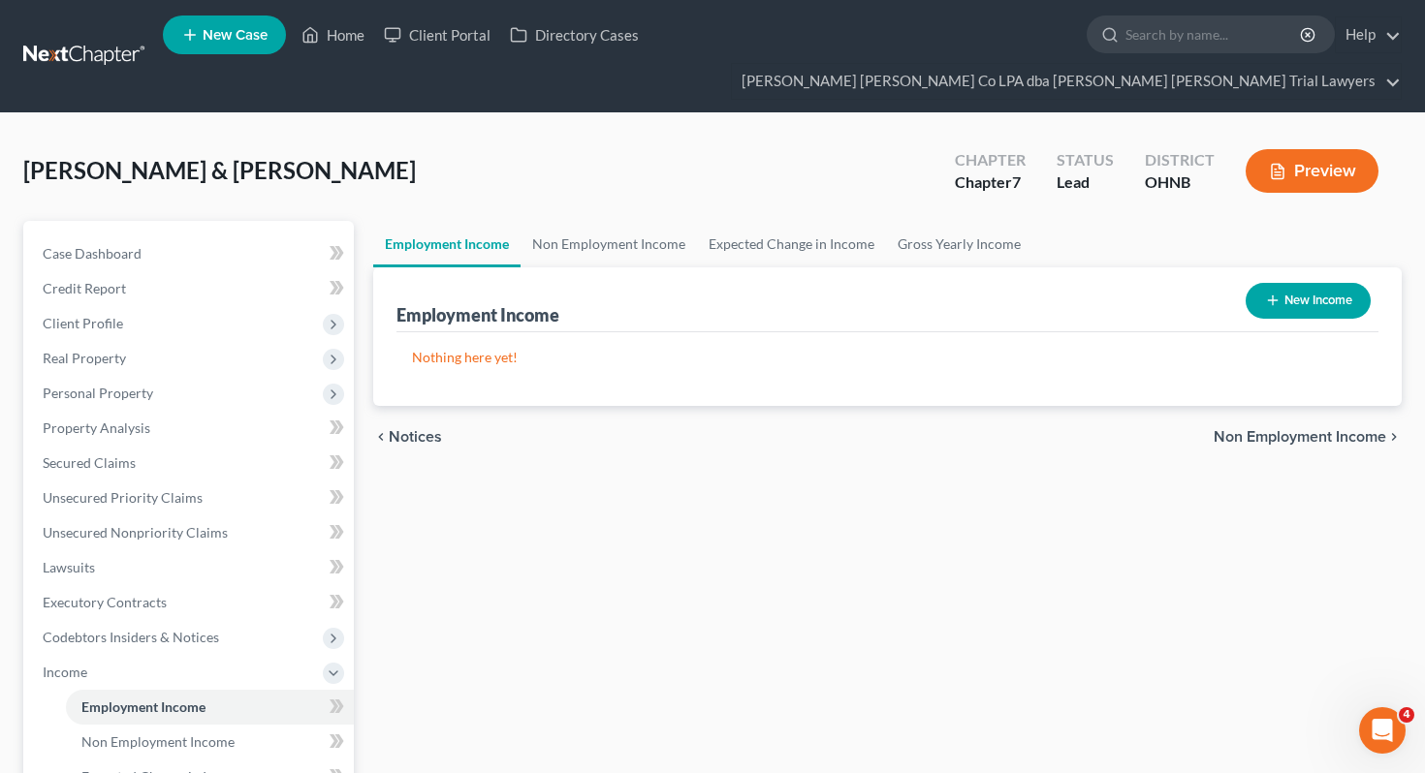
click at [1294, 283] on button "New Income" at bounding box center [1307, 301] width 125 height 36
select select "0"
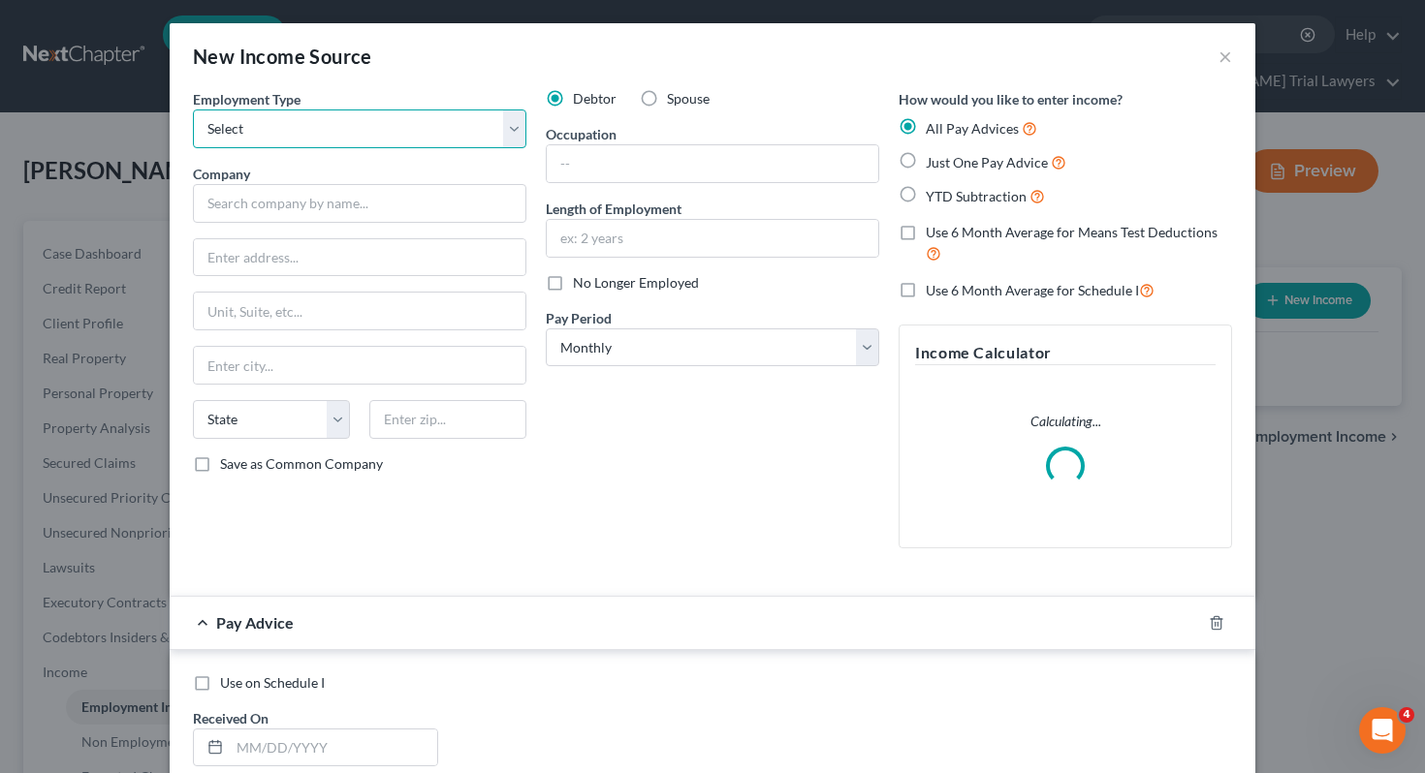
click at [441, 111] on select "Select Full or Part Time Employment Self Employment" at bounding box center [359, 129] width 333 height 39
click at [443, 126] on select "Select Full or Part Time Employment Self Employment" at bounding box center [359, 129] width 333 height 39
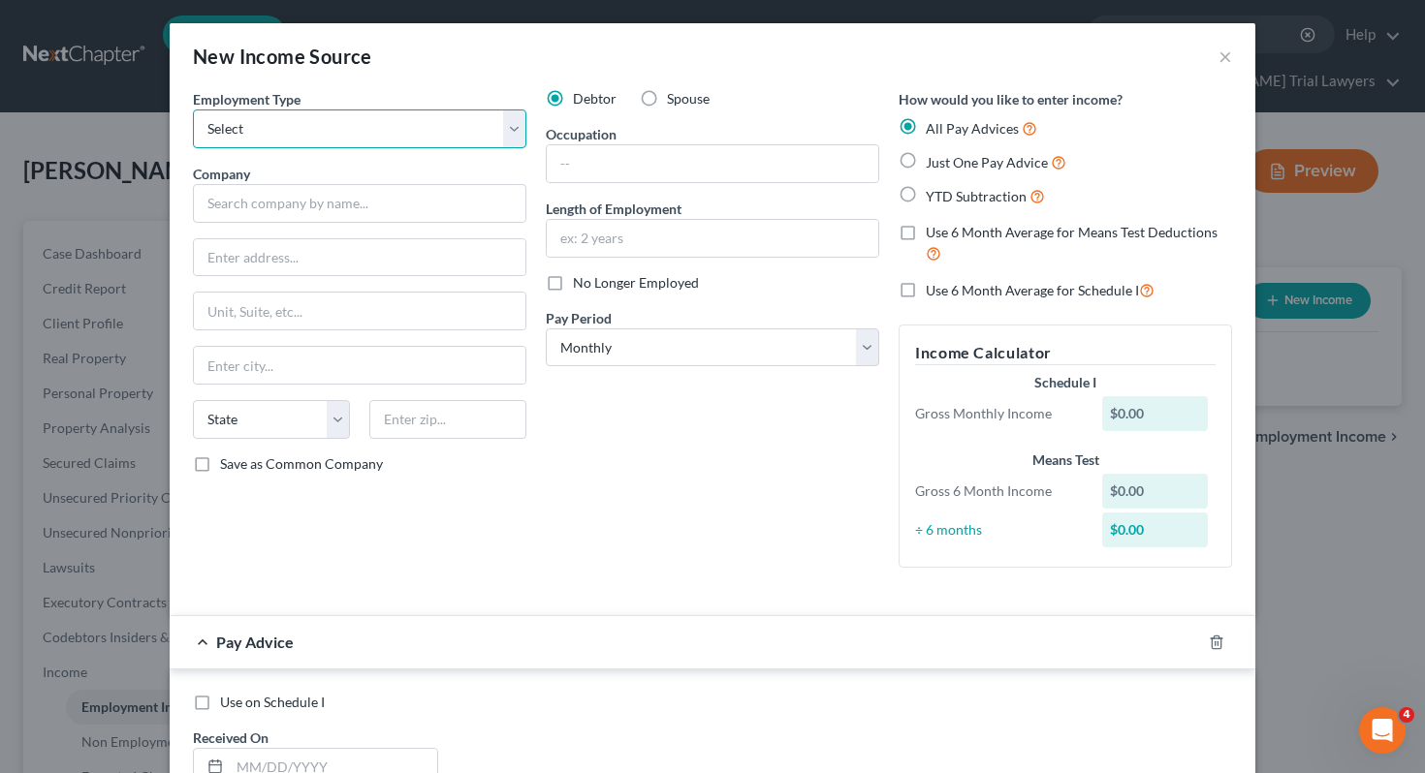
select select "0"
click at [586, 173] on input "text" at bounding box center [712, 163] width 331 height 37
paste input "Granite Property Management"
click at [586, 173] on input "Granite Property Management" at bounding box center [712, 163] width 331 height 37
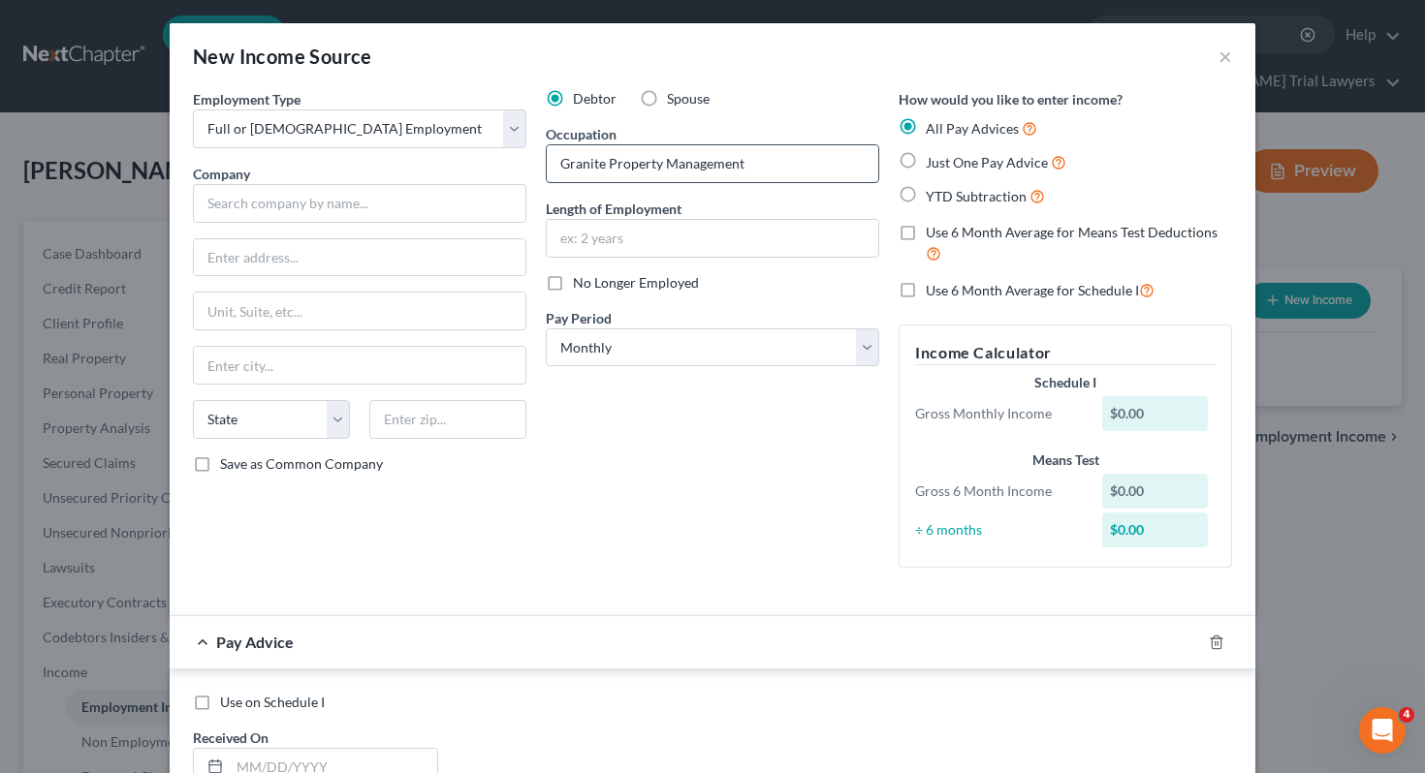
click at [586, 173] on input "Granite Property Management" at bounding box center [712, 163] width 331 height 37
type input "Leasing Consultant"
click at [354, 214] on input "text" at bounding box center [359, 203] width 333 height 39
paste input "Granite Property Management"
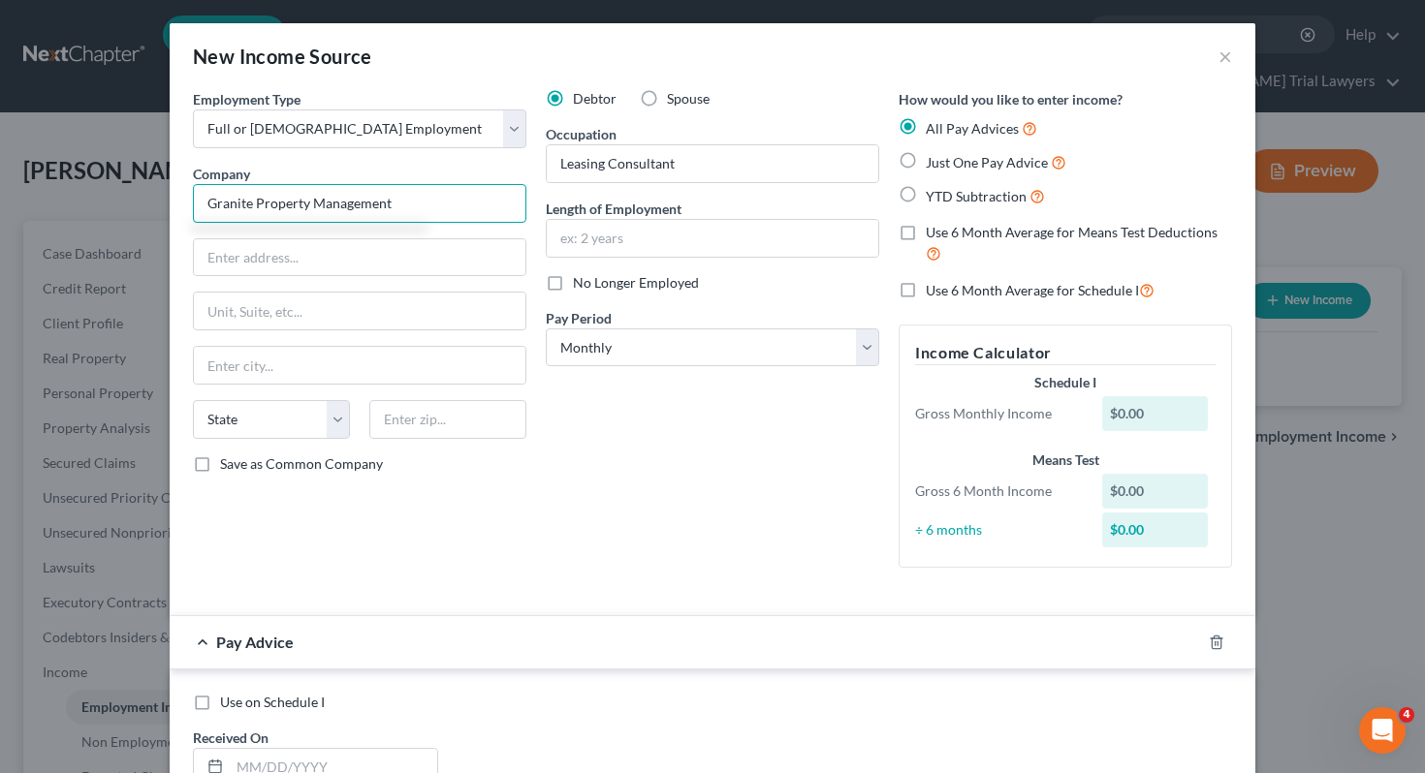
type input "Granite Property Management"
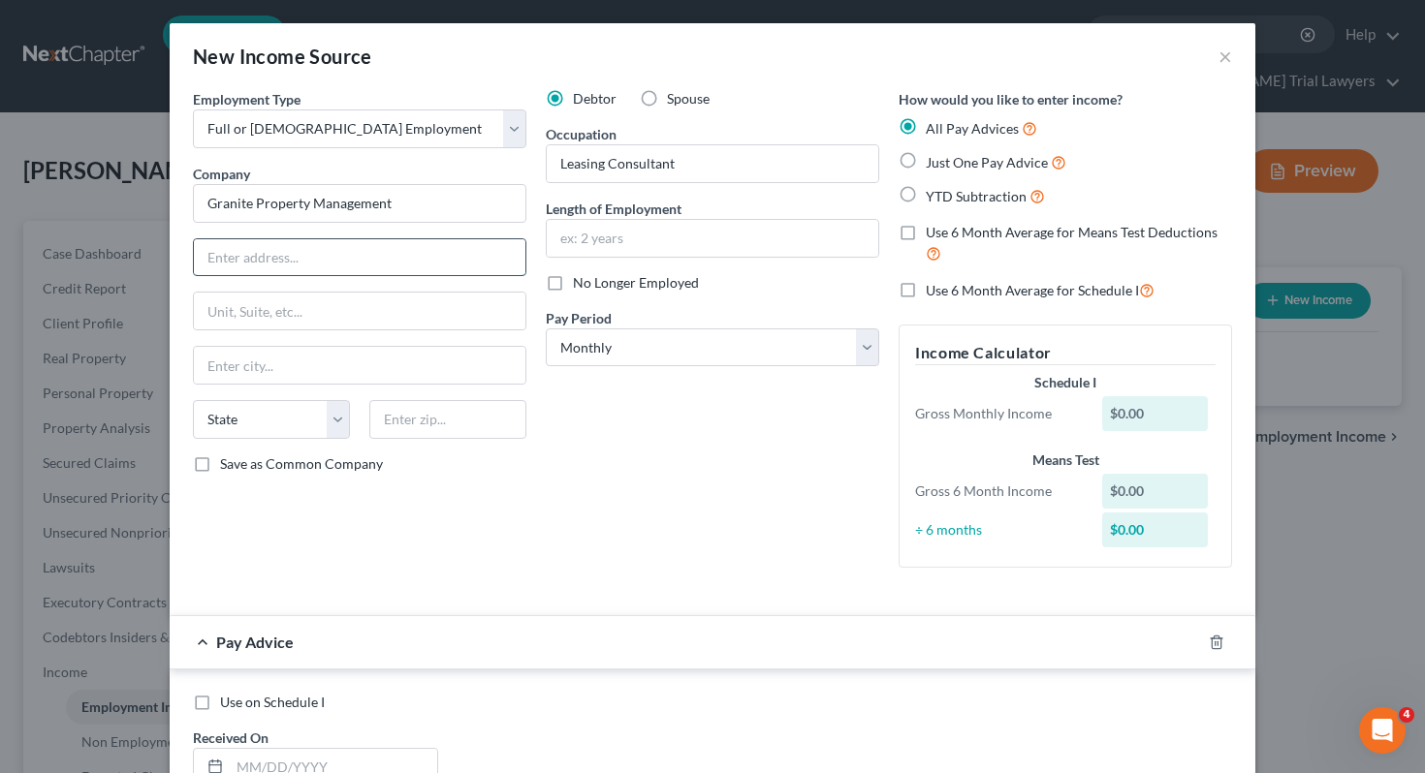
click at [281, 247] on input "text" at bounding box center [359, 257] width 331 height 37
paste input "2800 Mall Drive North Sandusky"
type input "2800 Mall Drive North Sandusky"
click at [447, 425] on input "text" at bounding box center [447, 419] width 157 height 39
type input "44870"
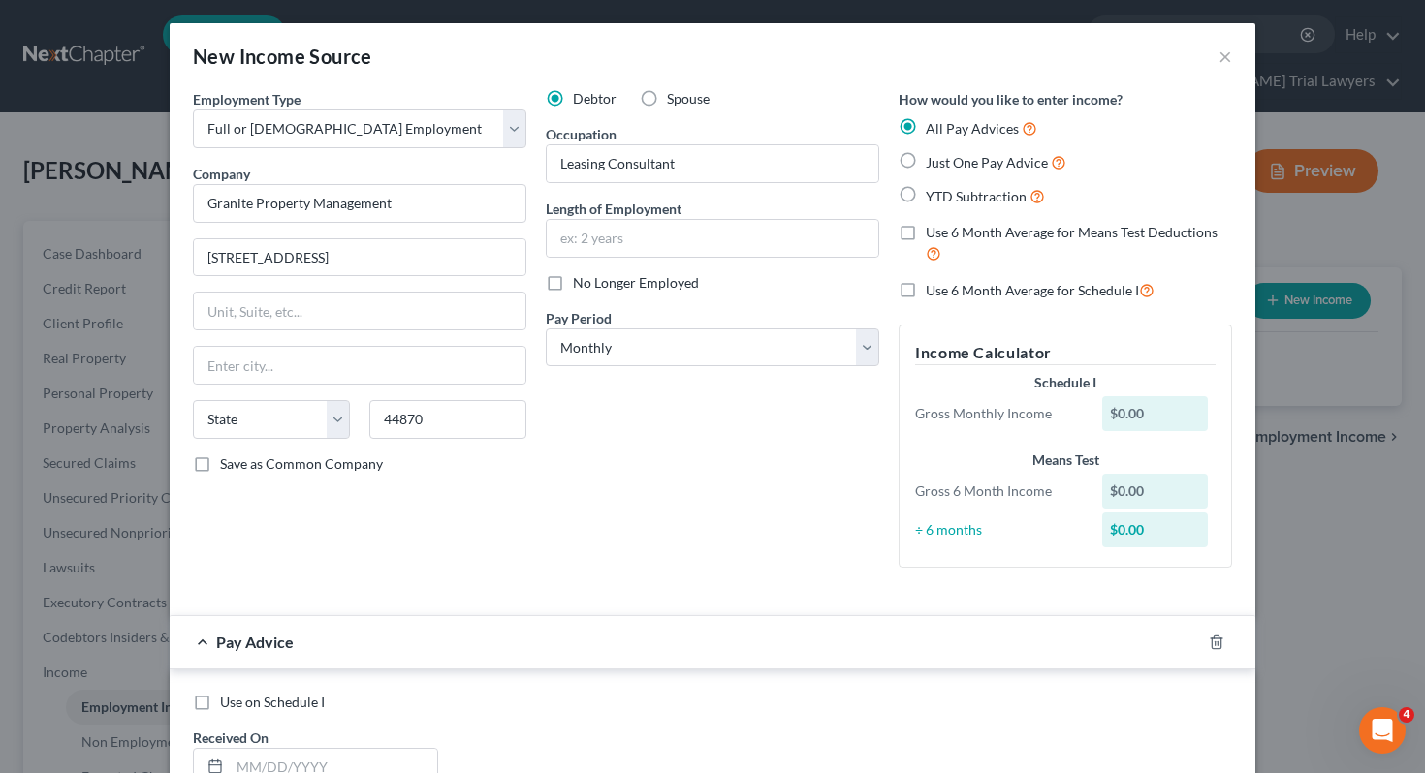
type input "Sandusky"
select select "36"
click at [716, 522] on div "Debtor Spouse Occupation Leasing Consultant Length of Employment No Longer Empl…" at bounding box center [712, 336] width 353 height 494
click at [589, 235] on input "text" at bounding box center [712, 238] width 331 height 37
type input "6 Months"
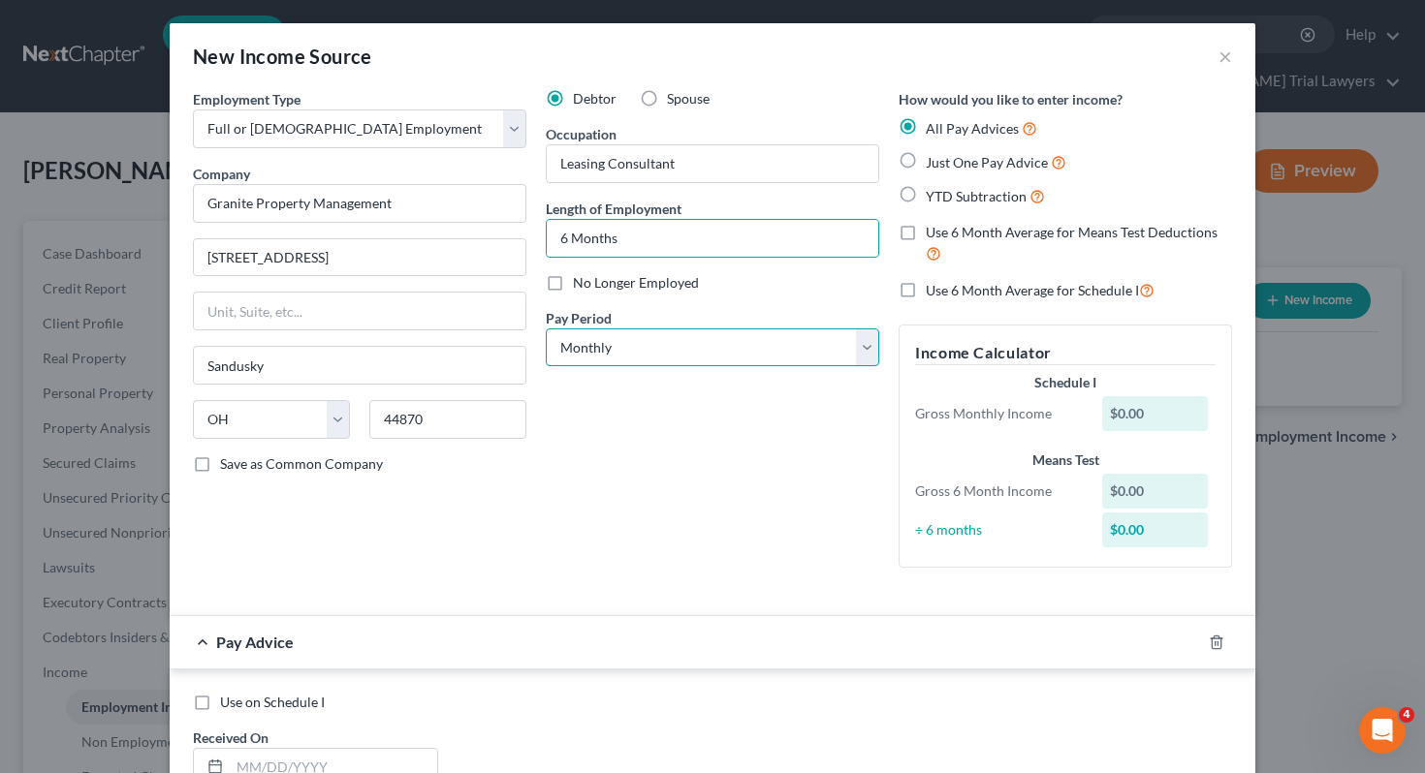
click at [570, 355] on select "Select Monthly Twice Monthly Every Other Week Weekly" at bounding box center [712, 348] width 333 height 39
select select "2"
click at [982, 159] on span "Just One Pay Advice" at bounding box center [987, 162] width 122 height 16
click at [946, 159] on input "Just One Pay Advice" at bounding box center [939, 157] width 13 height 13
radio input "true"
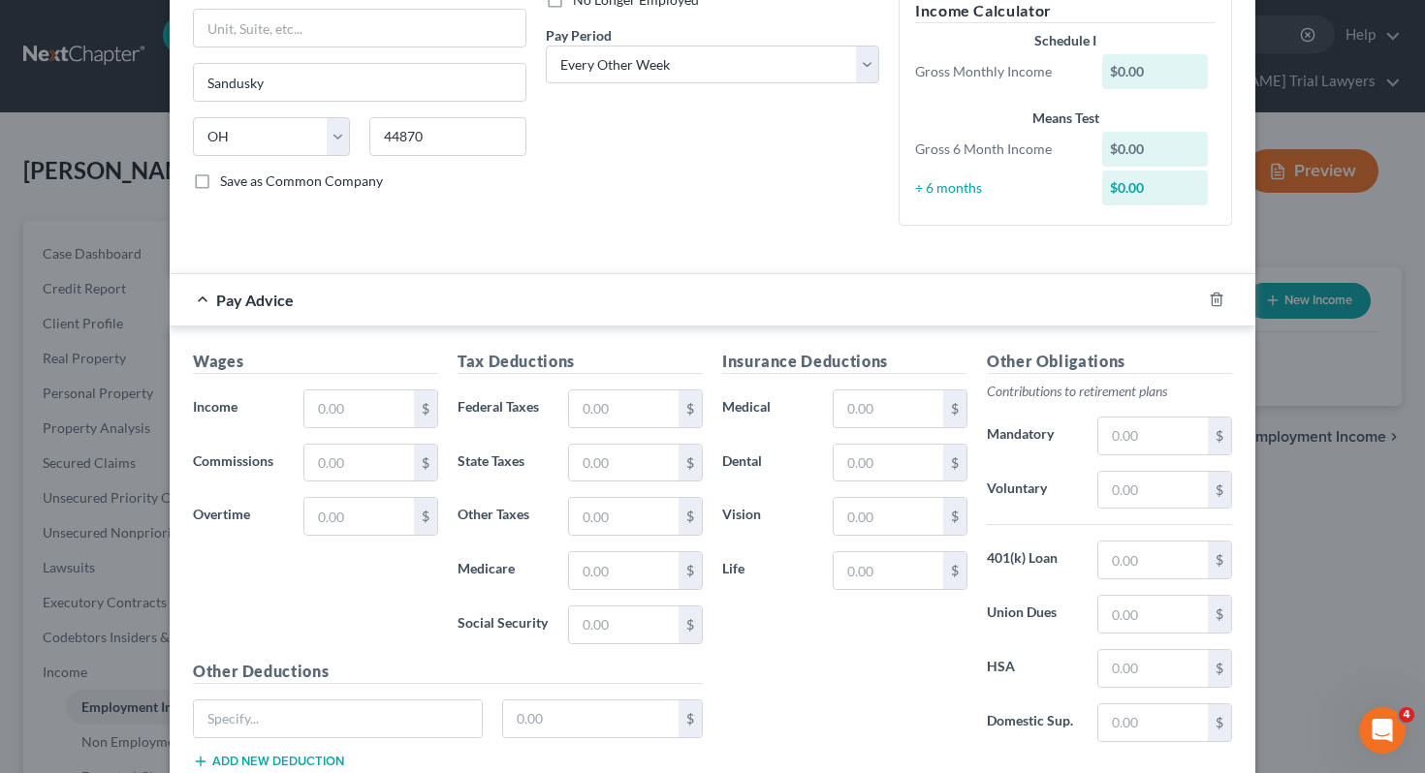
scroll to position [288, 0]
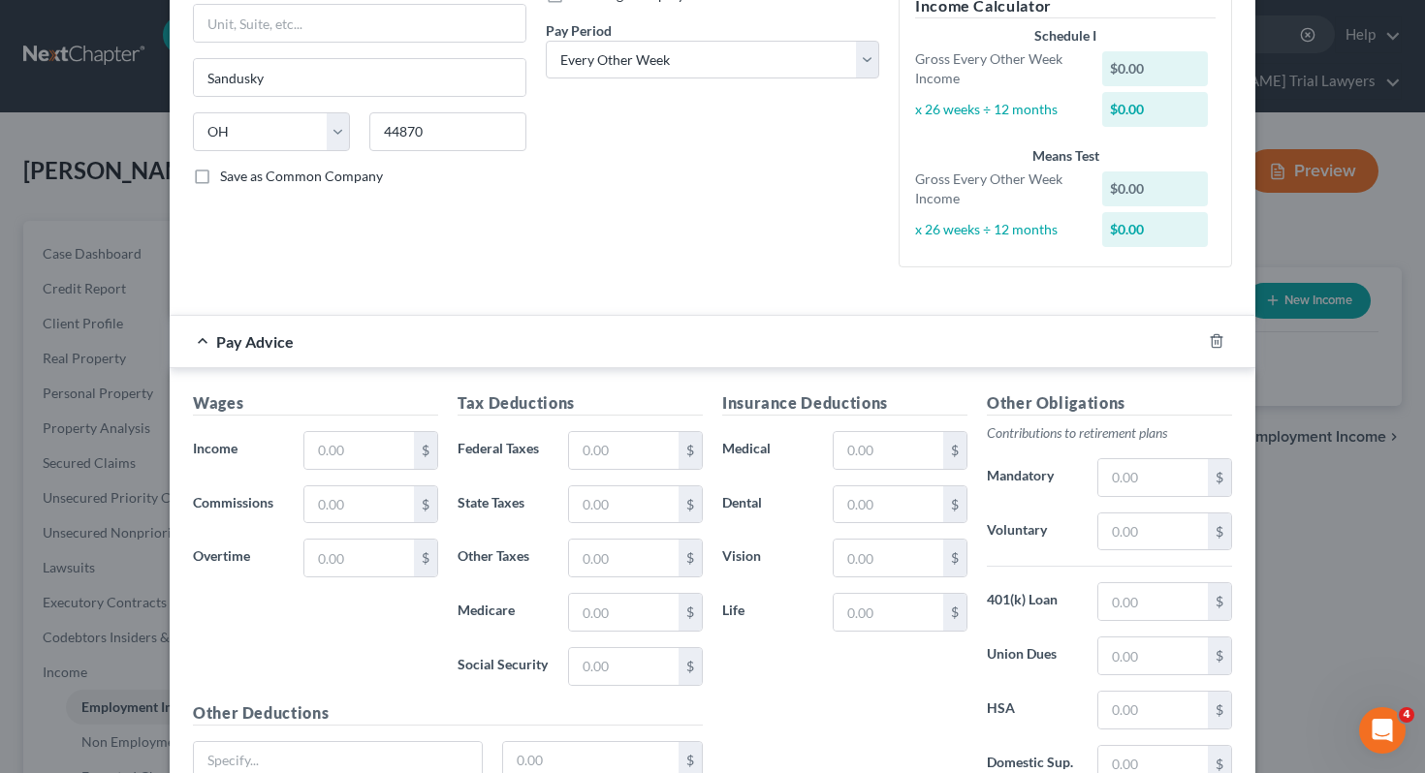
click at [385, 582] on div "Wages Income * $ Commissions $ Overtime $" at bounding box center [315, 547] width 265 height 310
click at [332, 460] on input "text" at bounding box center [359, 450] width 110 height 37
click at [361, 466] on input "1,191." at bounding box center [359, 450] width 110 height 37
type input "1,191"
click at [590, 455] on input "text" at bounding box center [624, 450] width 110 height 37
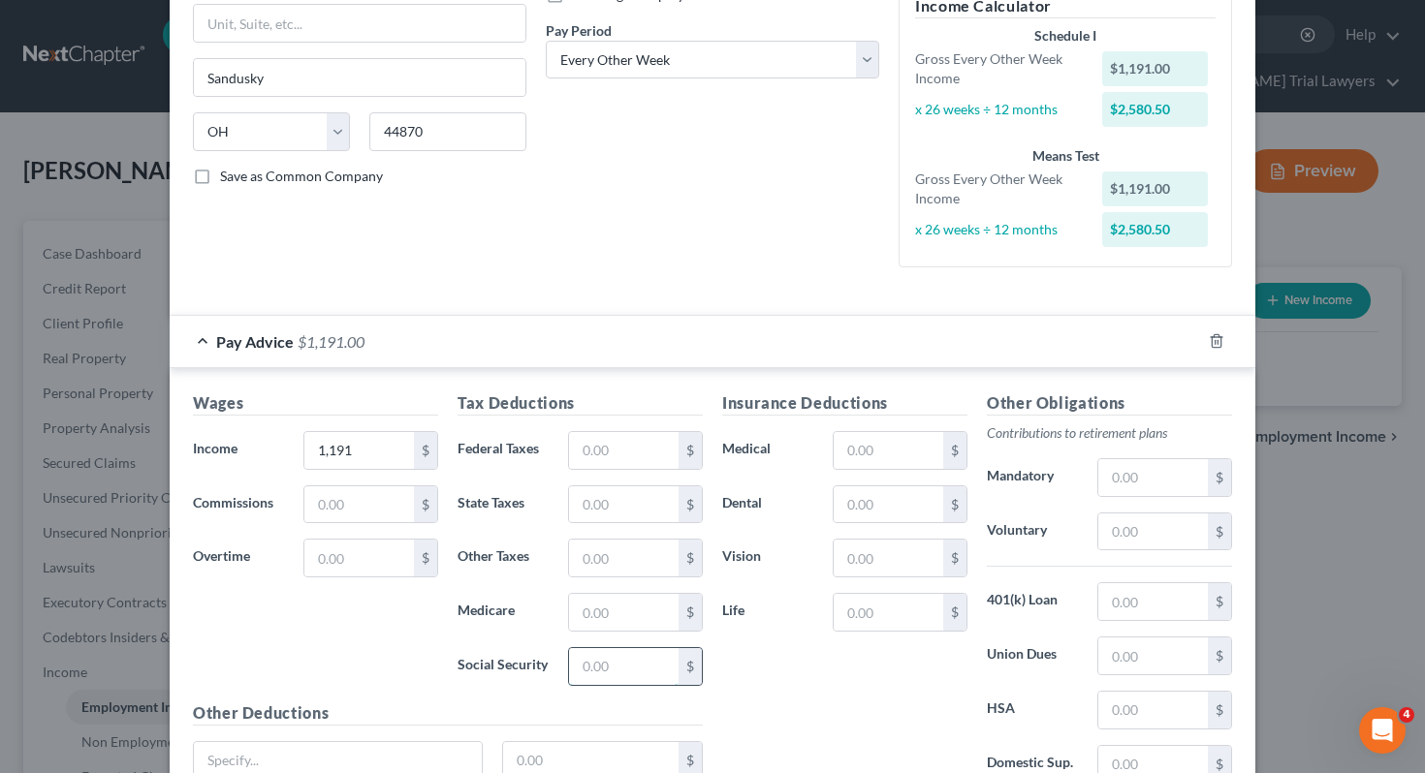
click at [617, 663] on input "text" at bounding box center [624, 666] width 110 height 37
type input "81.69"
click at [670, 606] on input "text" at bounding box center [624, 612] width 110 height 37
type input "19.10"
click at [597, 516] on input "text" at bounding box center [624, 505] width 110 height 37
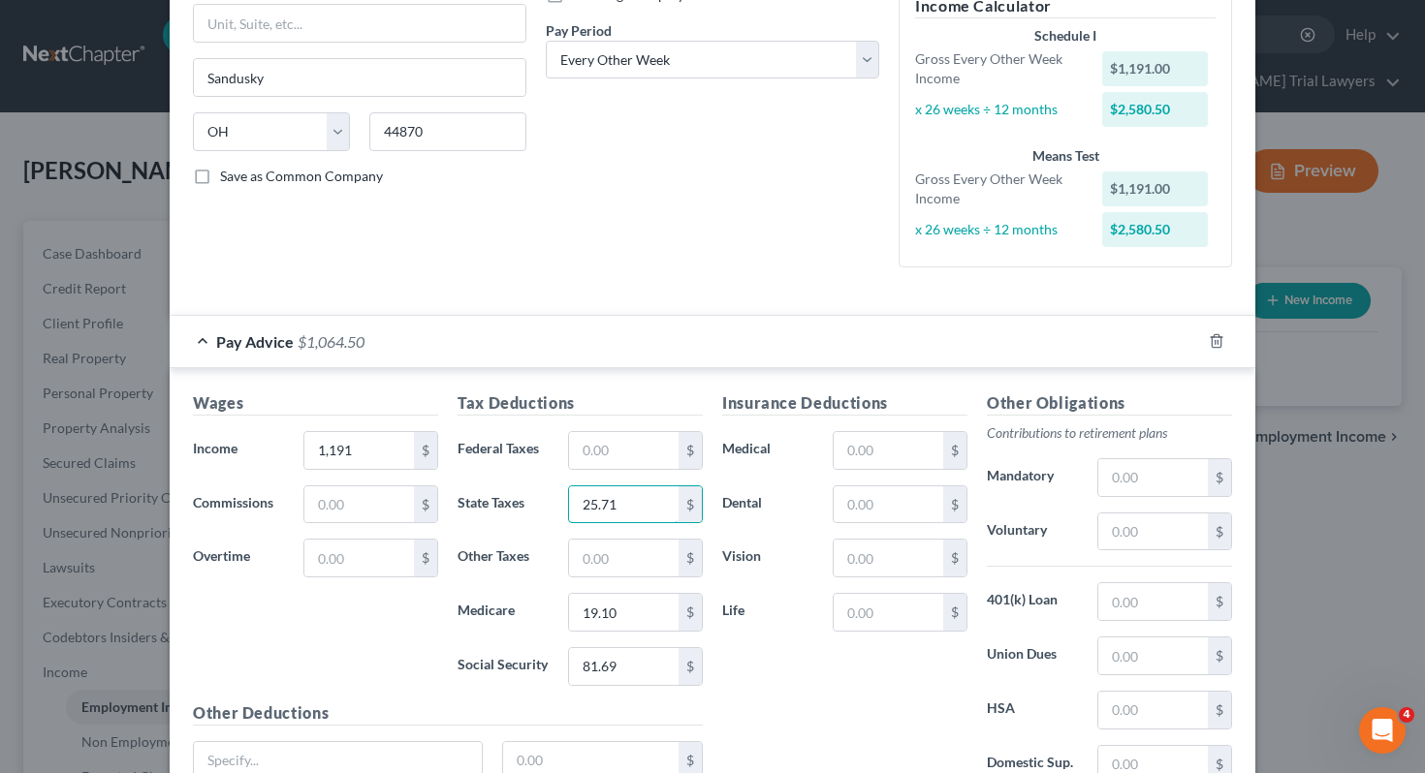
type input "25.71"
click at [363, 438] on input "1,191" at bounding box center [359, 450] width 110 height 37
type input "1,371"
type input "1,317"
click at [452, 565] on label "Other Taxes" at bounding box center [503, 558] width 110 height 39
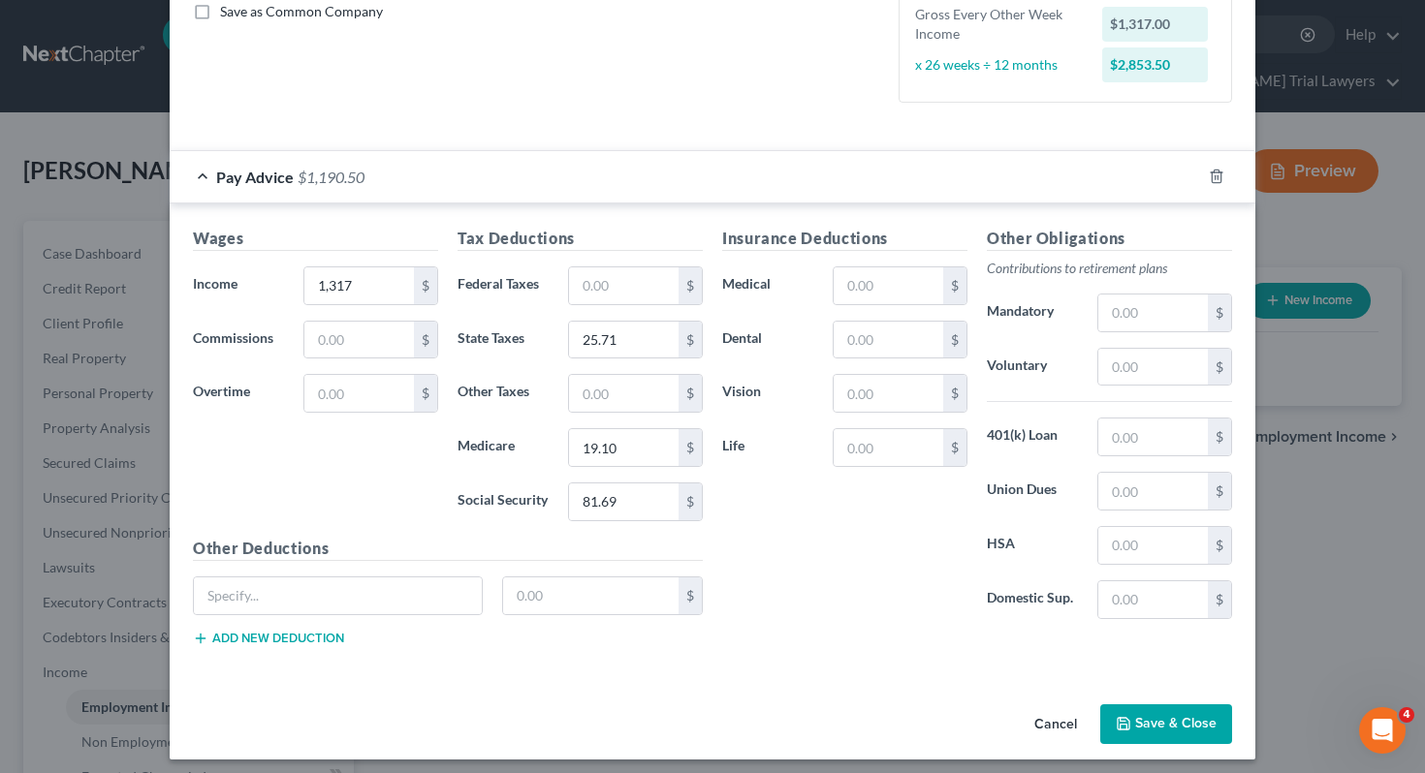
scroll to position [462, 0]
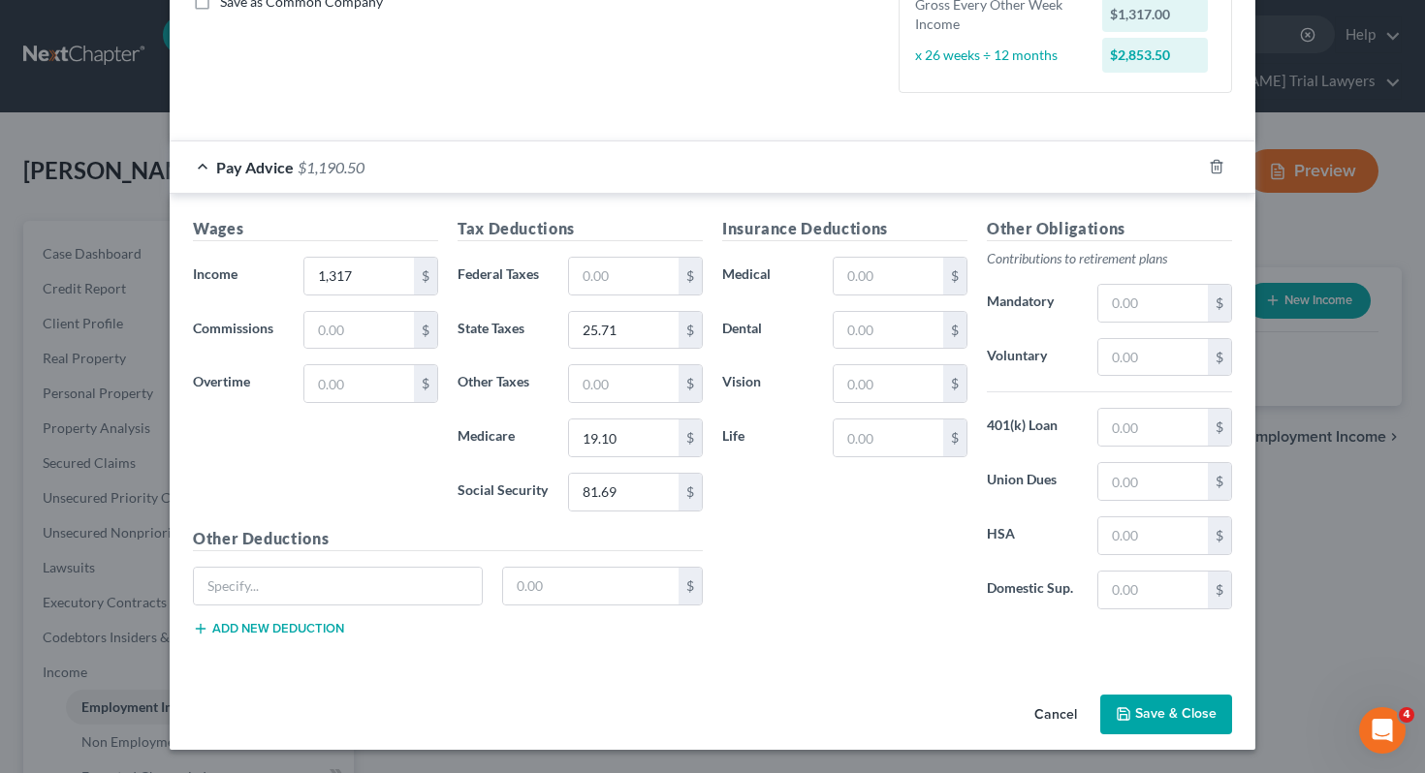
click at [1141, 711] on button "Save & Close" at bounding box center [1166, 715] width 132 height 41
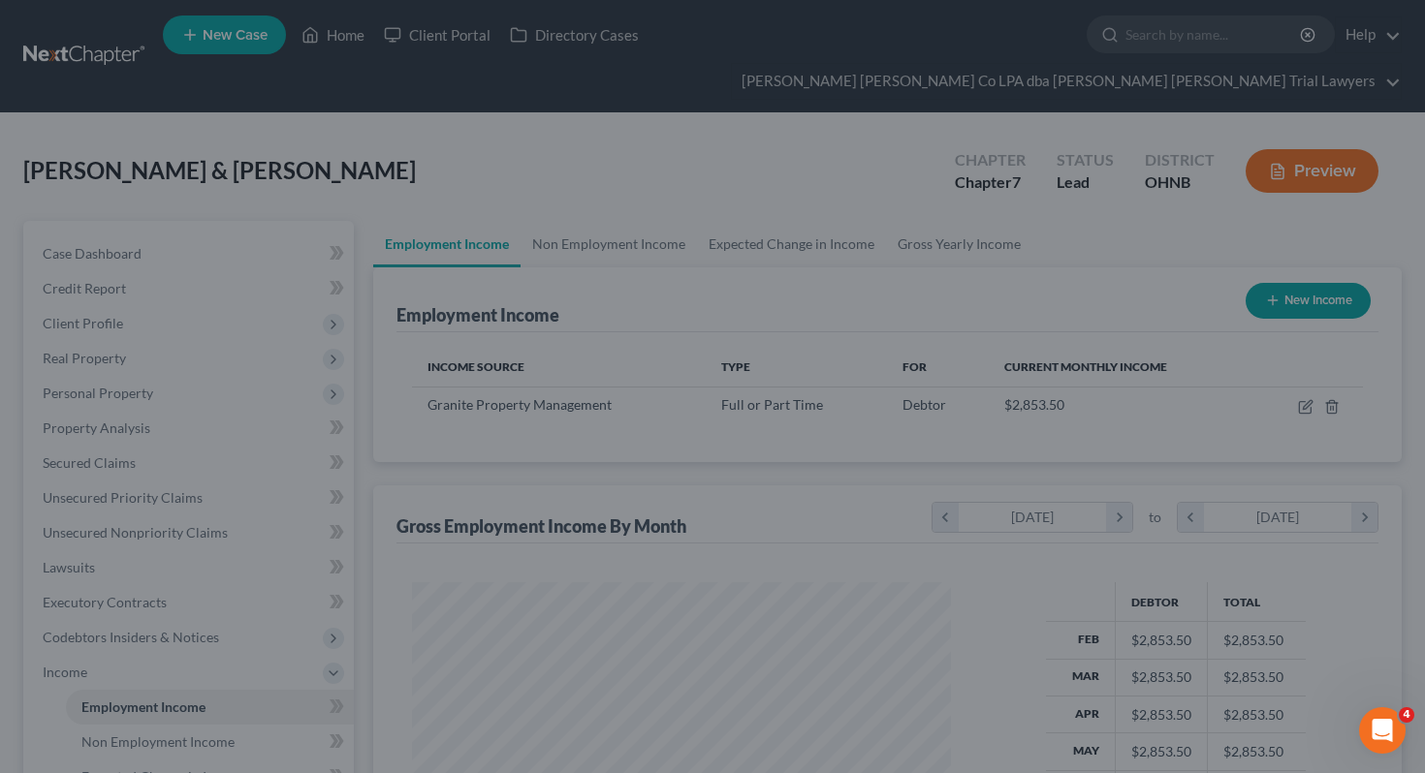
scroll to position [347, 578]
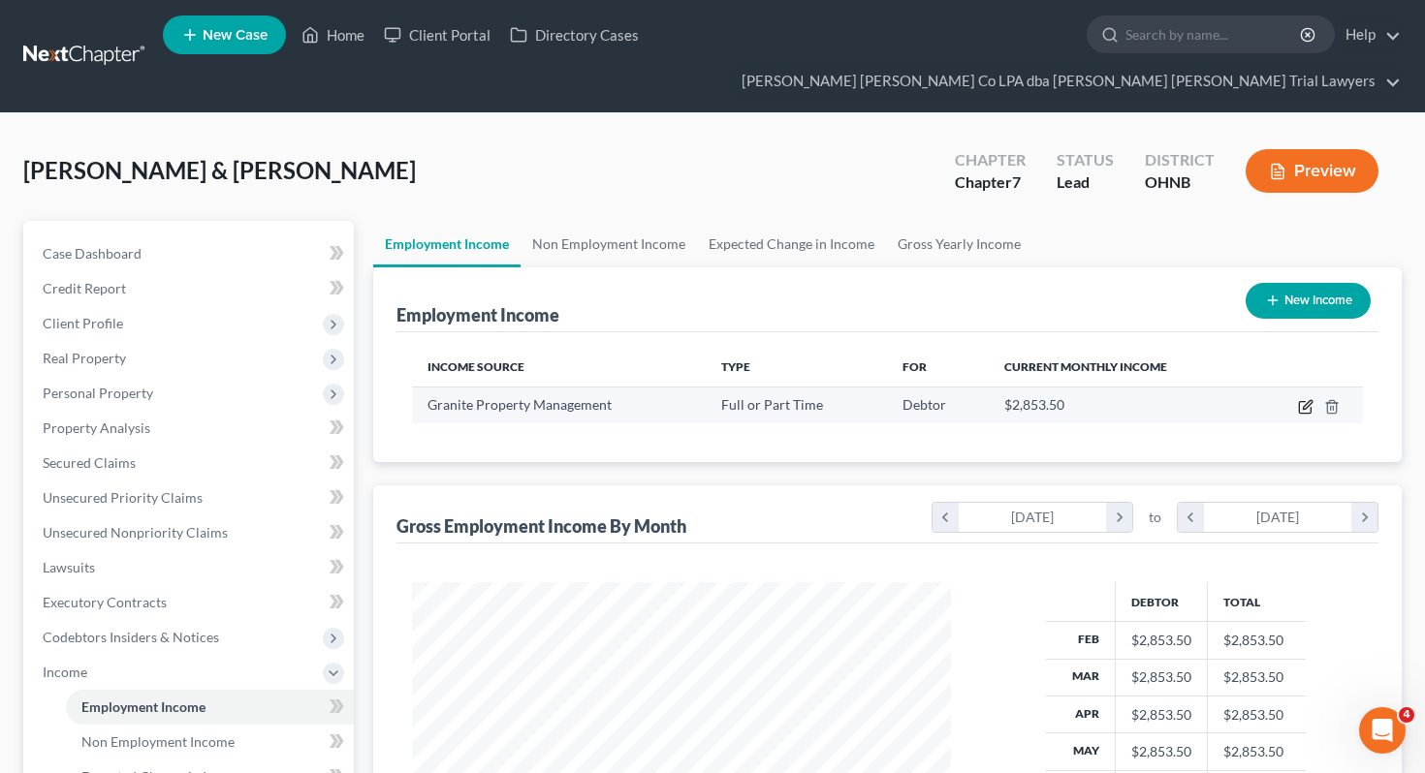
click at [1307, 399] on icon "button" at bounding box center [1306, 407] width 16 height 16
select select "0"
select select "36"
select select "2"
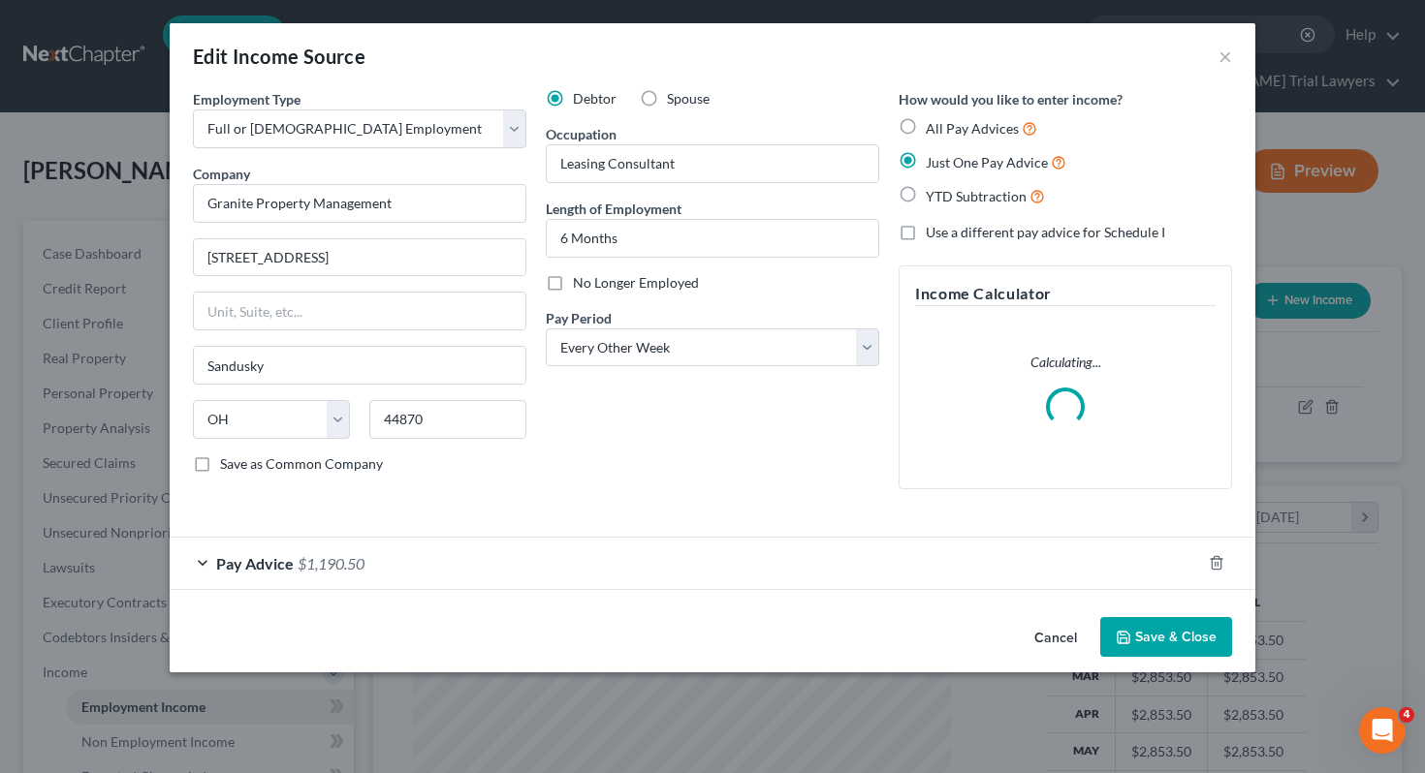
click at [667, 100] on label "Spouse" at bounding box center [688, 98] width 43 height 19
click at [675, 100] on input "Spouse" at bounding box center [681, 95] width 13 height 13
radio input "true"
click at [1170, 660] on div "Cancel Save & Close" at bounding box center [712, 642] width 1085 height 64
click at [1166, 640] on button "Save & Close" at bounding box center [1166, 637] width 132 height 41
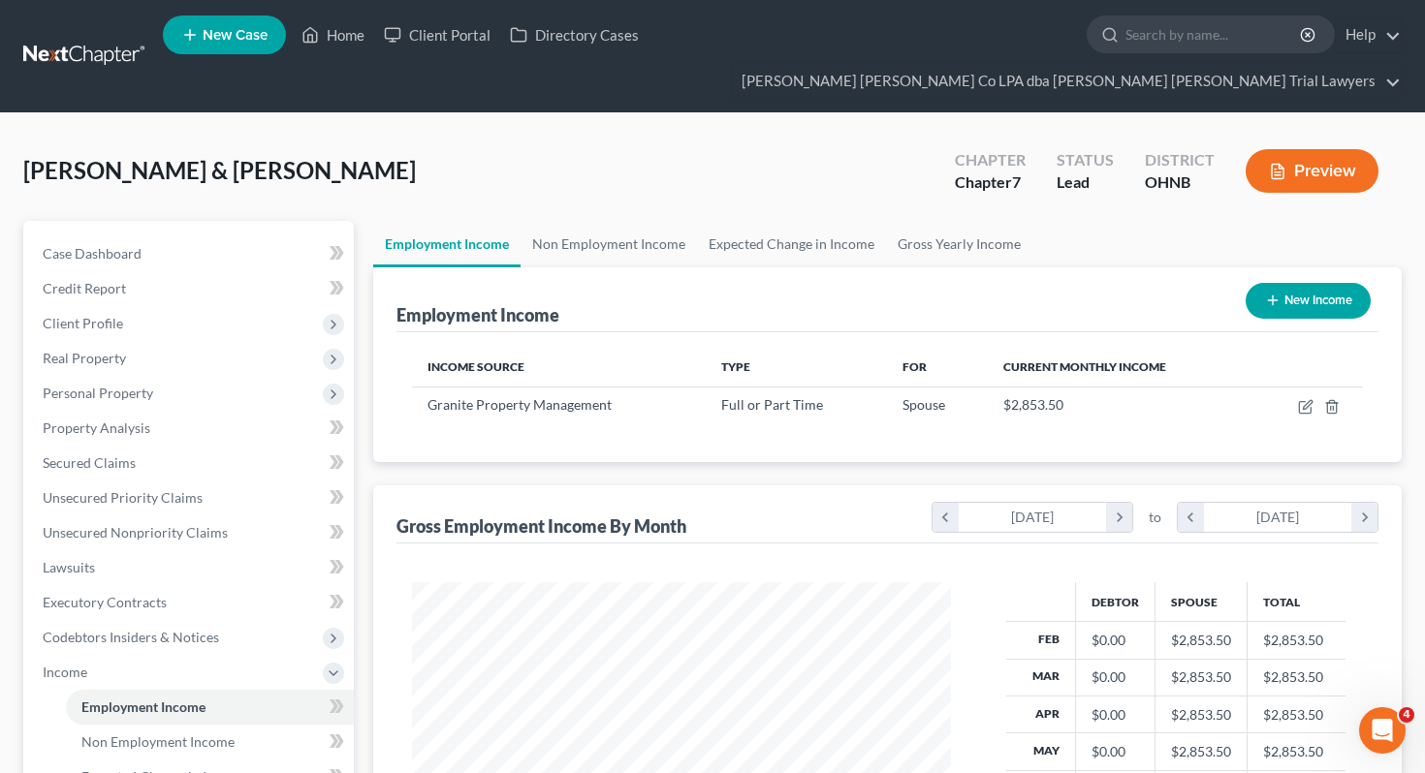
click at [1335, 283] on button "New Income" at bounding box center [1307, 301] width 125 height 36
select select "0"
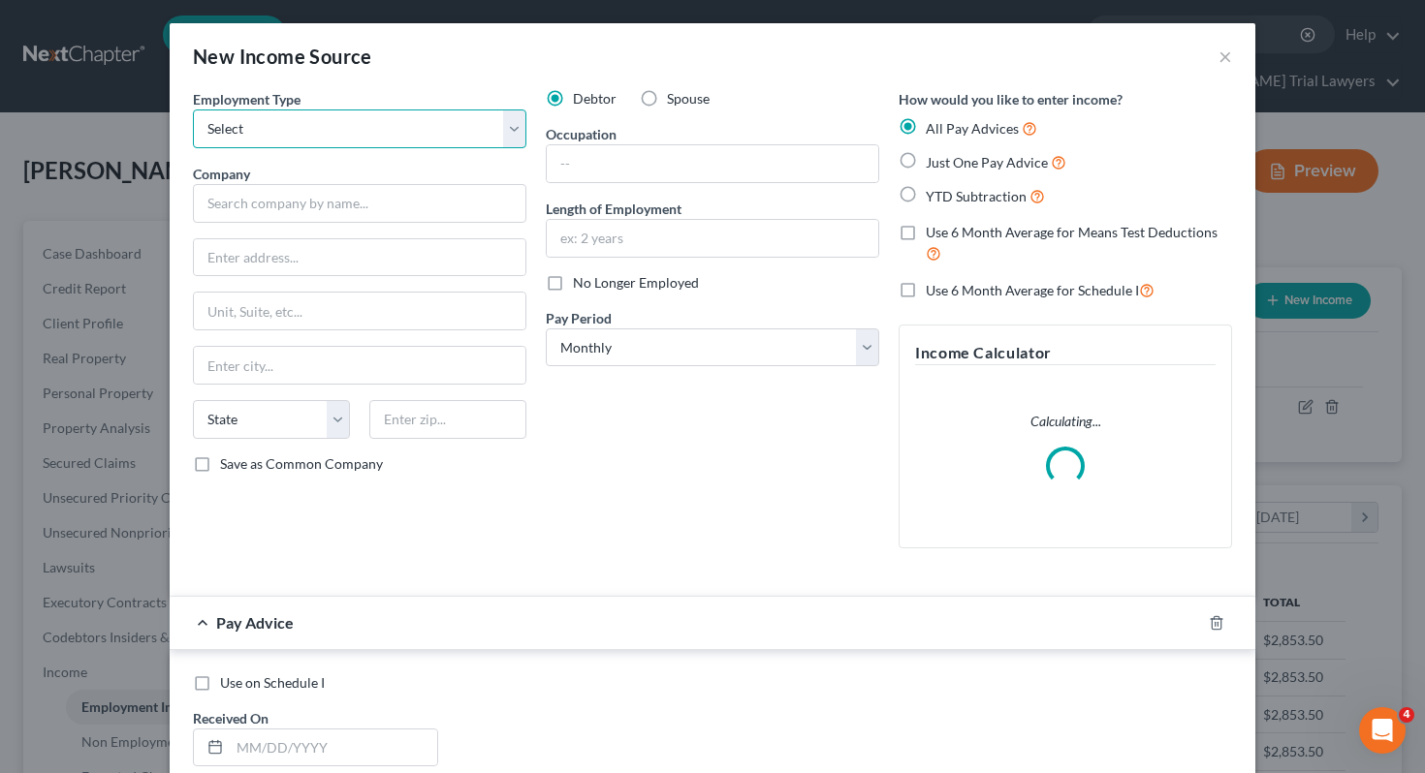
click at [366, 143] on select "Select Full or Part Time Employment Self Employment" at bounding box center [359, 129] width 333 height 39
select select "0"
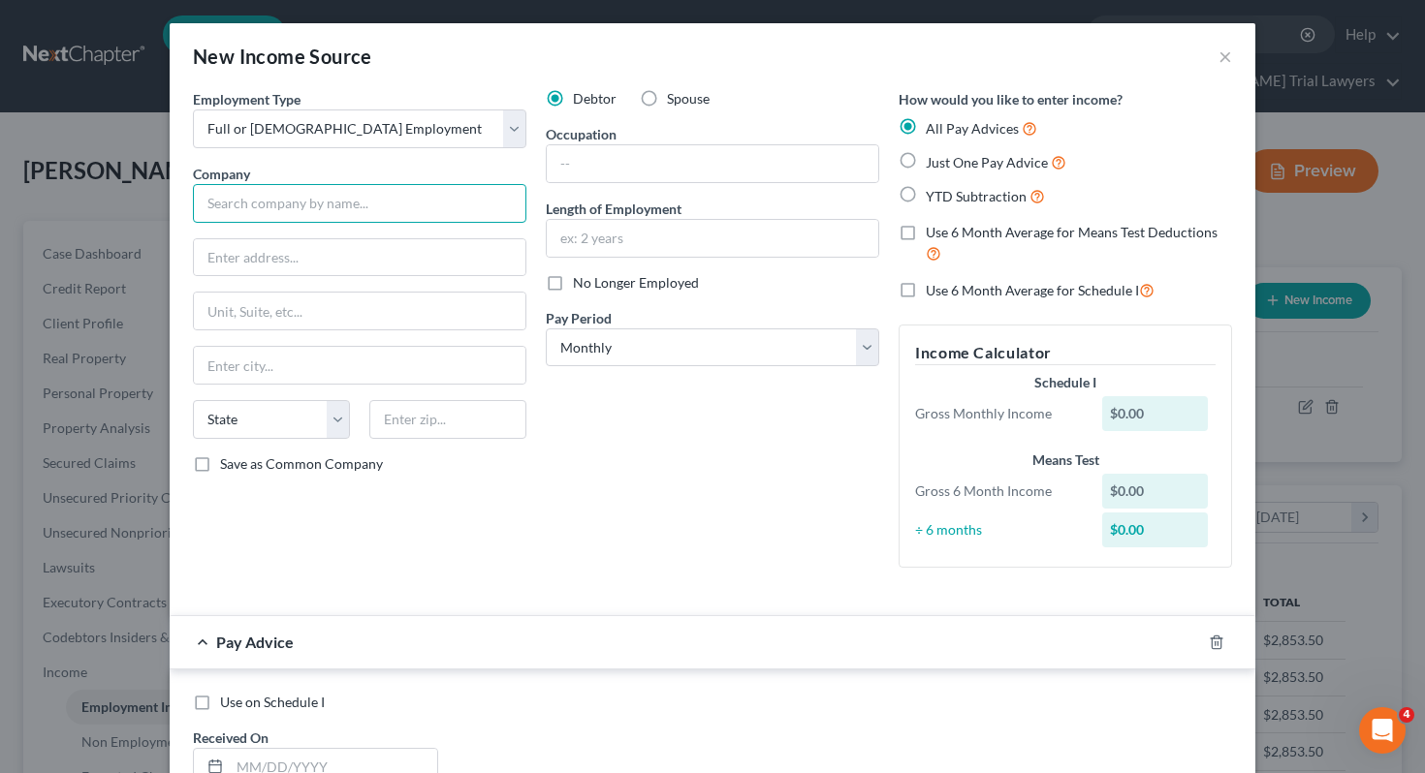
click at [428, 206] on input "text" at bounding box center [359, 203] width 333 height 39
paste input "Valley Ford of Huron"
type input "Valley Ford of Huron"
click at [634, 171] on input "text" at bounding box center [712, 163] width 331 height 37
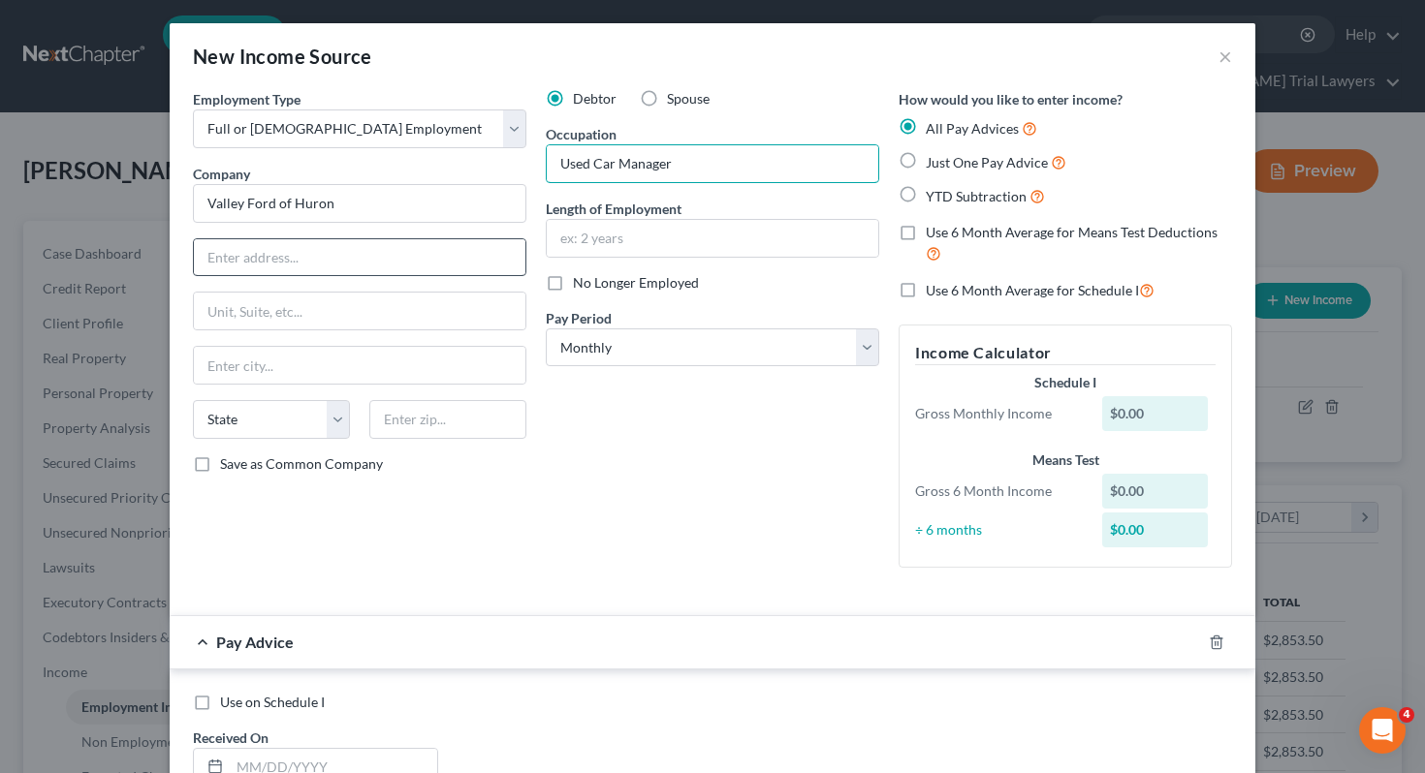
type input "Used Car Manager"
click at [430, 271] on input "text" at bounding box center [359, 257] width 331 height 37
paste input "Valley Ford of Huron"
type input "Valley Ford of Huron"
click at [427, 423] on input "text" at bounding box center [447, 419] width 157 height 39
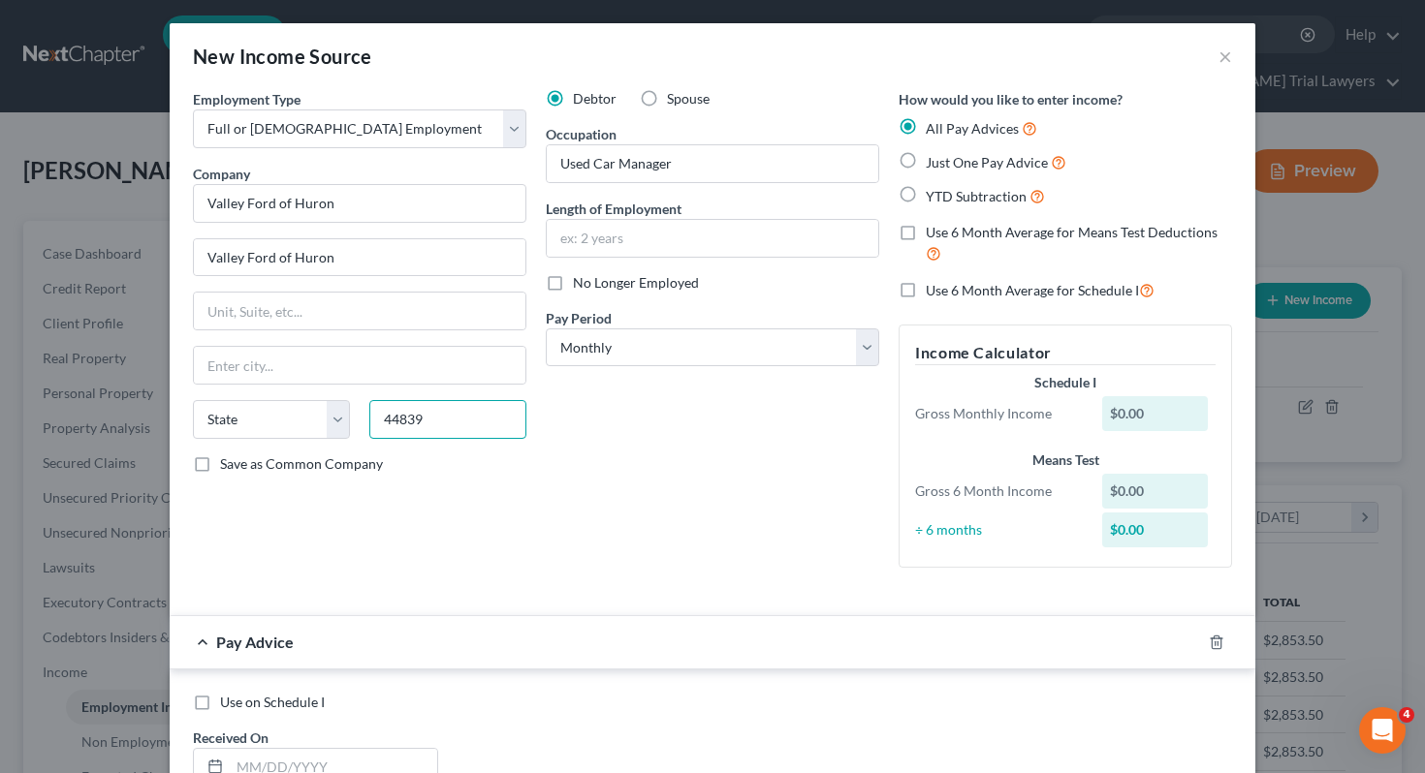
type input "44839"
click at [601, 515] on div "Debtor Spouse Occupation Used Car Manager Length of Employment No Longer Employ…" at bounding box center [712, 336] width 353 height 494
type input "Huron"
select select "36"
click at [593, 231] on input "text" at bounding box center [712, 238] width 331 height 37
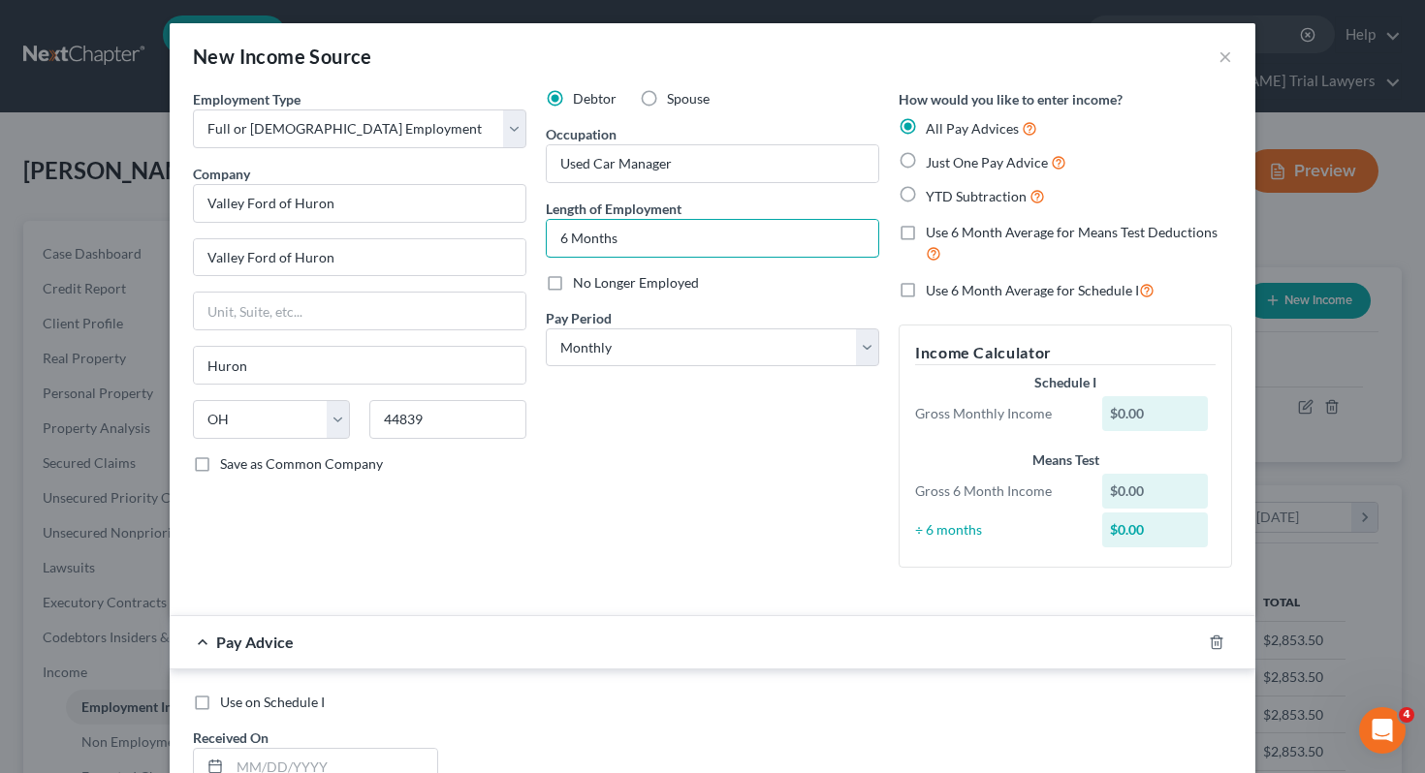
type input "6 Months"
click at [926, 163] on span "Just One Pay Advice" at bounding box center [987, 162] width 122 height 16
click at [933, 163] on input "Just One Pay Advice" at bounding box center [939, 157] width 13 height 13
radio input "true"
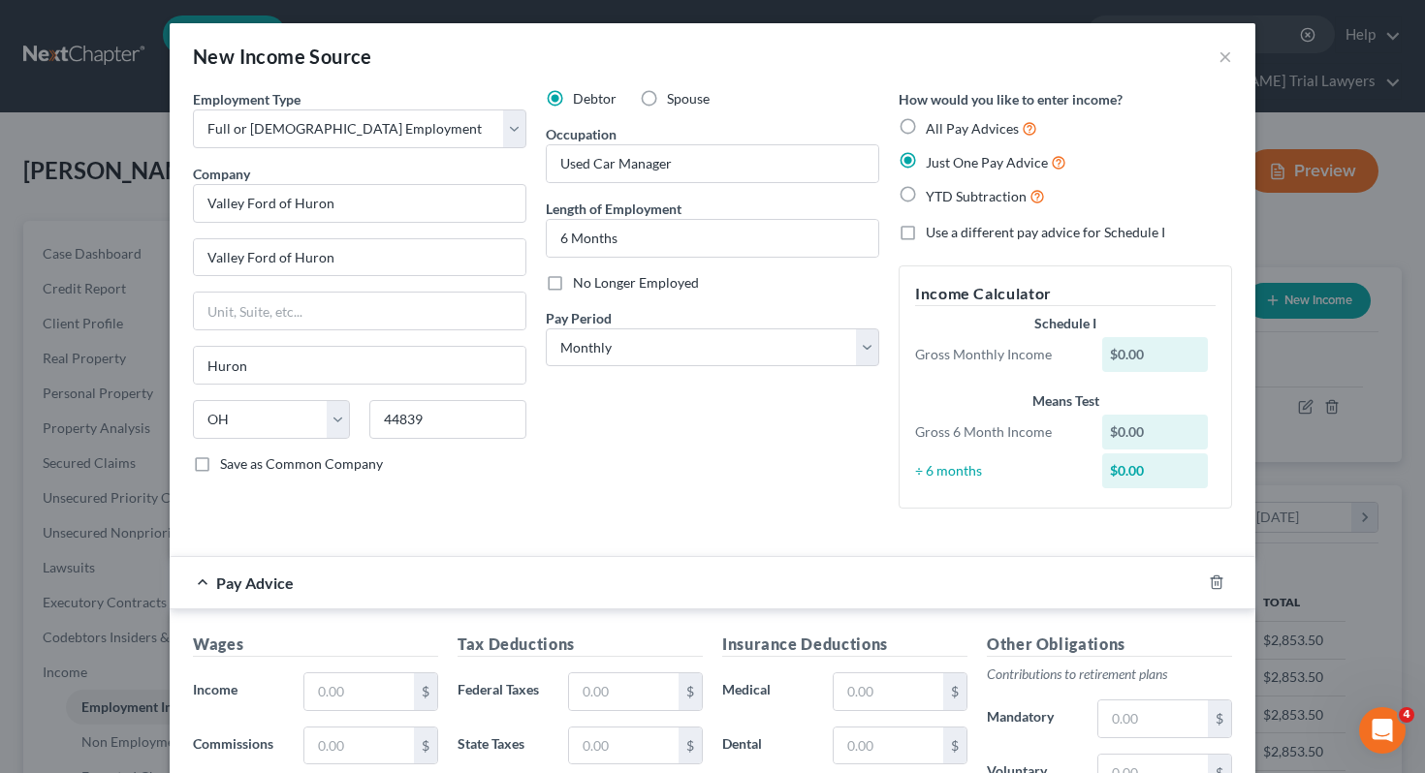
click at [696, 516] on div "Debtor Spouse Occupation Used Car Manager Length of Employment 6 Months No Long…" at bounding box center [712, 306] width 353 height 435
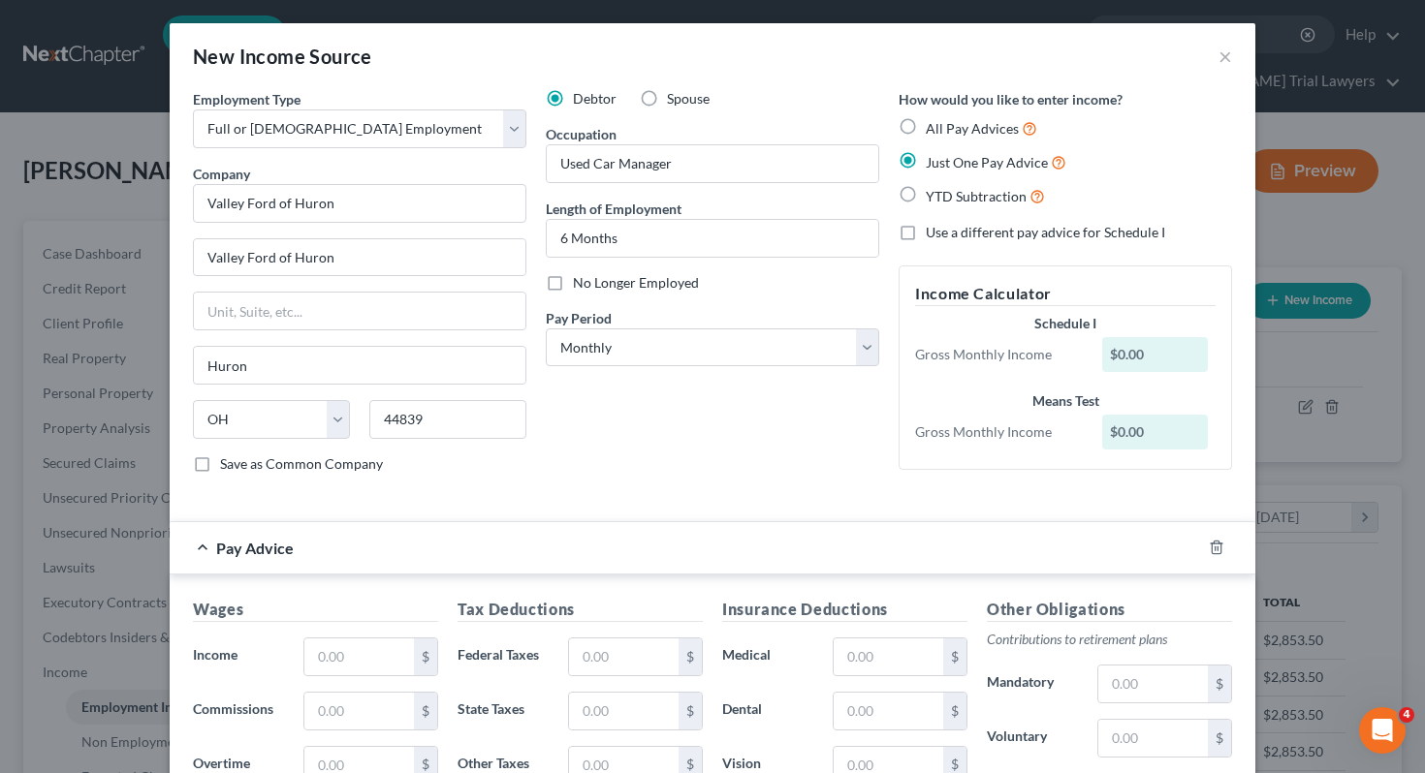
scroll to position [381, 0]
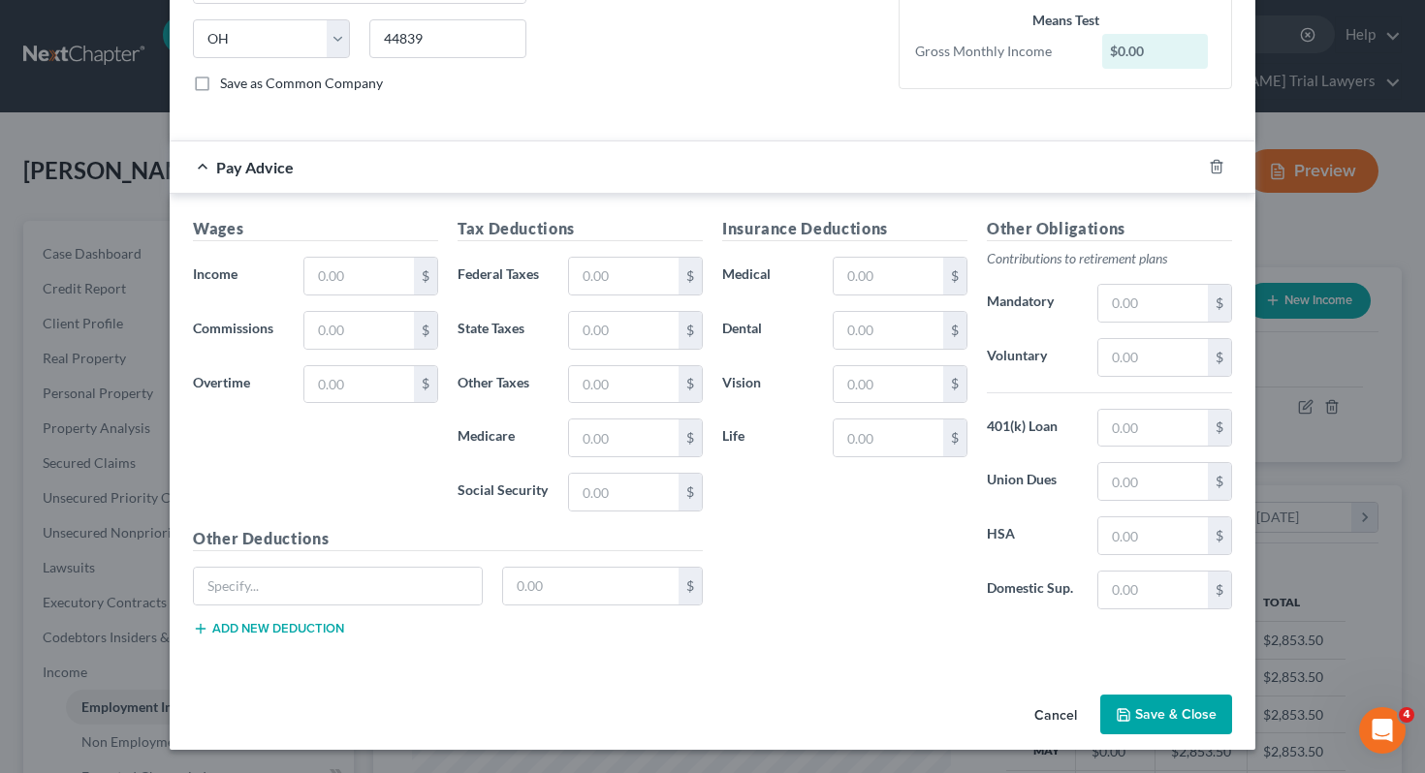
click at [1118, 710] on icon "button" at bounding box center [1123, 715] width 12 height 12
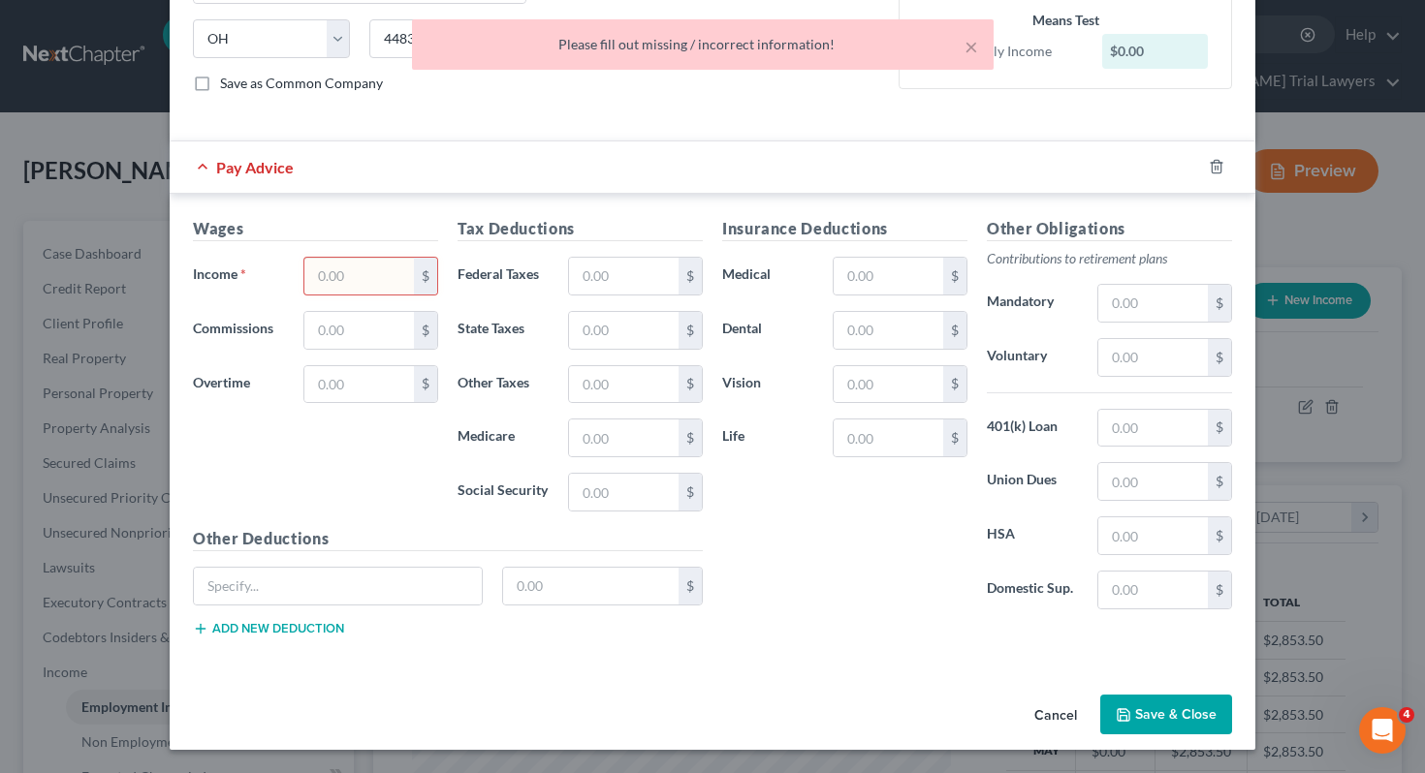
click at [382, 281] on input "text" at bounding box center [359, 276] width 110 height 37
type input "1"
click at [1145, 719] on button "Save & Close" at bounding box center [1166, 715] width 132 height 41
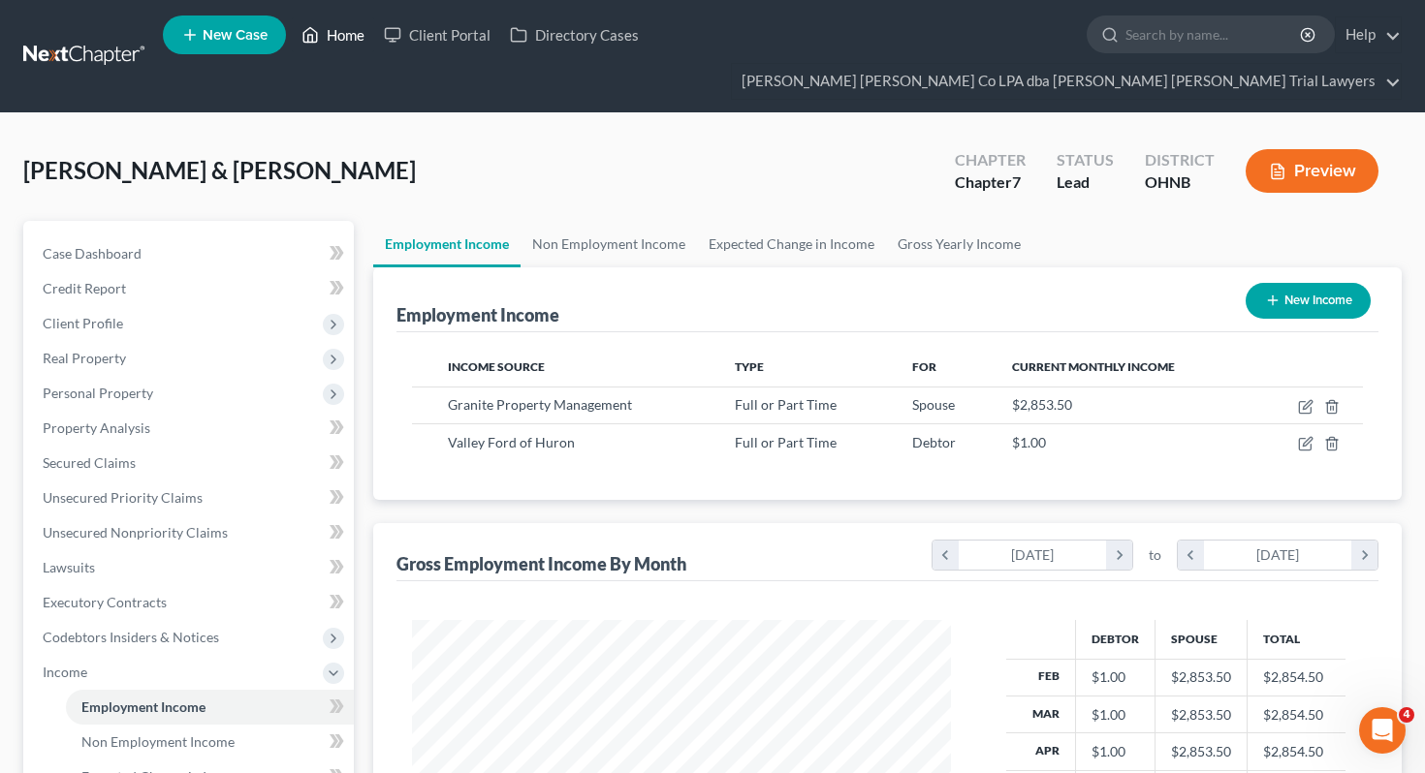
click at [326, 22] on link "Home" at bounding box center [333, 34] width 82 height 35
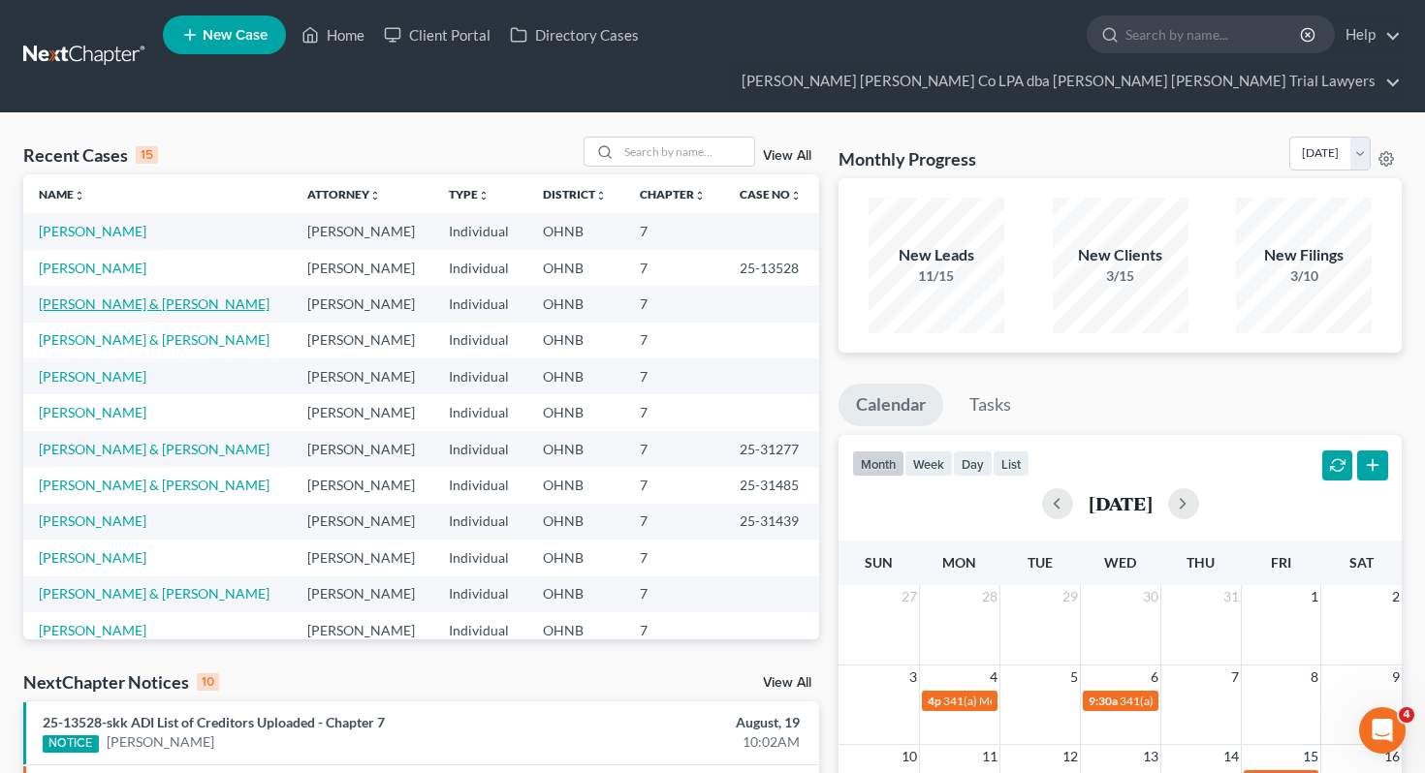
click at [87, 296] on link "Adkins, Jeffrey & Nicole" at bounding box center [154, 304] width 231 height 16
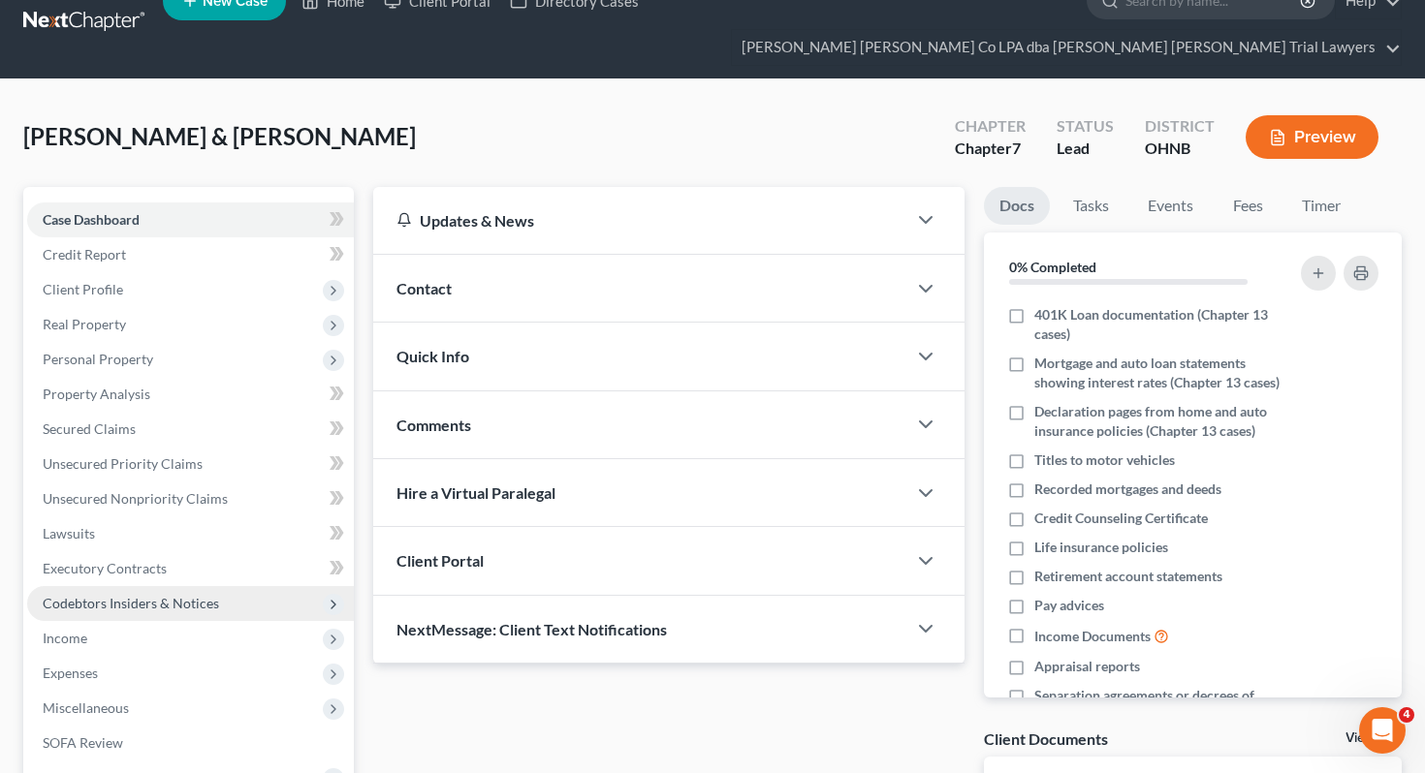
scroll to position [47, 0]
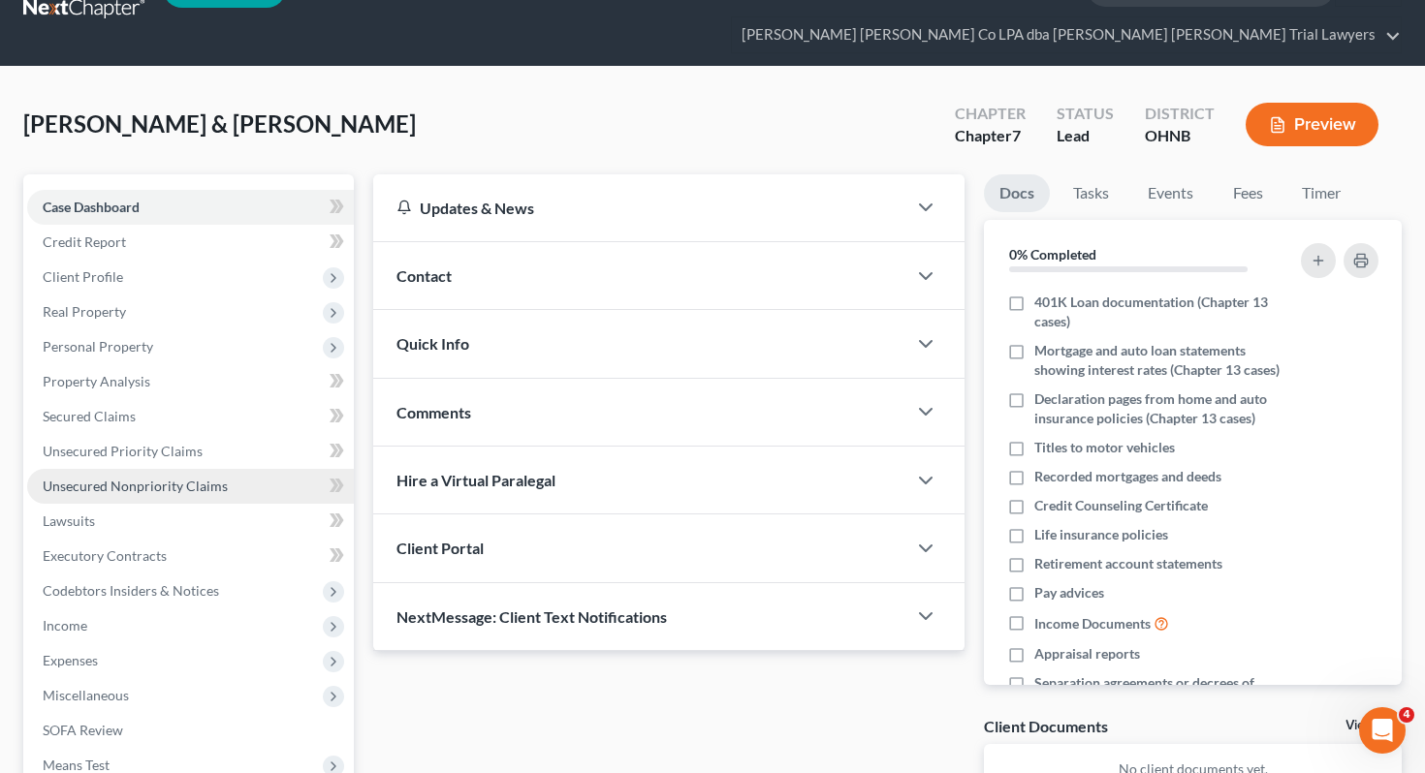
click at [192, 478] on span "Unsecured Nonpriority Claims" at bounding box center [135, 486] width 185 height 16
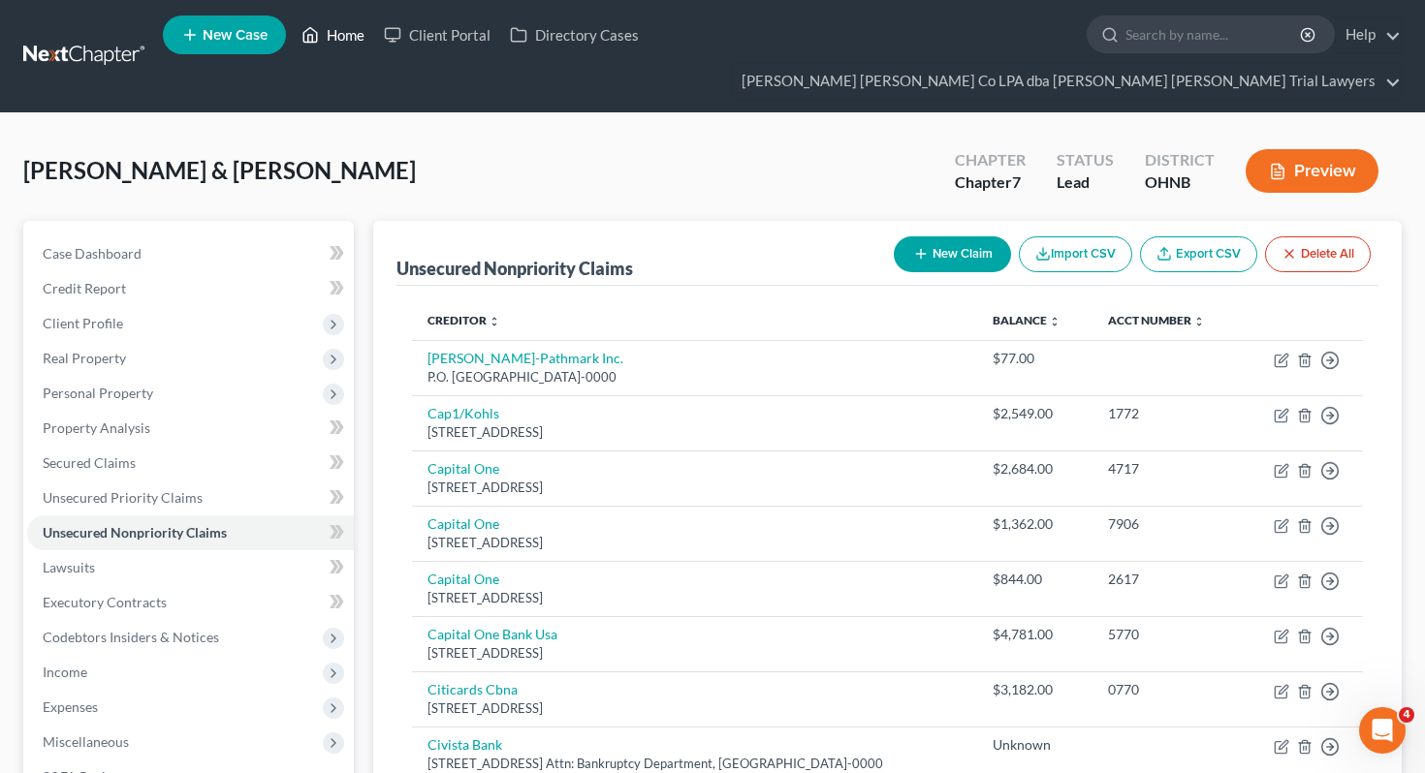
click at [327, 42] on link "Home" at bounding box center [333, 34] width 82 height 35
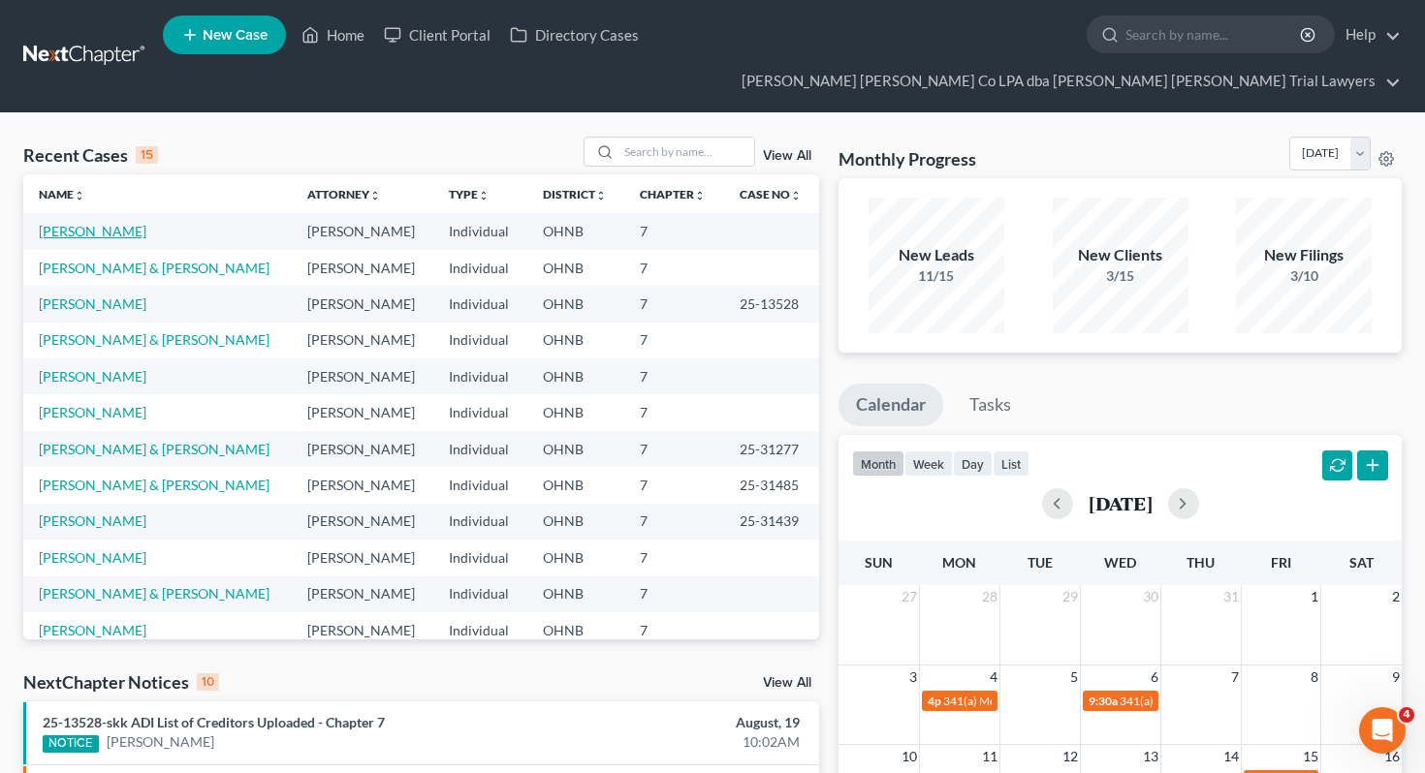
click at [91, 223] on link "Hannah, Caleb" at bounding box center [93, 231] width 108 height 16
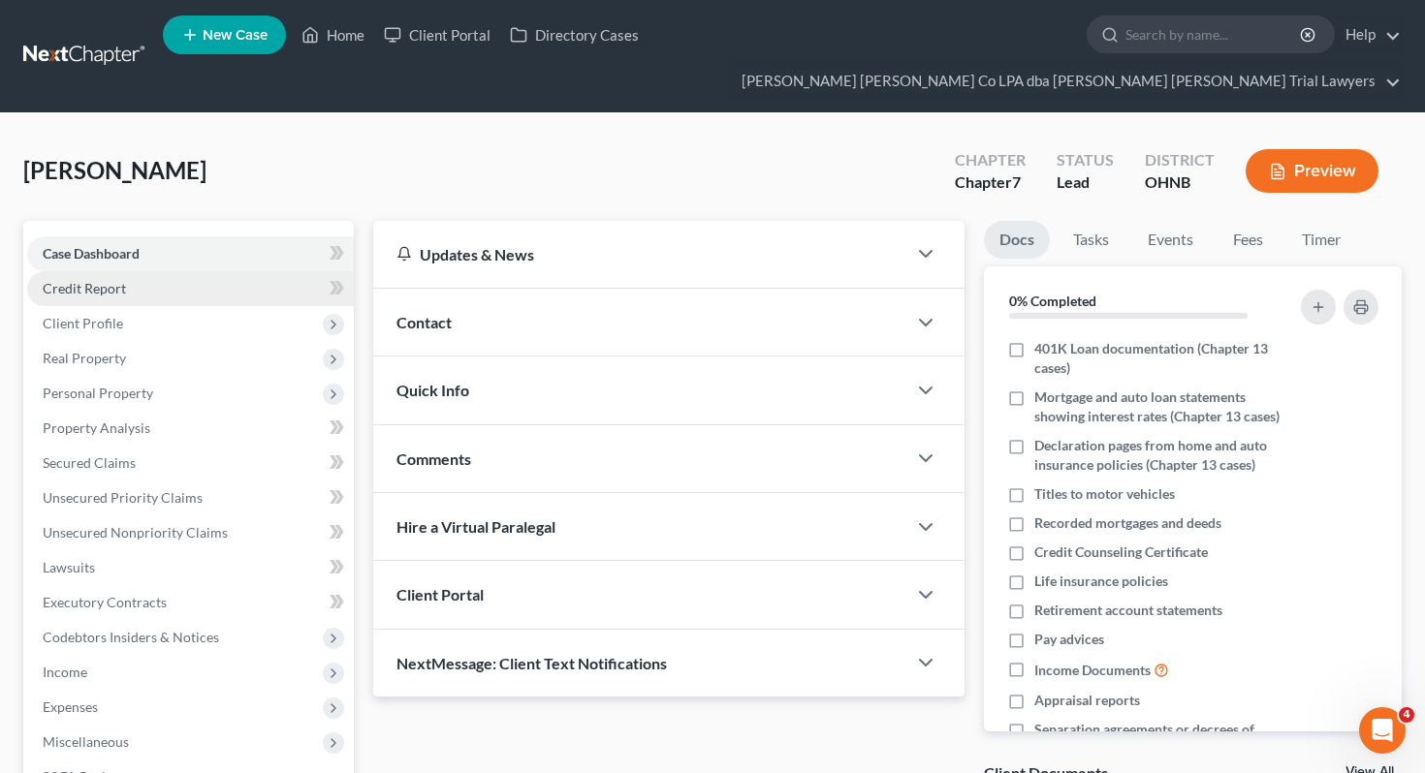
click at [120, 280] on span "Credit Report" at bounding box center [84, 288] width 83 height 16
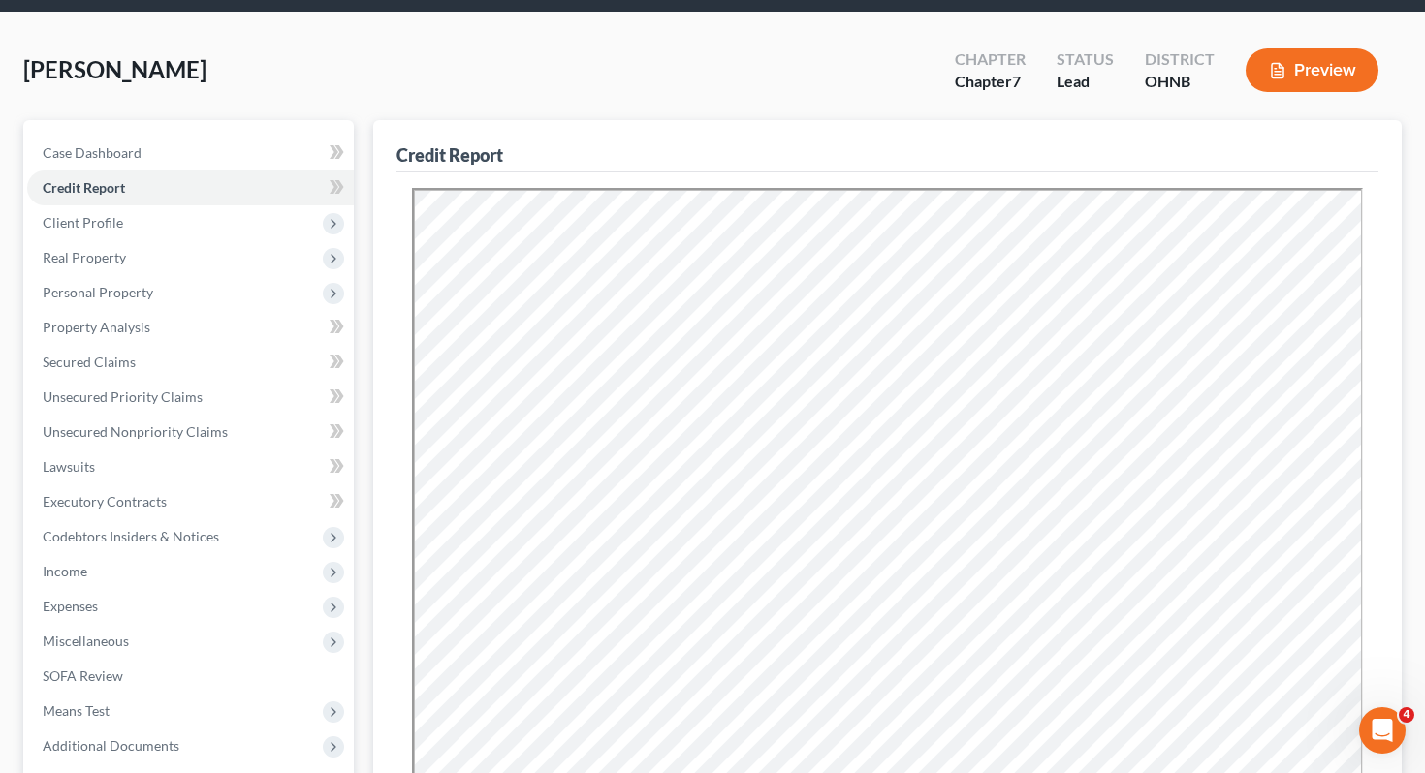
scroll to position [124, 0]
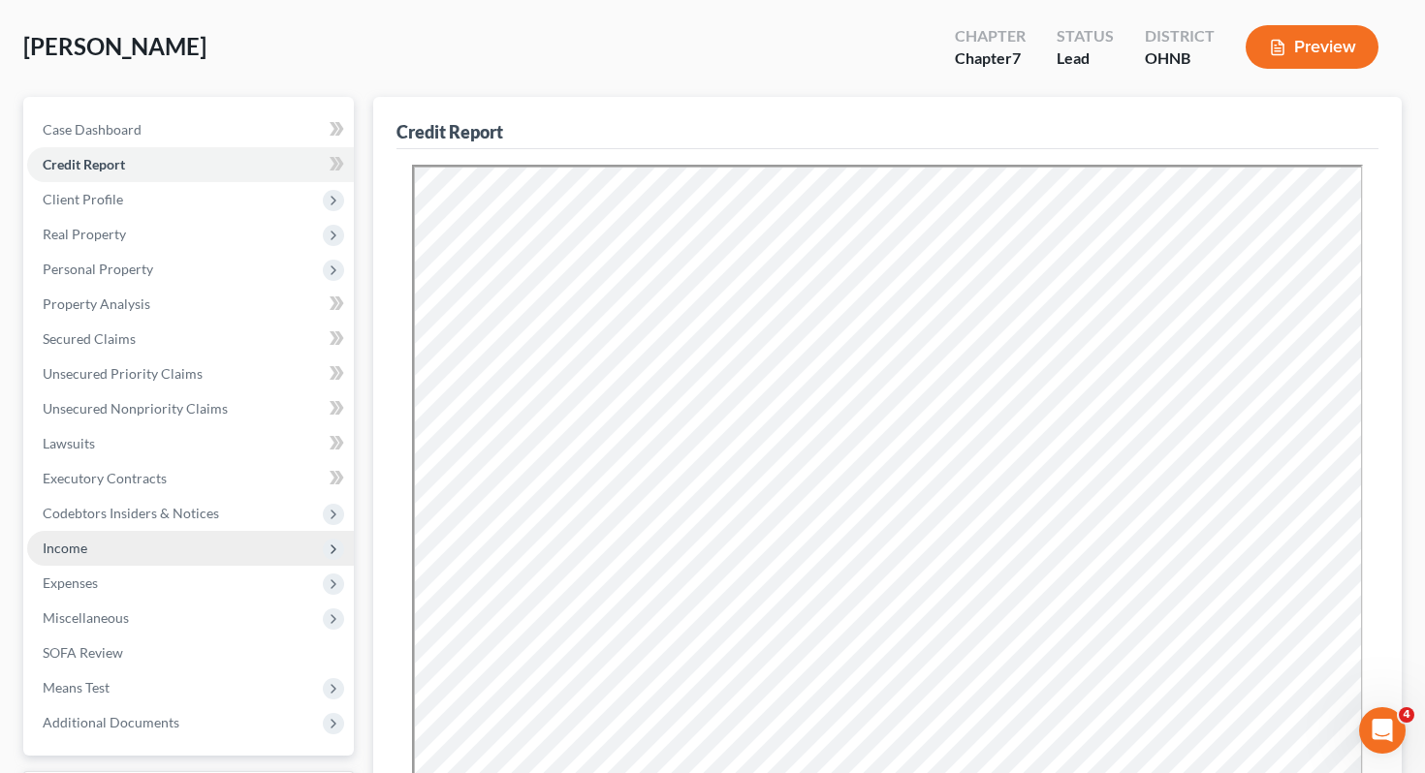
click at [118, 531] on span "Income" at bounding box center [190, 548] width 327 height 35
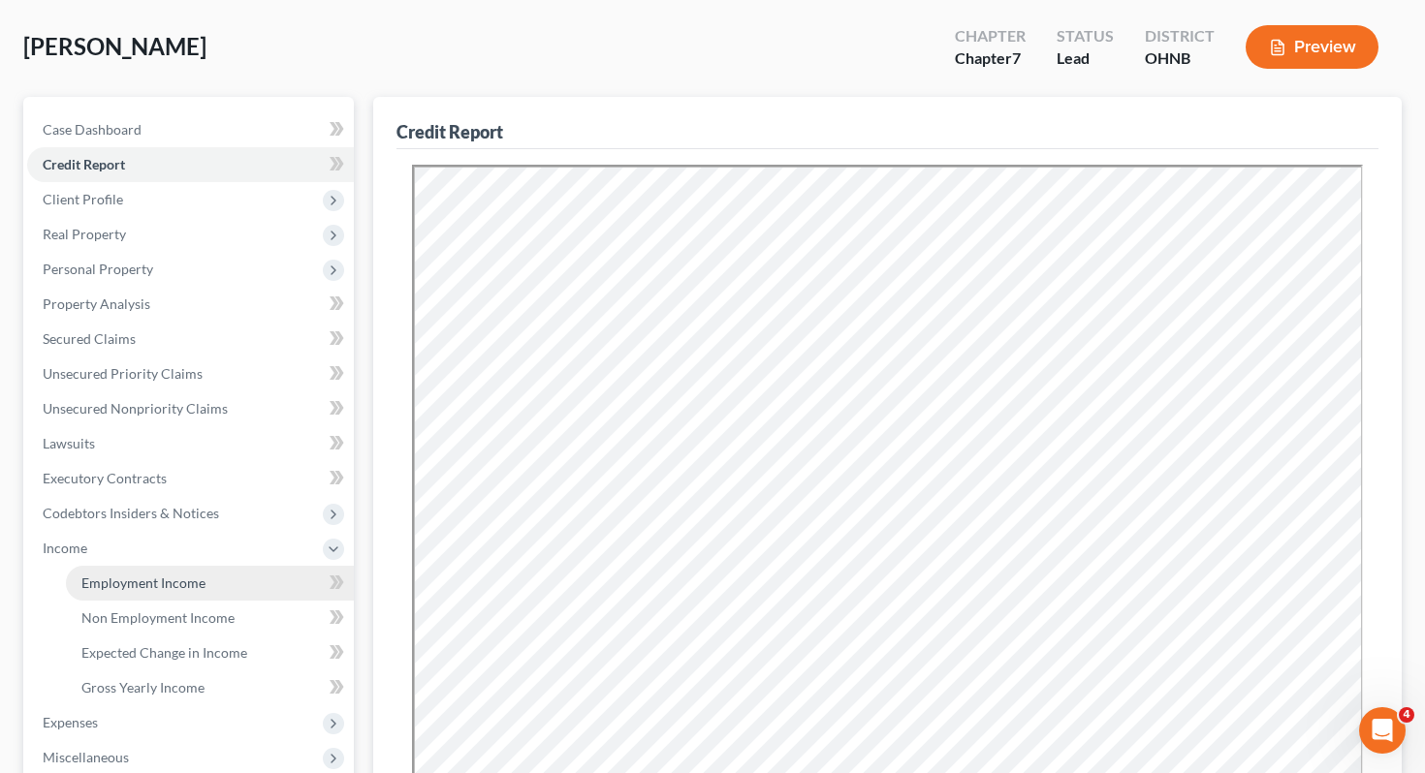
click at [135, 575] on span "Employment Income" at bounding box center [143, 583] width 124 height 16
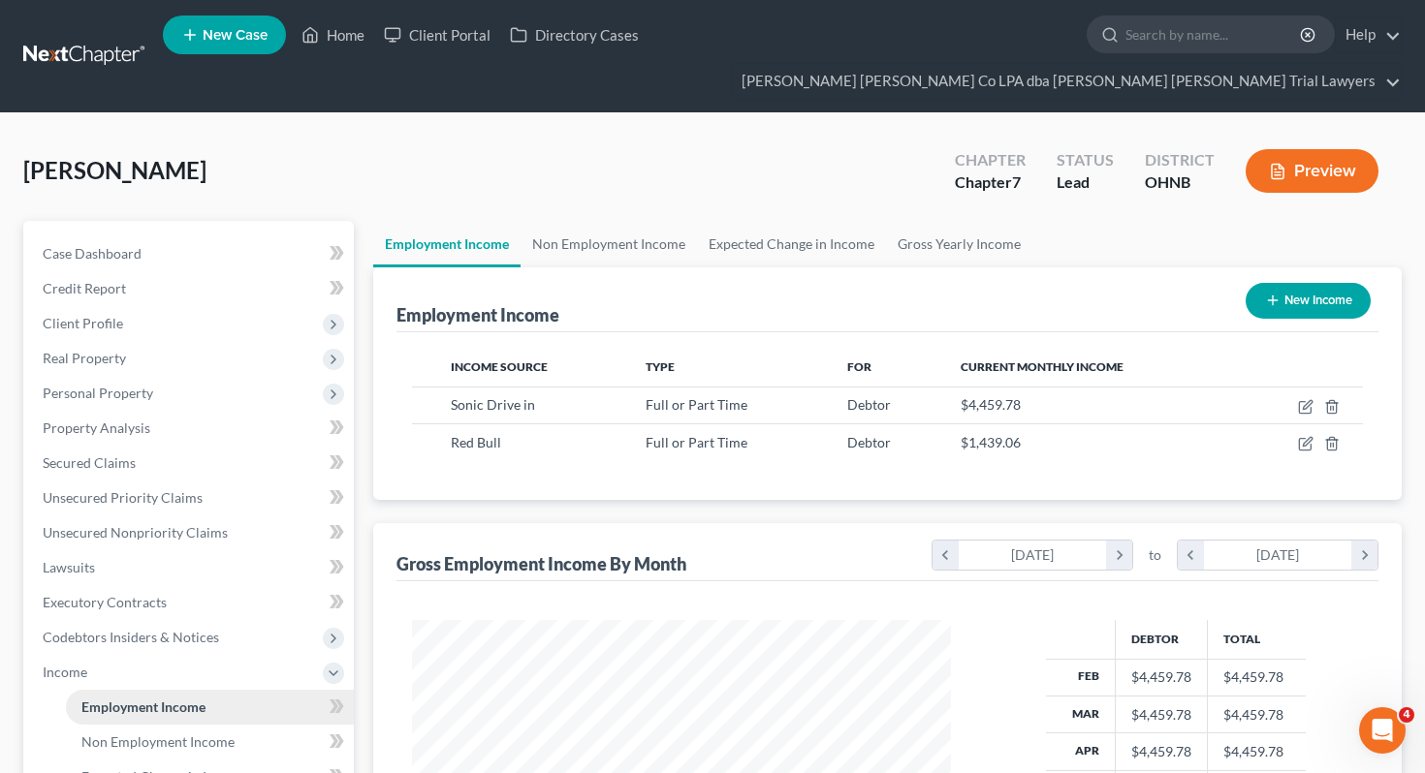
scroll to position [347, 578]
click at [176, 489] on span "Unsecured Priority Claims" at bounding box center [123, 497] width 160 height 16
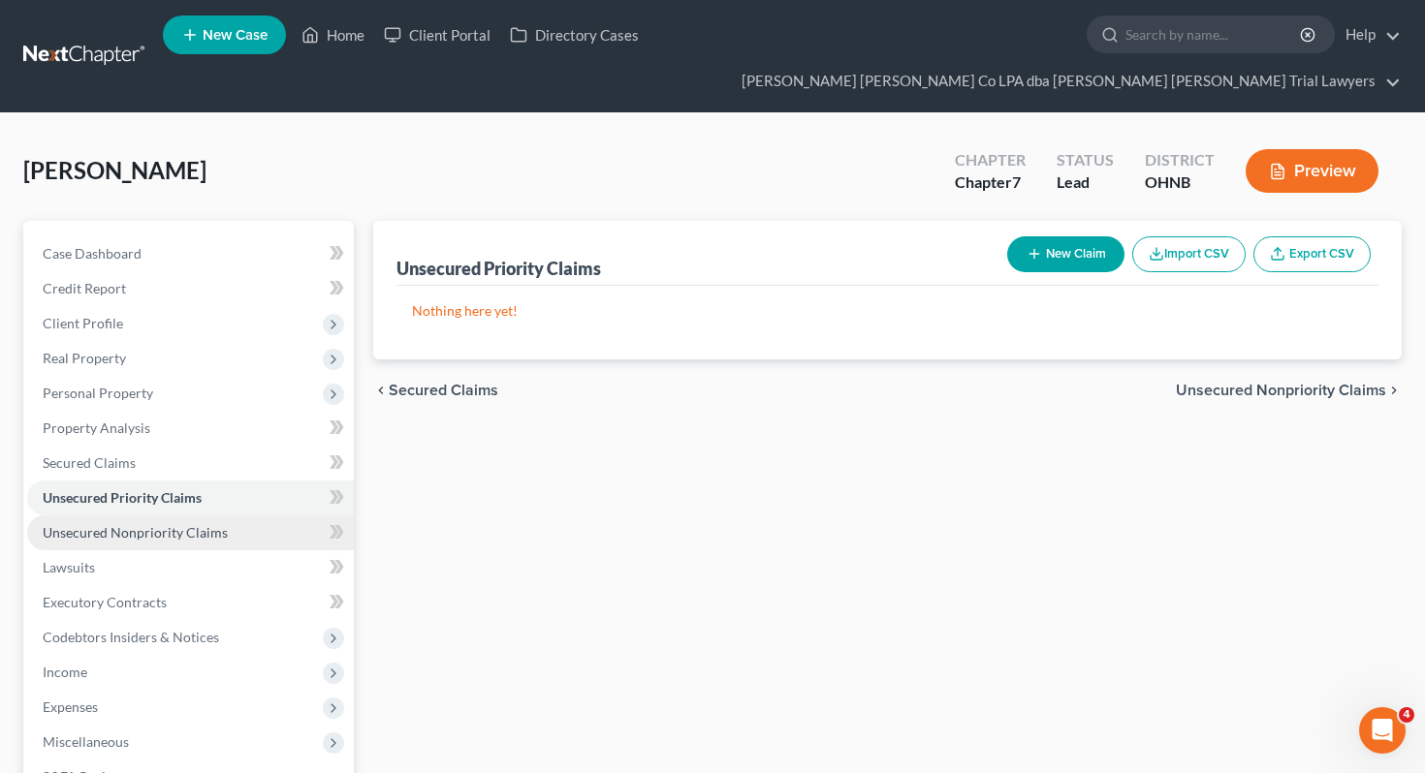
click at [181, 524] on span "Unsecured Nonpriority Claims" at bounding box center [135, 532] width 185 height 16
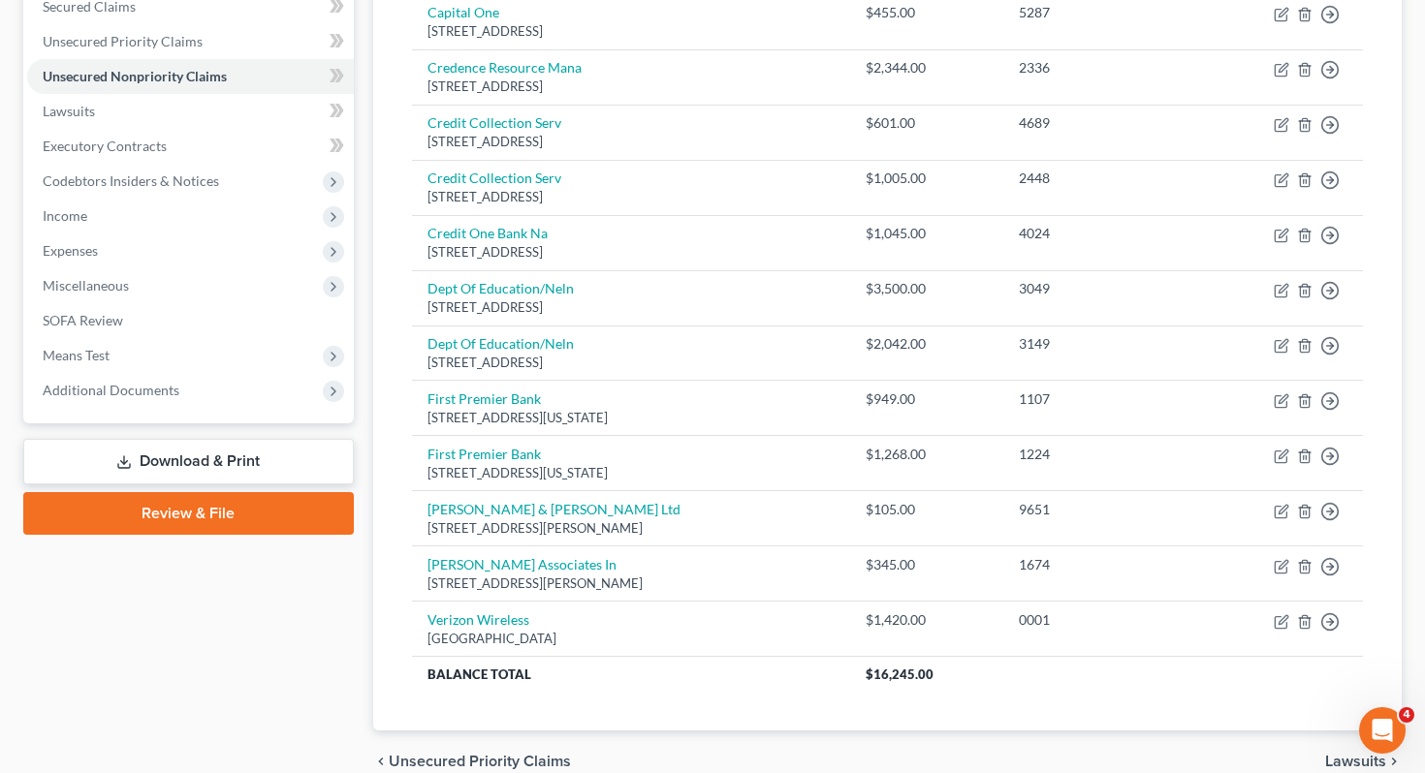
scroll to position [410, 0]
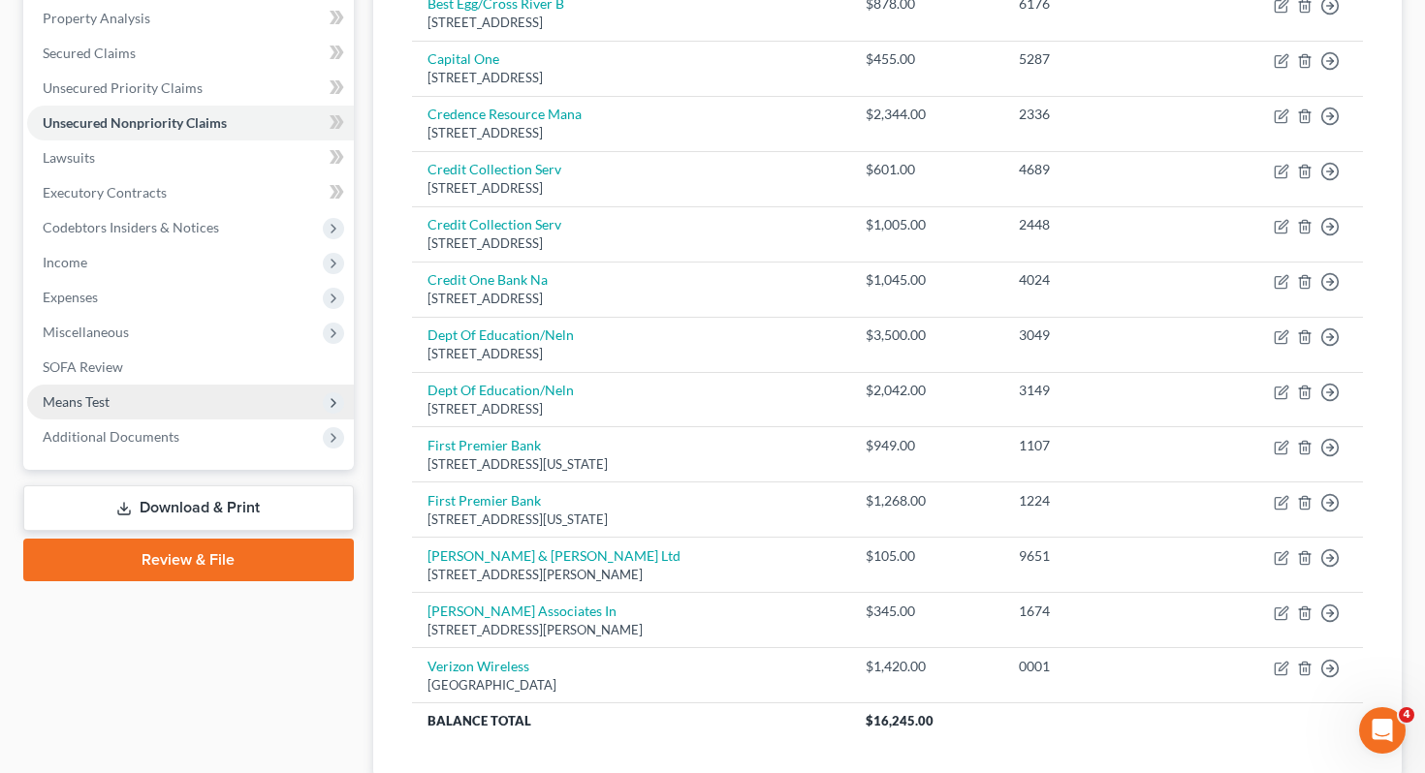
click at [260, 385] on span "Means Test" at bounding box center [190, 402] width 327 height 35
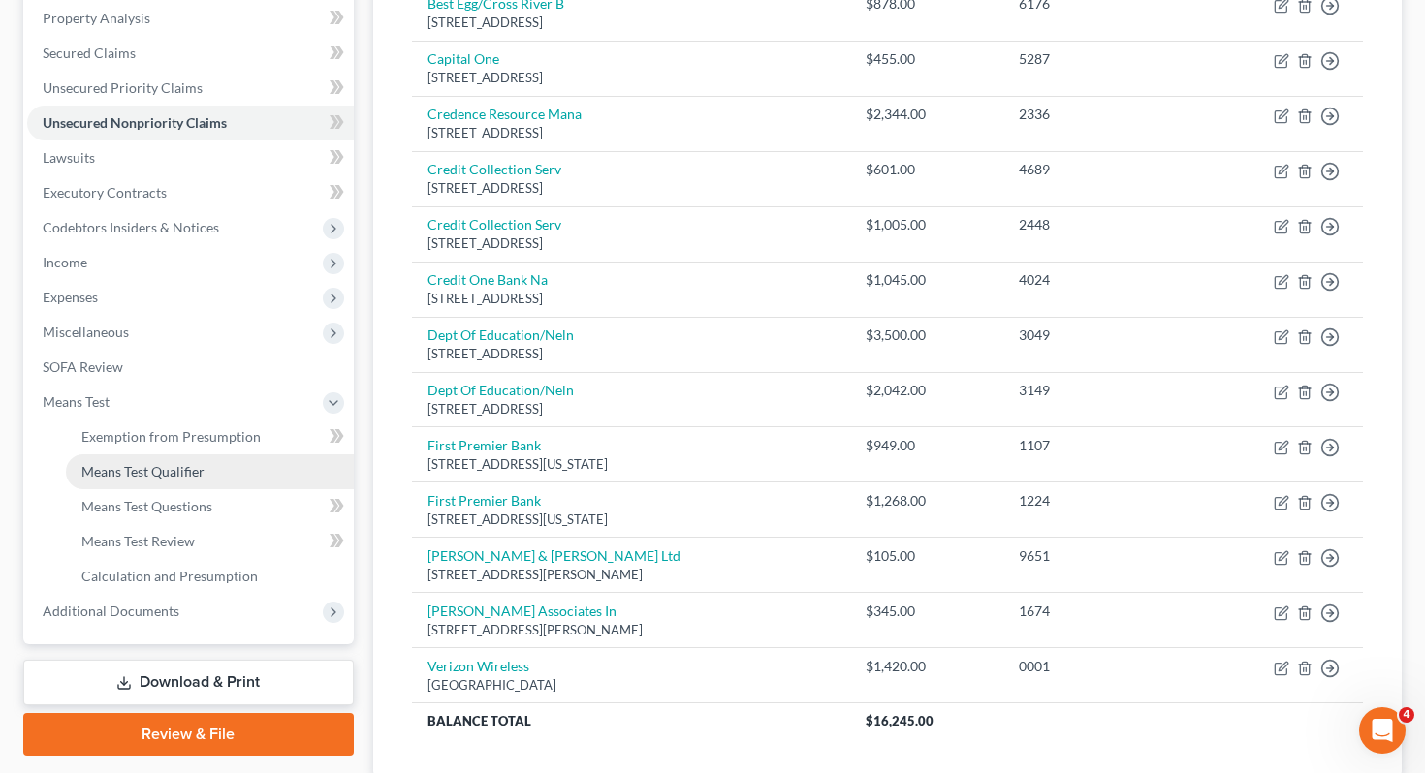
click at [258, 455] on link "Means Test Qualifier" at bounding box center [210, 472] width 288 height 35
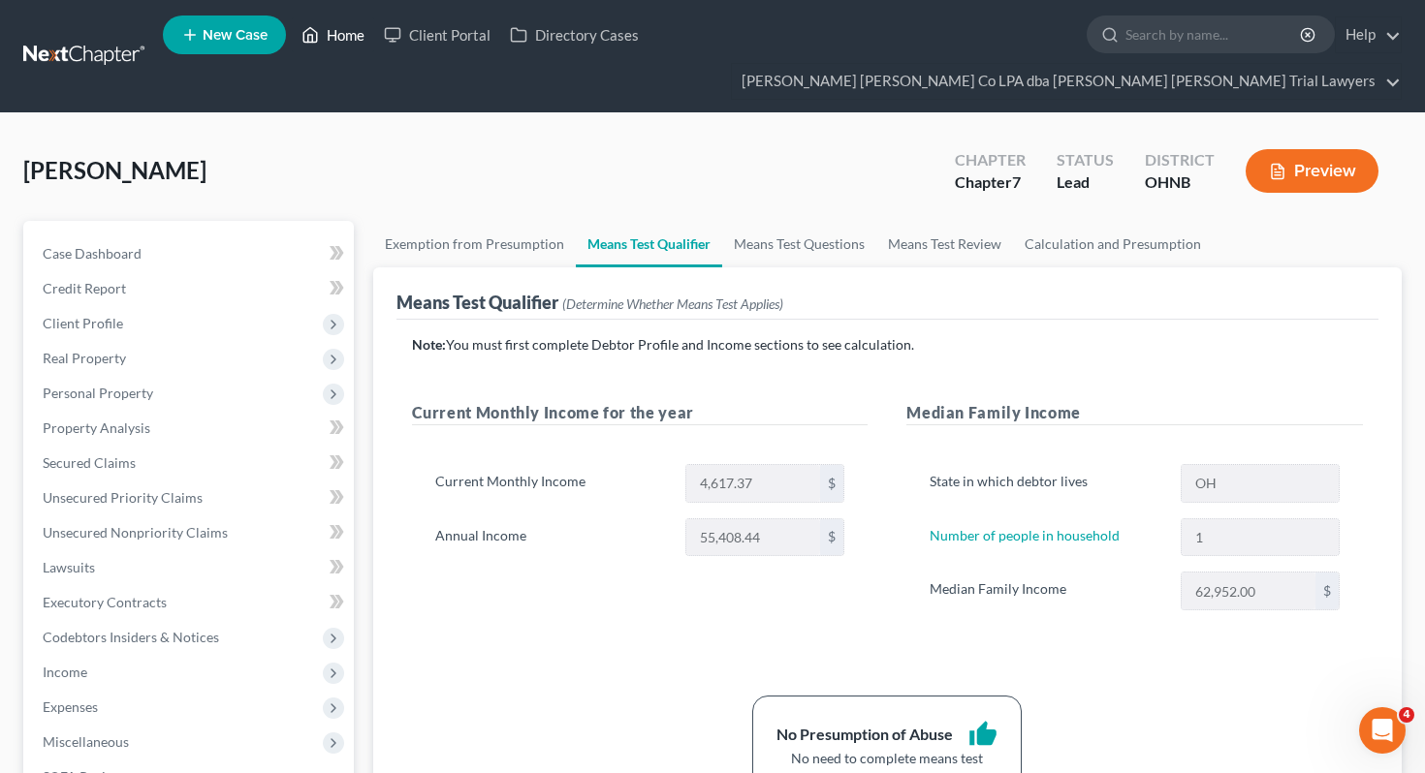
click at [337, 47] on link "Home" at bounding box center [333, 34] width 82 height 35
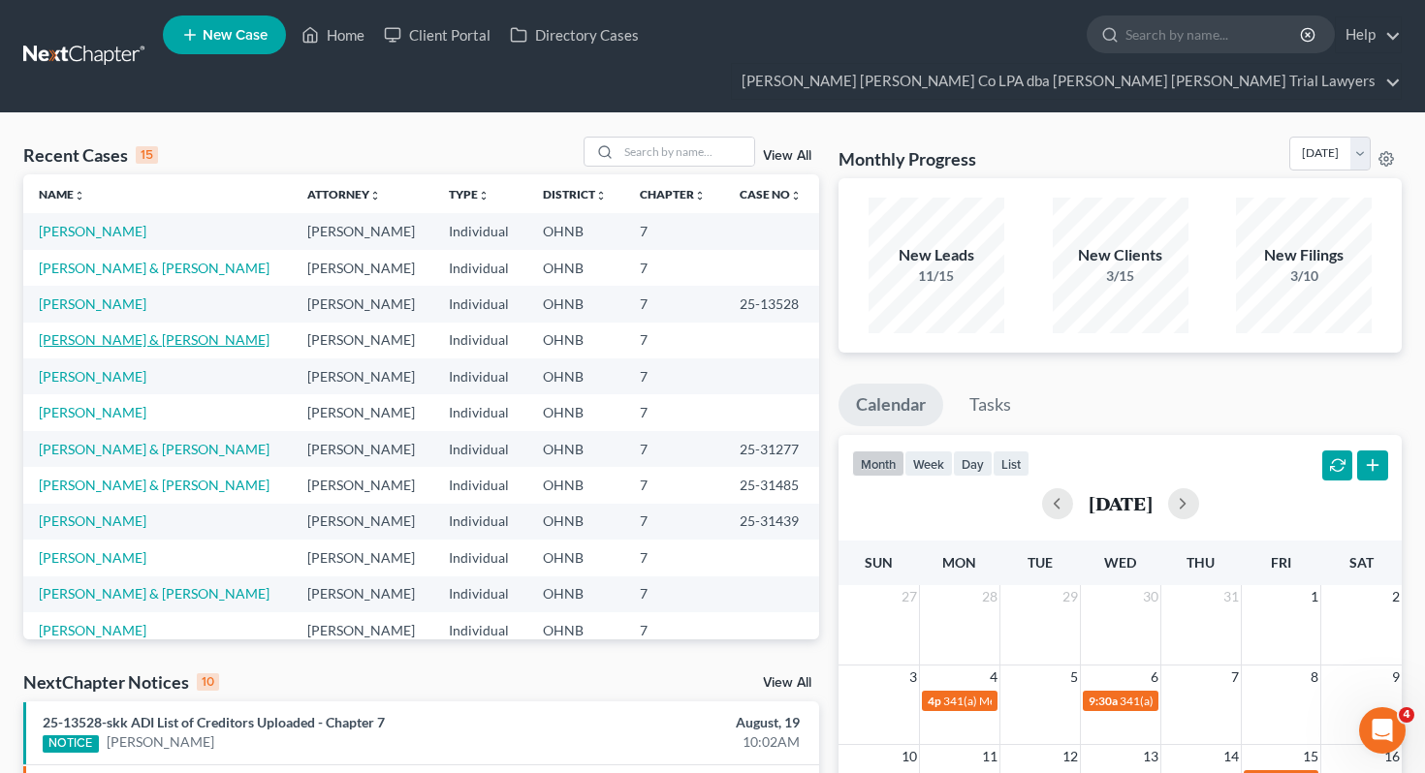
click at [106, 331] on link "Sapic, Justin & Emily" at bounding box center [154, 339] width 231 height 16
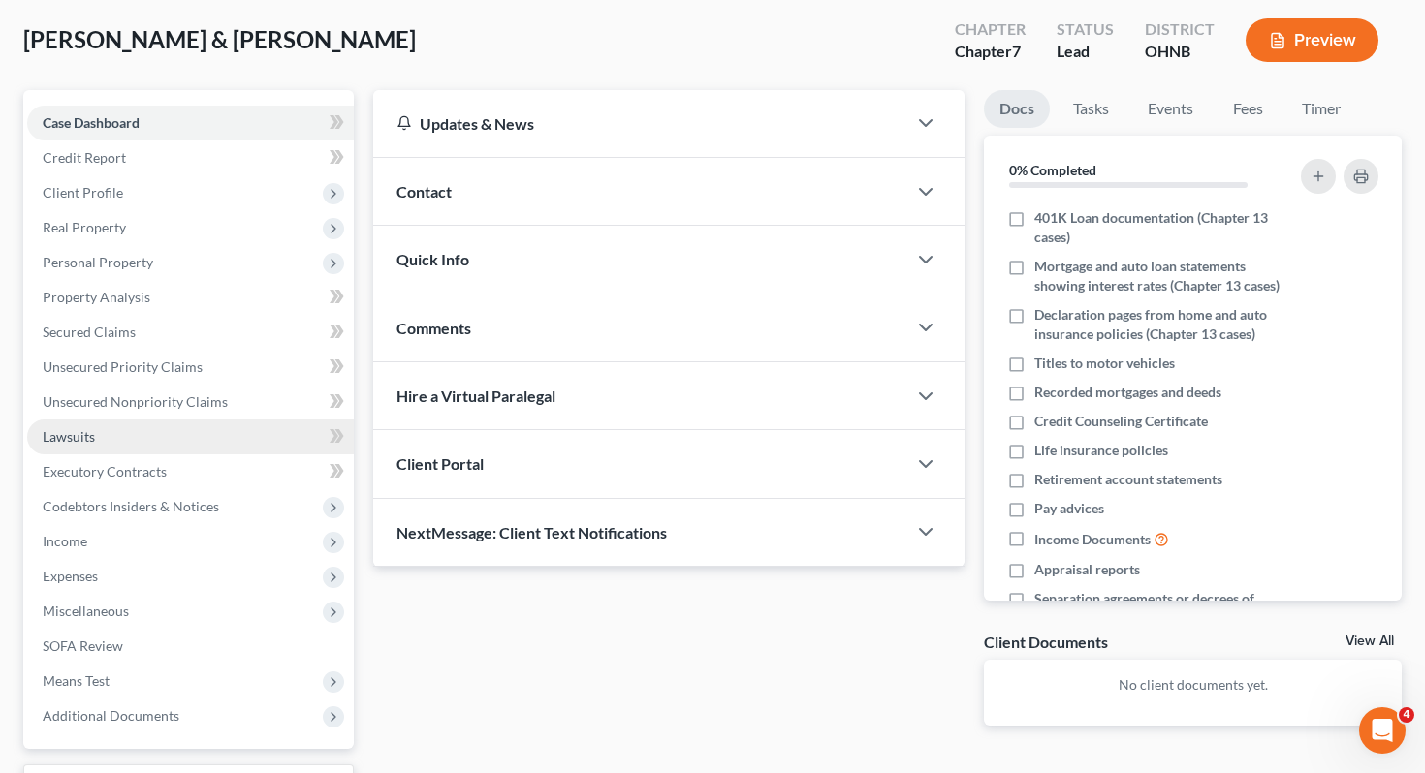
scroll to position [255, 0]
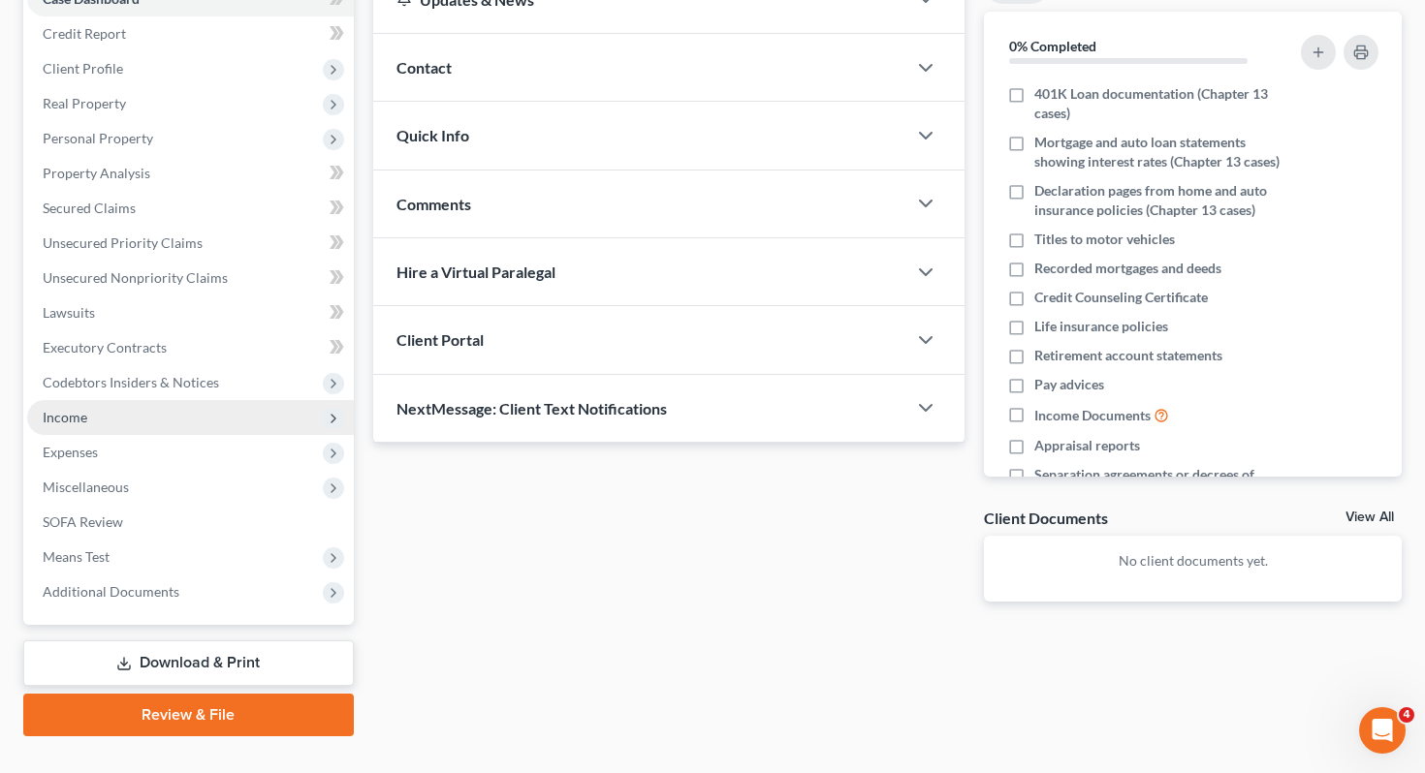
click at [169, 400] on span "Income" at bounding box center [190, 417] width 327 height 35
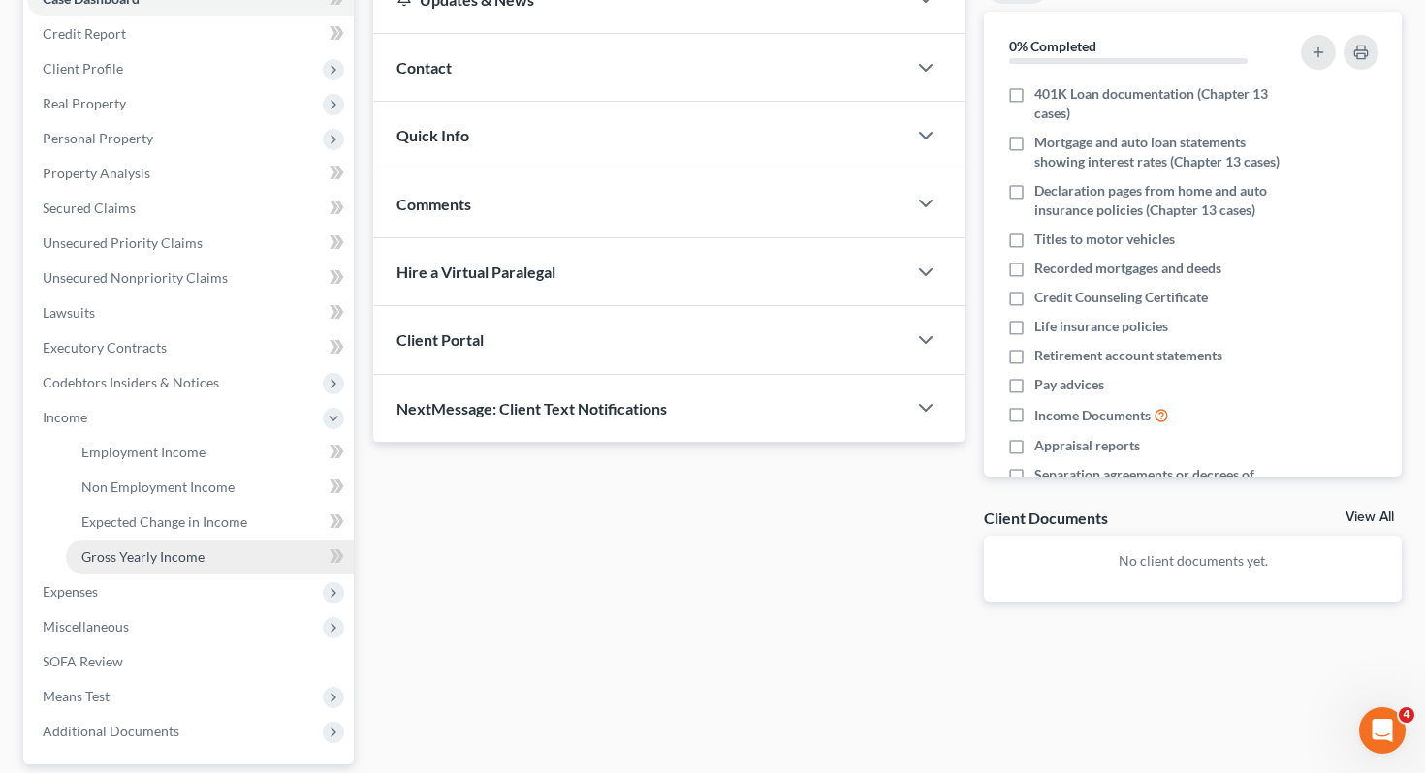
click at [169, 549] on span "Gross Yearly Income" at bounding box center [142, 557] width 123 height 16
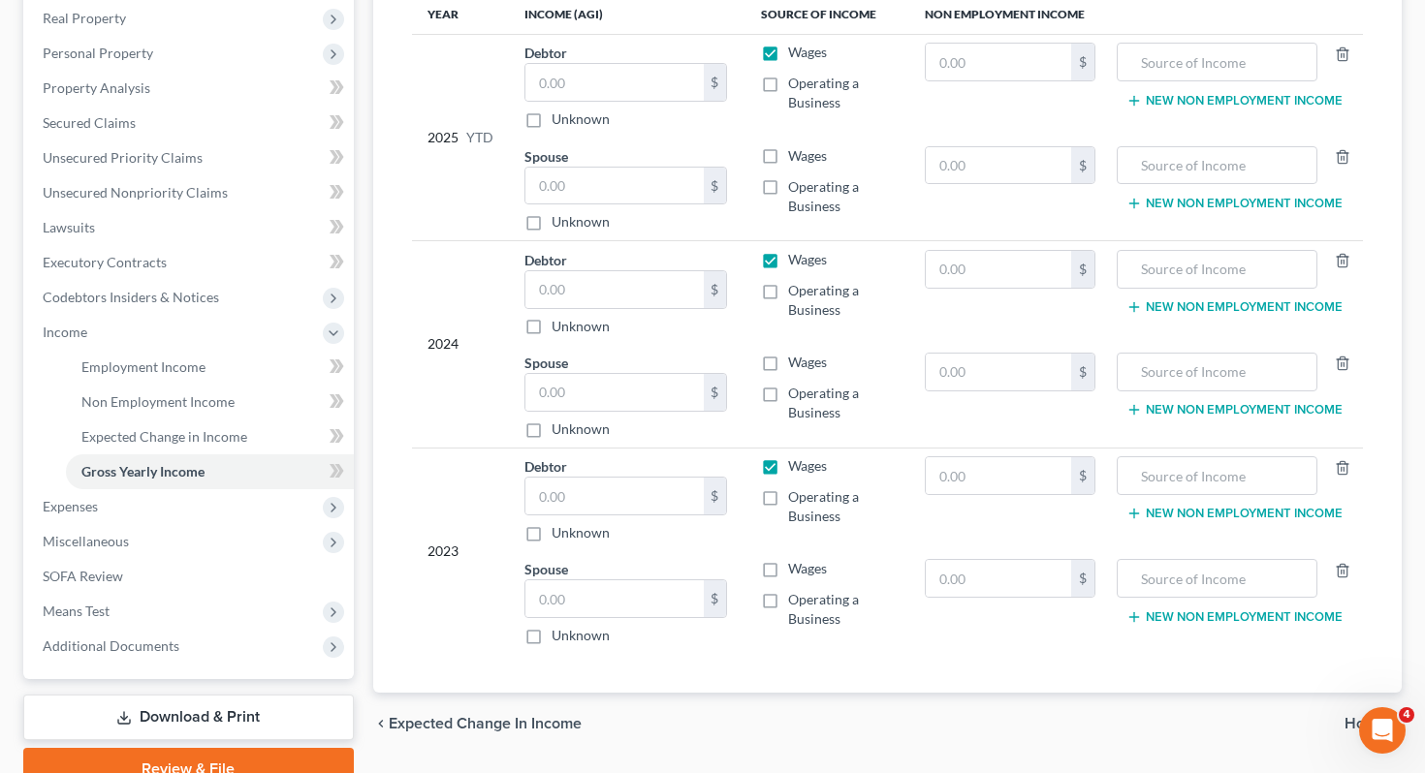
scroll to position [394, 0]
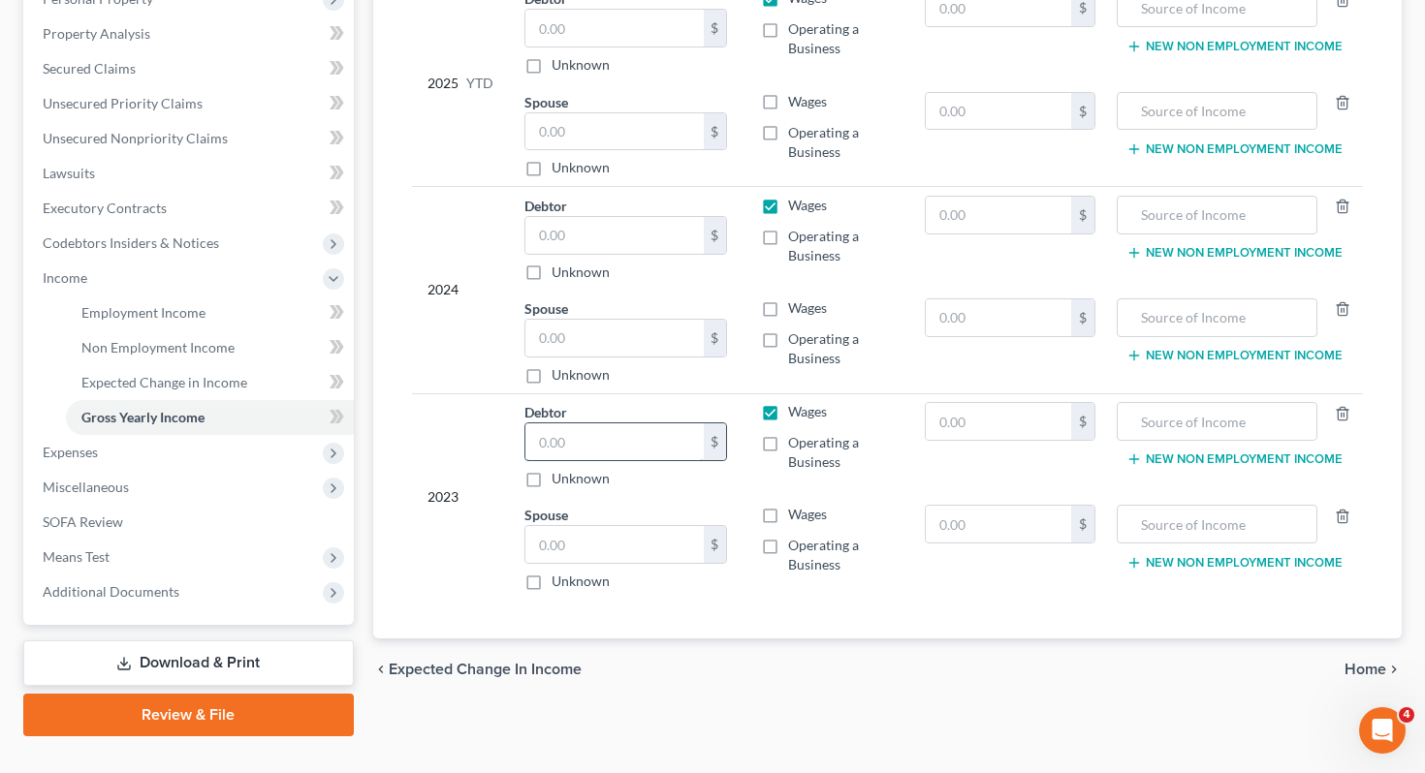
click at [608, 424] on input "text" at bounding box center [614, 442] width 178 height 37
click at [643, 424] on input "93,288" at bounding box center [614, 442] width 178 height 37
type input "93,288.43"
click at [638, 526] on input "text" at bounding box center [614, 544] width 178 height 37
click at [636, 217] on input "text" at bounding box center [614, 235] width 178 height 37
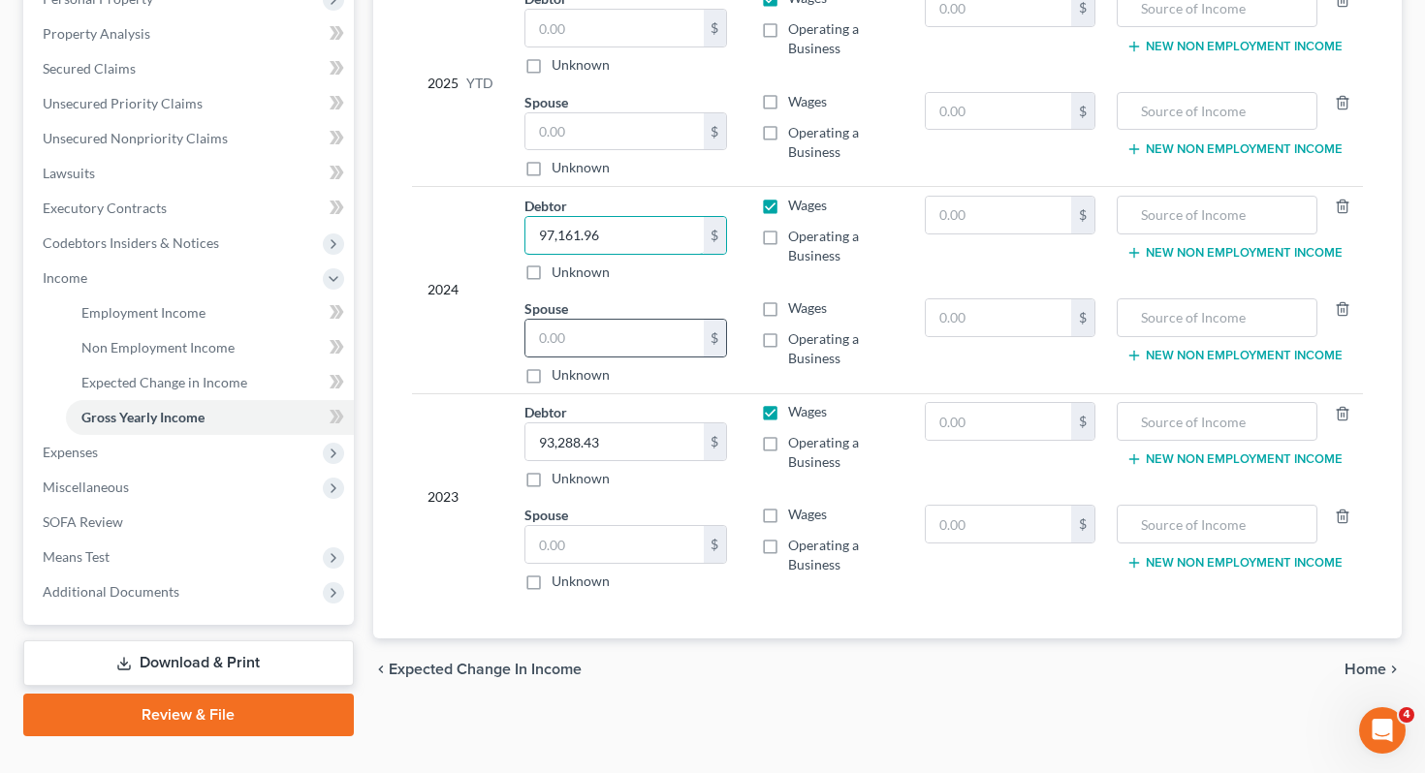
type input "97,161.96"
click at [624, 321] on div "$ Unknown" at bounding box center [626, 352] width 204 height 66
click at [663, 572] on div "Unknown" at bounding box center [626, 581] width 204 height 19
click at [576, 526] on input "text" at bounding box center [614, 544] width 178 height 37
click at [607, 526] on input "17" at bounding box center [614, 544] width 178 height 37
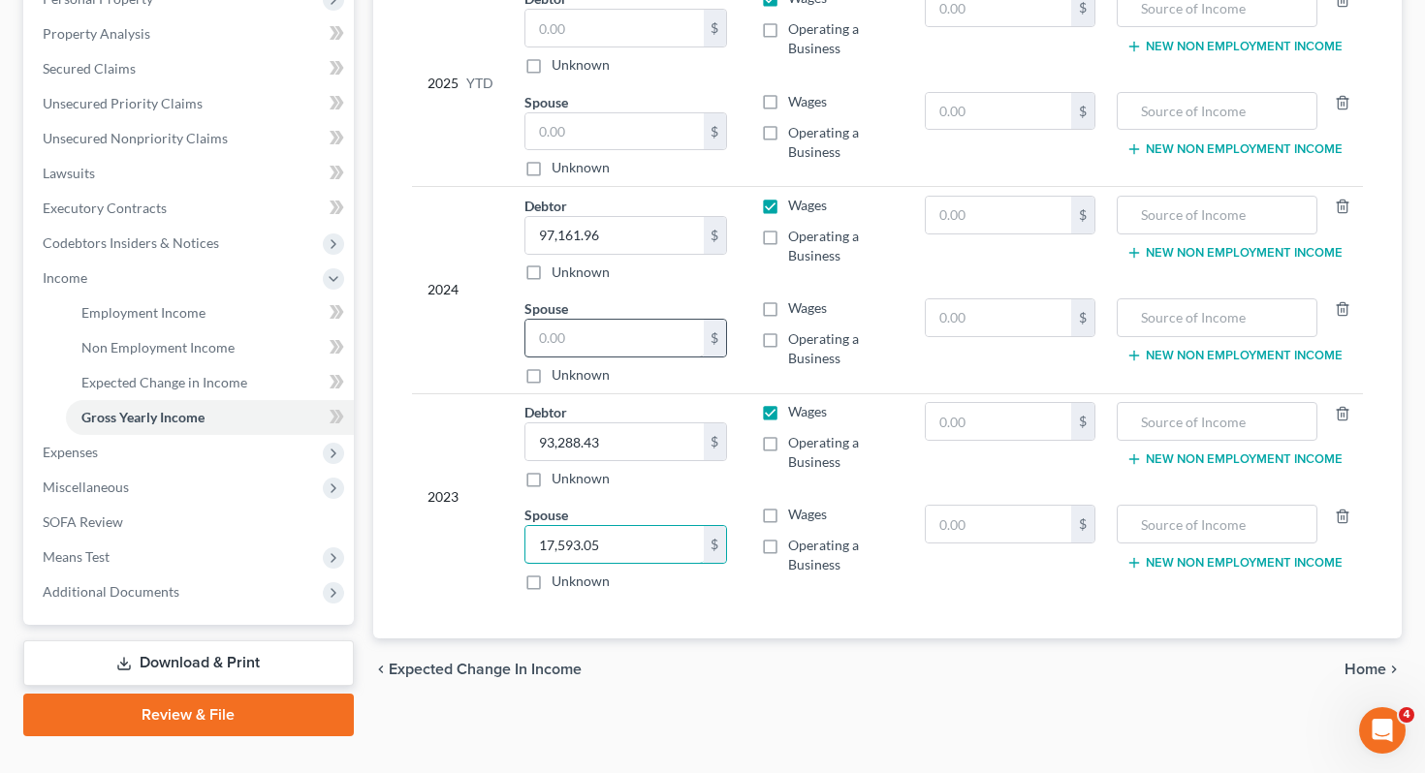
type input "17,593.05"
click at [584, 320] on input "text" at bounding box center [614, 338] width 178 height 37
click at [472, 321] on div "2024" at bounding box center [460, 290] width 66 height 189
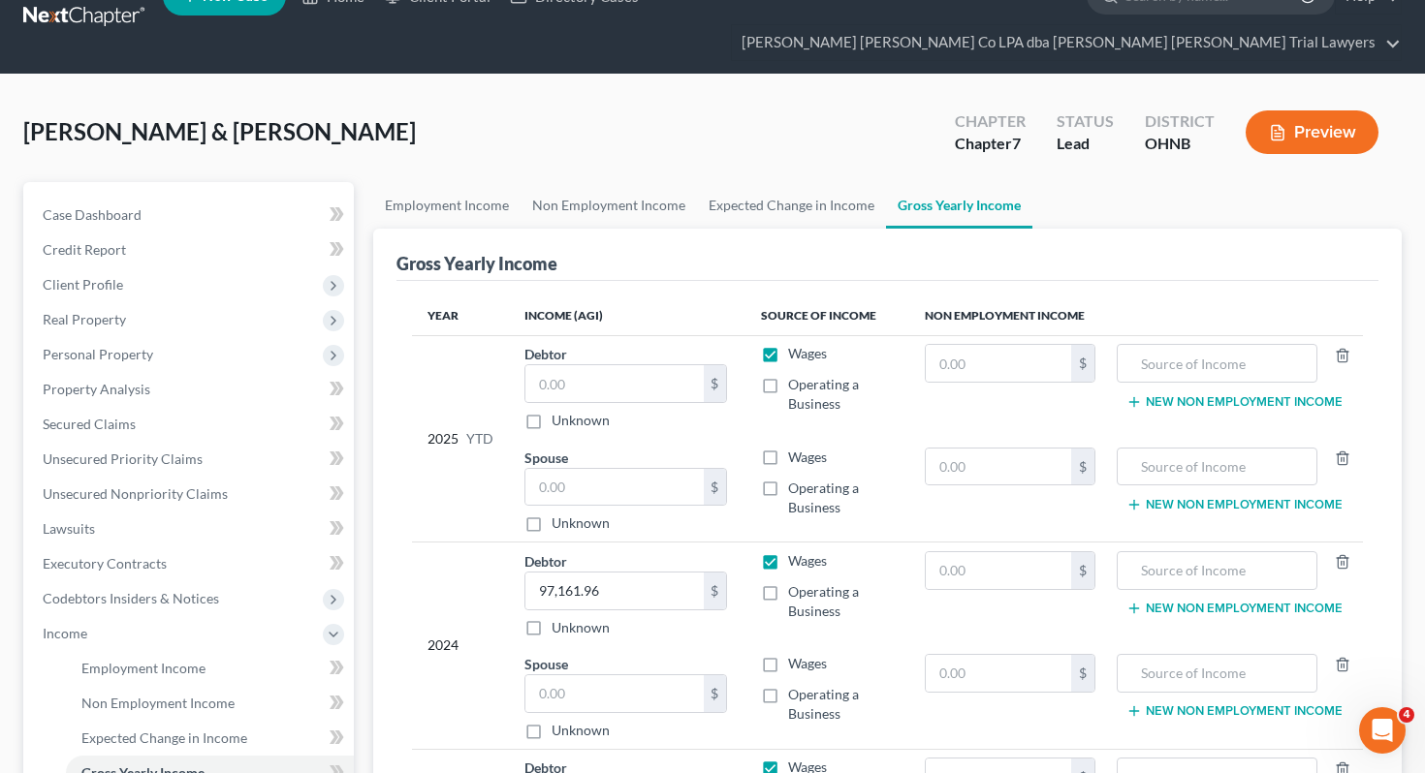
scroll to position [37, 0]
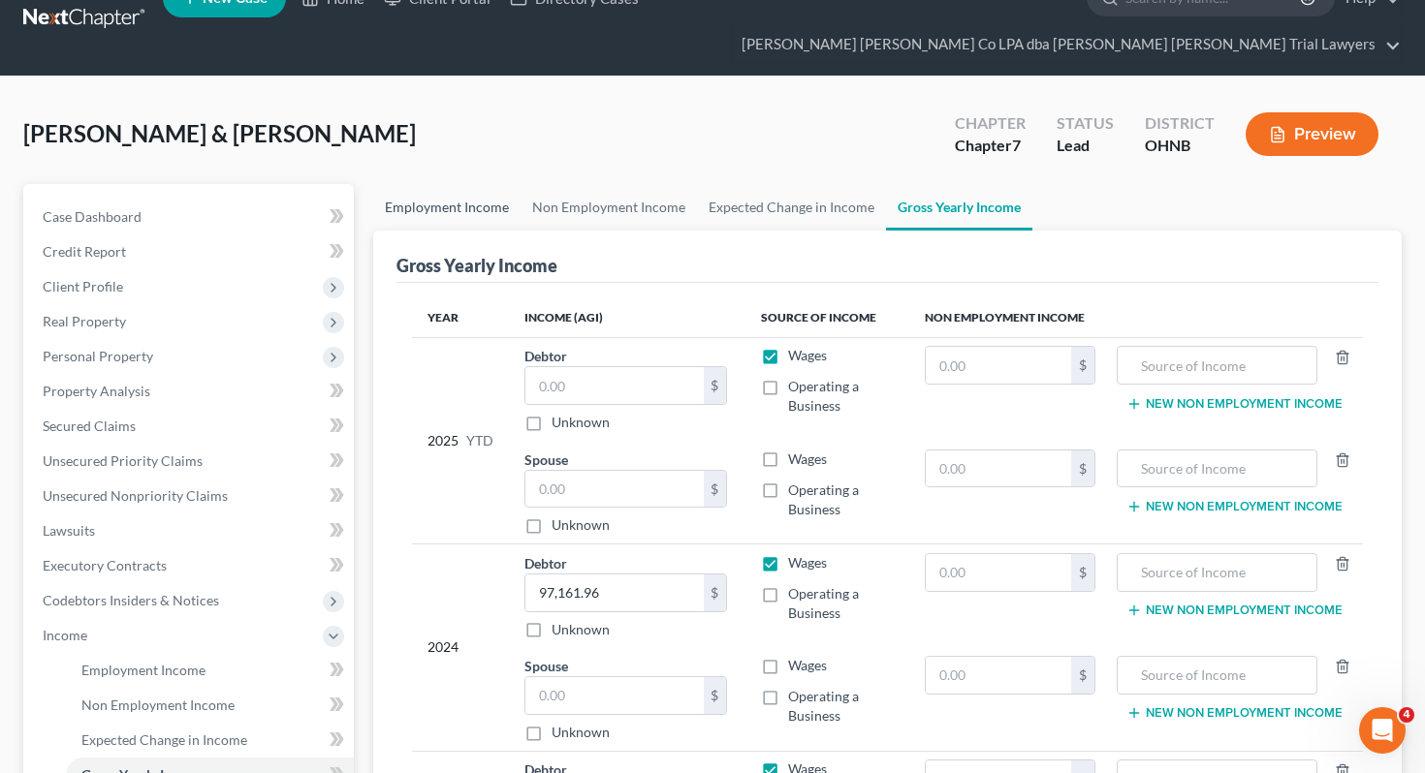
click at [465, 184] on link "Employment Income" at bounding box center [446, 207] width 147 height 47
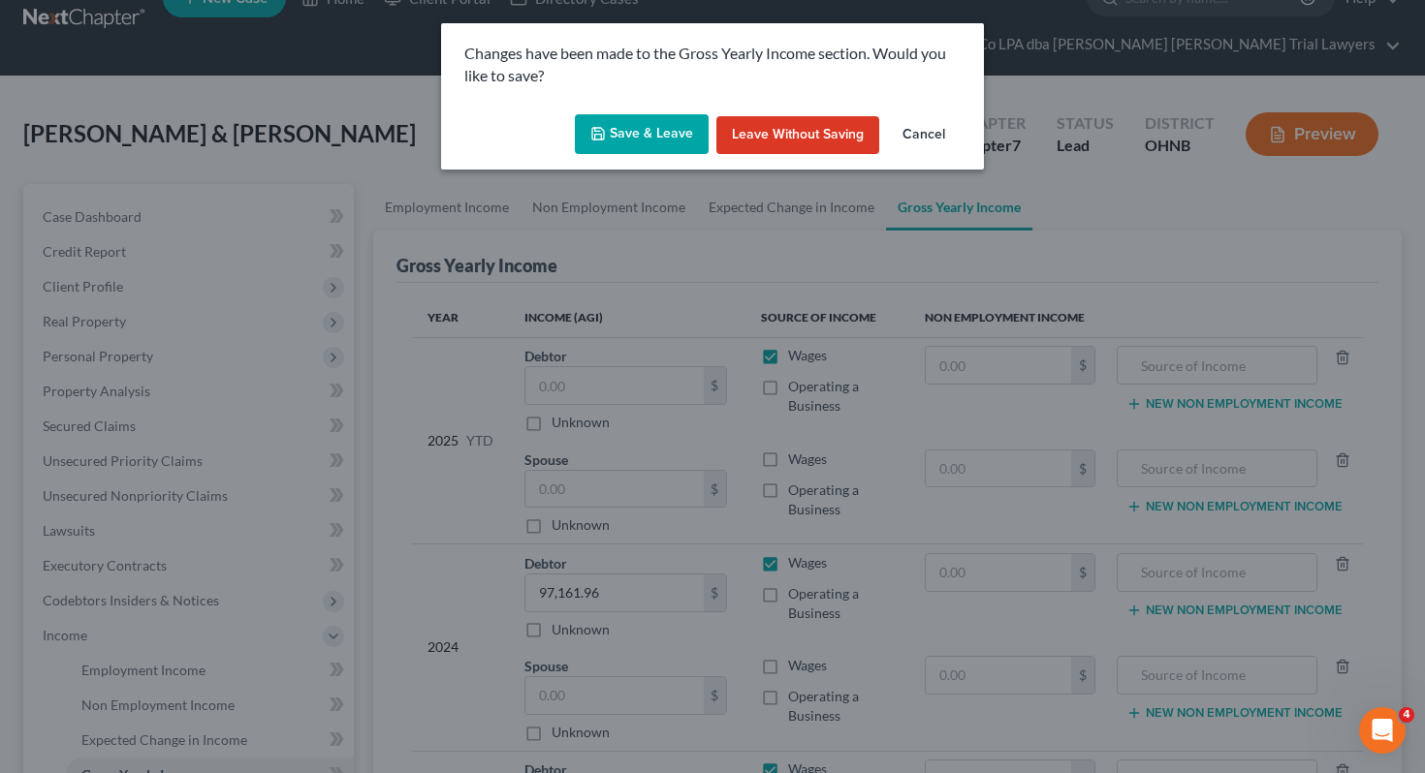
click at [638, 140] on button "Save & Leave" at bounding box center [642, 134] width 134 height 41
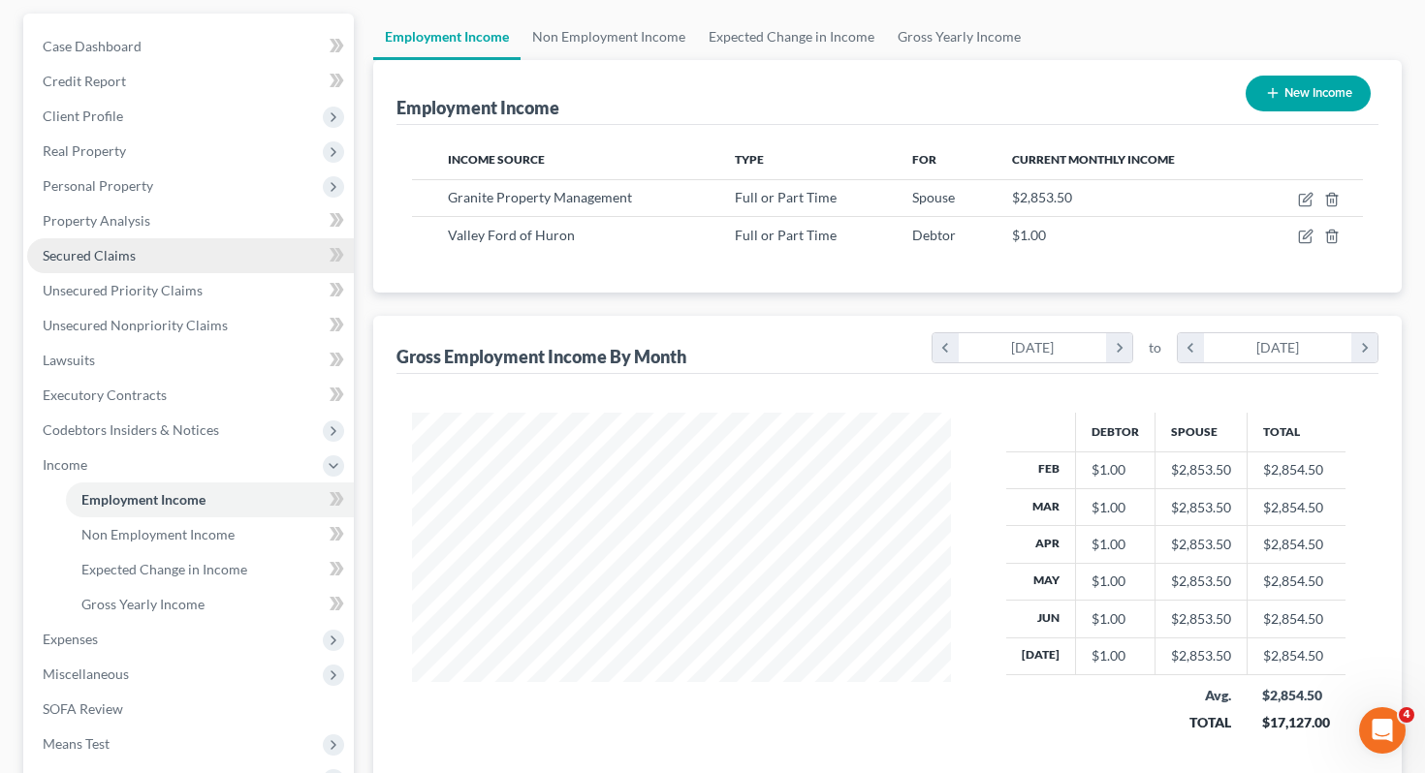
scroll to position [275, 0]
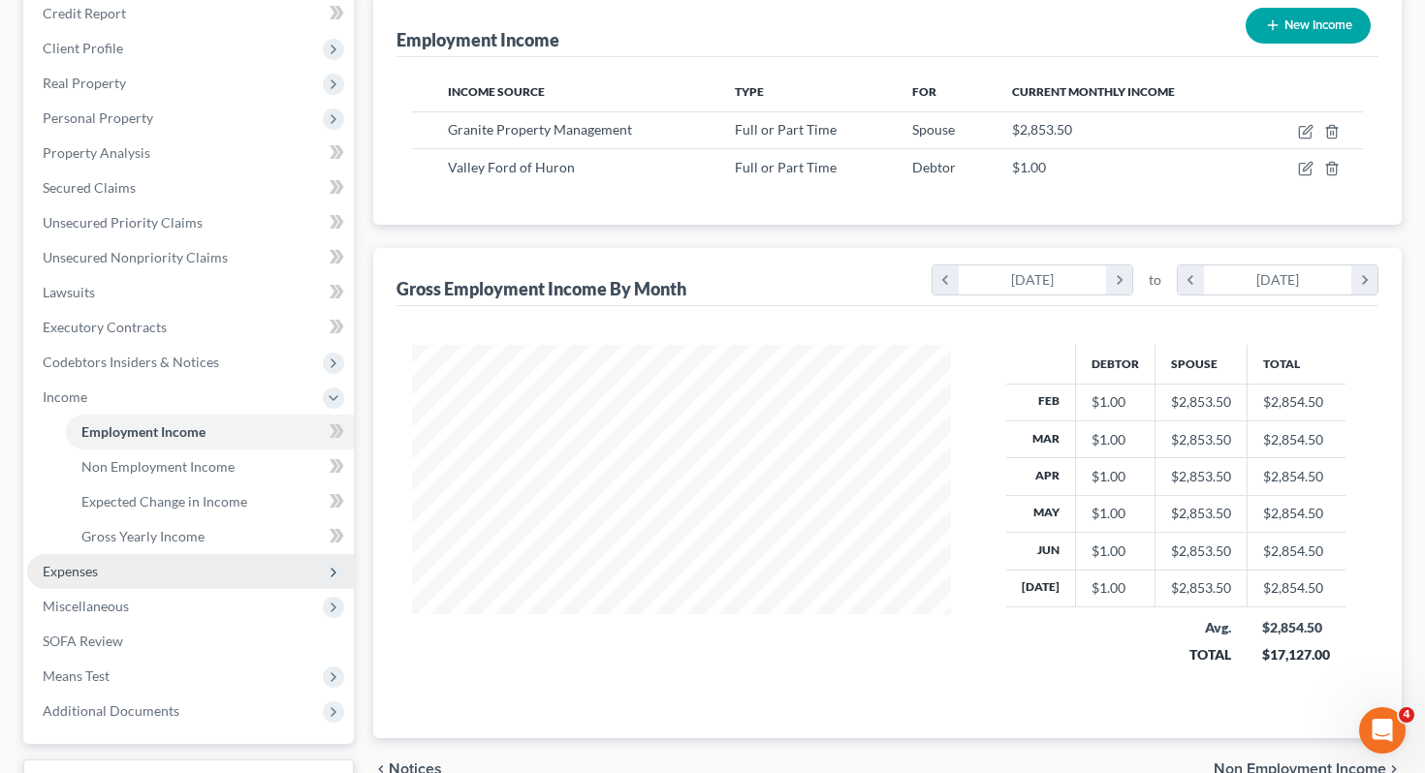
click at [115, 554] on span "Expenses" at bounding box center [190, 571] width 327 height 35
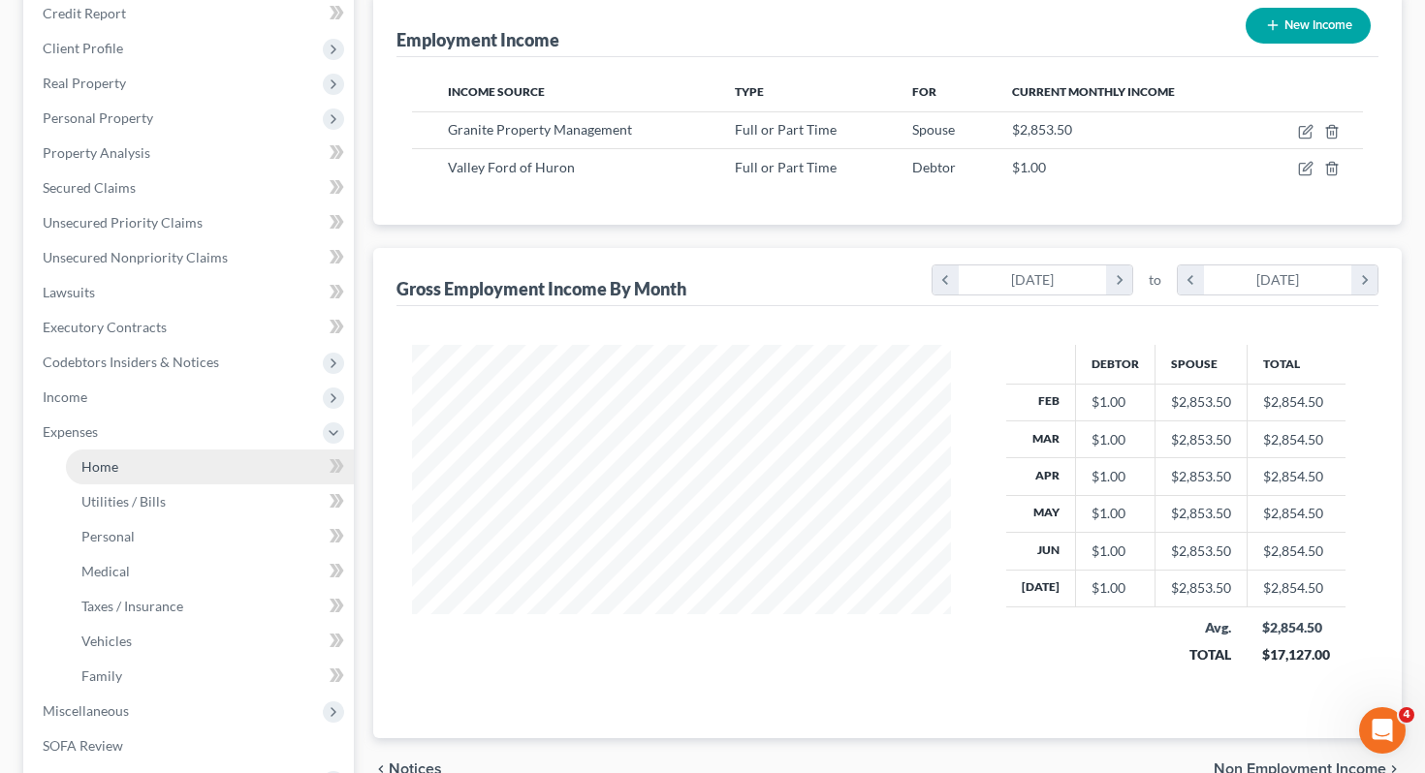
click at [130, 450] on link "Home" at bounding box center [210, 467] width 288 height 35
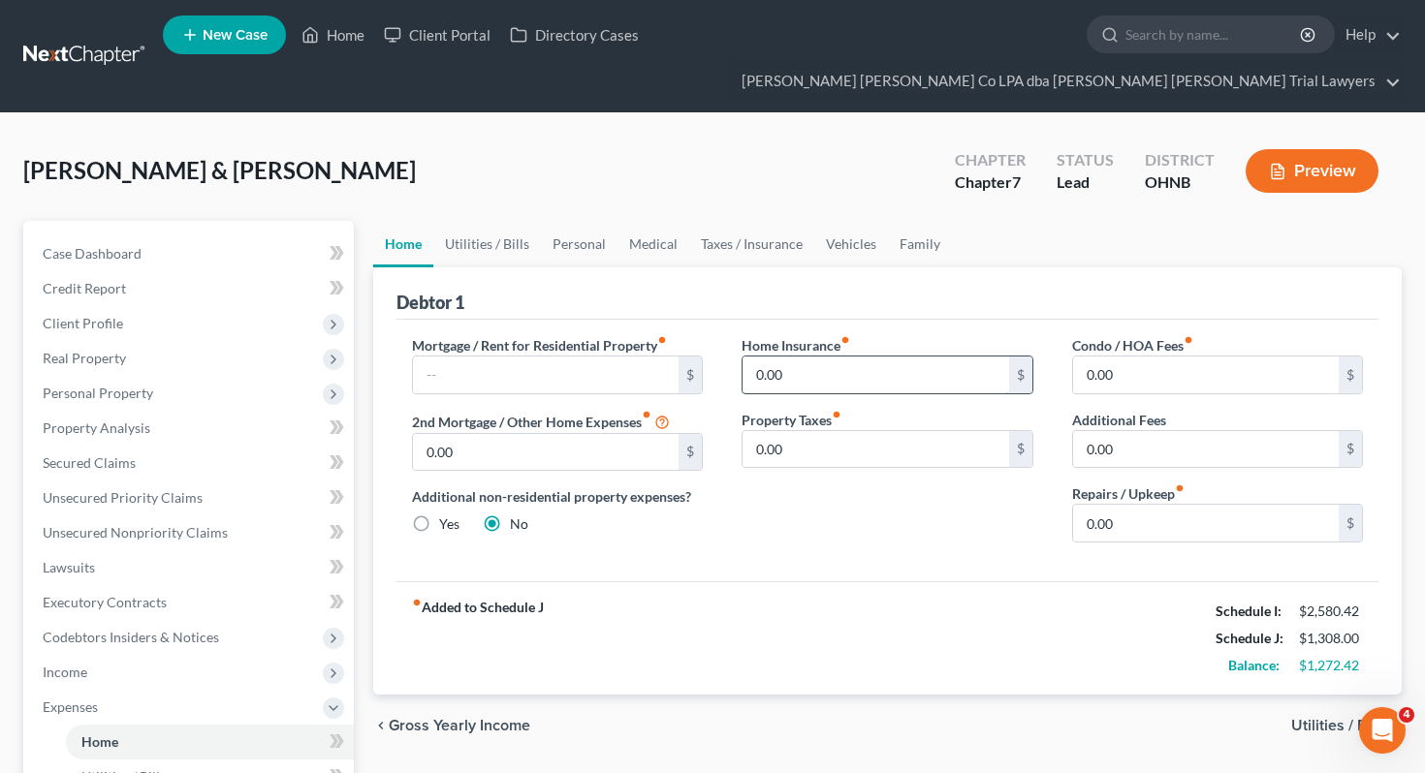
click at [777, 357] on input "0.00" at bounding box center [875, 375] width 267 height 37
type input "100"
click at [725, 320] on div "Mortgage / Rent for Residential Property fiber_manual_record $ 2nd Mortgage / O…" at bounding box center [887, 451] width 983 height 262
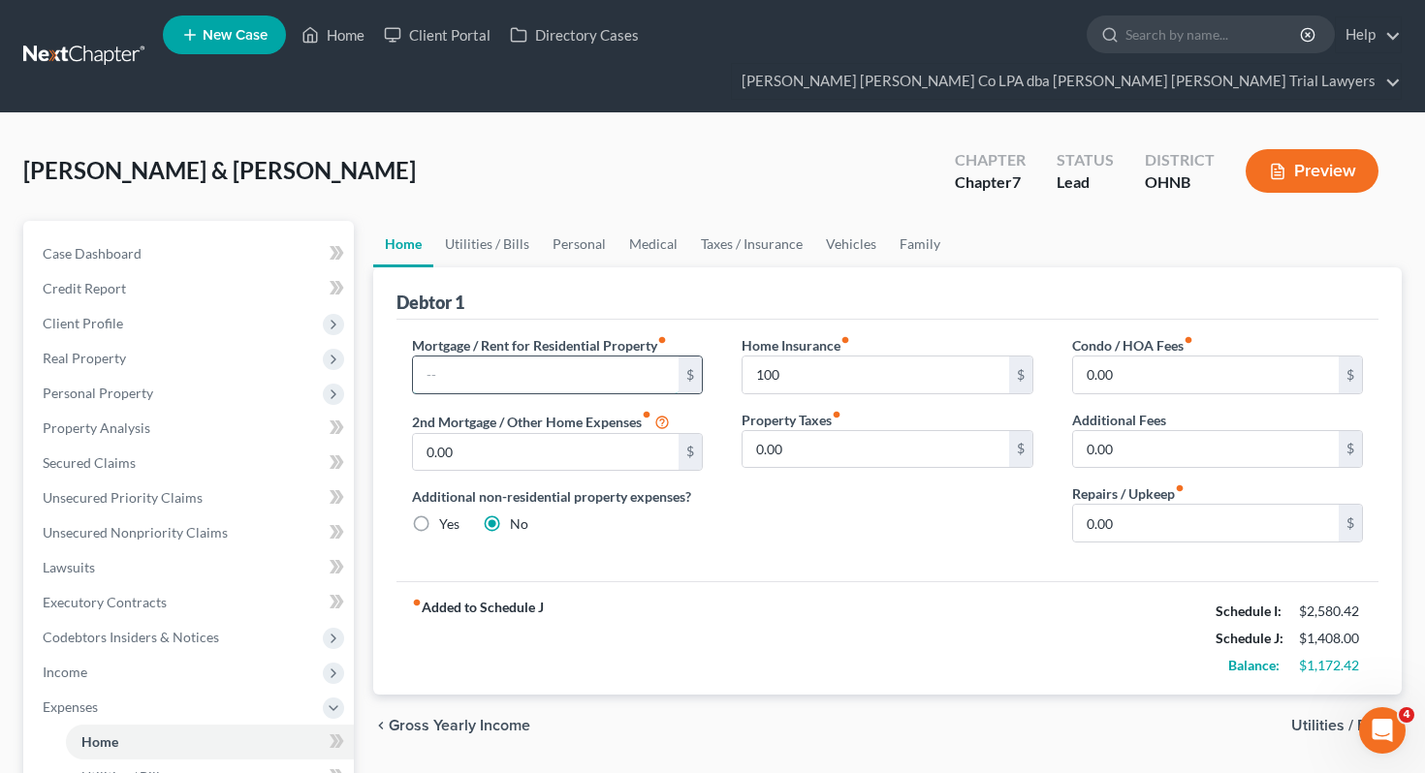
click at [445, 357] on input "text" at bounding box center [546, 375] width 267 height 37
paste input "1,840.00"
type input "1,840.00"
click at [650, 503] on div "Mortgage / Rent for Residential Property fiber_manual_record 1,840.00 $ 2nd Mor…" at bounding box center [558, 446] width 330 height 223
click at [498, 221] on link "Utilities / Bills" at bounding box center [487, 244] width 108 height 47
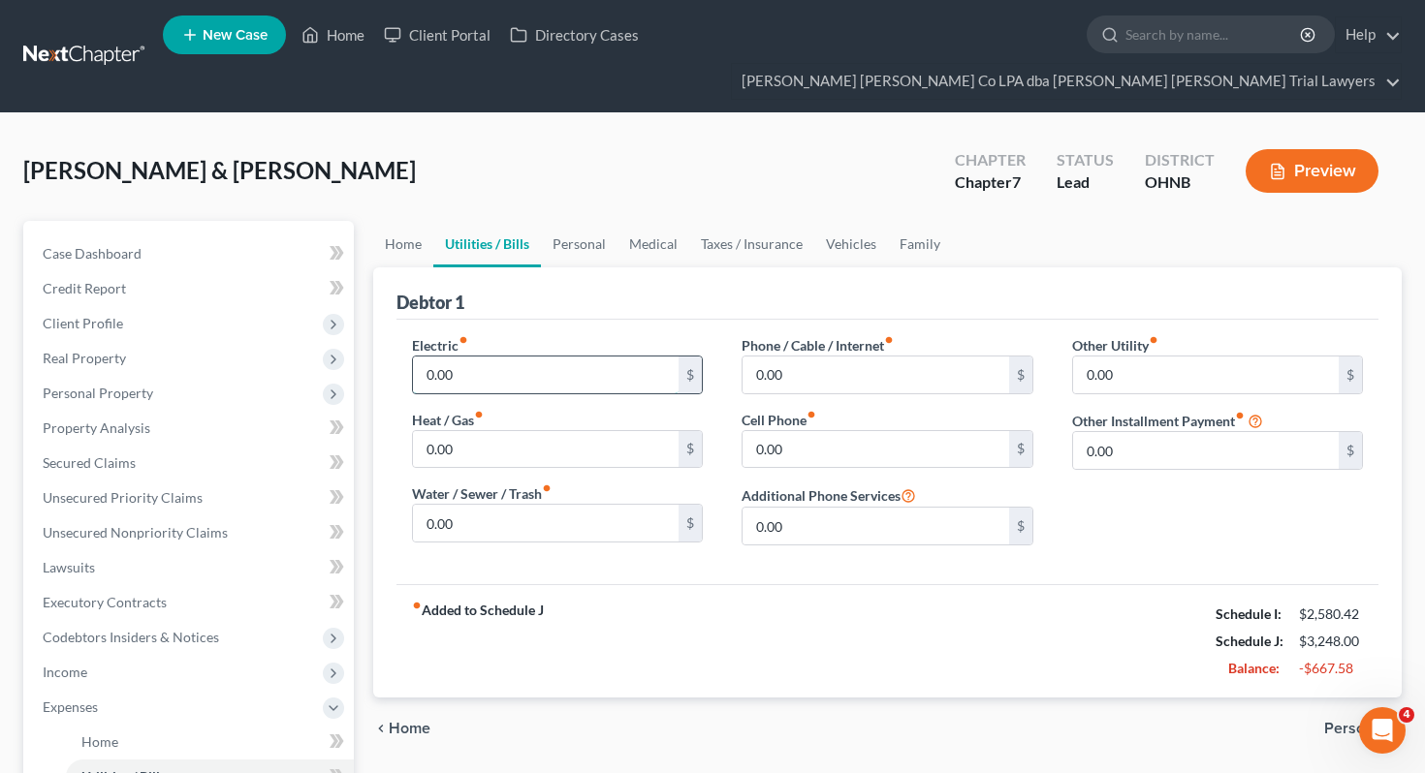
click at [462, 357] on input "0.00" at bounding box center [546, 375] width 267 height 37
type input "200"
click at [492, 505] on input "0.00" at bounding box center [546, 523] width 267 height 37
type input "40"
click at [500, 431] on input "0.00" at bounding box center [546, 449] width 267 height 37
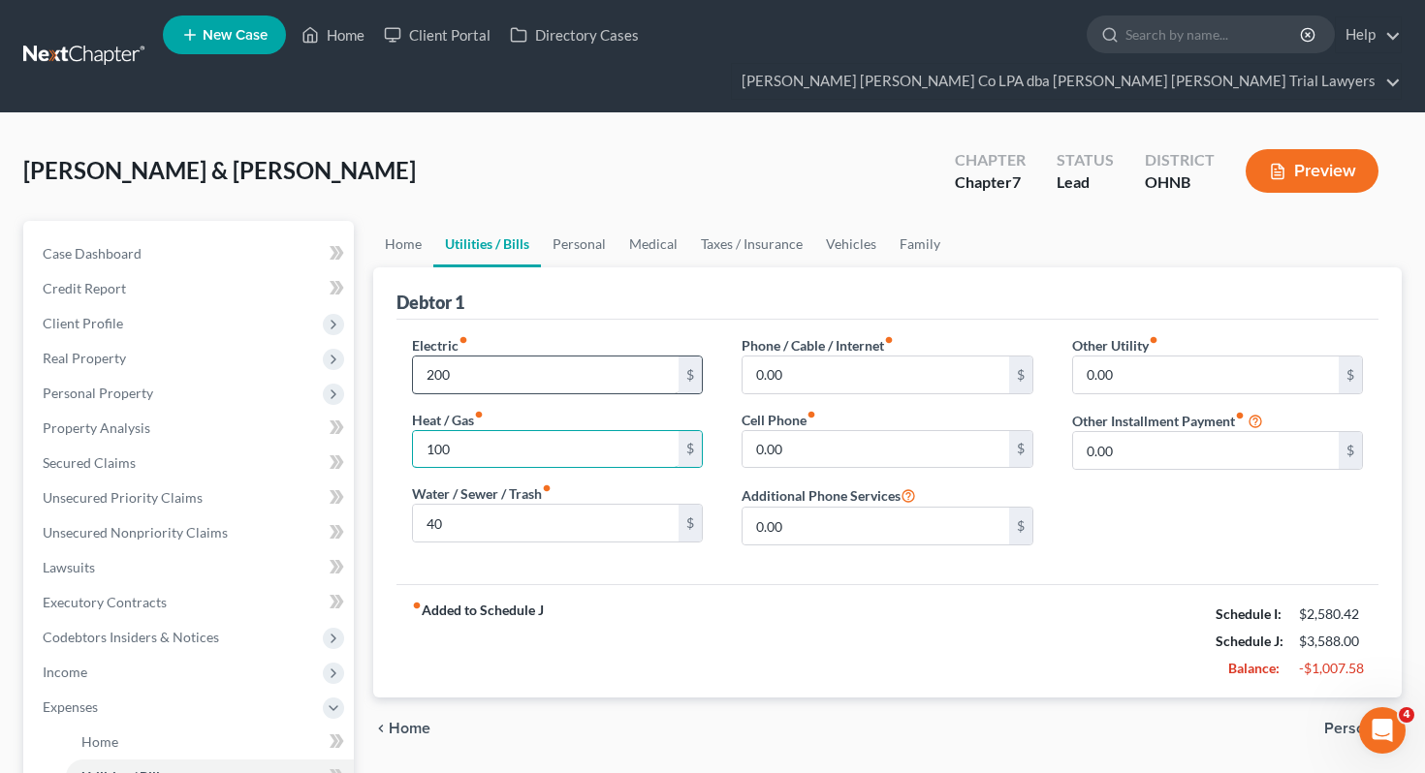
type input "100"
click at [488, 357] on input "200" at bounding box center [546, 375] width 267 height 37
type input "100"
click at [840, 431] on input "0.00" at bounding box center [875, 449] width 267 height 37
type input "200"
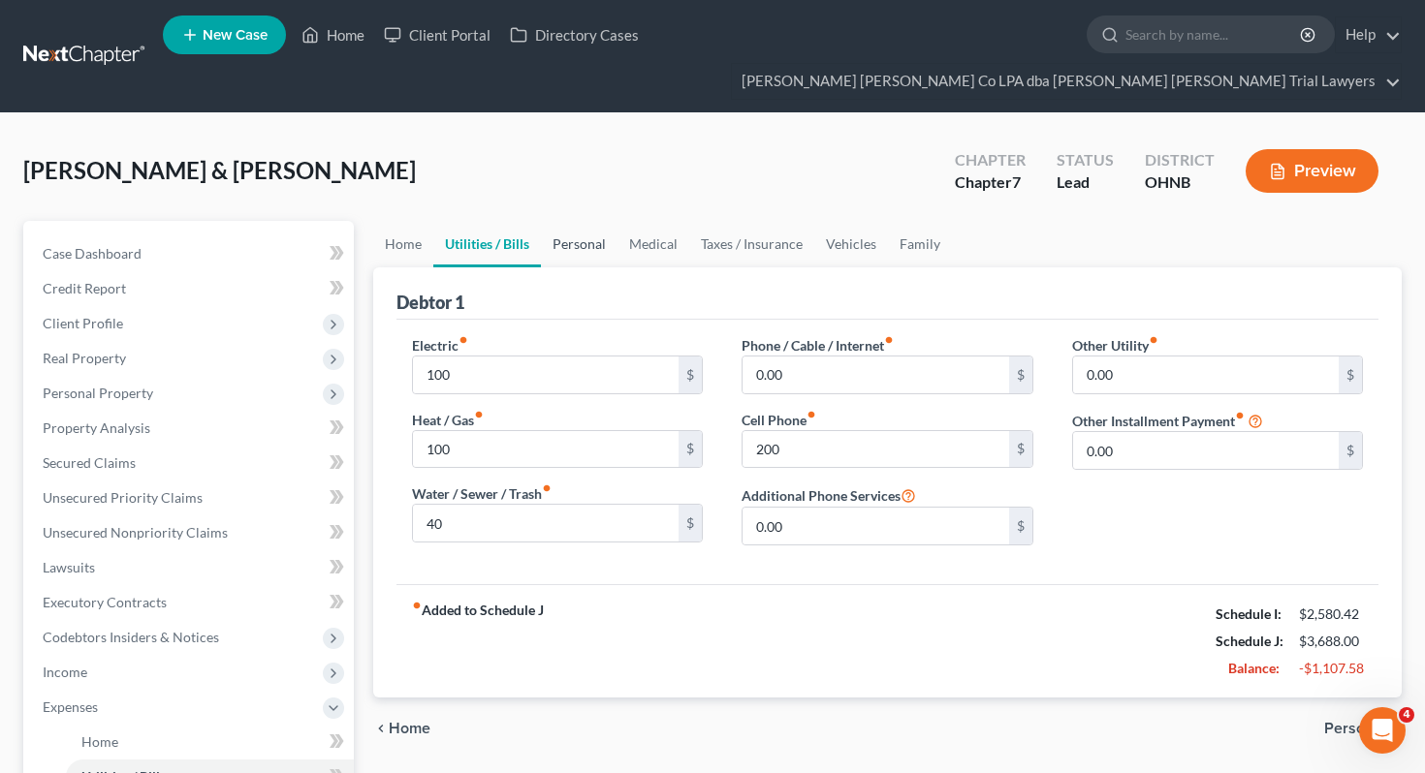
click at [566, 221] on link "Personal" at bounding box center [579, 244] width 77 height 47
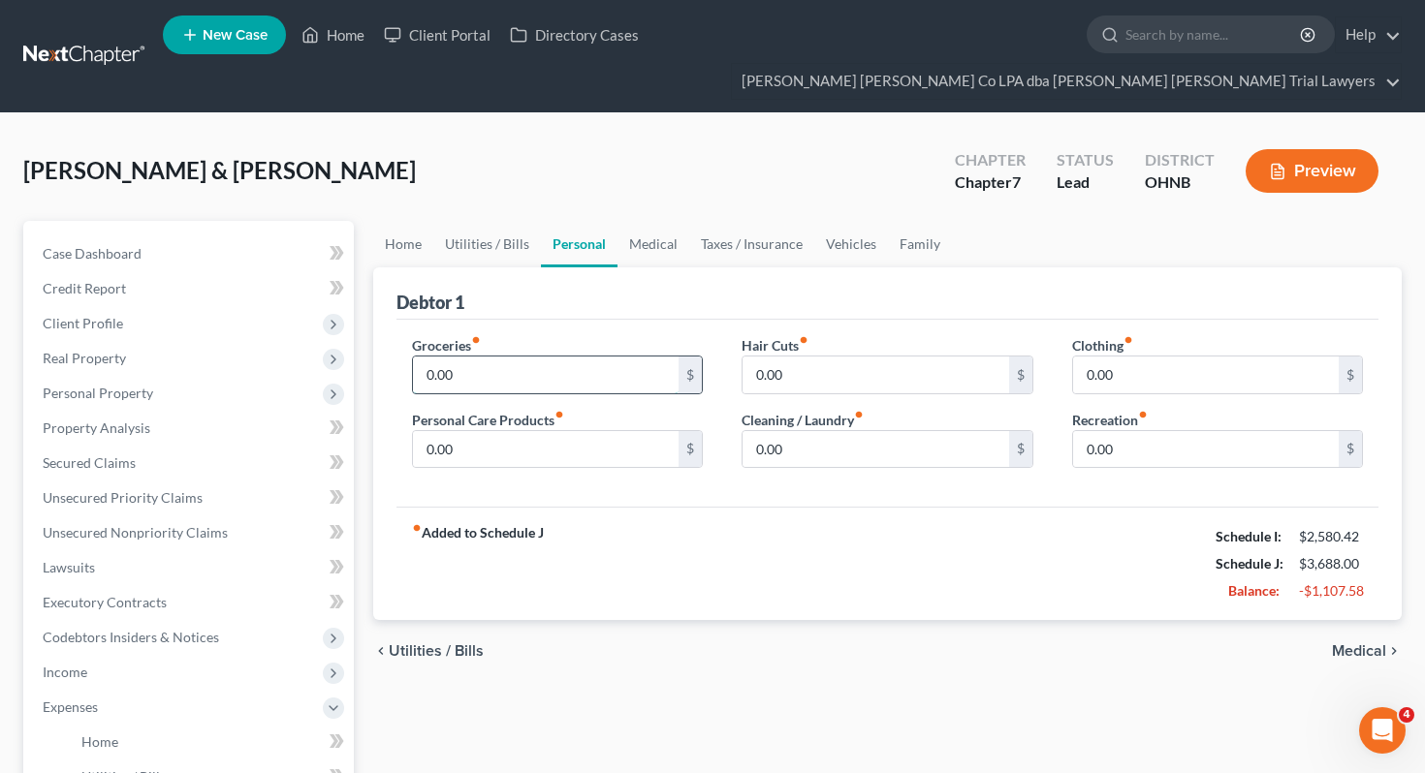
click at [545, 357] on input "0.00" at bounding box center [546, 375] width 267 height 37
type input "800"
click at [922, 221] on link "Family" at bounding box center [920, 244] width 64 height 47
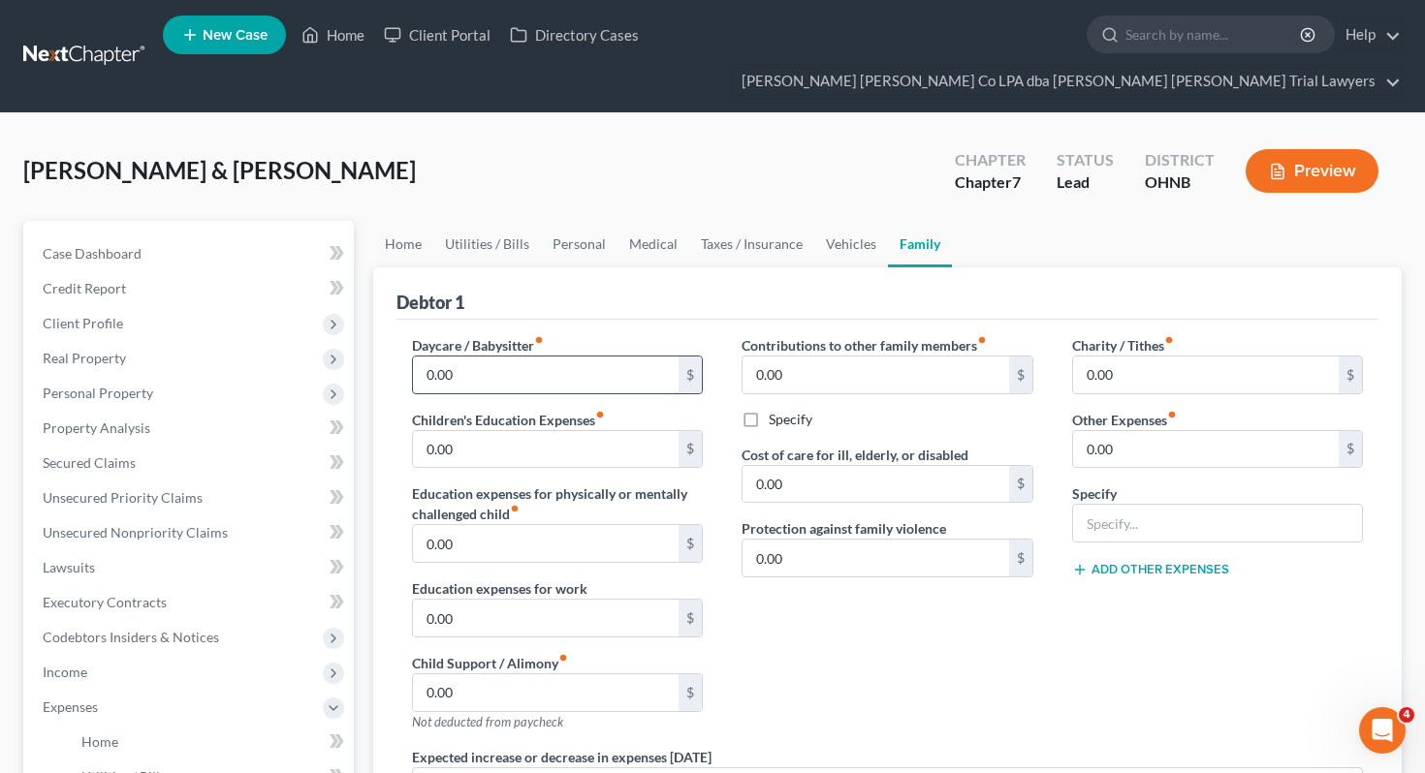
click at [561, 357] on input "0.00" at bounding box center [546, 375] width 267 height 37
type input "931"
click at [600, 221] on link "Personal" at bounding box center [579, 244] width 77 height 47
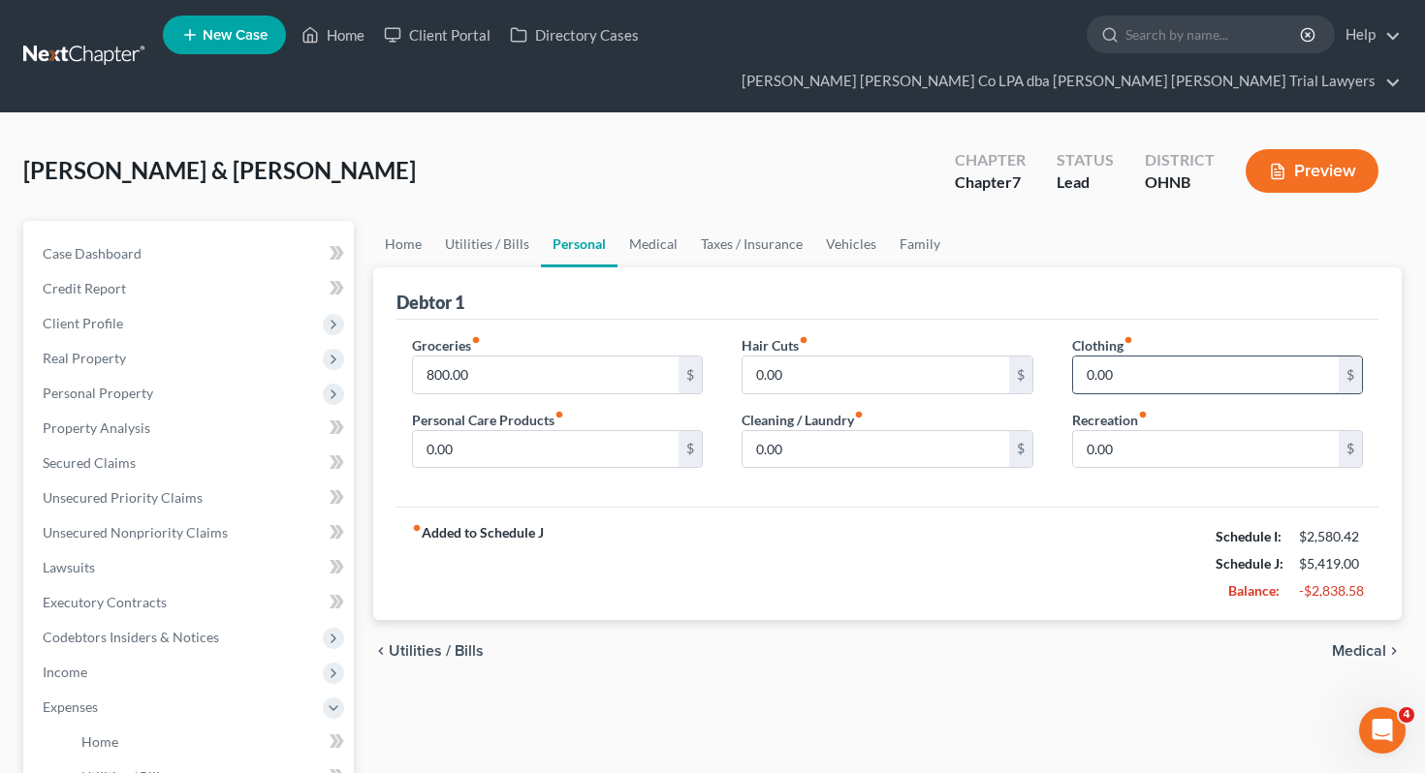
click at [1150, 357] on input "0.00" at bounding box center [1206, 375] width 267 height 37
type input "50"
click at [461, 431] on input "0.00" at bounding box center [546, 449] width 267 height 37
type input "50"
click at [854, 221] on link "Vehicles" at bounding box center [851, 244] width 74 height 47
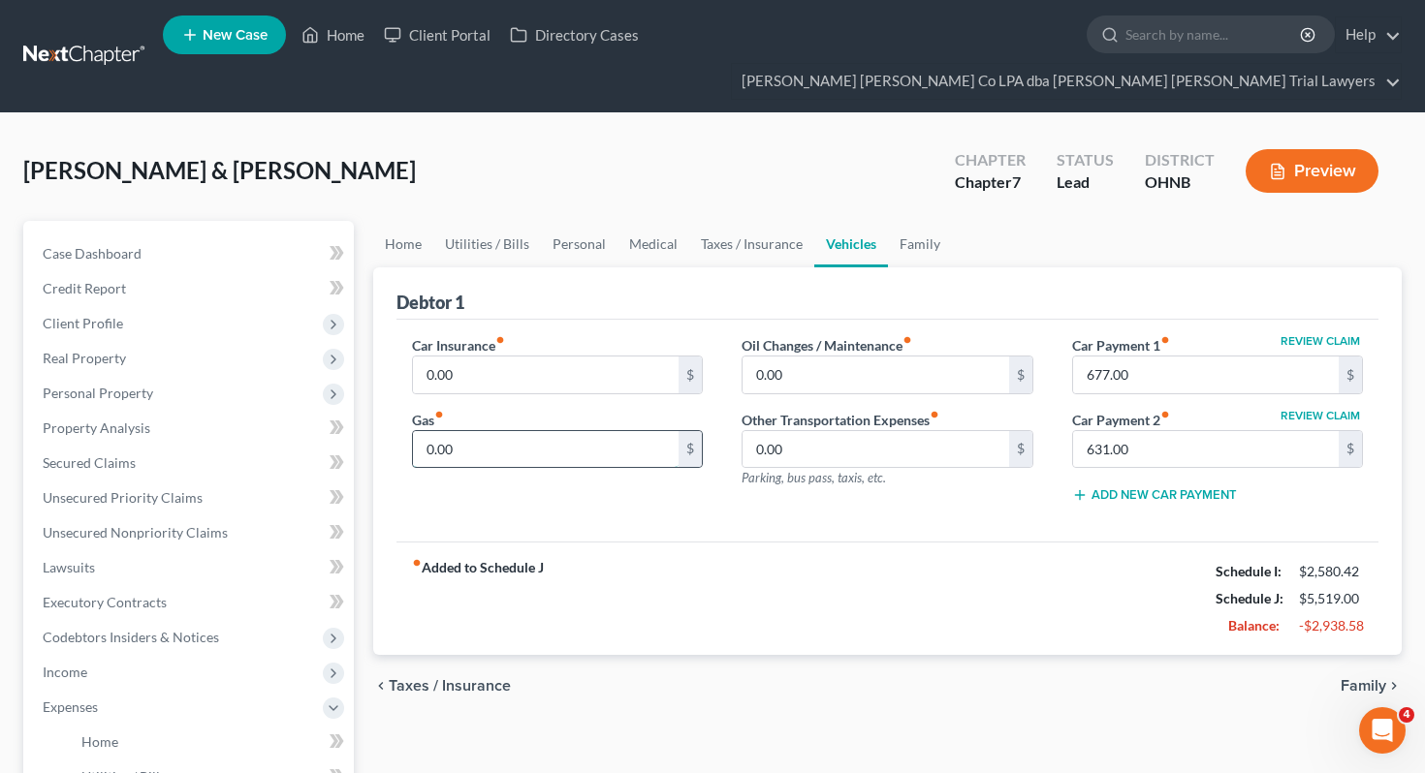
click at [537, 431] on input "0.00" at bounding box center [546, 449] width 267 height 37
type input "150"
click at [587, 357] on input "0.00" at bounding box center [546, 375] width 267 height 37
type input "150"
click at [927, 221] on link "Family" at bounding box center [920, 244] width 64 height 47
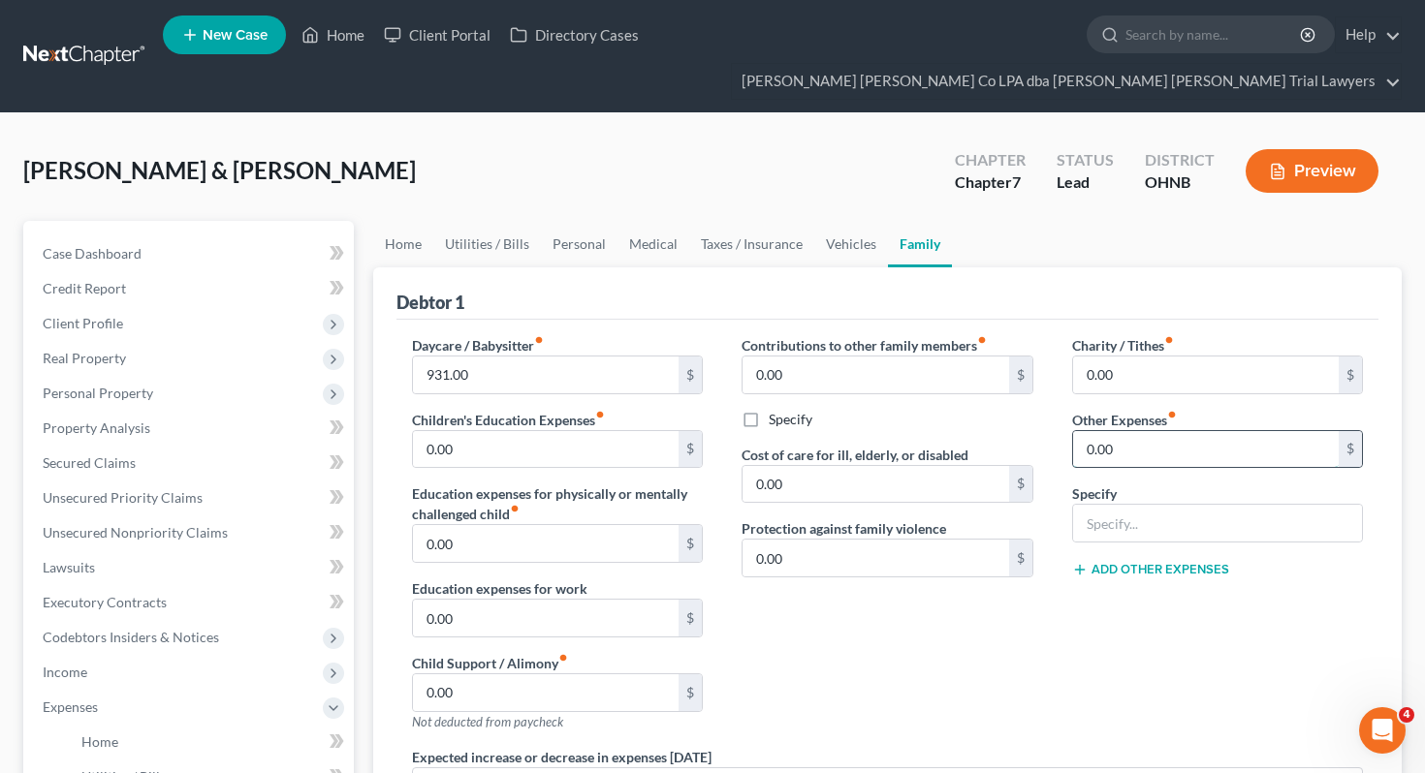
click at [1156, 431] on input "0.00" at bounding box center [1206, 449] width 267 height 37
type input "150"
click at [1185, 505] on input "text" at bounding box center [1218, 523] width 290 height 37
type input "Pet Expense"
click at [1179, 601] on div "Charity / Tithes fiber_manual_record 0.00 $ Other Expenses fiber_manual_record …" at bounding box center [1218, 541] width 330 height 412
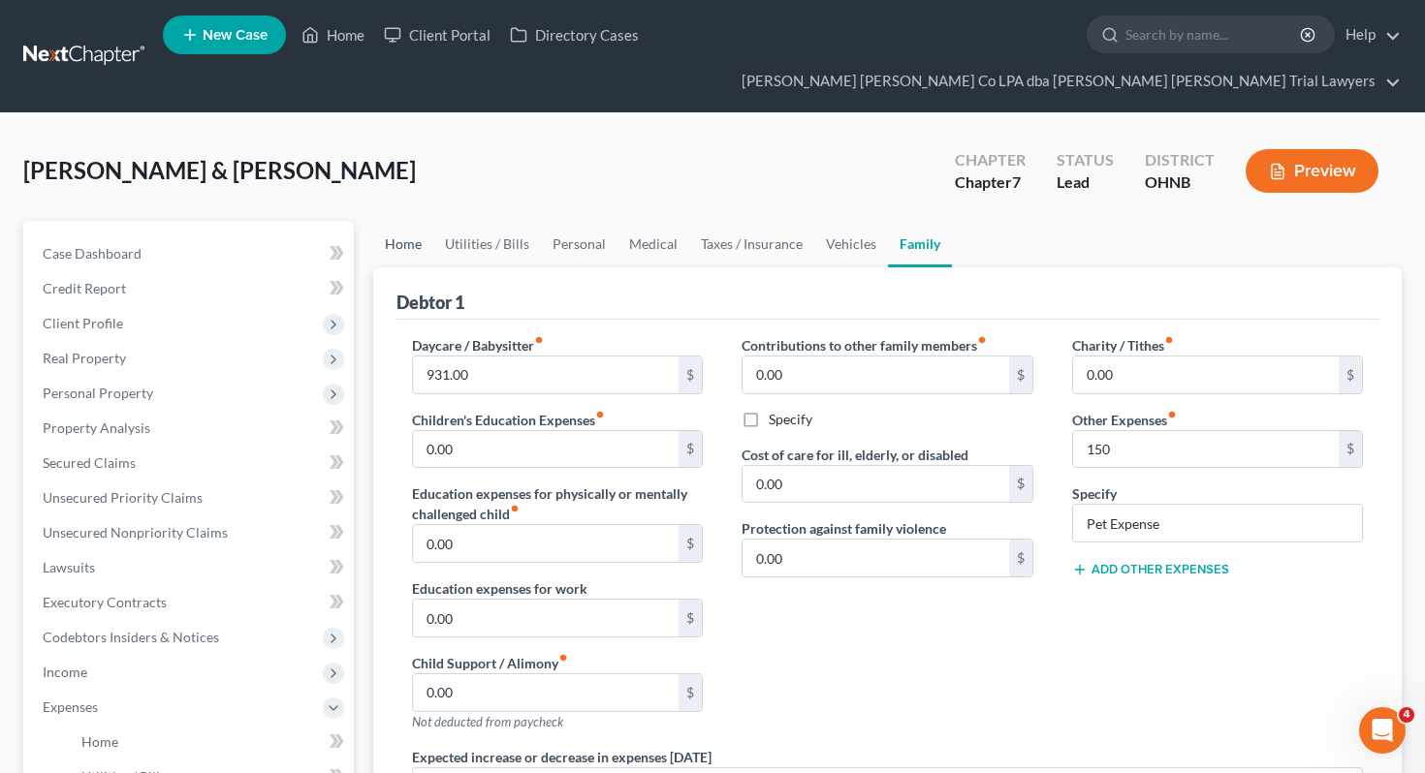
click at [419, 222] on link "Home" at bounding box center [403, 244] width 60 height 47
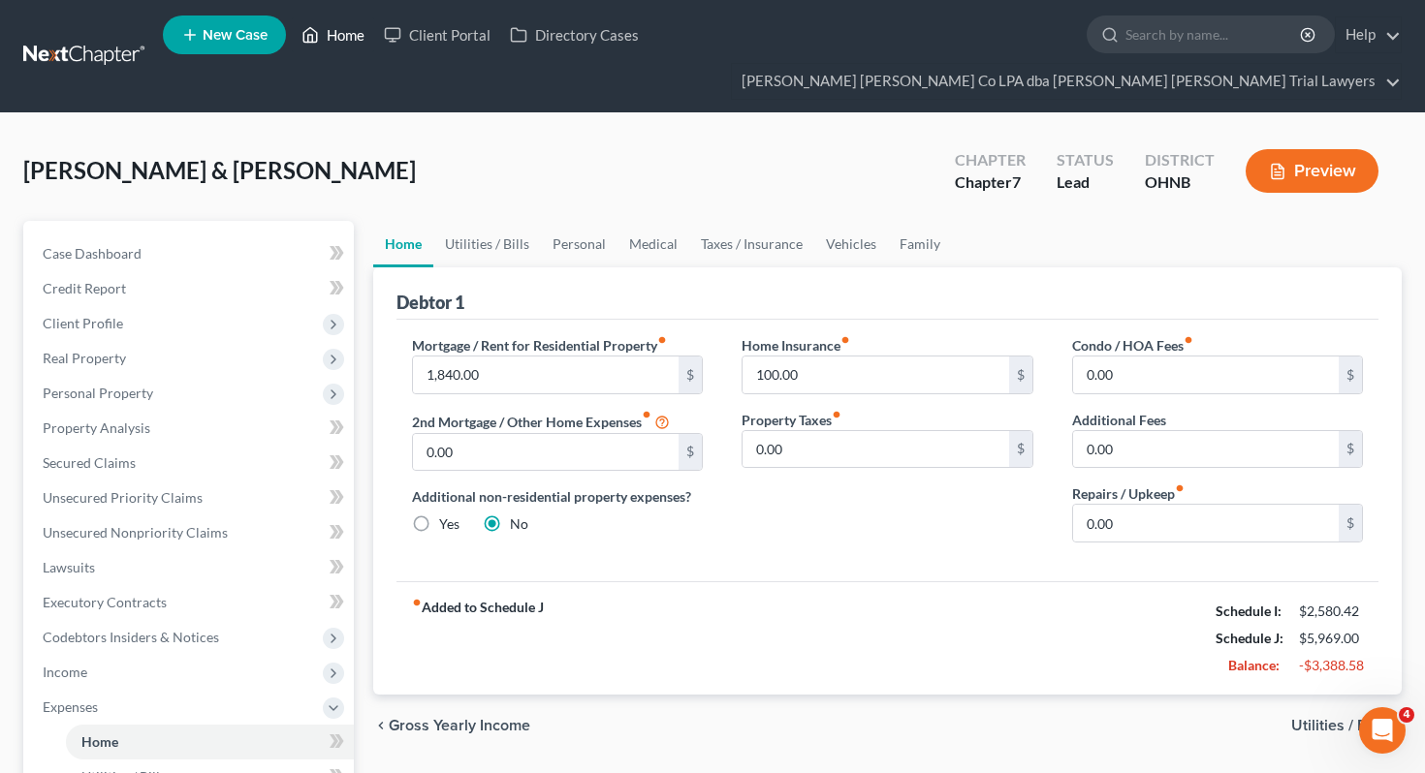
click at [341, 46] on link "Home" at bounding box center [333, 34] width 82 height 35
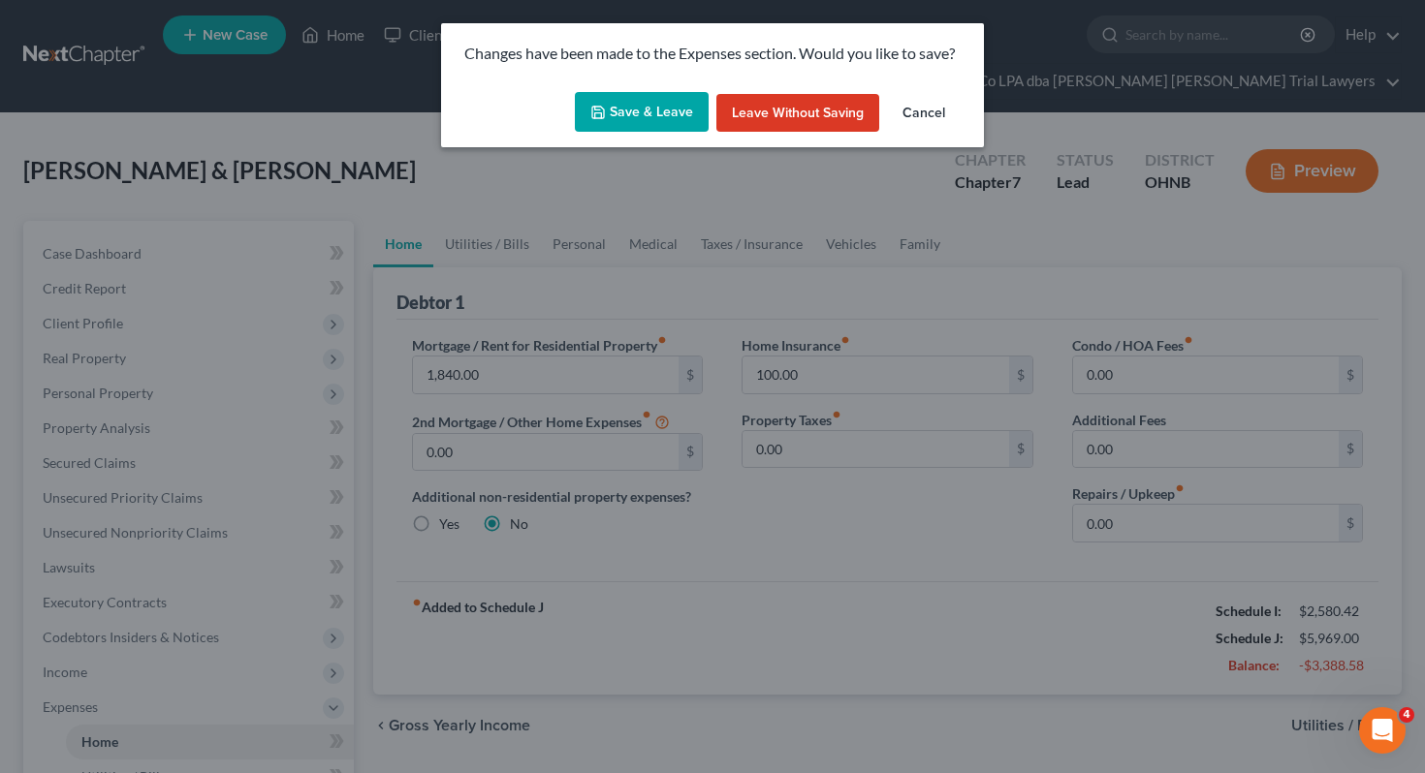
click at [648, 99] on button "Save & Leave" at bounding box center [642, 112] width 134 height 41
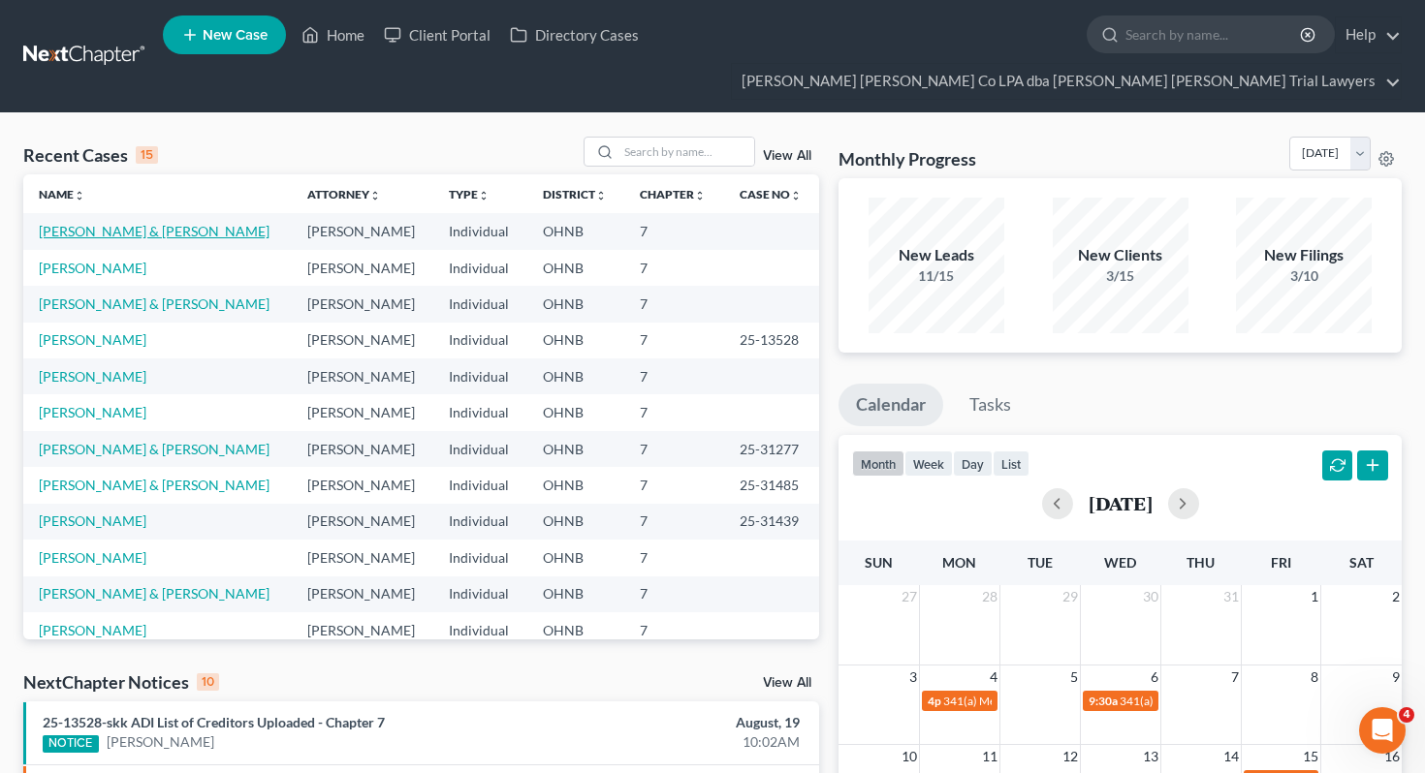
click at [66, 223] on link "Sapic, Justin & Emily" at bounding box center [154, 231] width 231 height 16
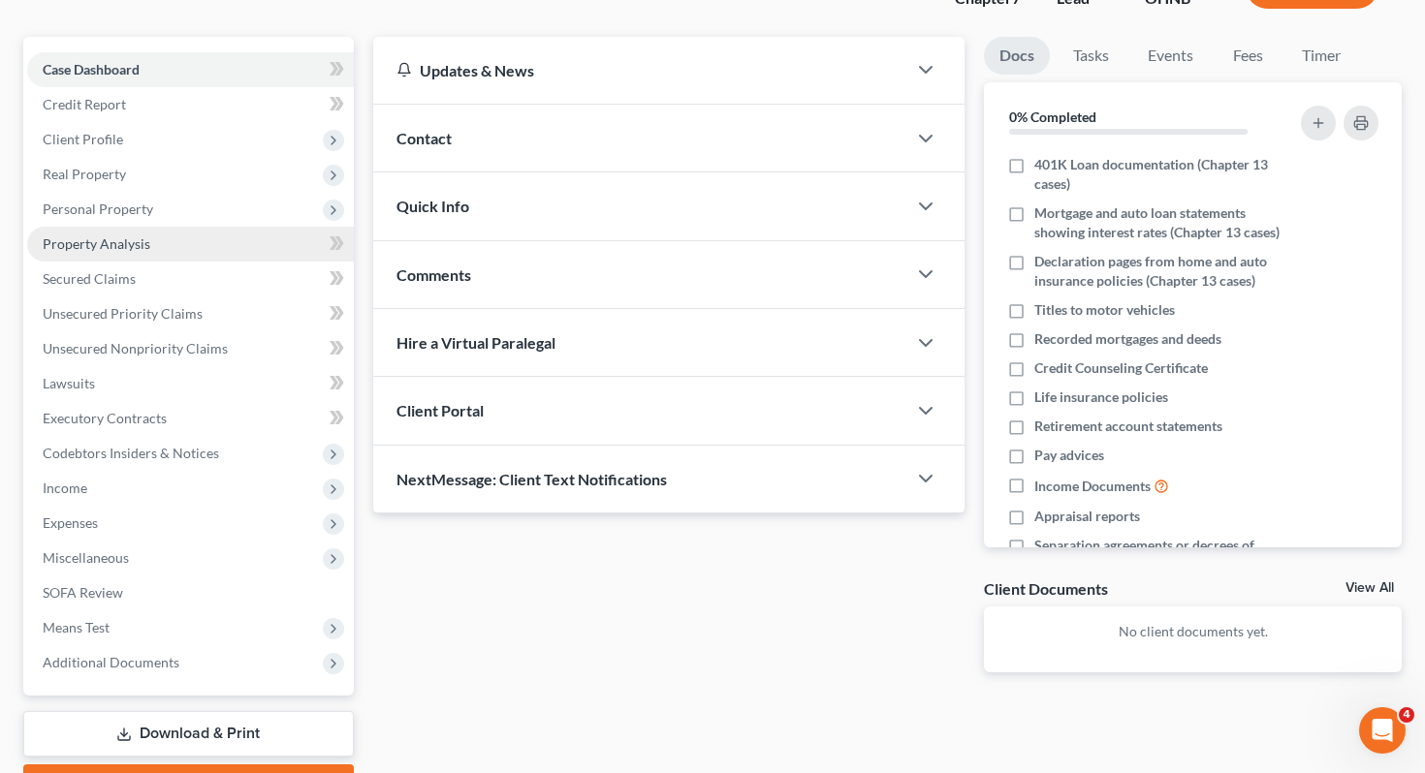
scroll to position [255, 0]
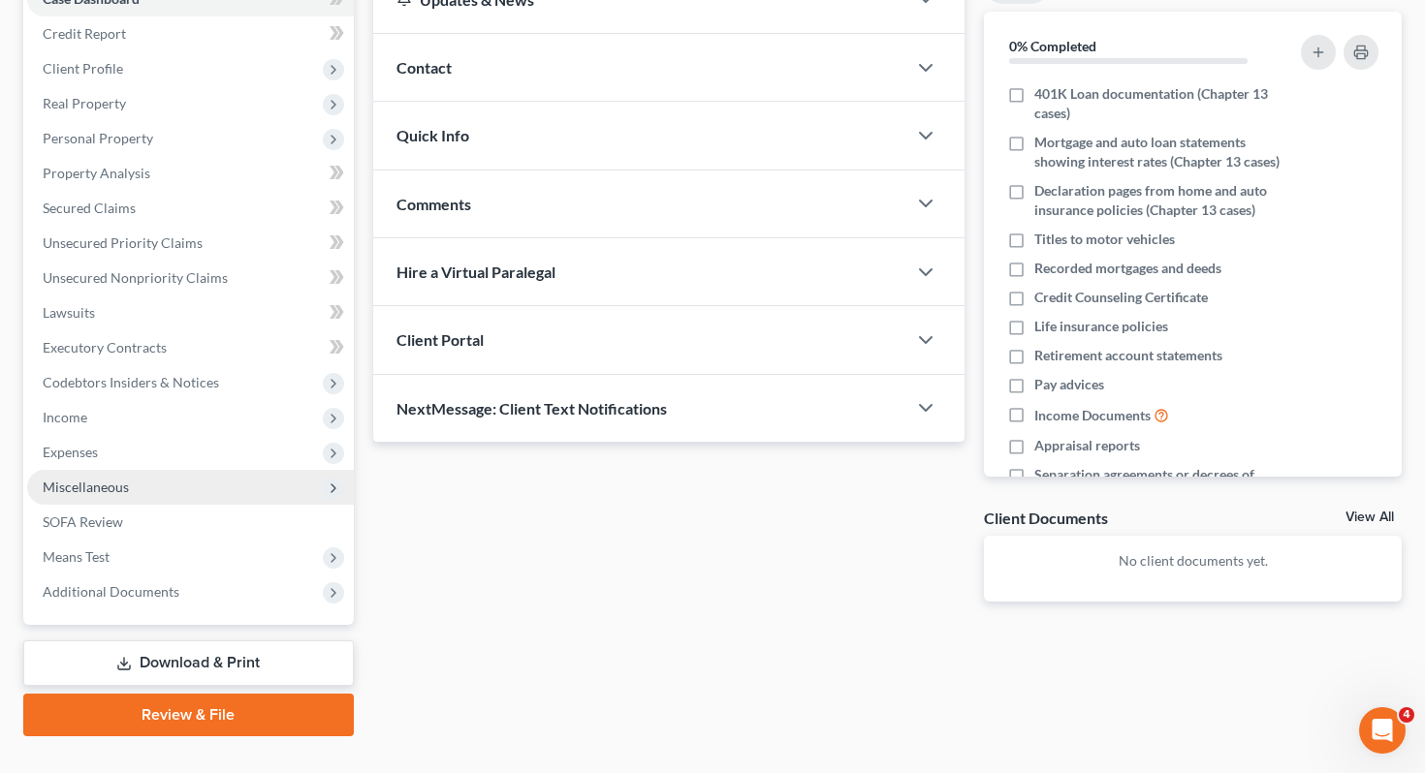
click at [123, 479] on span "Miscellaneous" at bounding box center [86, 487] width 86 height 16
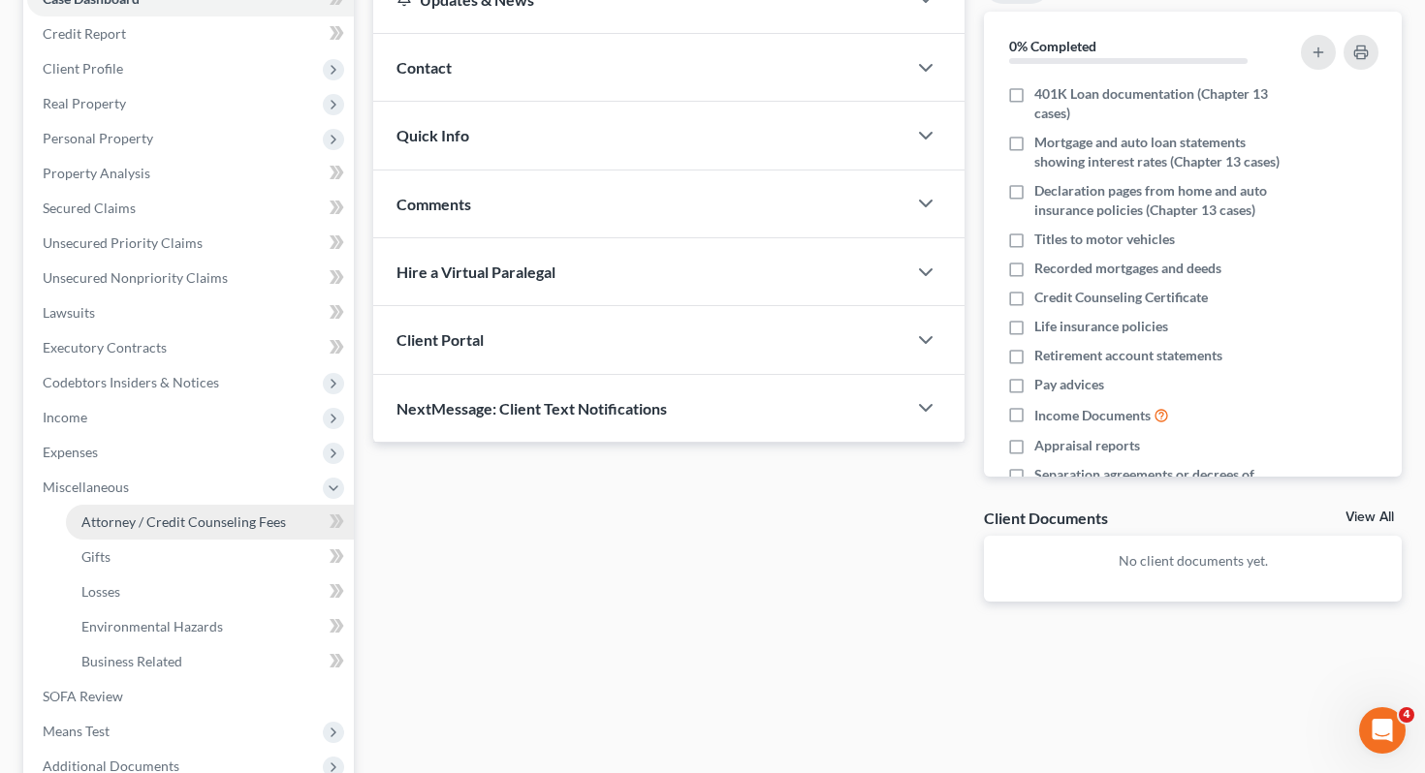
click at [129, 514] on span "Attorney / Credit Counseling Fees" at bounding box center [183, 522] width 204 height 16
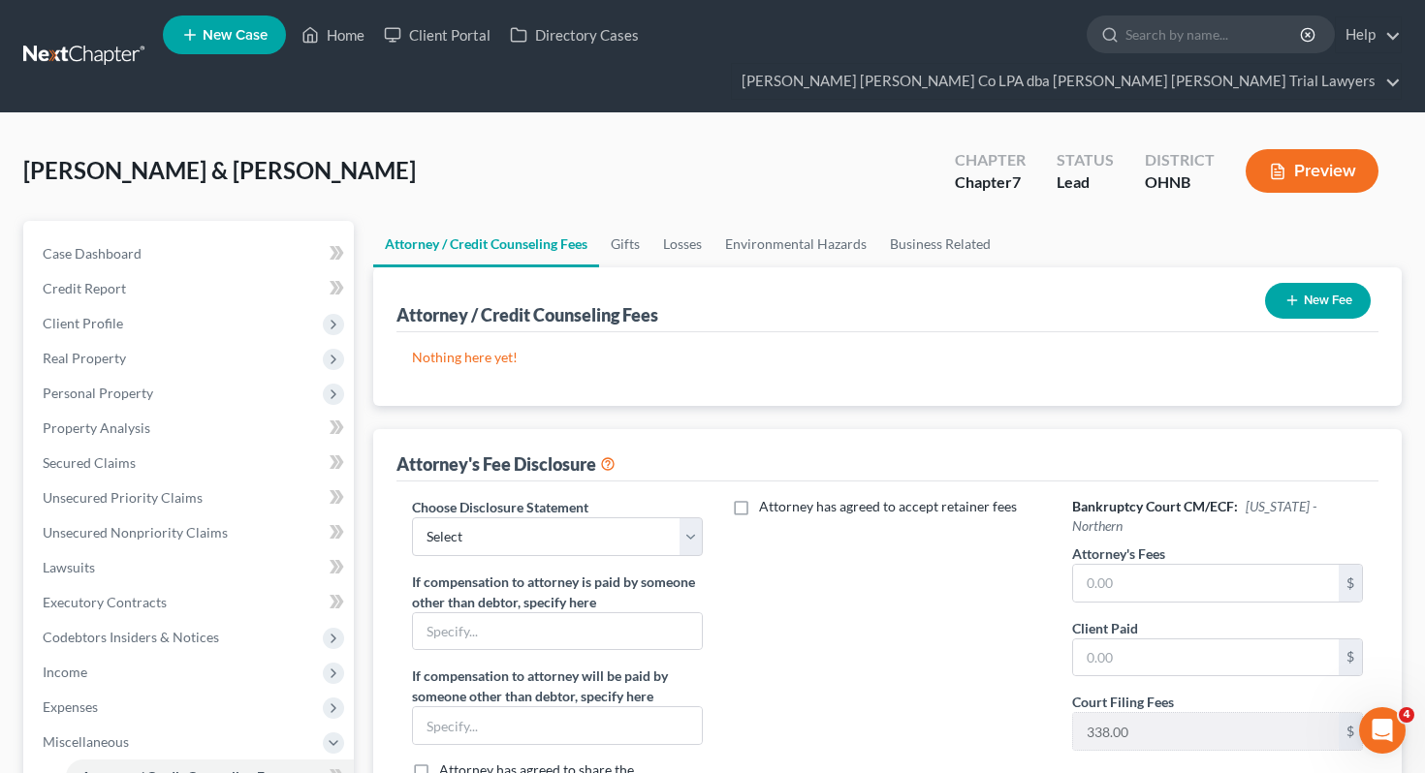
click at [1324, 283] on button "New Fee" at bounding box center [1318, 301] width 106 height 36
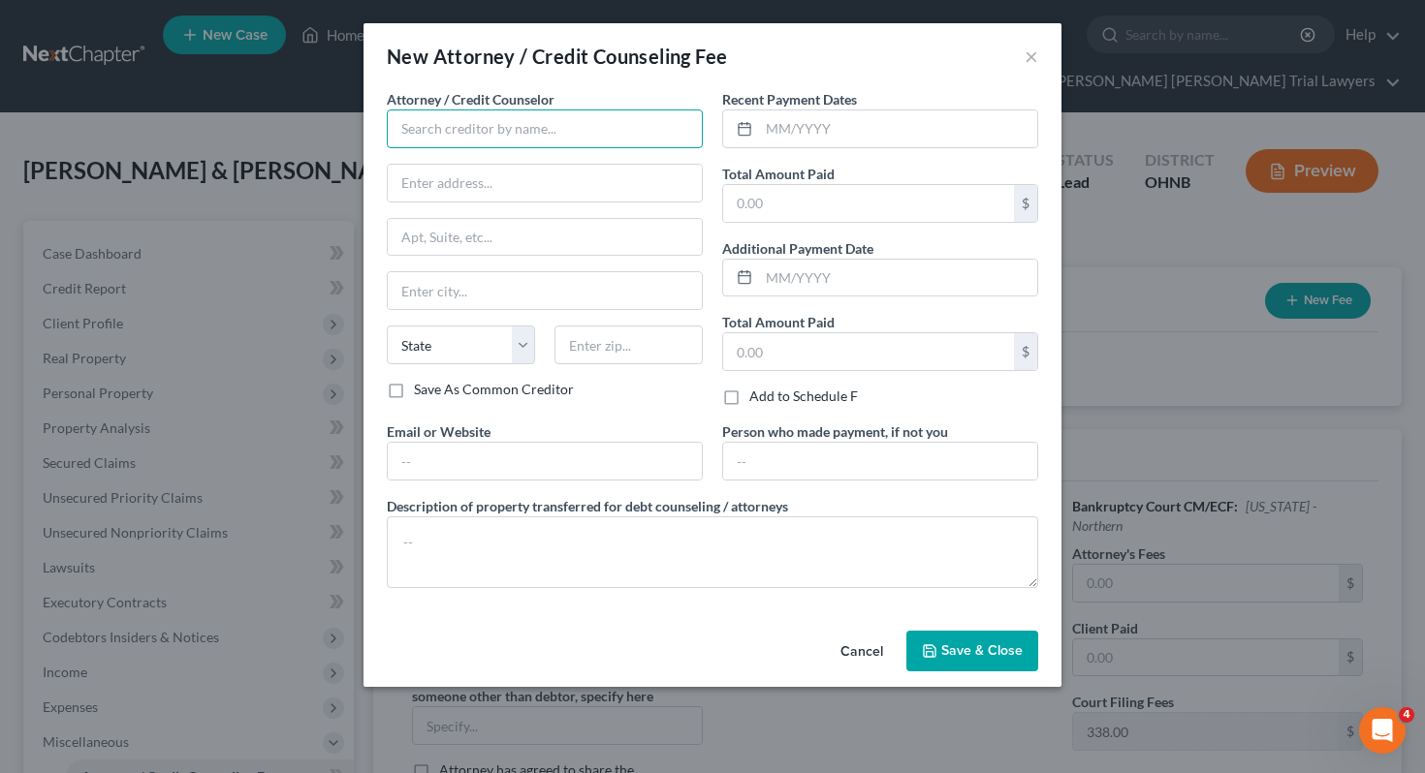
click at [621, 120] on input "text" at bounding box center [545, 129] width 316 height 39
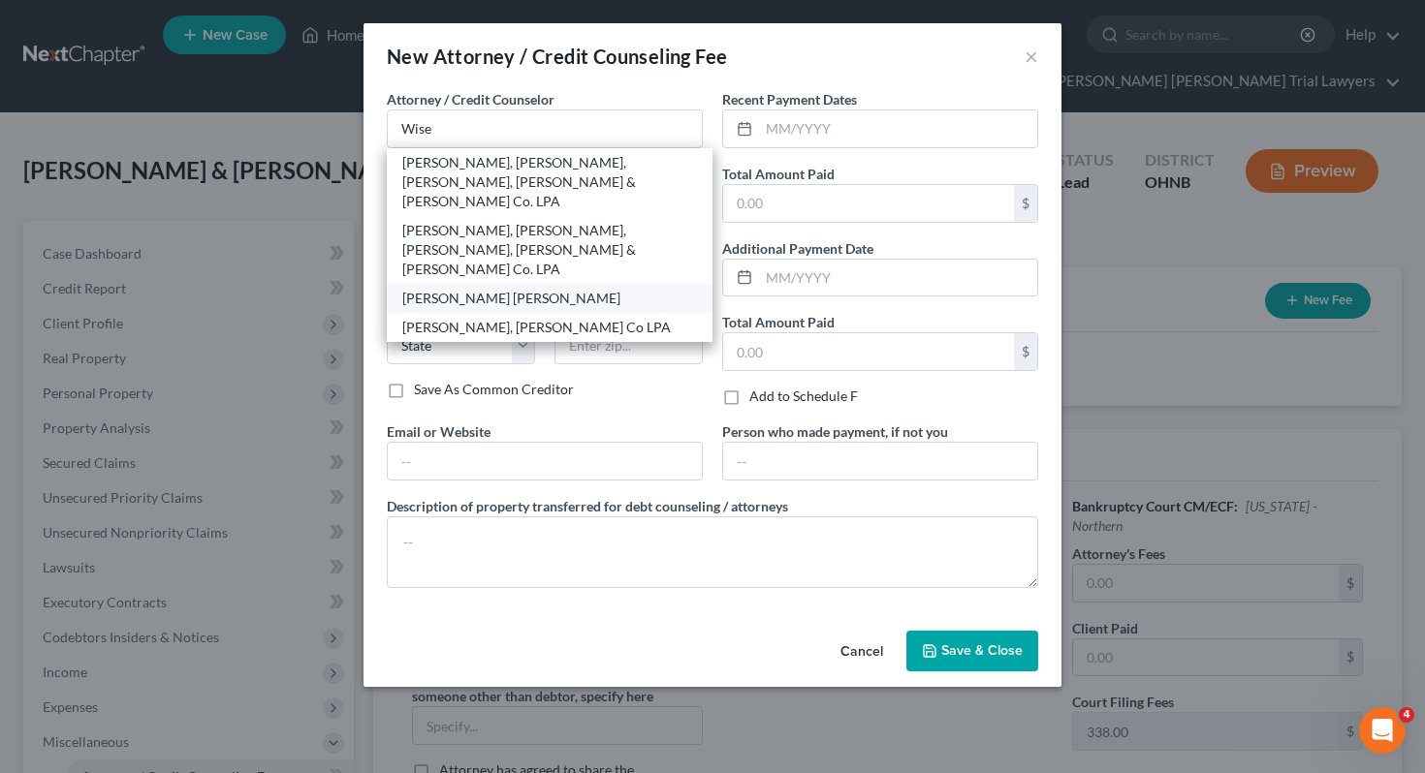
click at [539, 284] on div "Wisehart Wright" at bounding box center [550, 298] width 326 height 29
type input "Wisehart Wright"
type input "502 West Washington St."
type input "Sandusky"
select select "36"
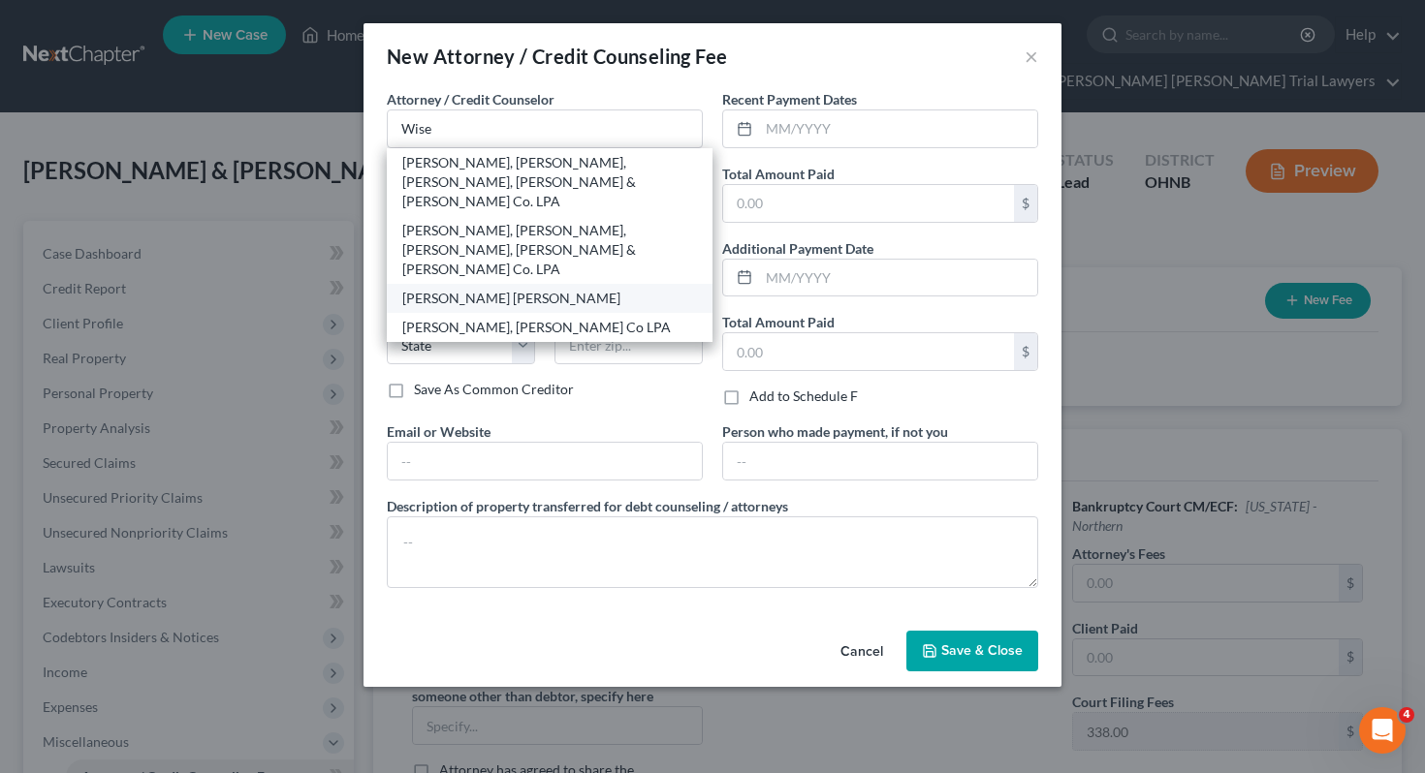
type input "44870"
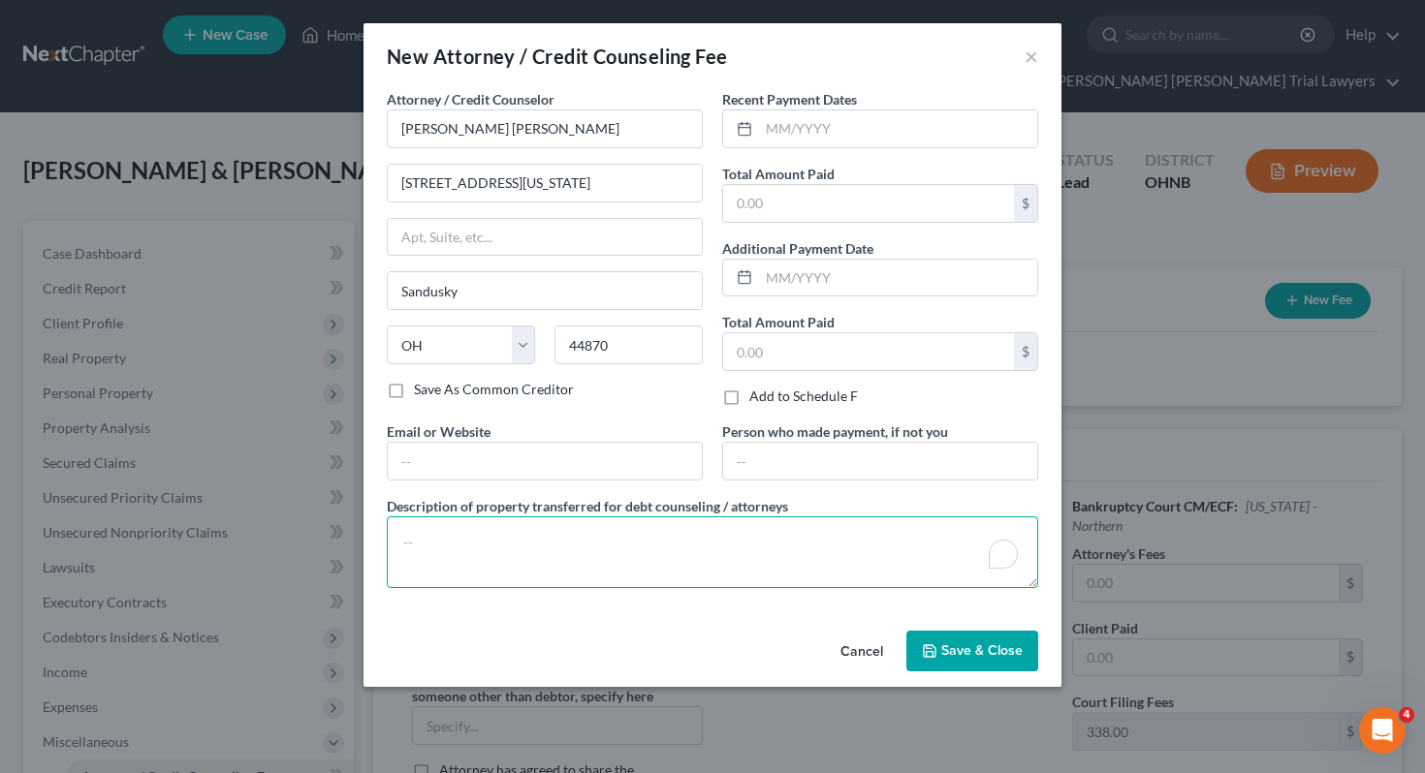
click at [597, 566] on textarea "To enrich screen reader interactions, please activate Accessibility in Grammarl…" at bounding box center [712, 553] width 651 height 72
type textarea "1700 attorney fee, 338 filing fee, 62 credit counseling and credit report fee."
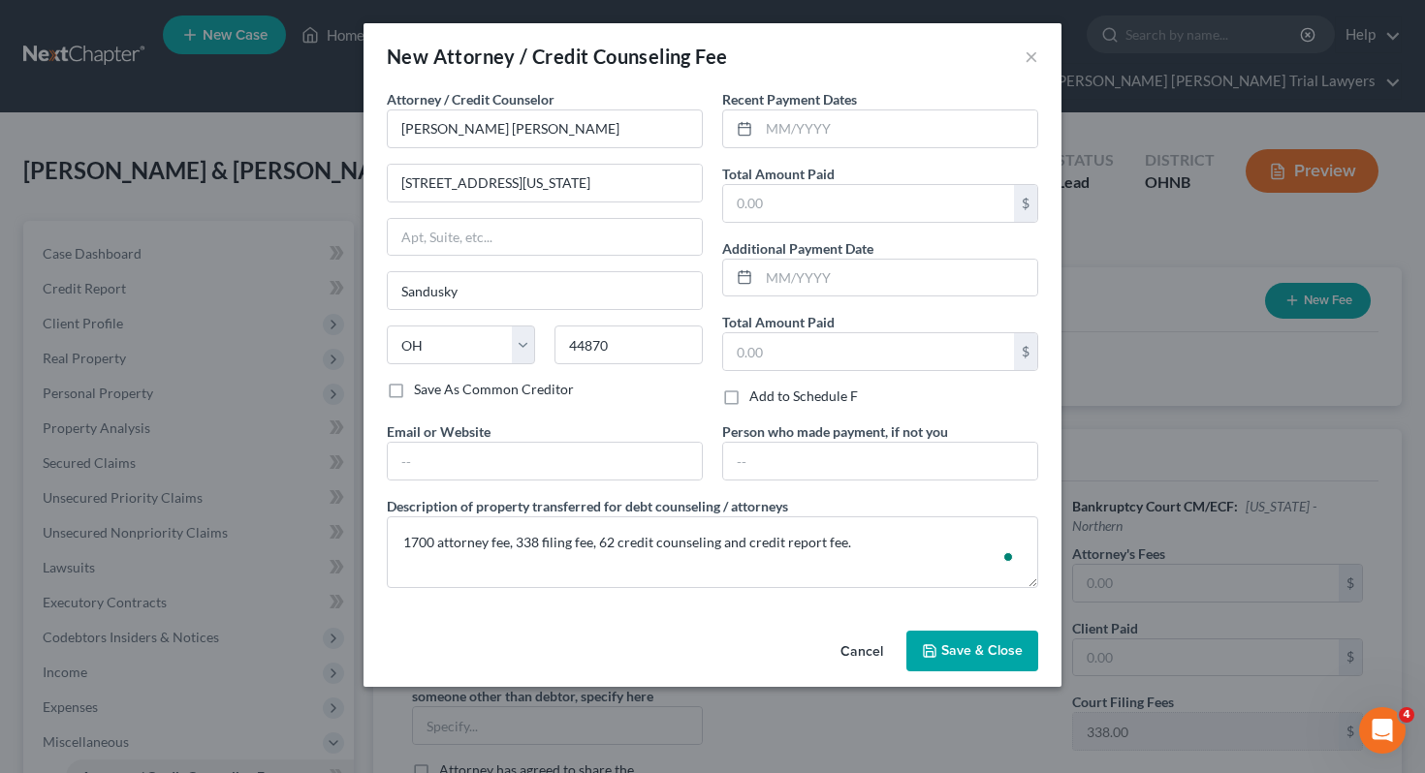
click at [953, 645] on span "Save & Close" at bounding box center [981, 651] width 81 height 16
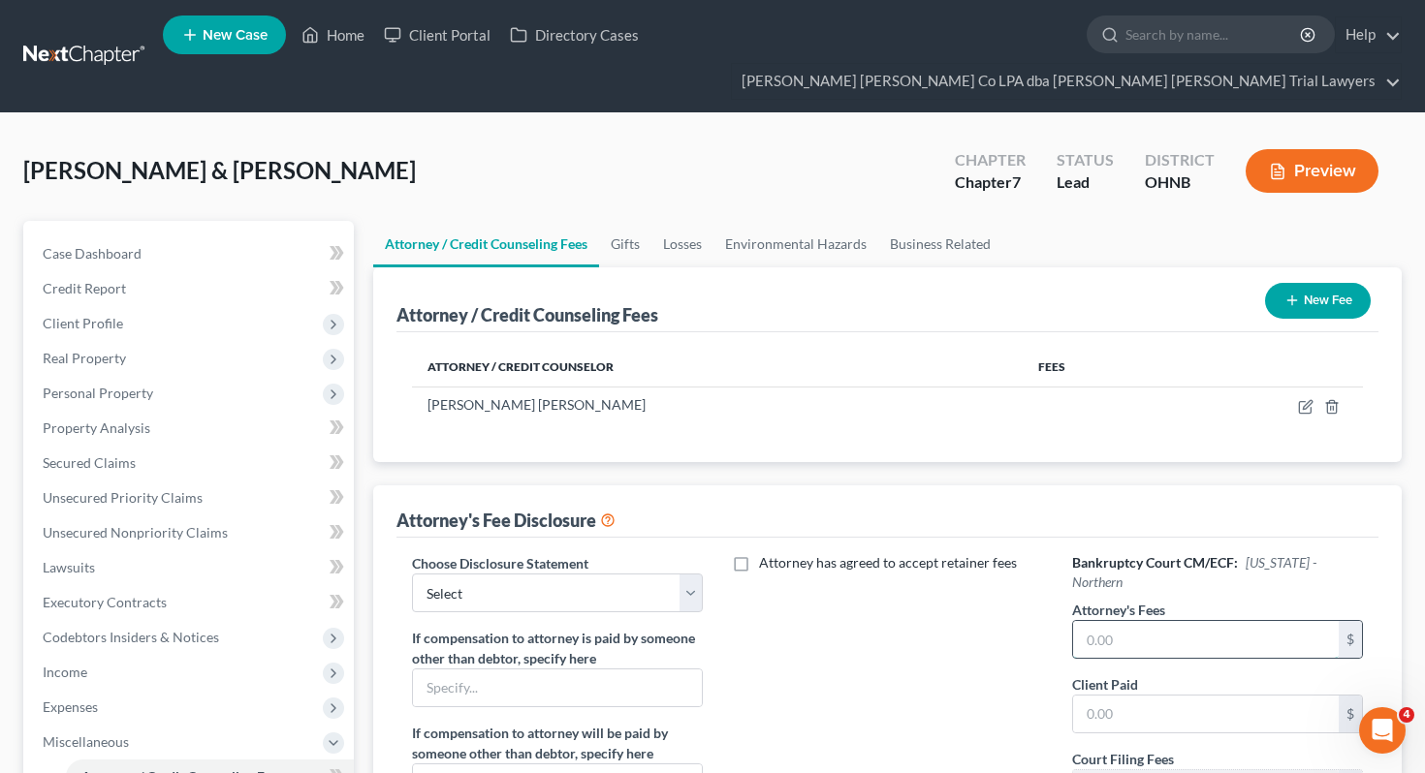
click at [1133, 621] on input "text" at bounding box center [1206, 639] width 267 height 37
type input "1,700"
click at [657, 574] on select "Select Fee Disclosure" at bounding box center [558, 593] width 292 height 39
select select "0"
click at [804, 640] on div "Attorney has agreed to accept retainer fees" at bounding box center [887, 733] width 330 height 360
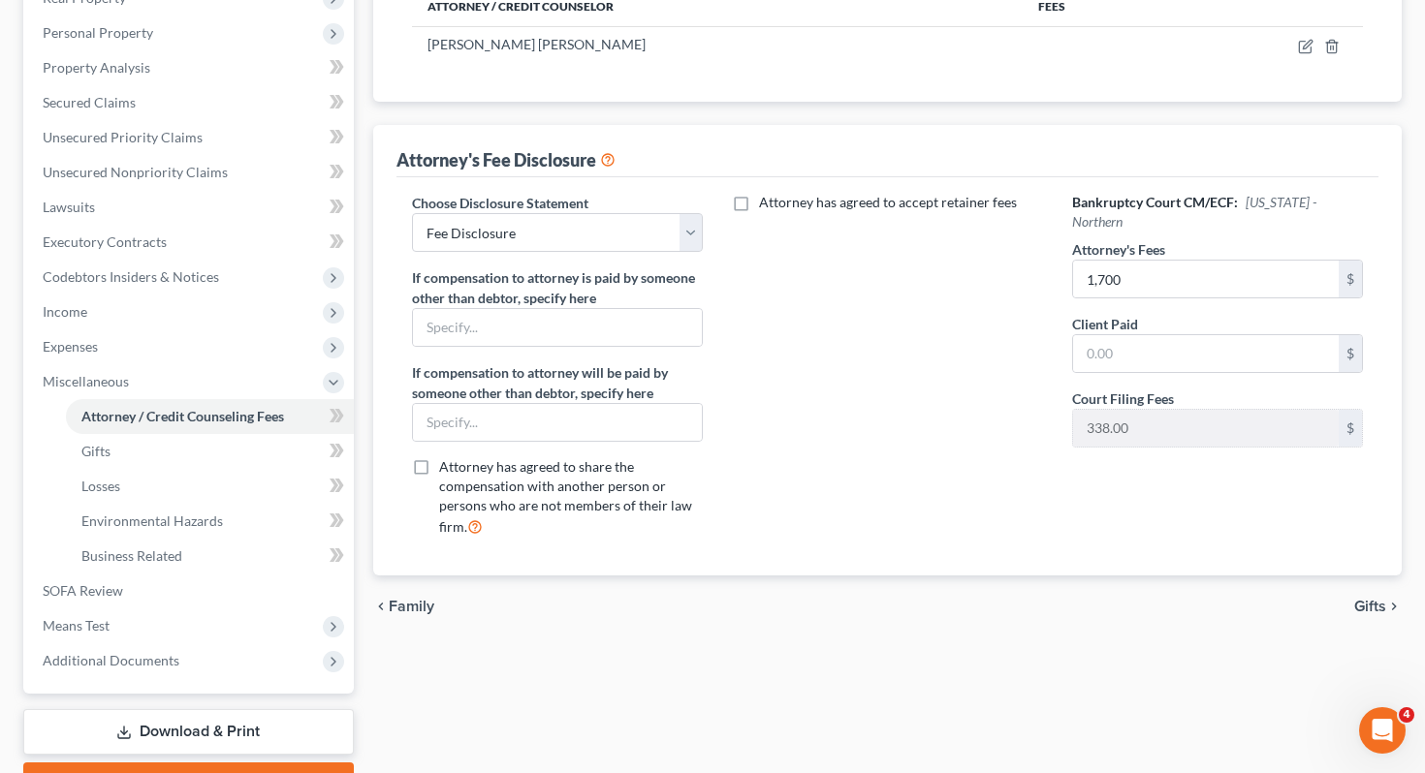
scroll to position [429, 0]
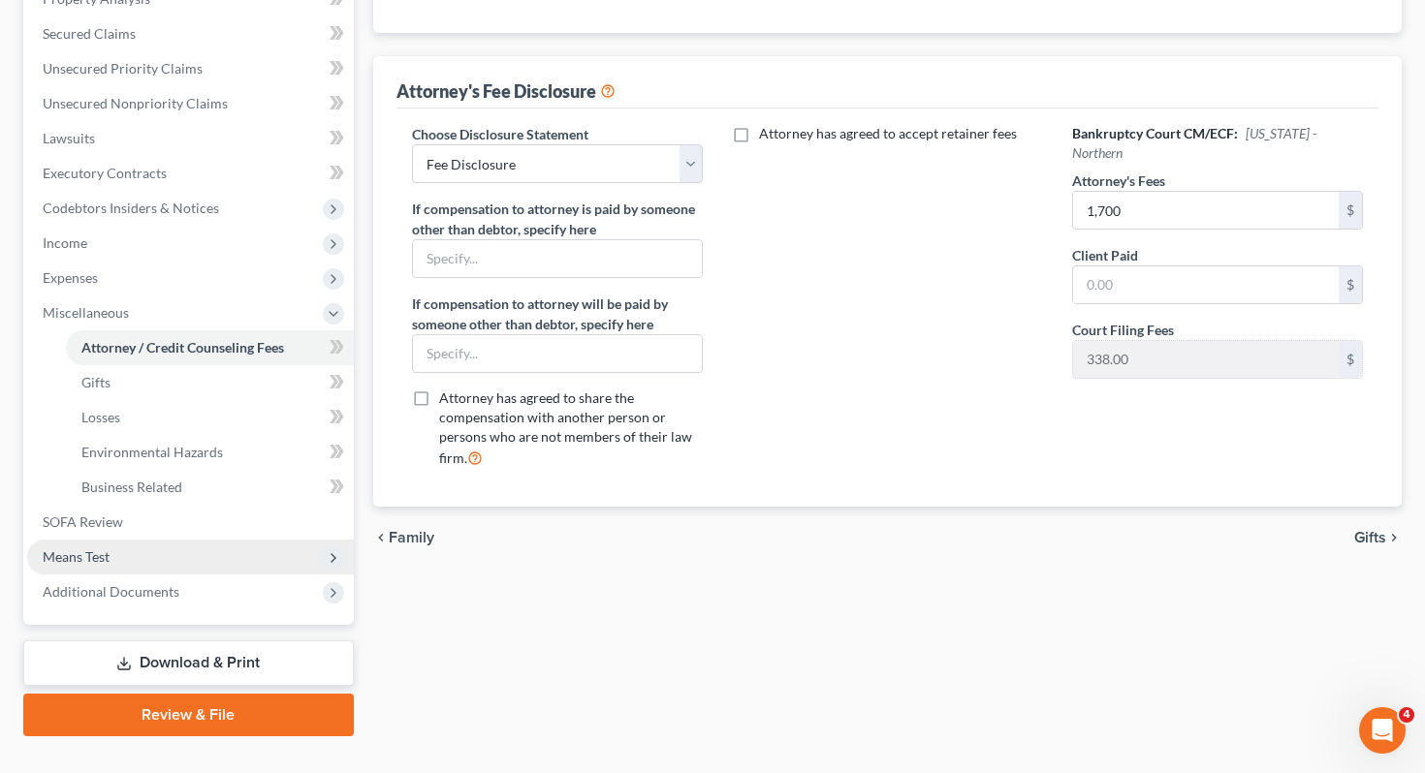
click at [219, 540] on span "Means Test" at bounding box center [190, 557] width 327 height 35
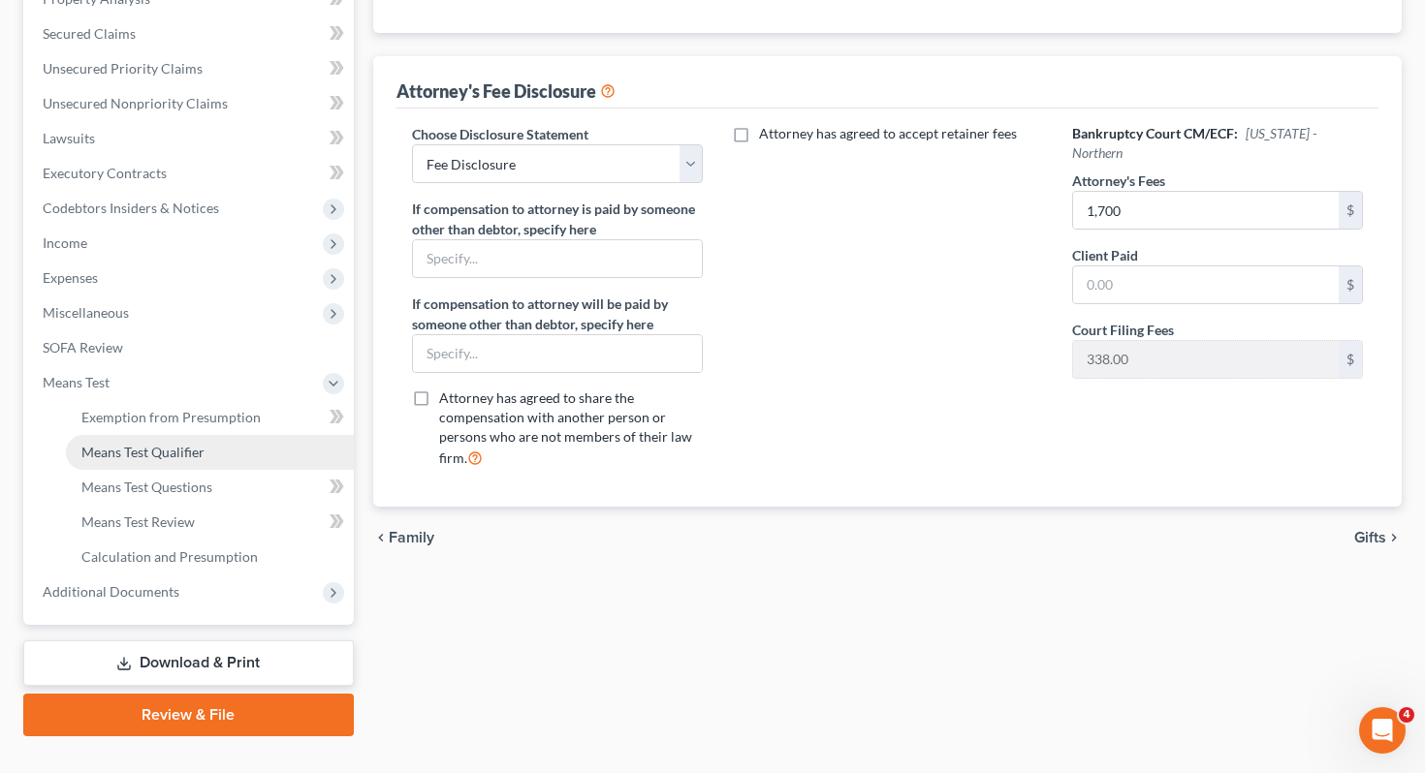
click at [216, 435] on link "Means Test Qualifier" at bounding box center [210, 452] width 288 height 35
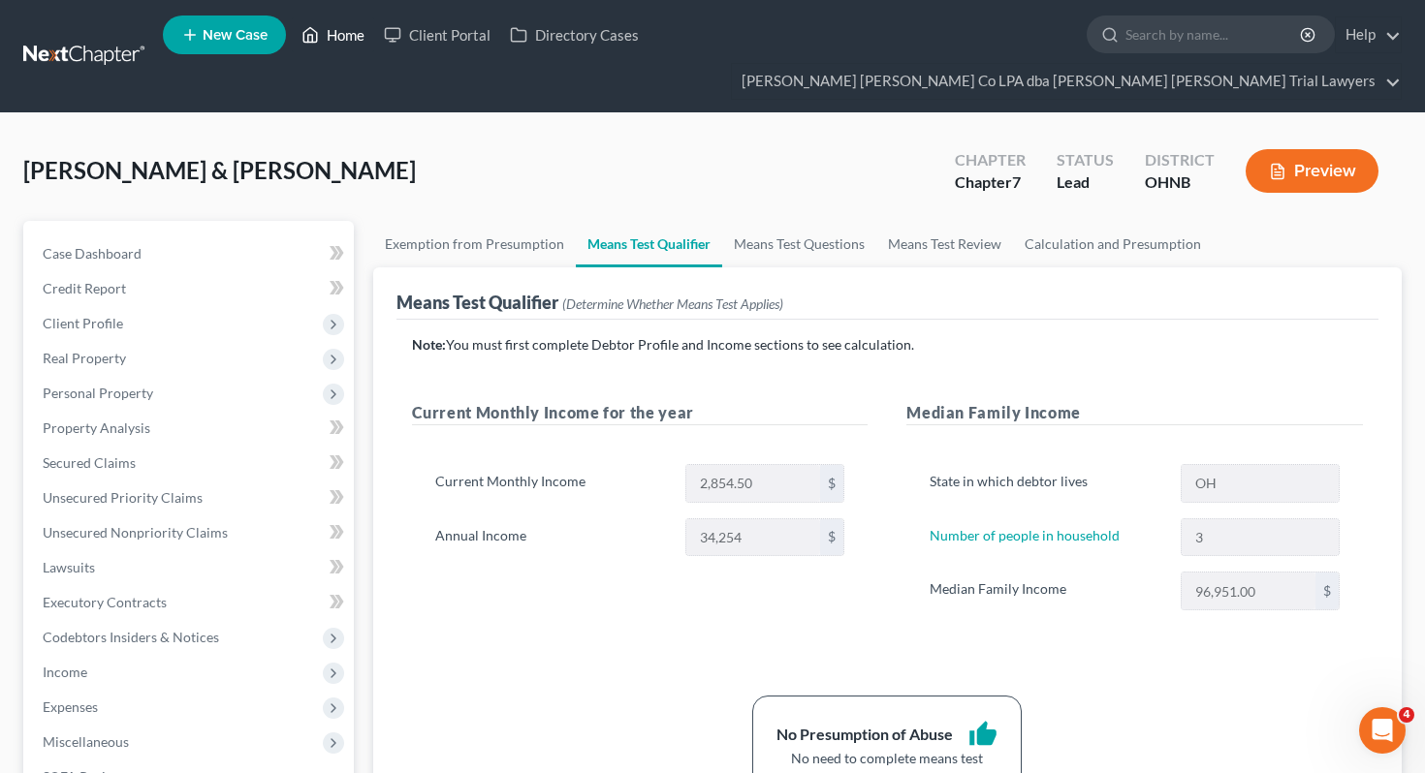
click at [336, 27] on link "Home" at bounding box center [333, 34] width 82 height 35
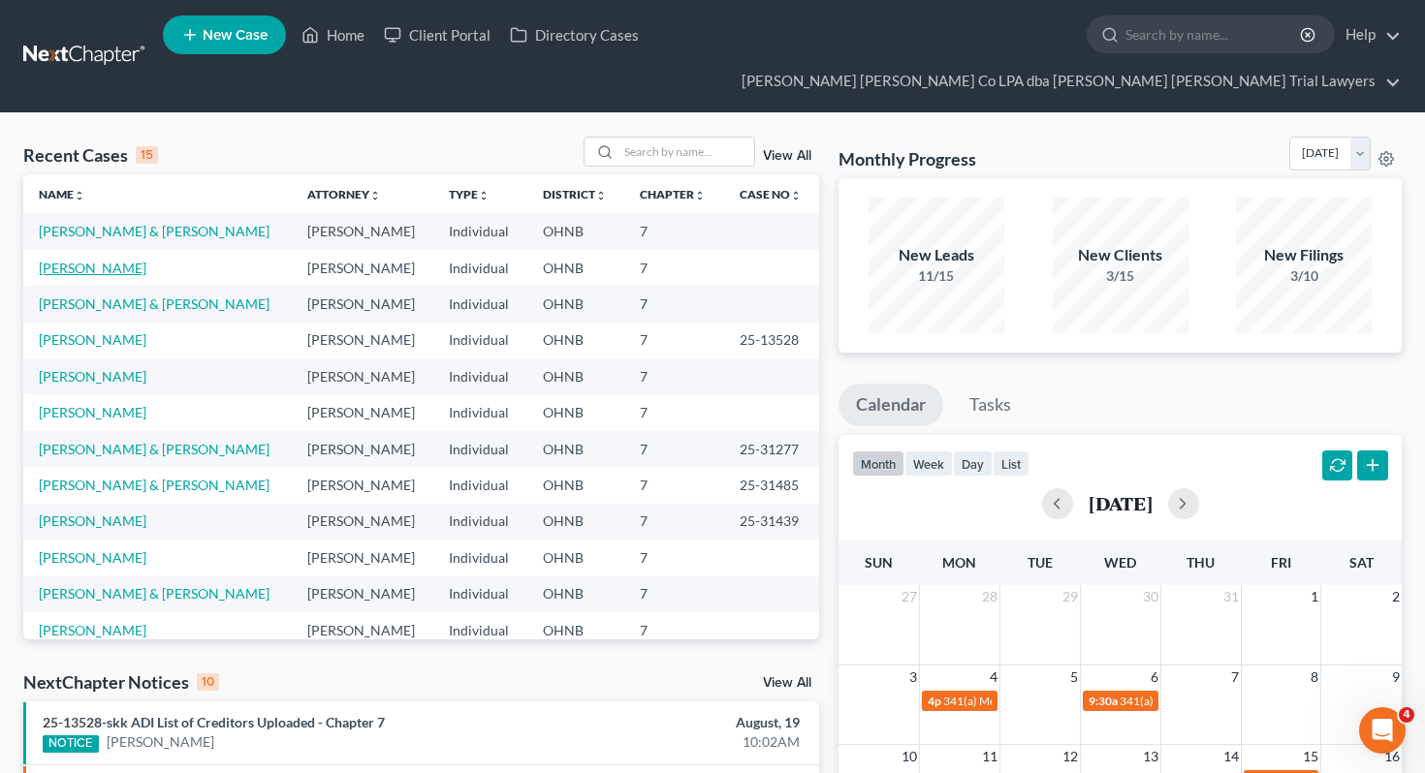
click at [110, 260] on link "Hannah, Caleb" at bounding box center [93, 268] width 108 height 16
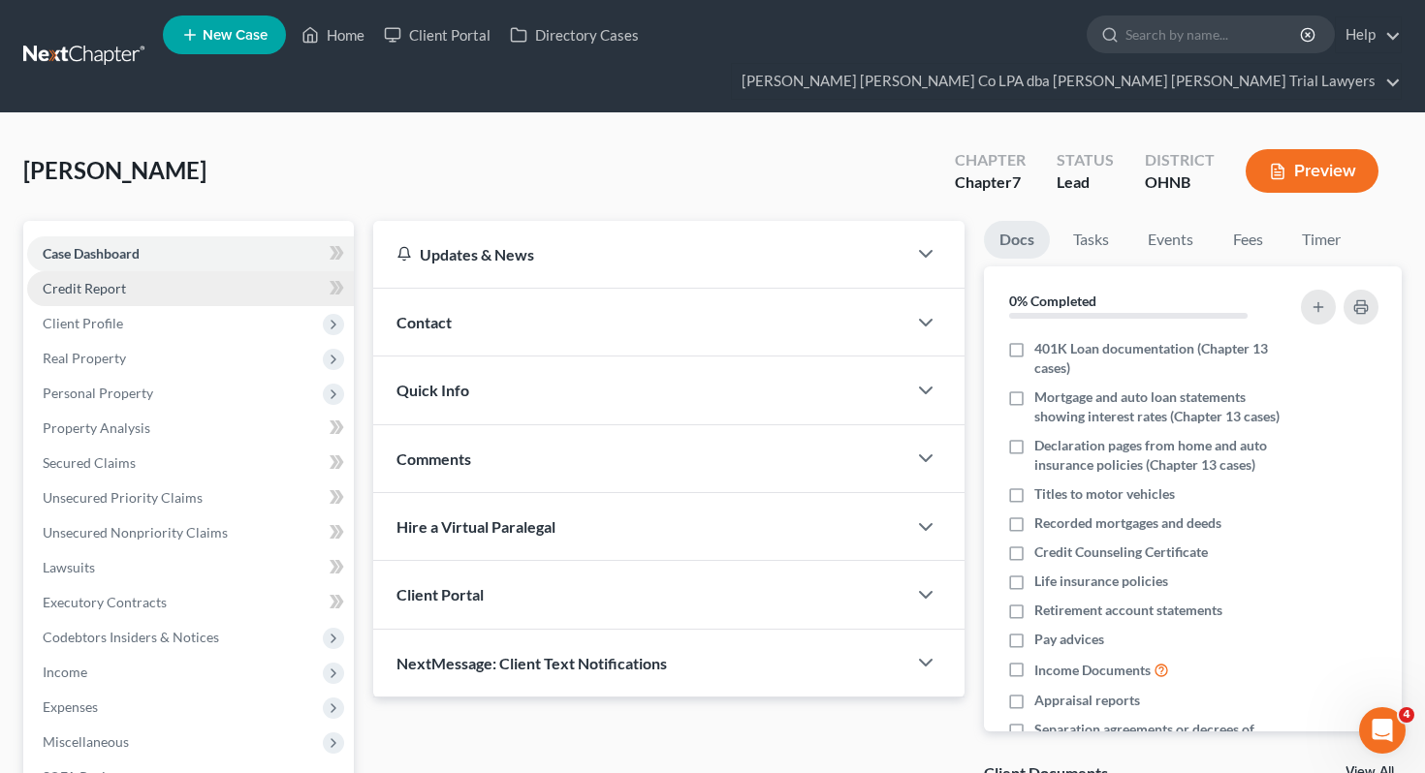
click at [128, 271] on link "Credit Report" at bounding box center [190, 288] width 327 height 35
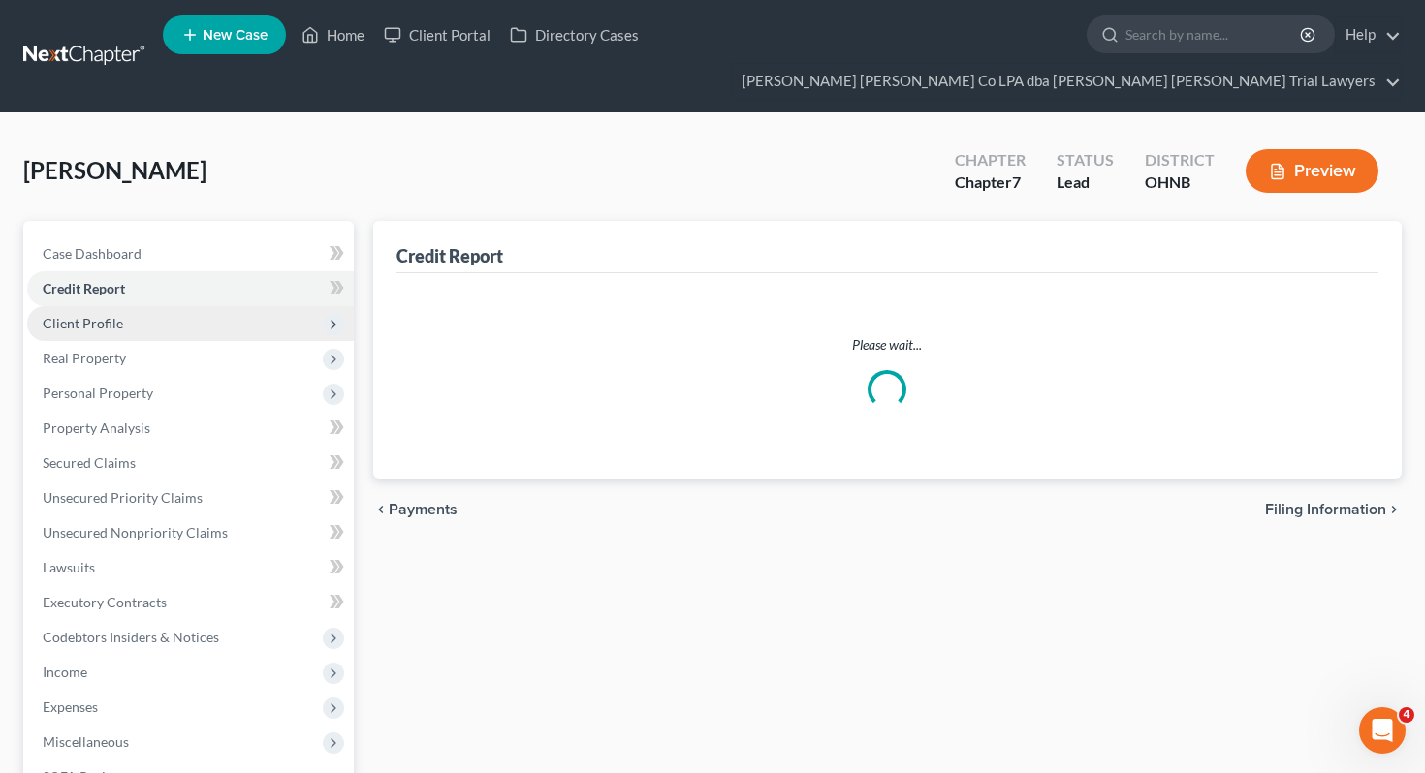
click at [130, 306] on span "Client Profile" at bounding box center [190, 323] width 327 height 35
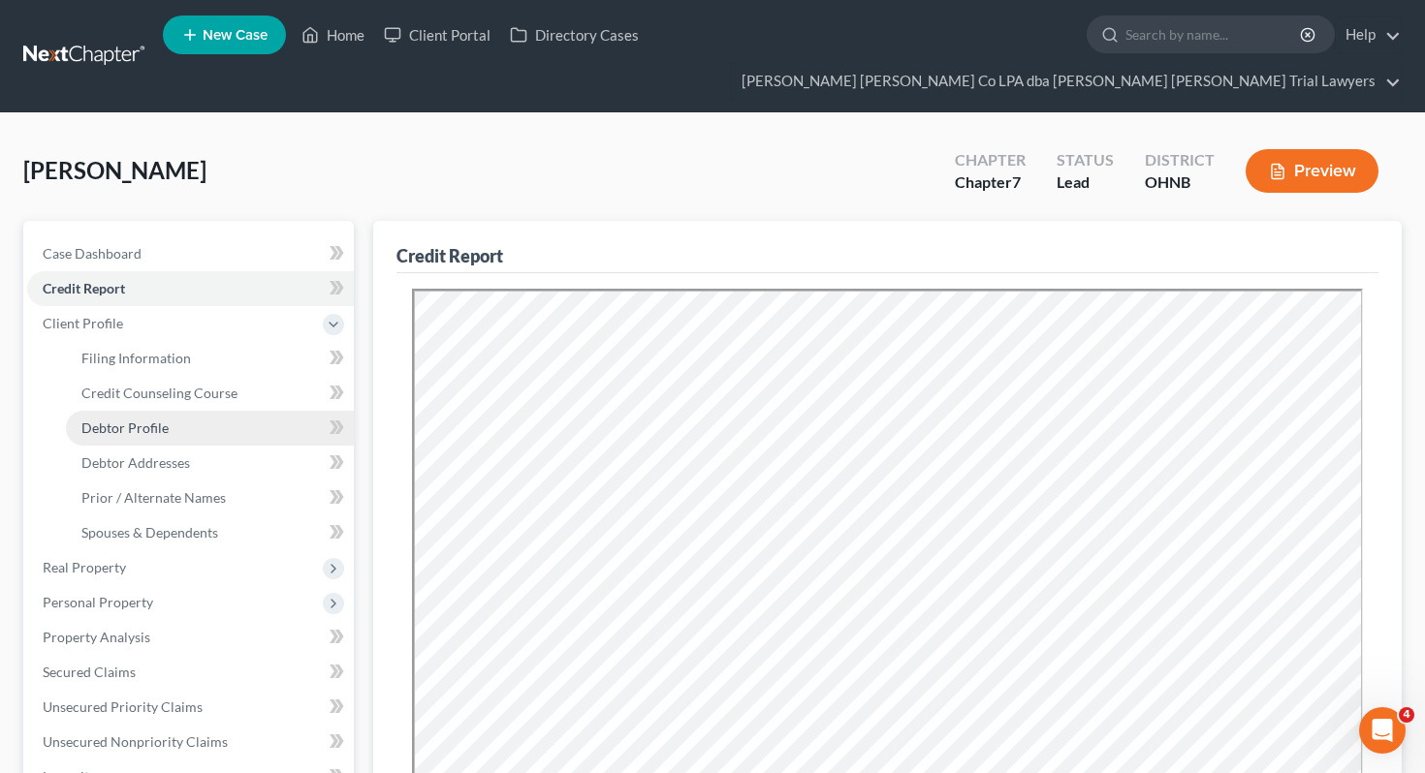
click at [146, 420] on span "Debtor Profile" at bounding box center [124, 428] width 87 height 16
select select "0"
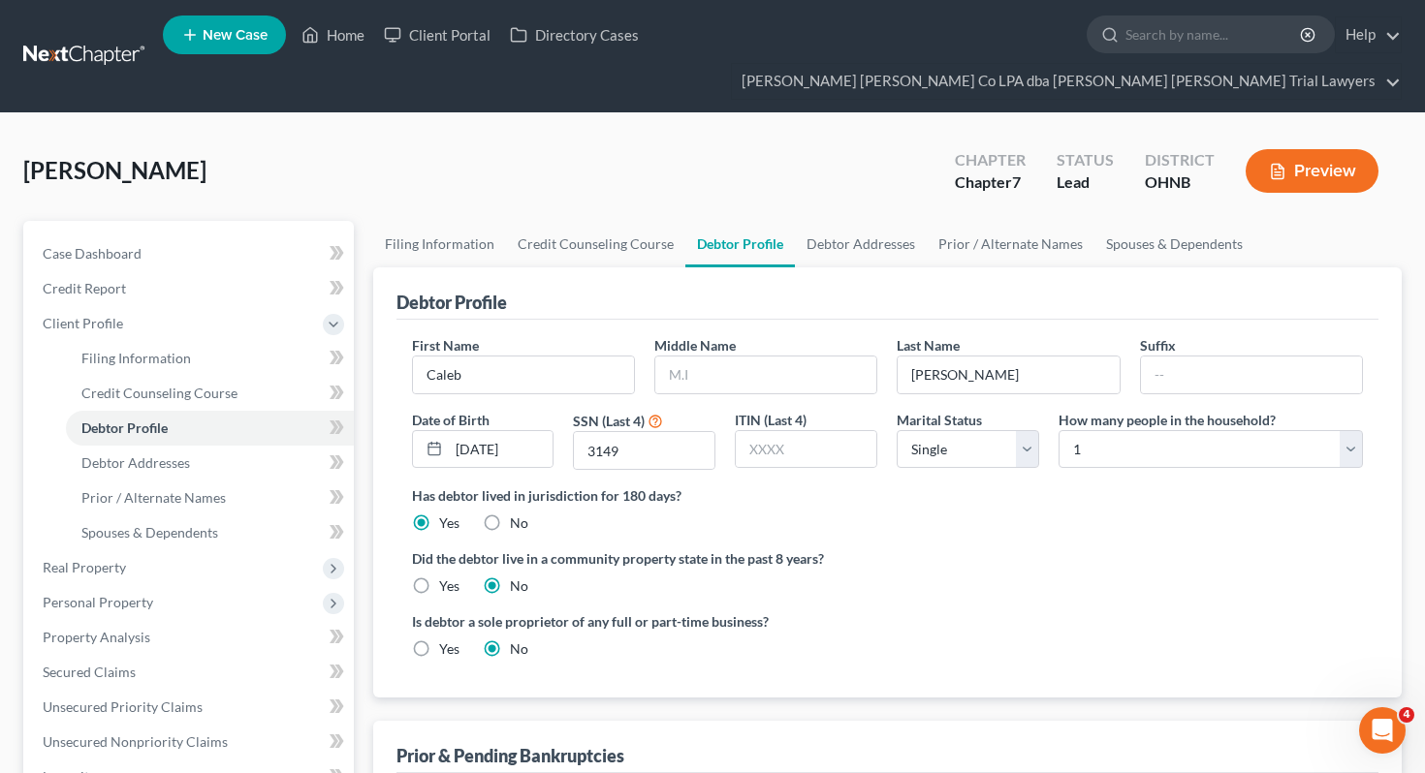
click at [334, 16] on ul "New Case Home Client Portal Directory Cases - No Result - See all results Or Pr…" at bounding box center [782, 56] width 1239 height 93
click at [334, 31] on link "Home" at bounding box center [333, 34] width 82 height 35
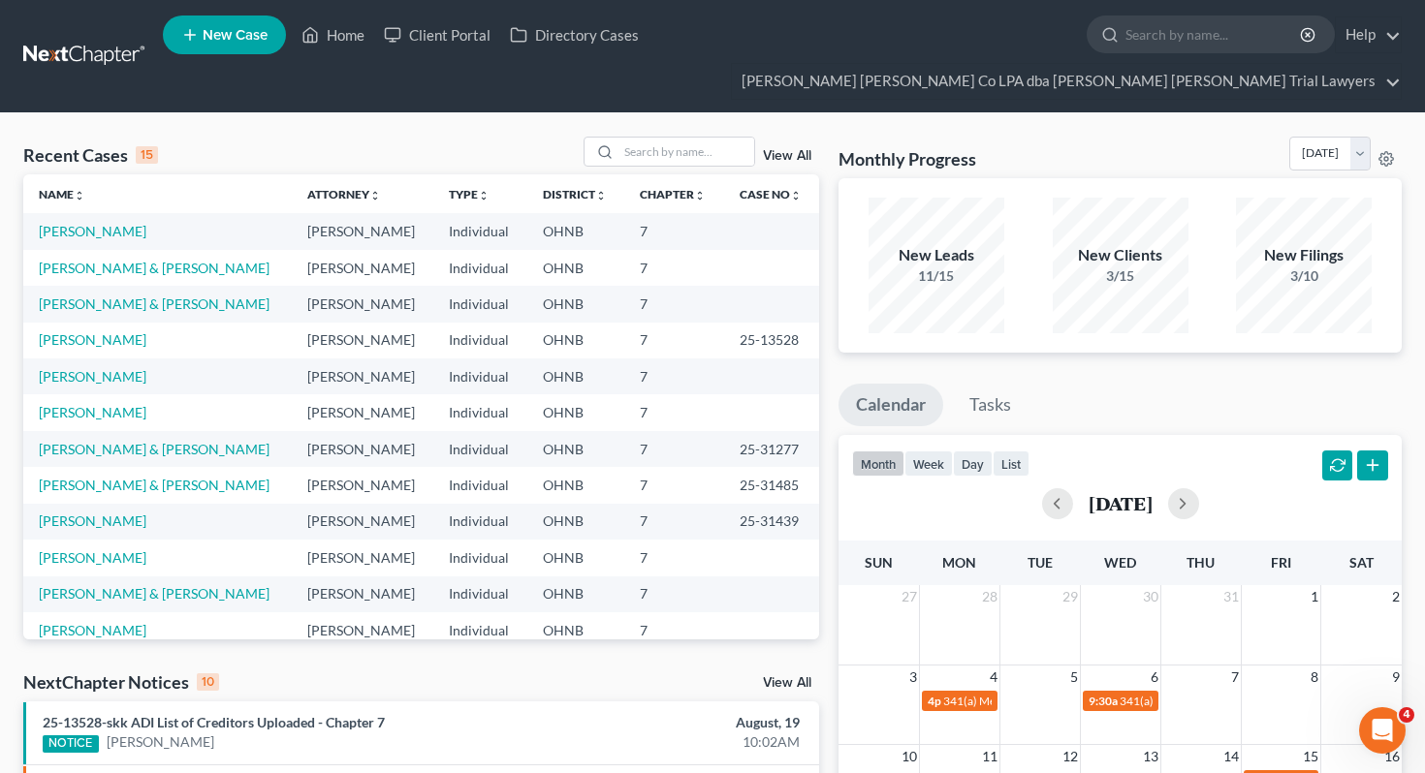
click at [0, 350] on div "Recent Cases 15 View All Name unfold_more expand_more expand_less Attorney unfo…" at bounding box center [712, 753] width 1425 height 1281
